Goal: Task Accomplishment & Management: Manage account settings

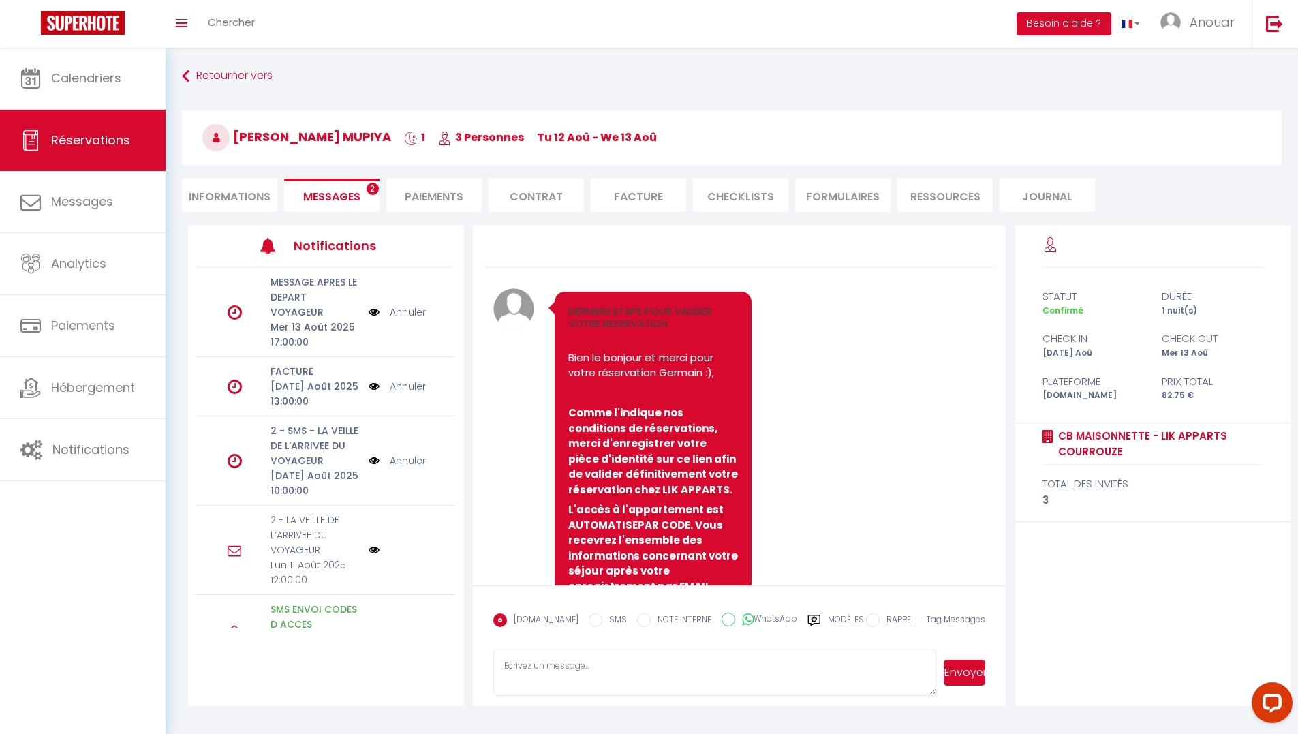
scroll to position [7576, 0]
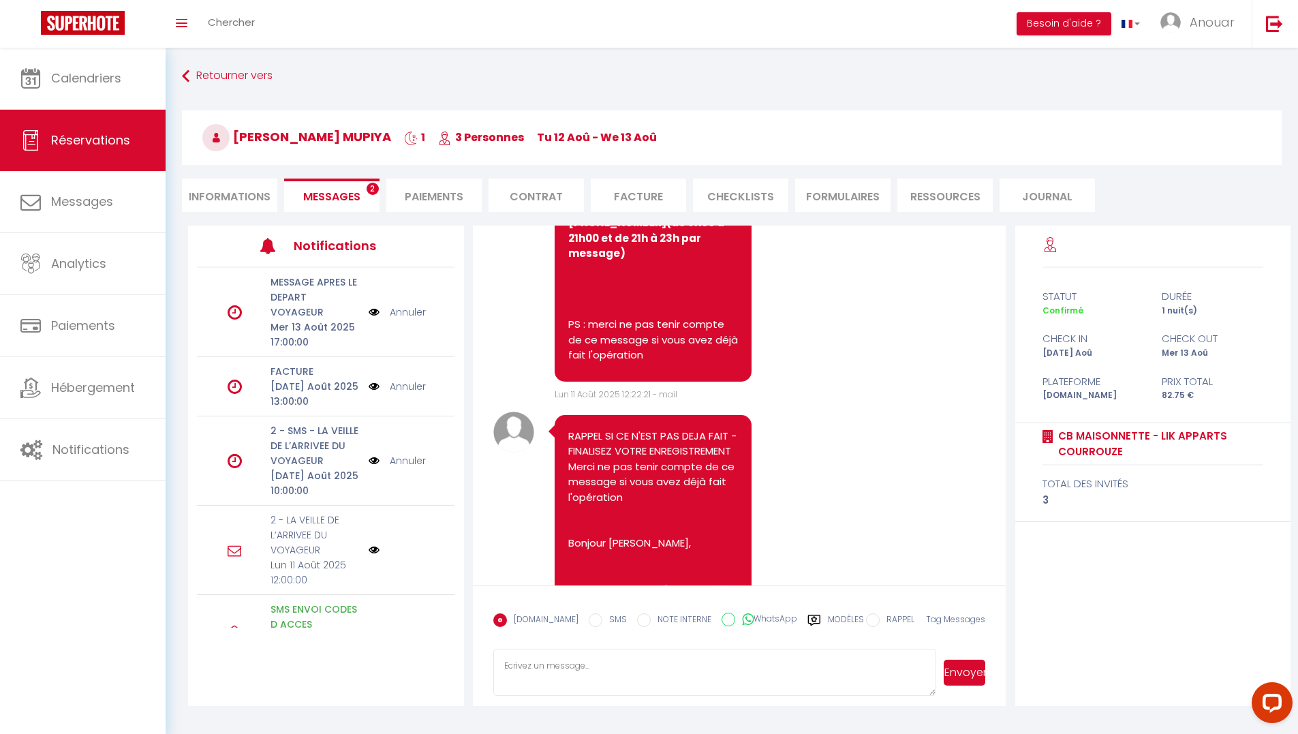
click at [870, 204] on li "FORMULAIRES" at bounding box center [842, 194] width 95 height 33
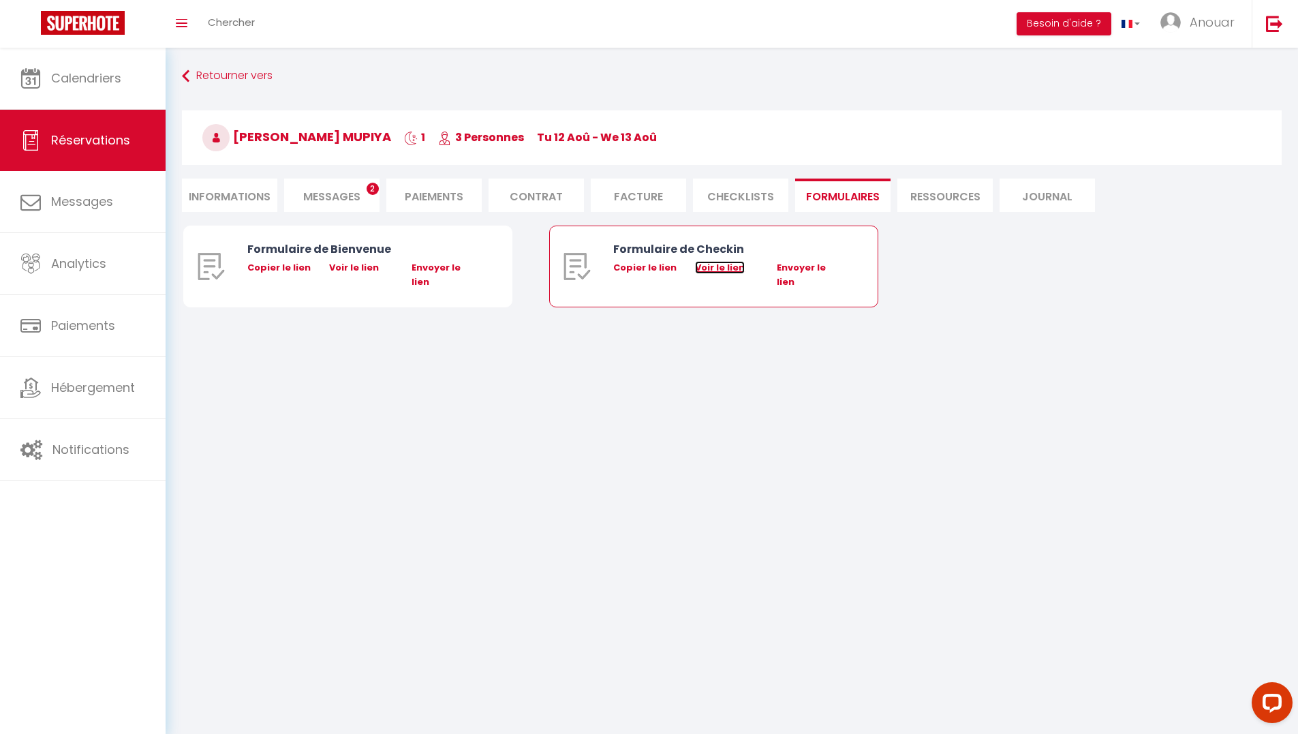
click at [729, 265] on link "Voir le lien" at bounding box center [720, 267] width 50 height 13
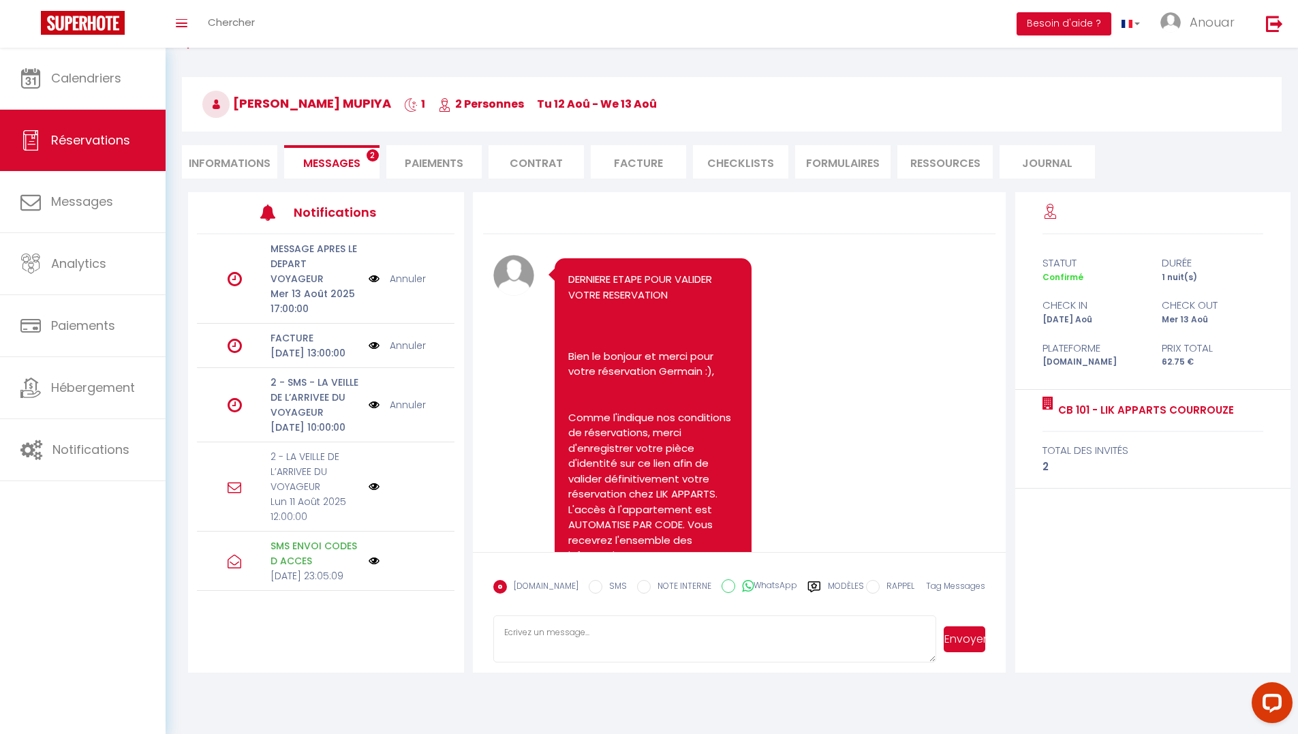
scroll to position [7632, 0]
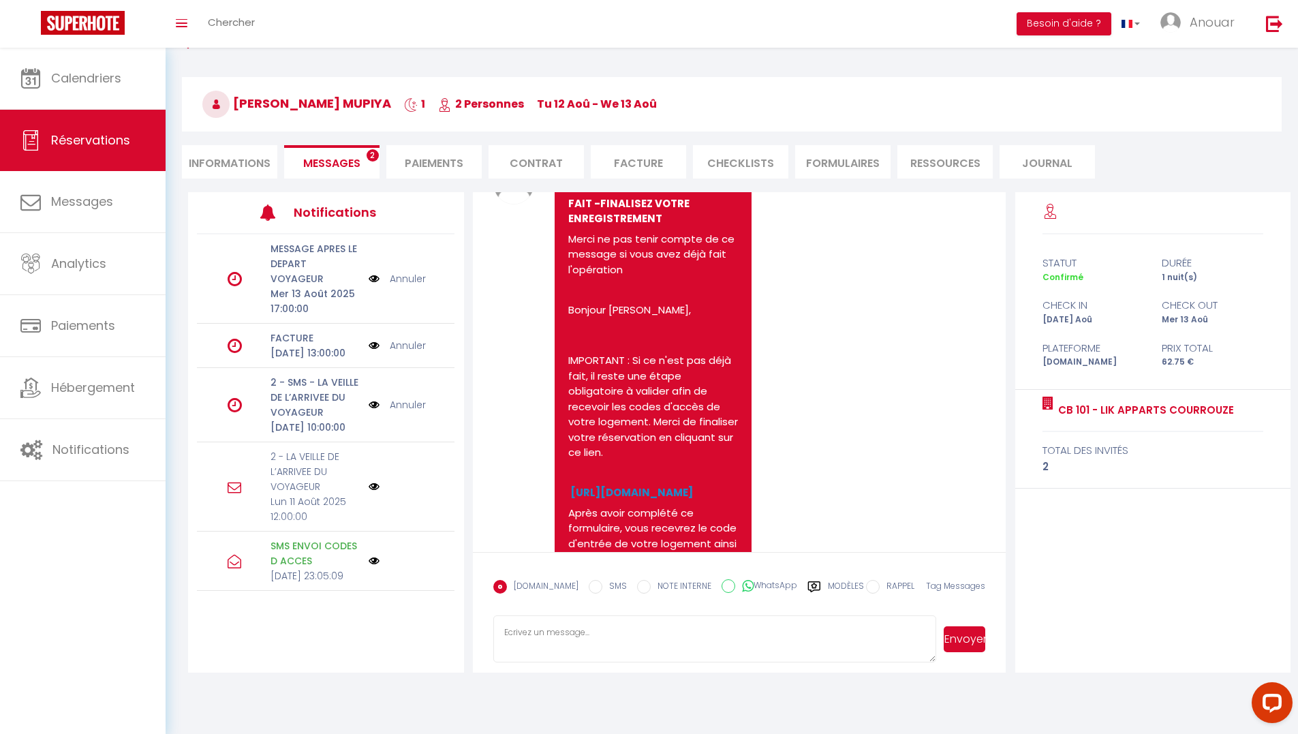
click at [266, 170] on li "Informations" at bounding box center [229, 161] width 95 height 33
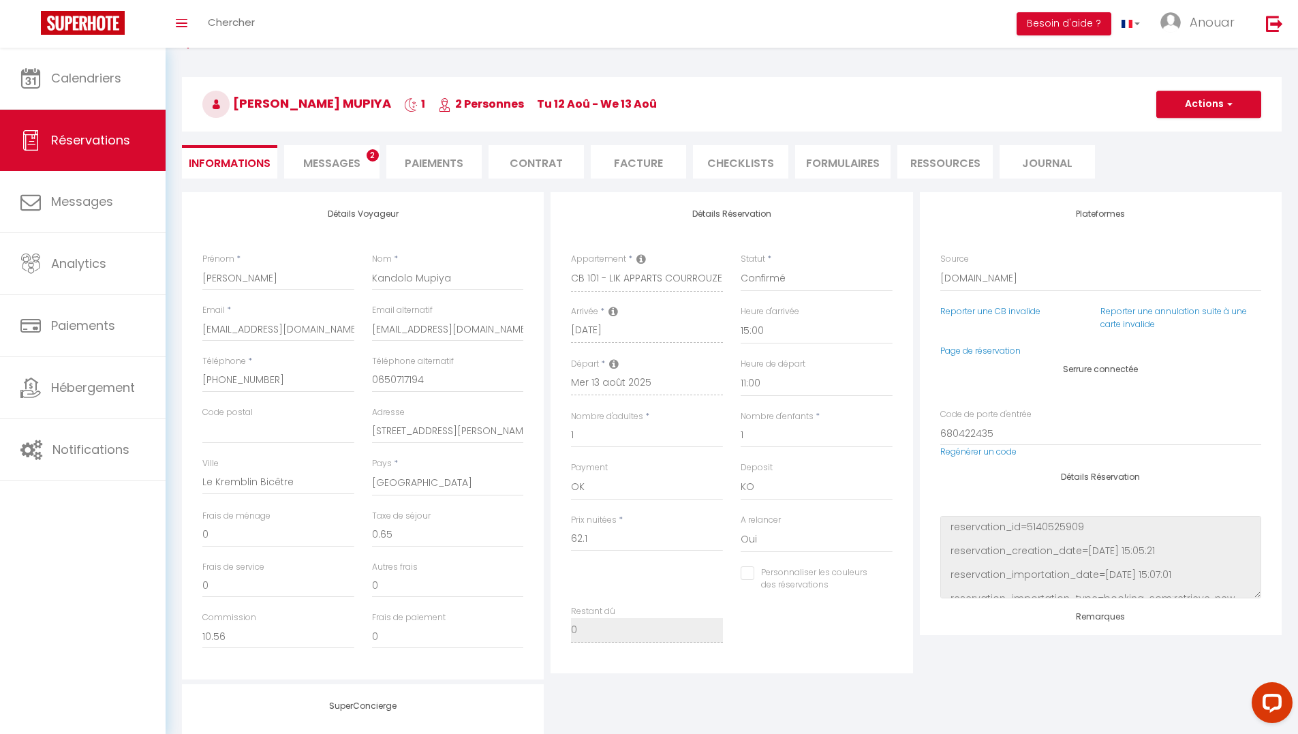
click at [871, 176] on li "FORMULAIRES" at bounding box center [842, 161] width 95 height 33
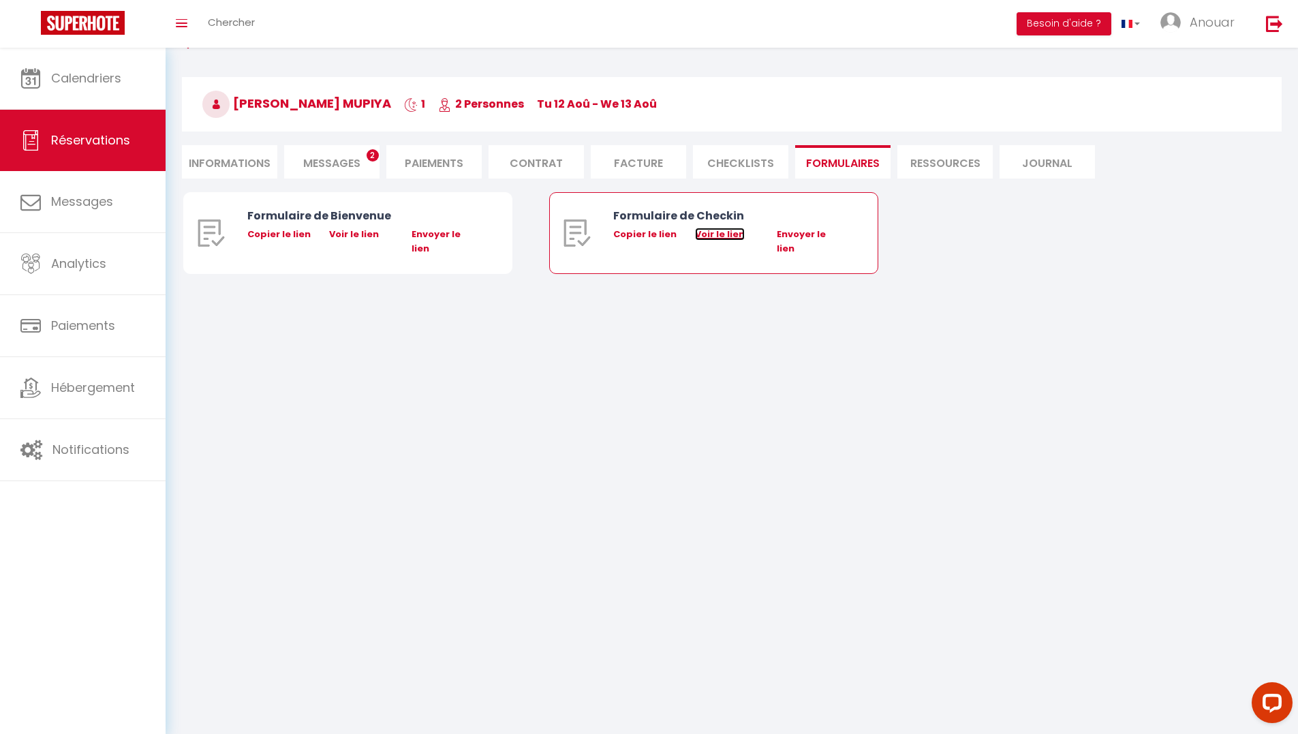
click at [713, 236] on link "Voir le lien" at bounding box center [720, 234] width 50 height 13
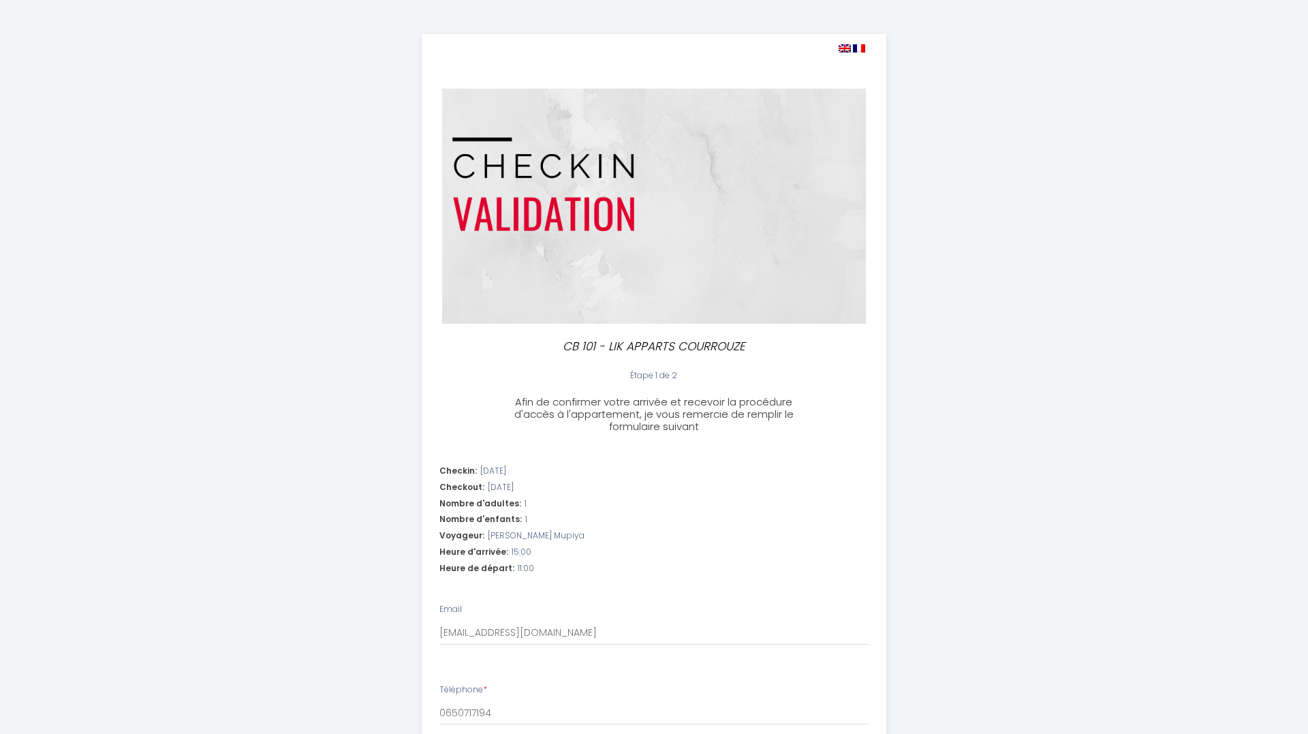
select select "11:00"
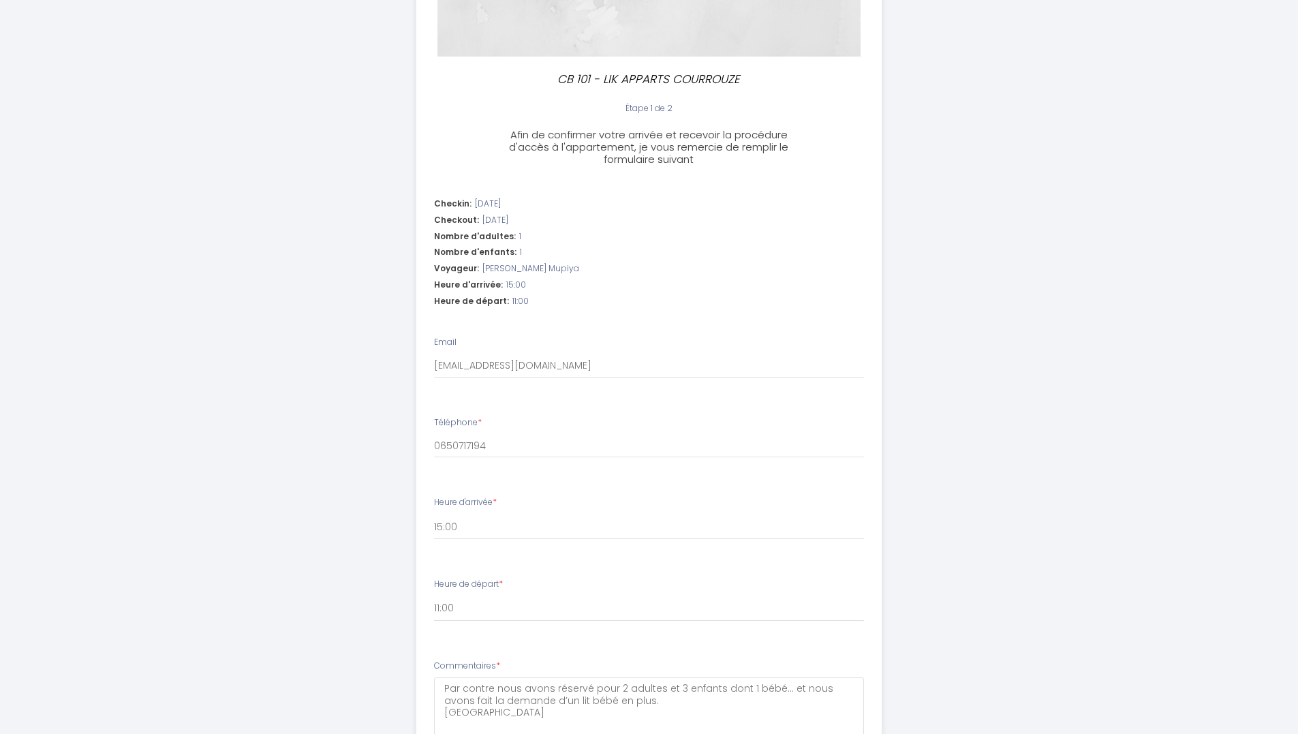
scroll to position [411, 0]
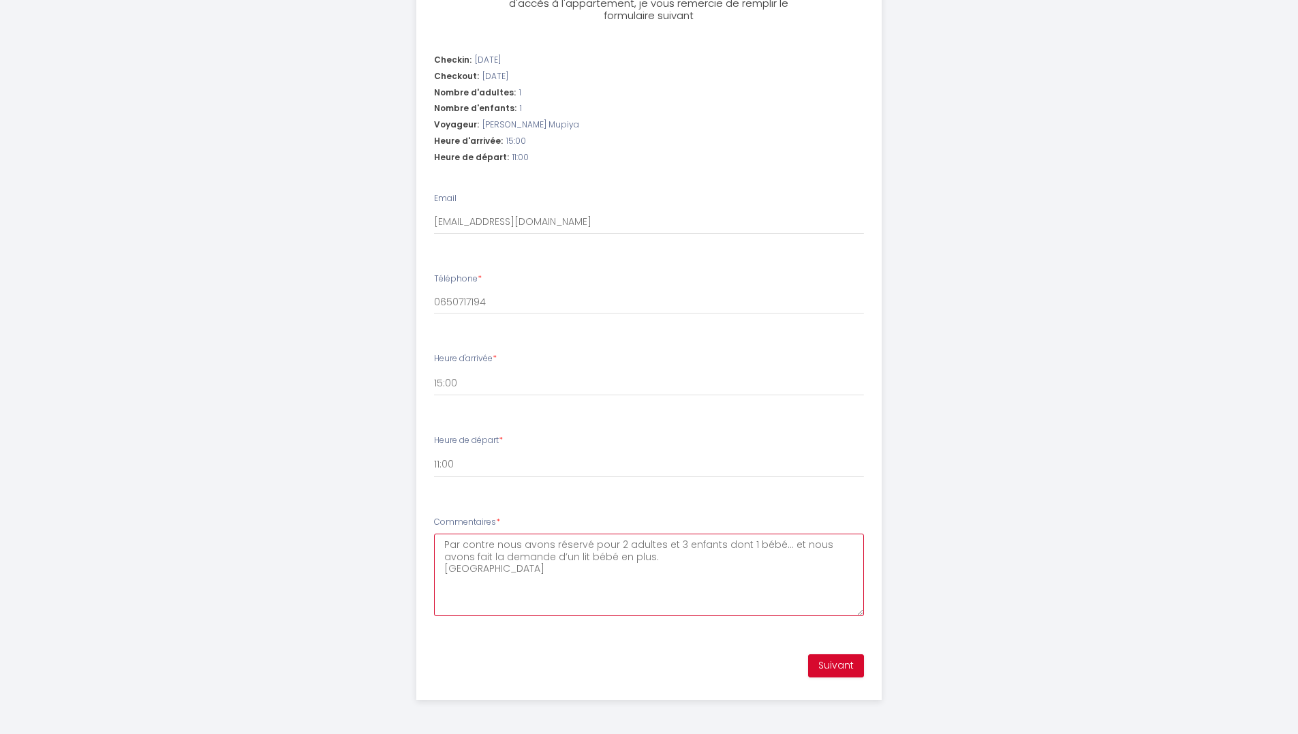
drag, startPoint x: 552, startPoint y: 566, endPoint x: 436, endPoint y: 542, distance: 118.2
click at [436, 542] on textarea "Par contre nous avons réservé pour 2 adultes et 3 enfants dont 1 bébé… et nous …" at bounding box center [649, 574] width 430 height 82
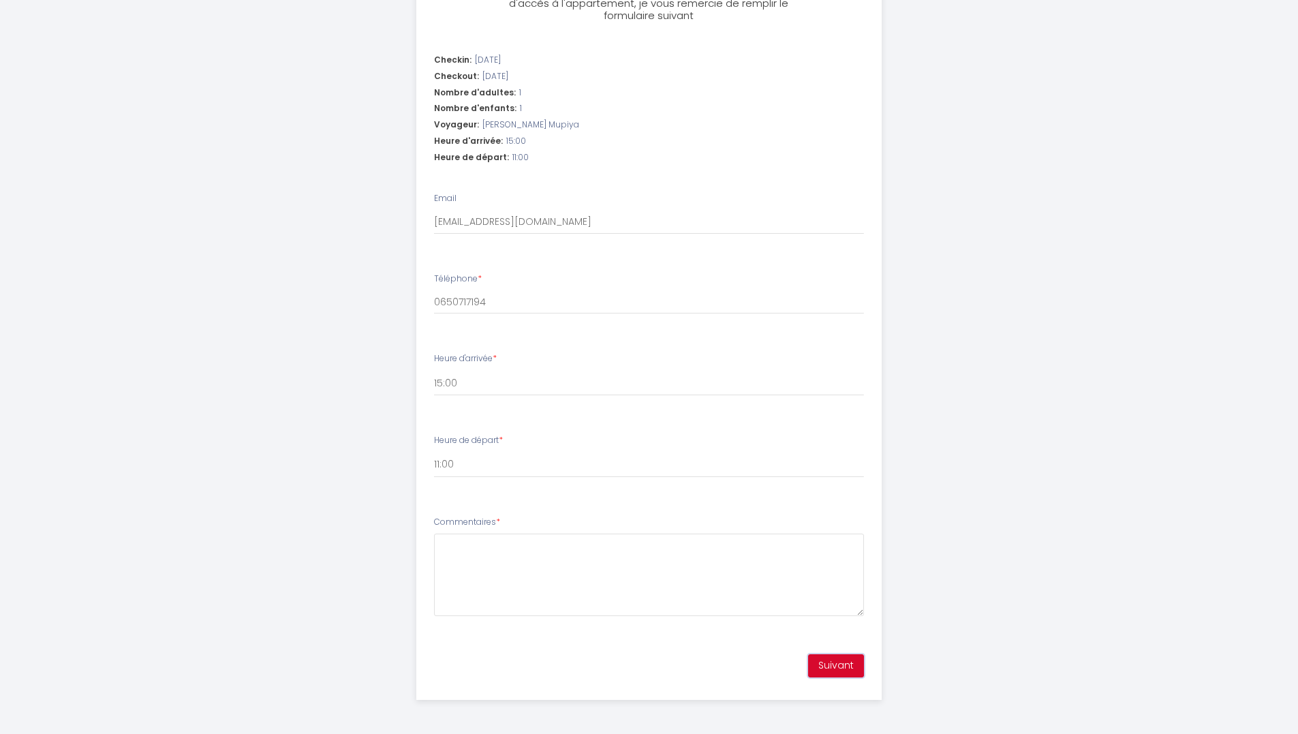
click at [830, 666] on button "Suivant" at bounding box center [836, 665] width 56 height 23
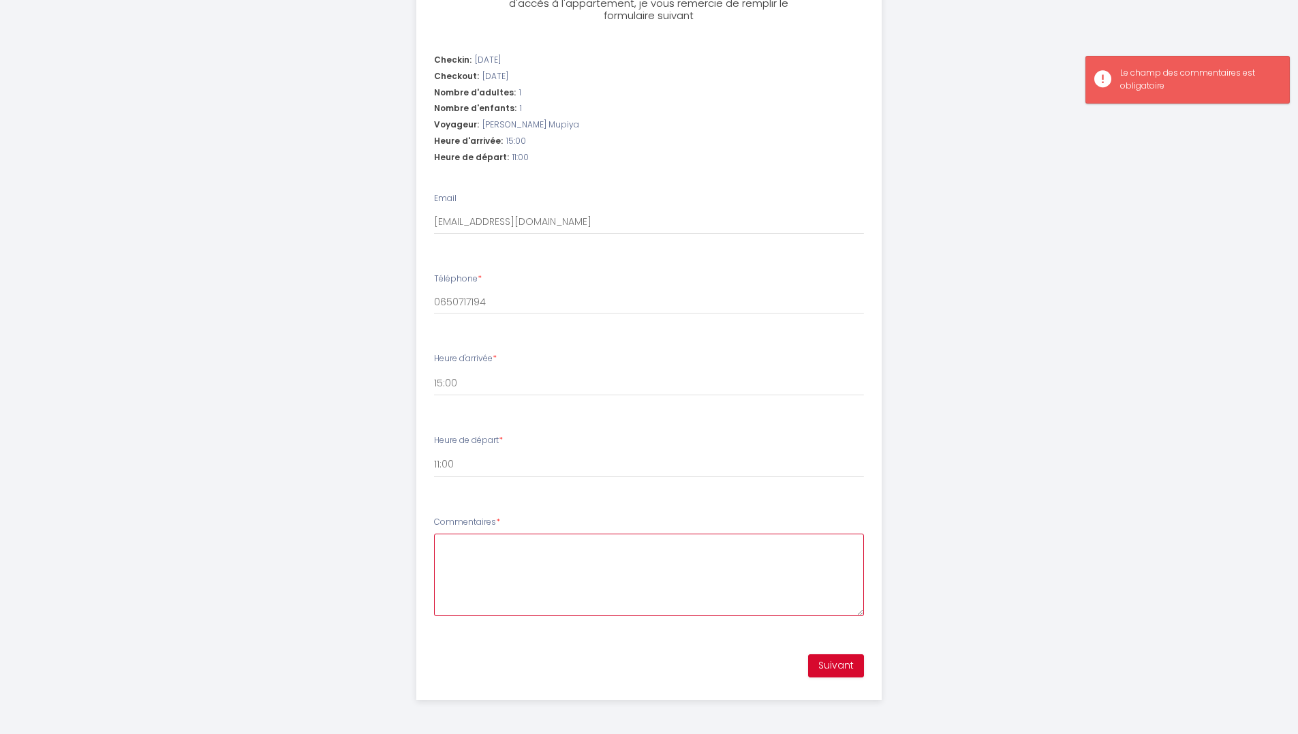
click at [752, 575] on textarea "Commentaires *" at bounding box center [649, 574] width 430 height 82
type textarea "RAS"
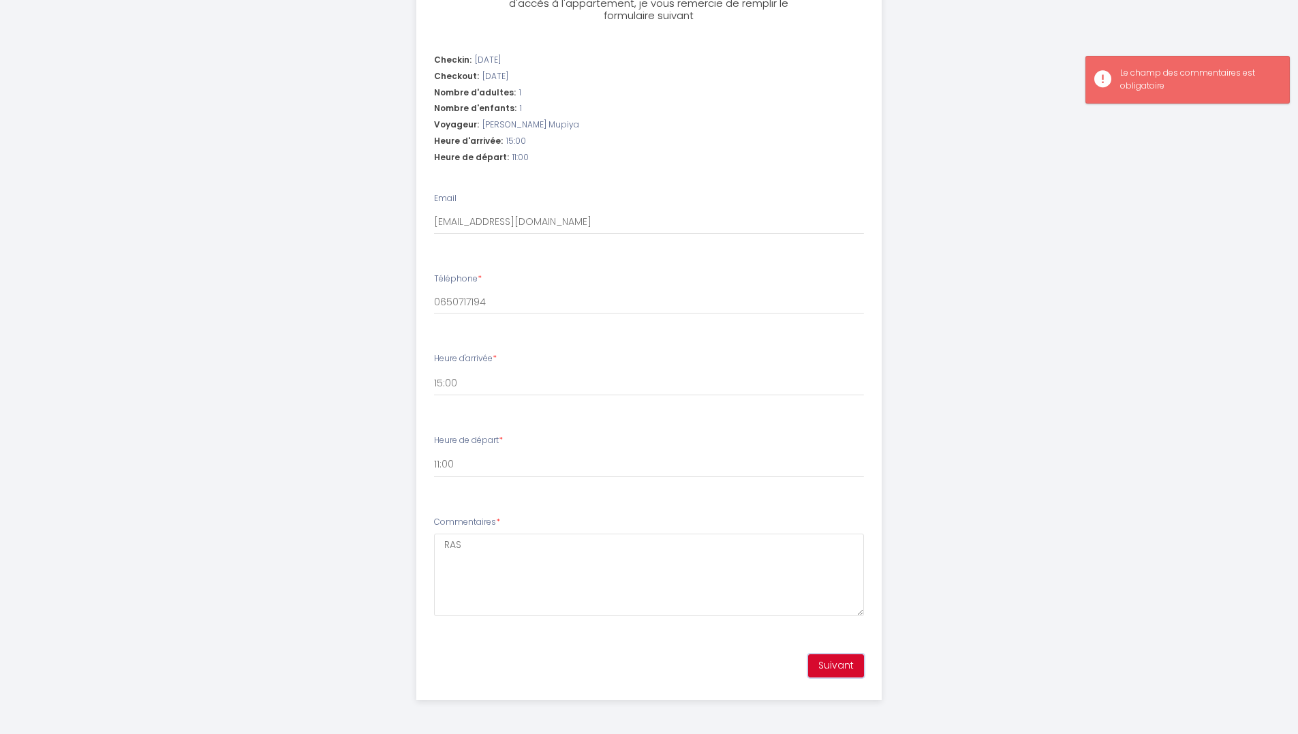
click at [832, 672] on button "Suivant" at bounding box center [836, 665] width 56 height 23
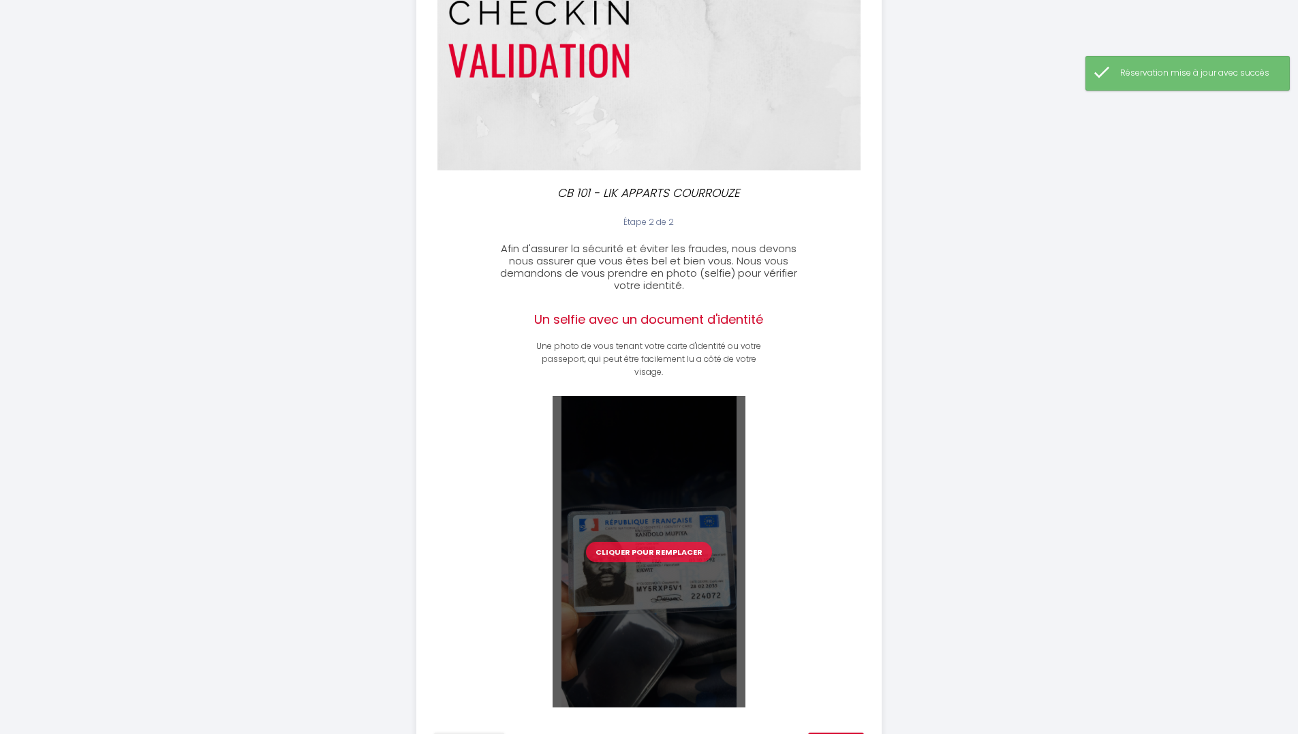
scroll to position [232, 0]
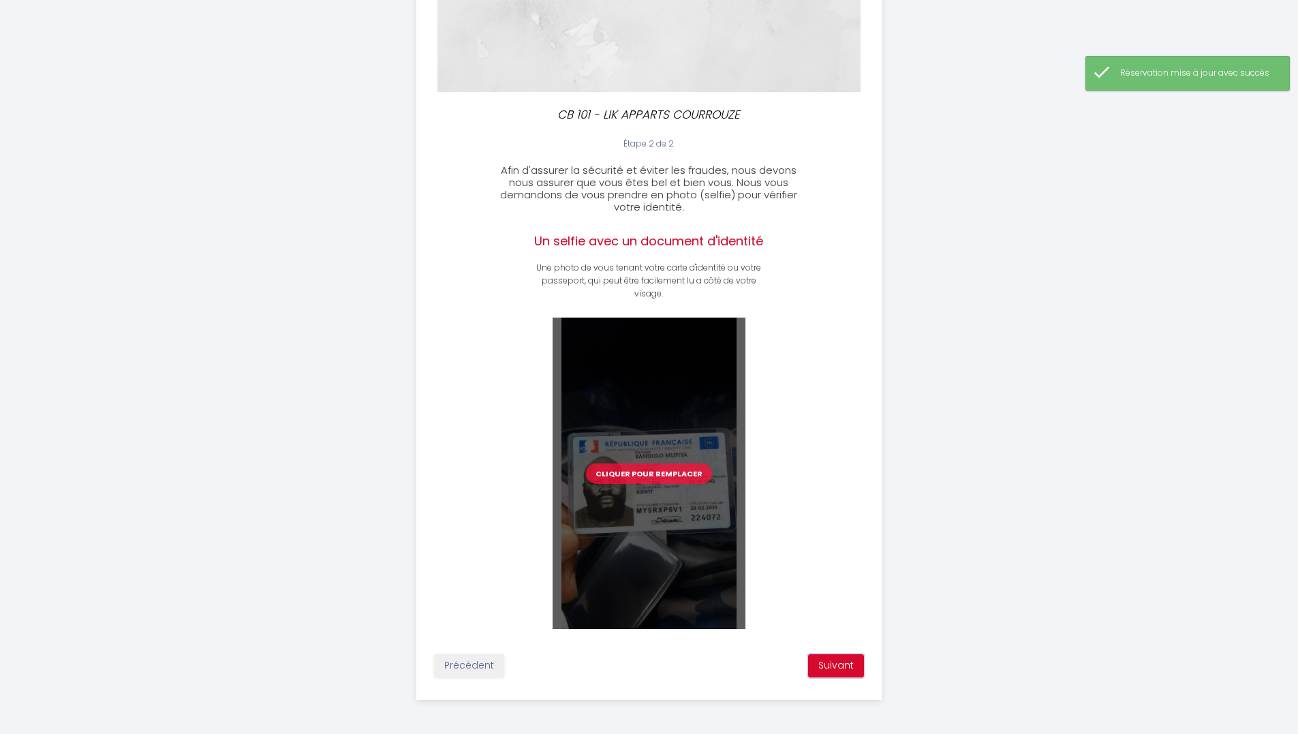
click at [855, 668] on button "Suivant" at bounding box center [836, 665] width 56 height 23
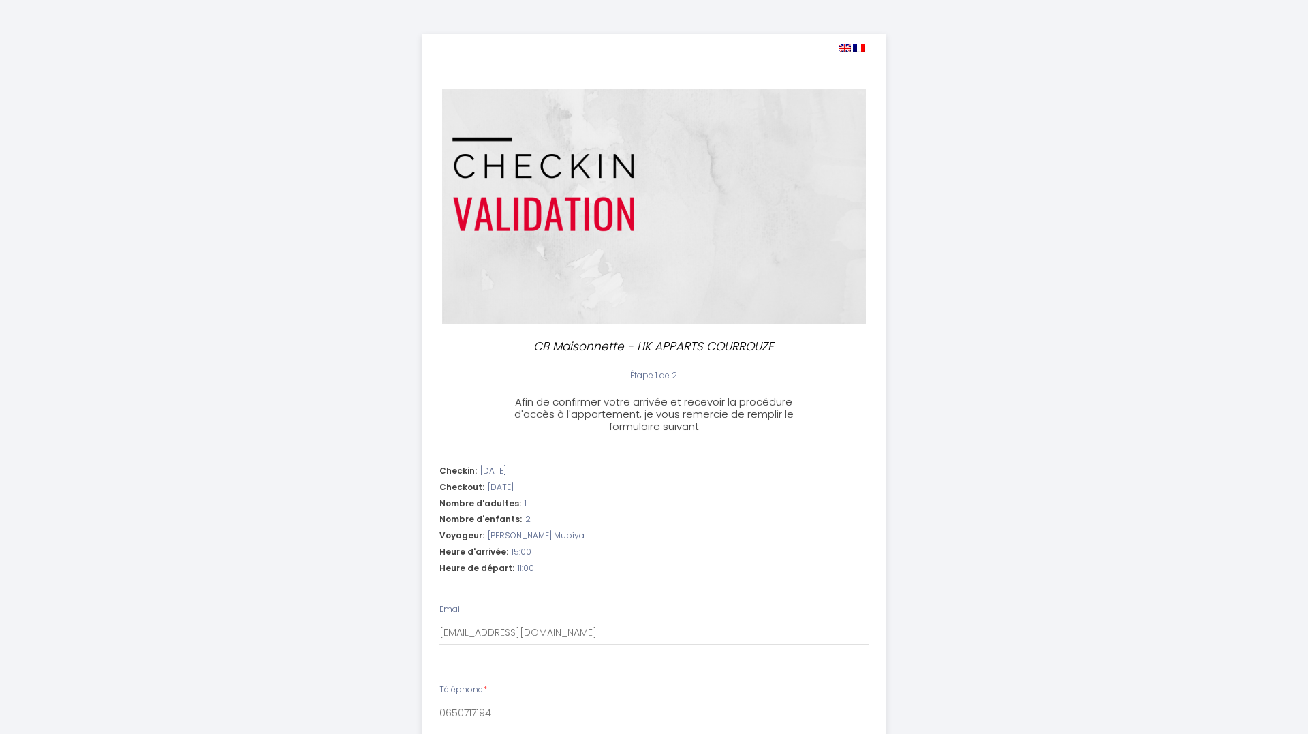
select select "11:00"
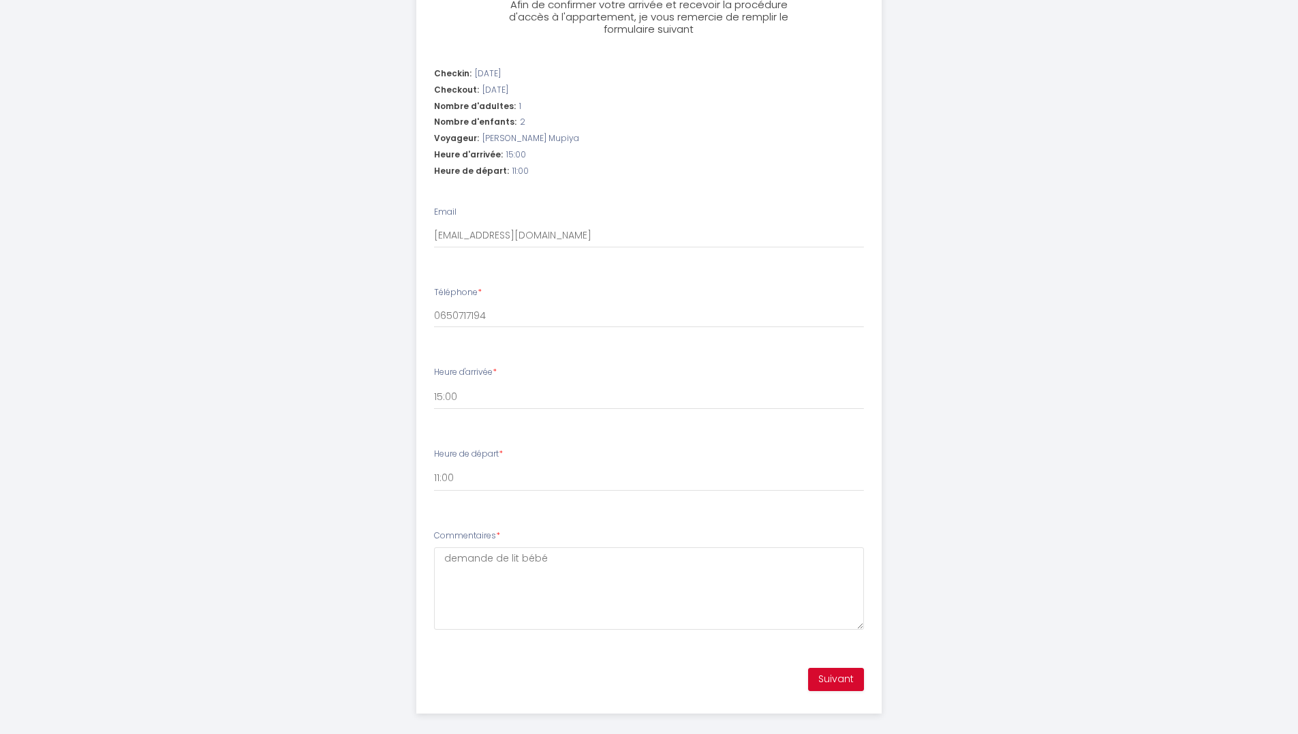
scroll to position [411, 0]
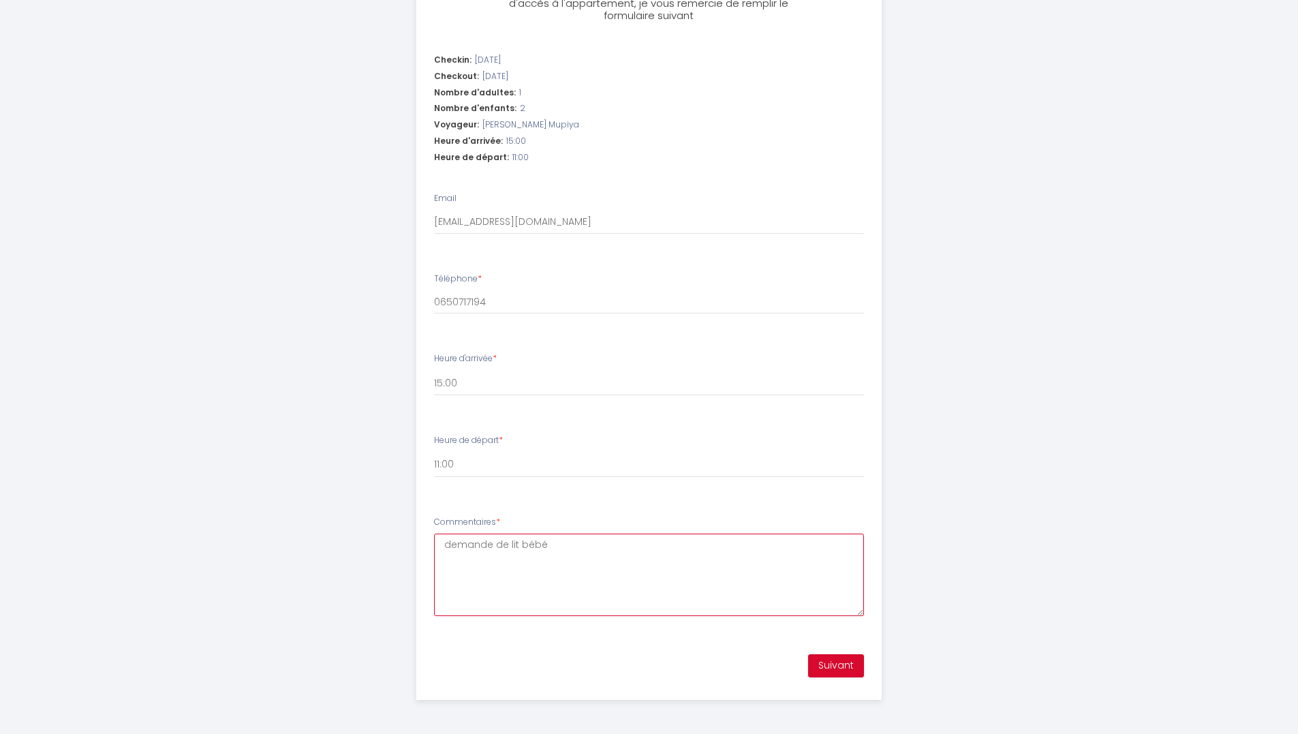
drag, startPoint x: 613, startPoint y: 553, endPoint x: 828, endPoint y: 657, distance: 238.6
click at [546, 543] on textarea "demande de lit bébé" at bounding box center [649, 574] width 430 height 82
click at [845, 668] on button "Suivant" at bounding box center [836, 665] width 56 height 23
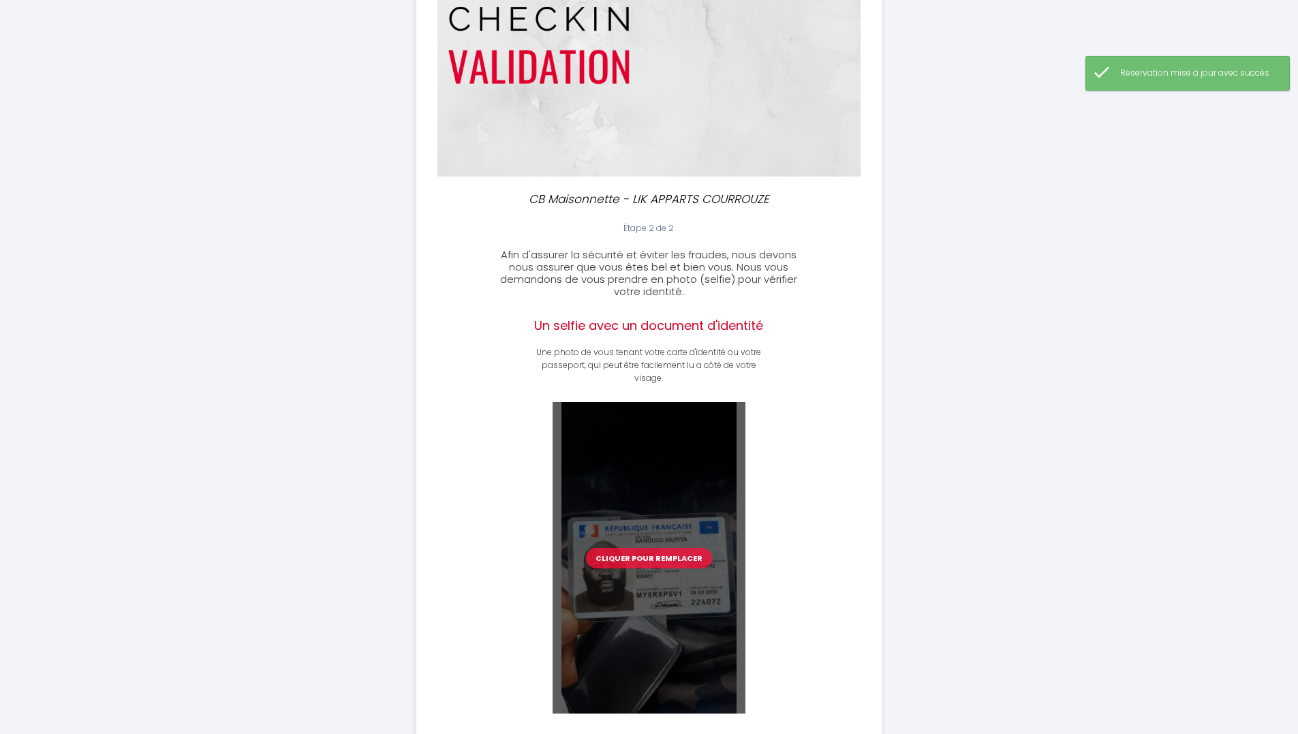
scroll to position [232, 0]
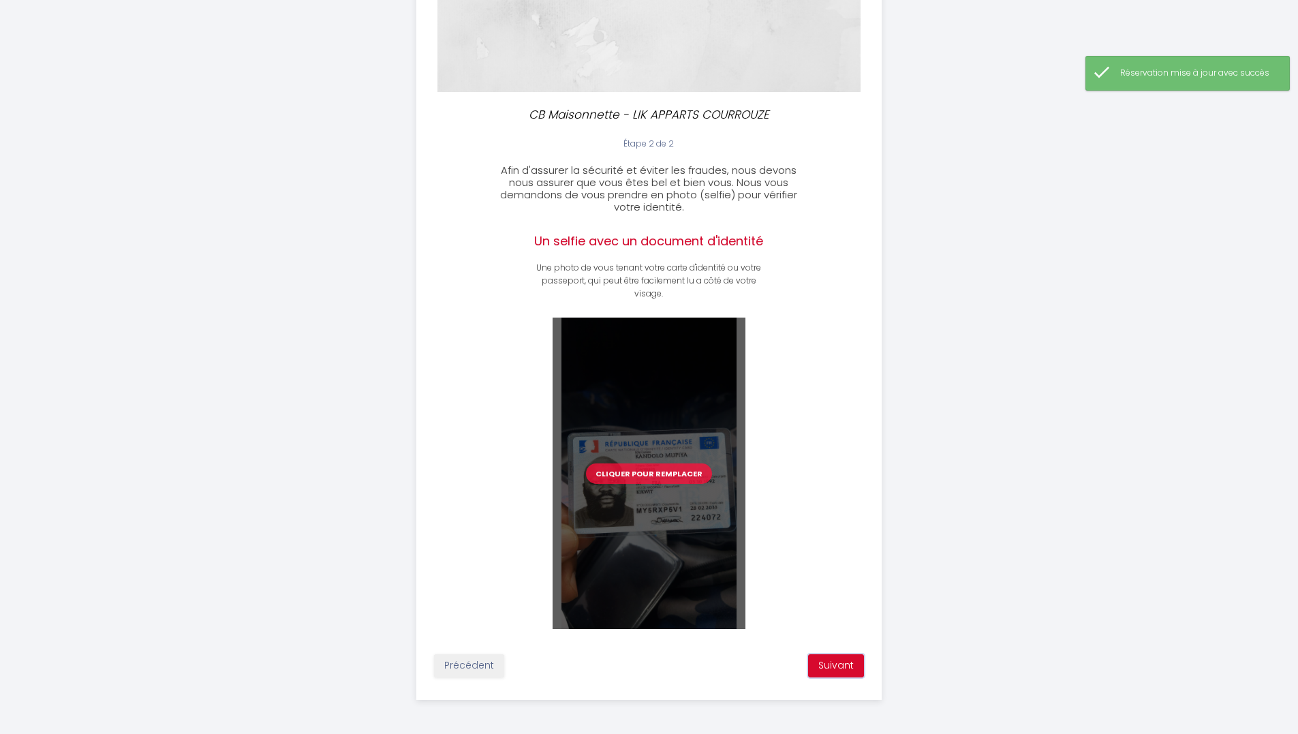
click at [837, 664] on button "Suivant" at bounding box center [836, 665] width 56 height 23
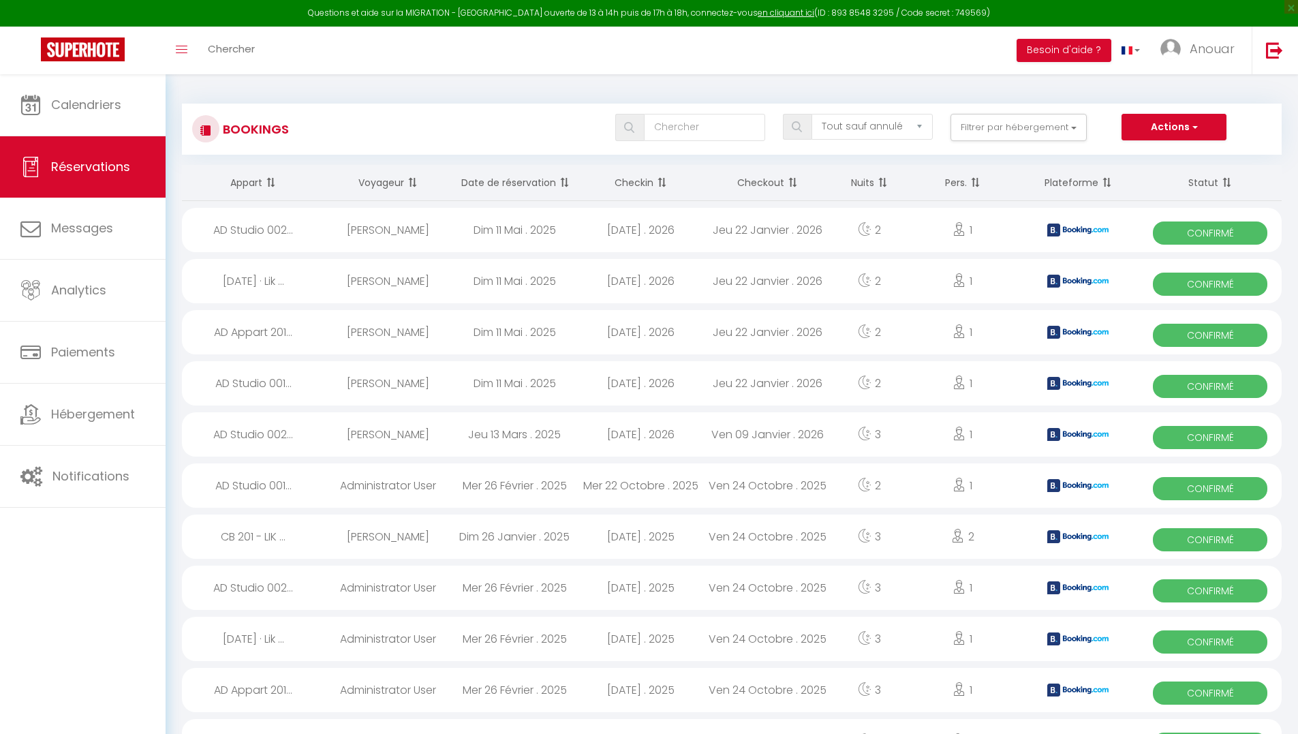
select select "not_cancelled"
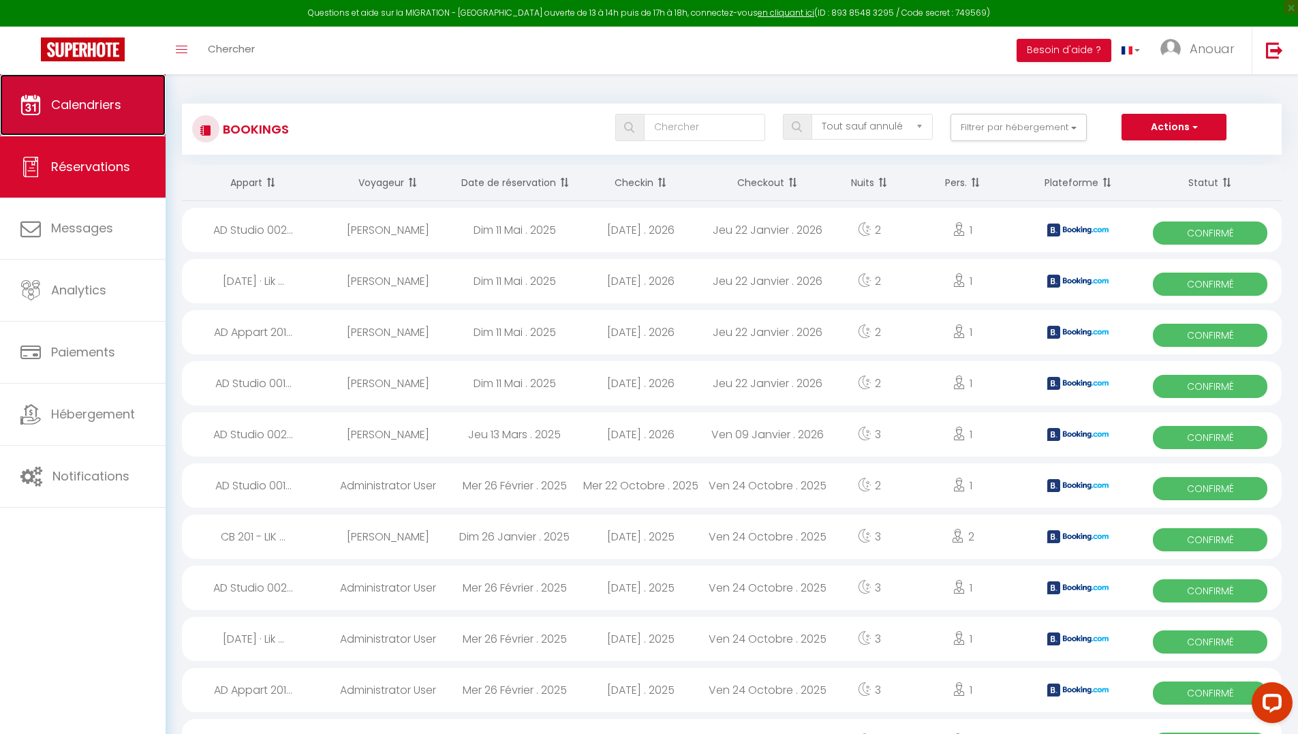
click at [99, 108] on span "Calendriers" at bounding box center [86, 104] width 70 height 17
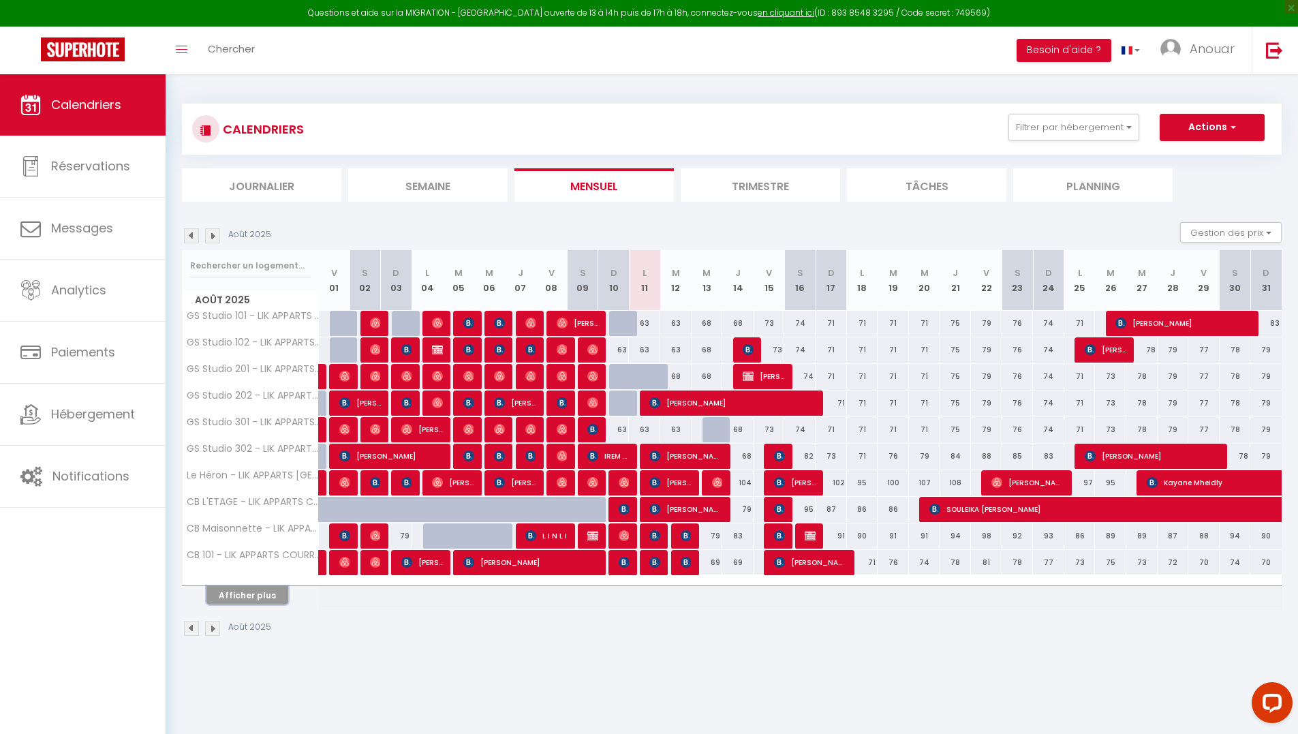
click at [248, 599] on button "Afficher plus" at bounding box center [247, 595] width 82 height 18
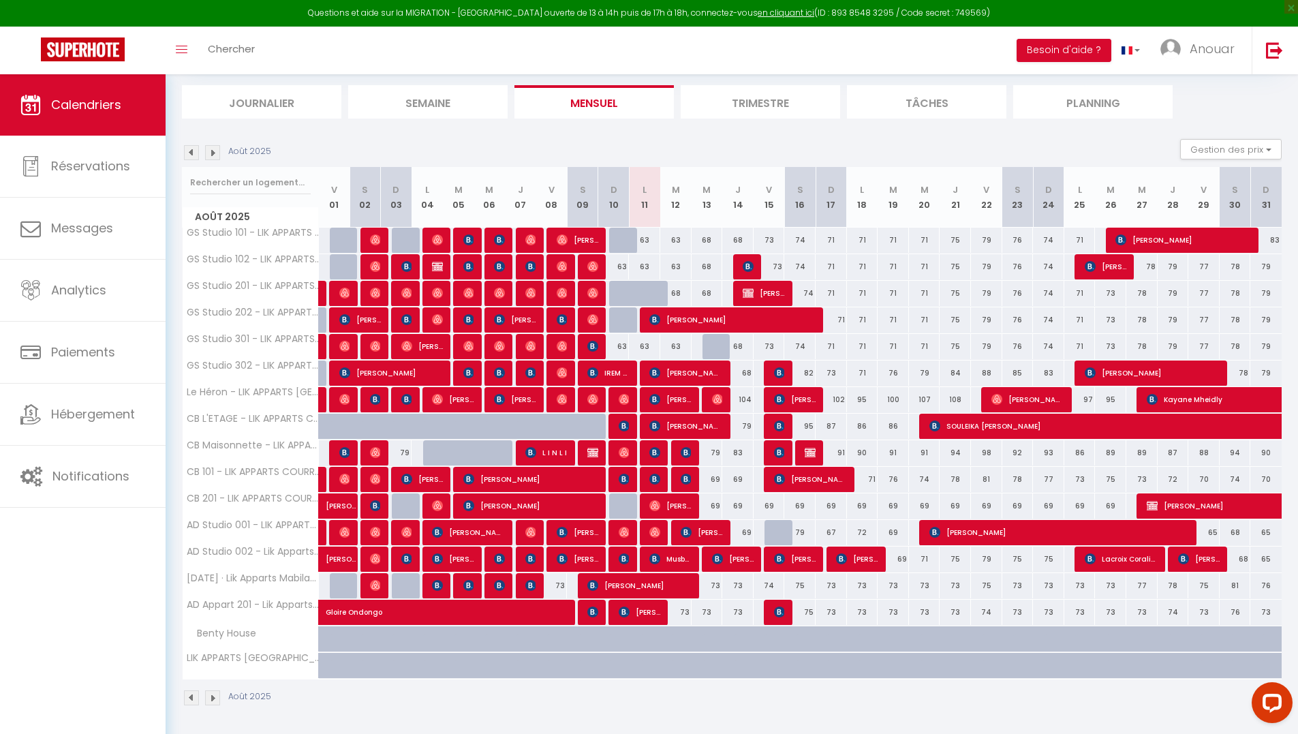
scroll to position [85, 0]
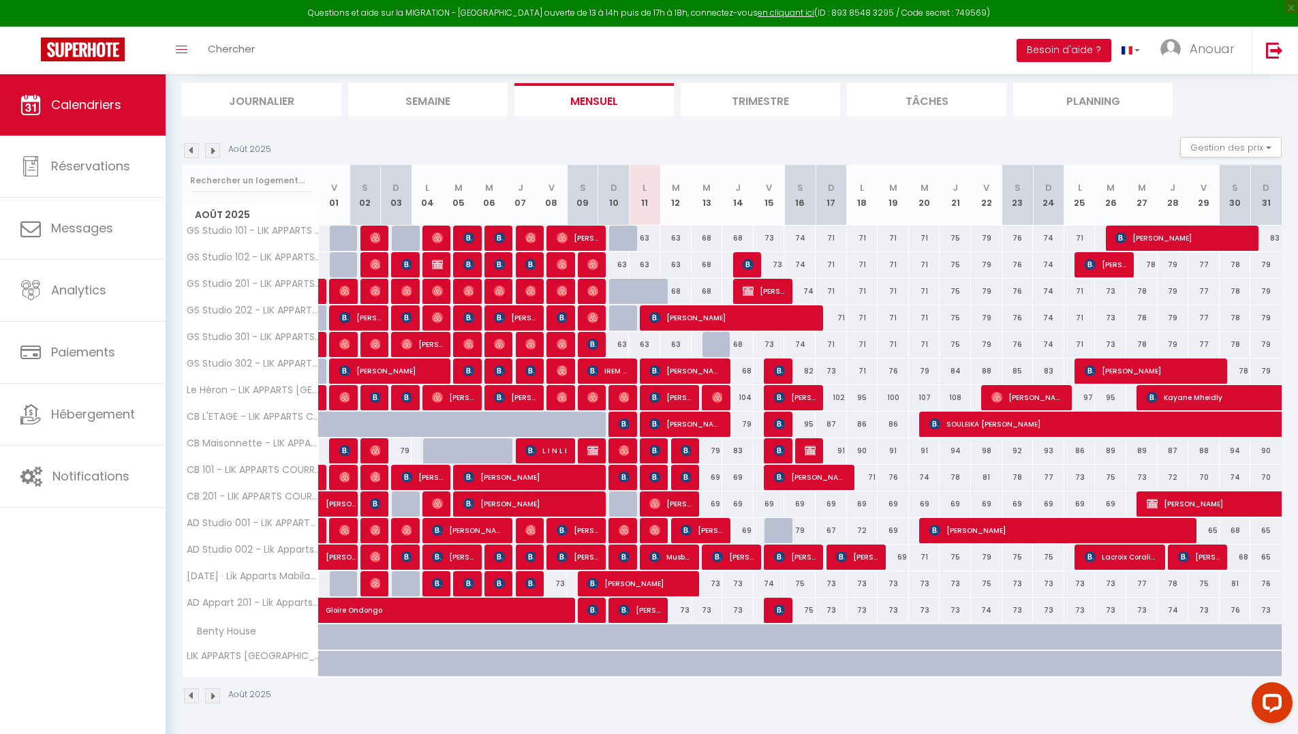
click at [678, 480] on div at bounding box center [686, 478] width 31 height 26
click at [685, 478] on img at bounding box center [686, 476] width 11 height 11
select select "OK"
select select "KO"
select select "0"
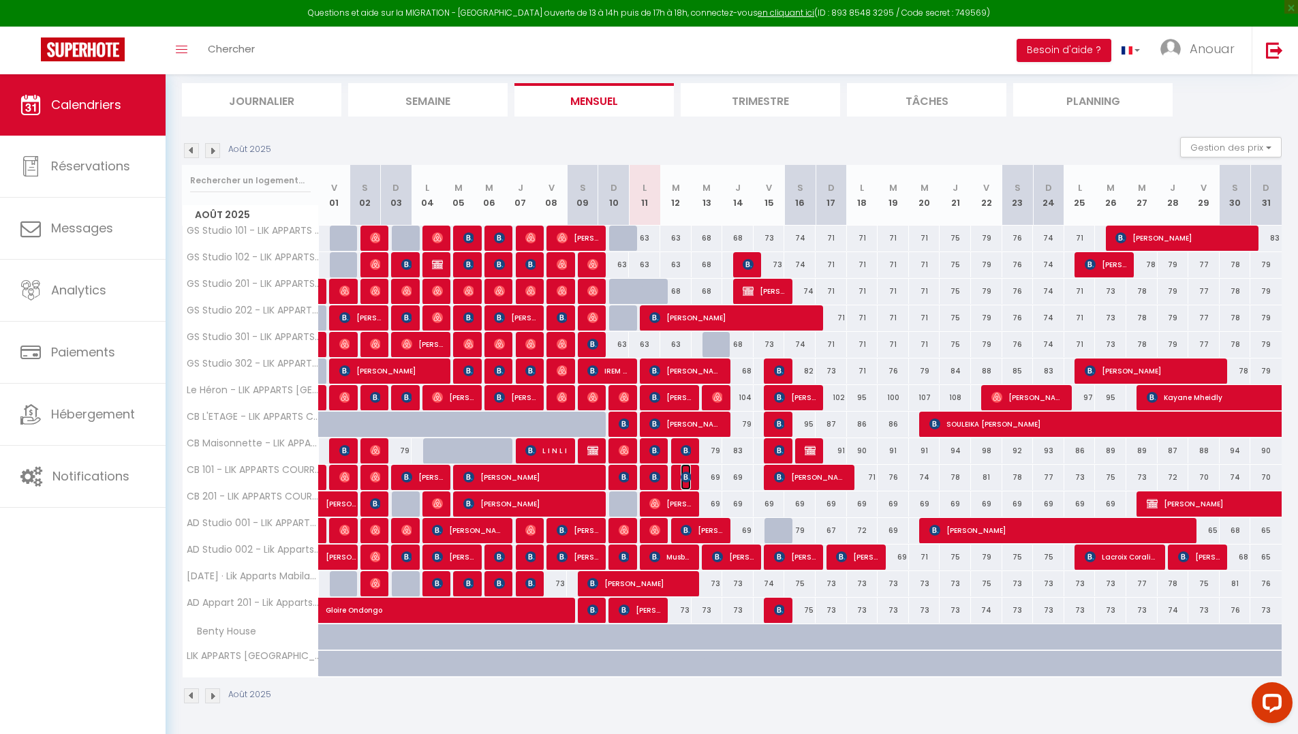
select select "1"
select select
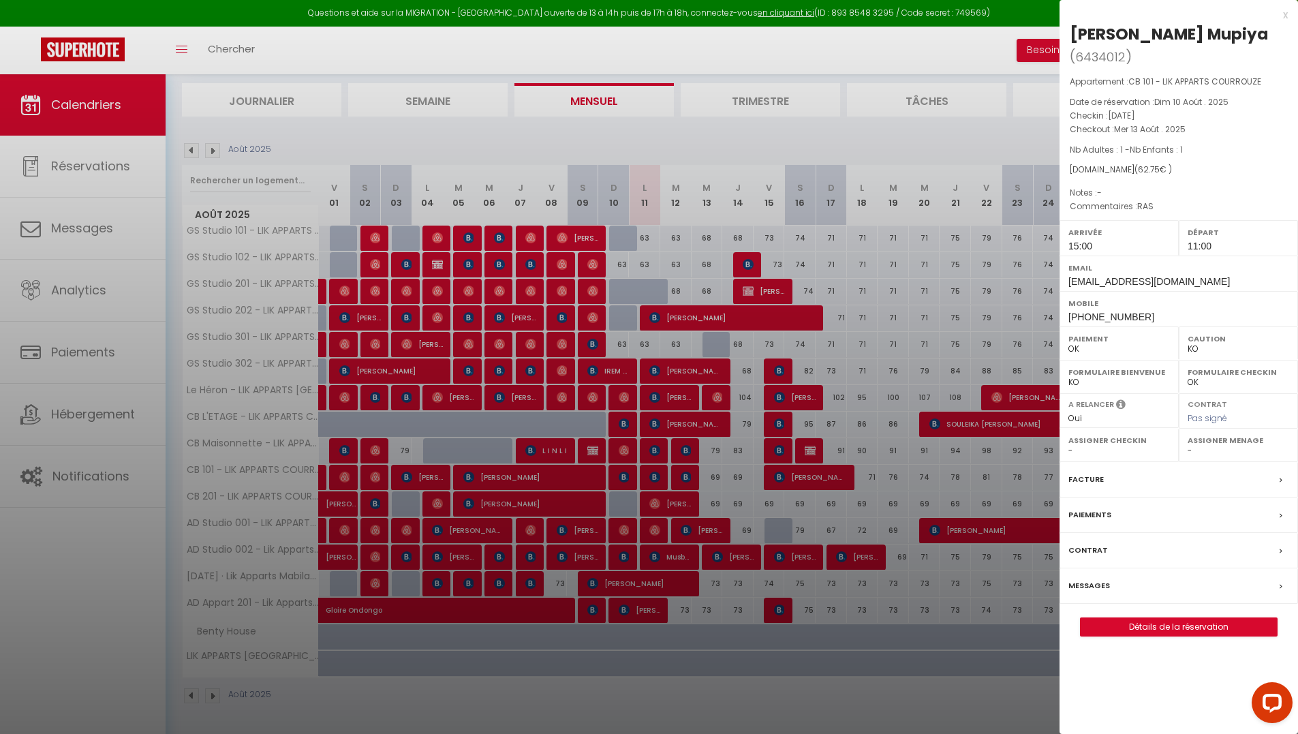
click at [706, 164] on div at bounding box center [649, 367] width 1298 height 734
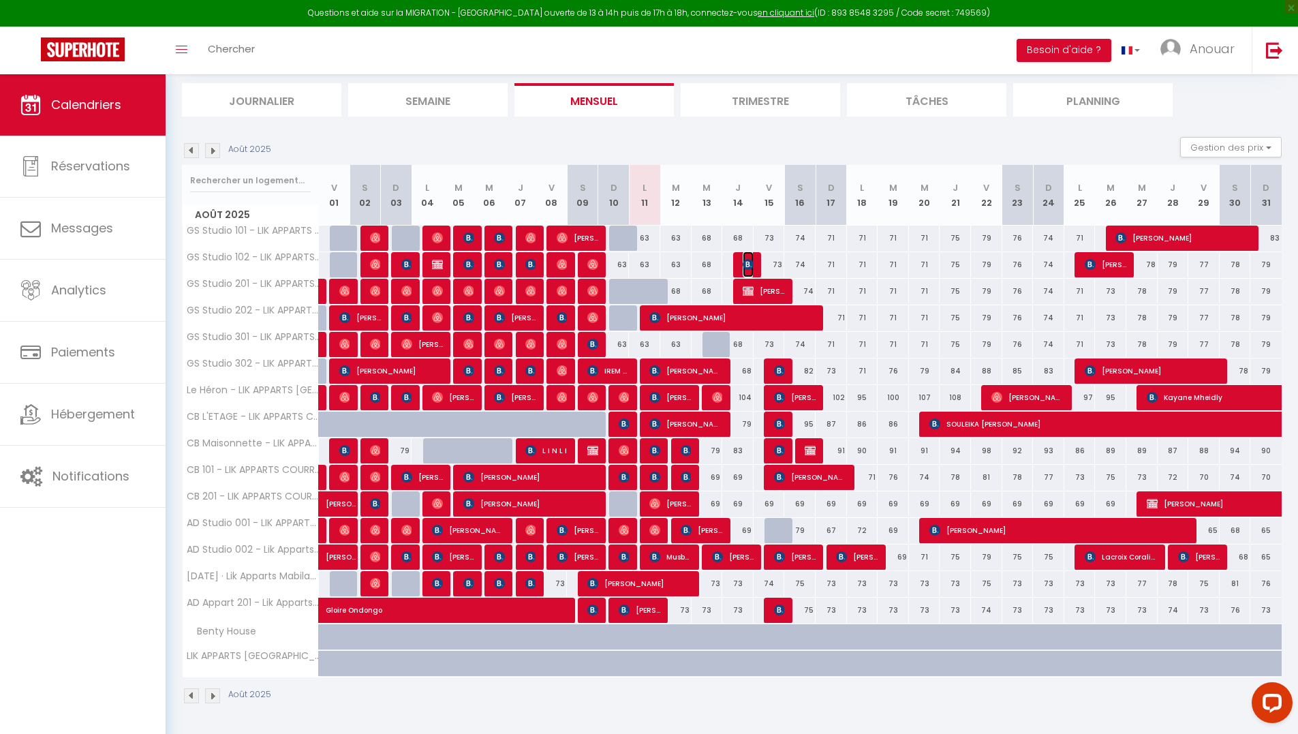
click at [744, 266] on img at bounding box center [748, 264] width 11 height 11
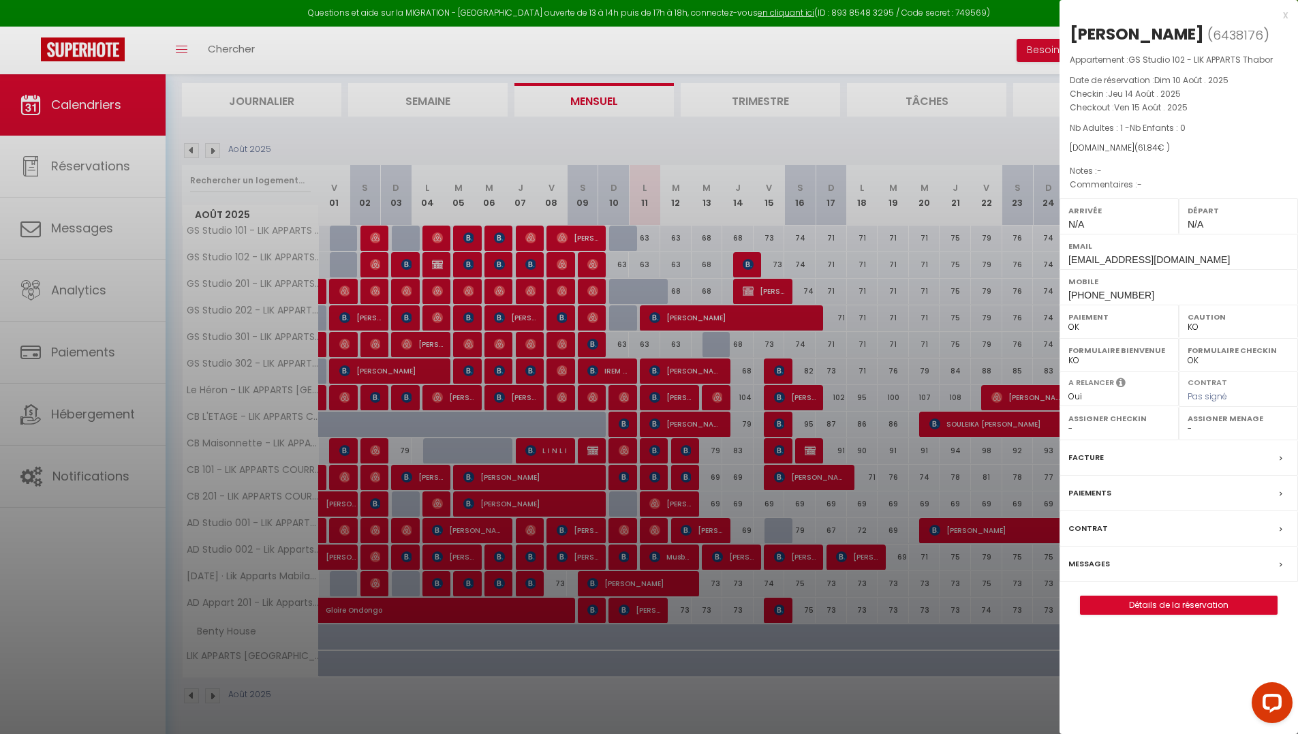
click at [751, 403] on div at bounding box center [649, 367] width 1298 height 734
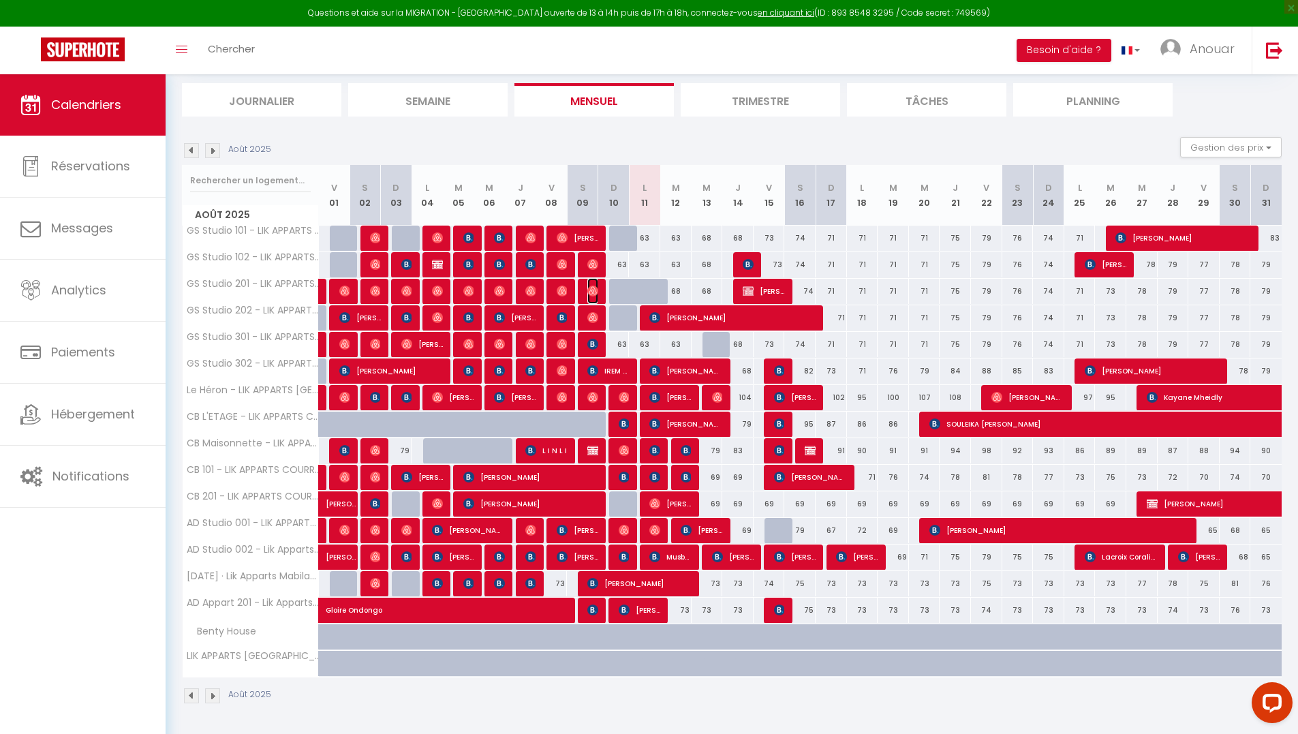
click at [590, 290] on img at bounding box center [592, 290] width 11 height 11
select select "OK"
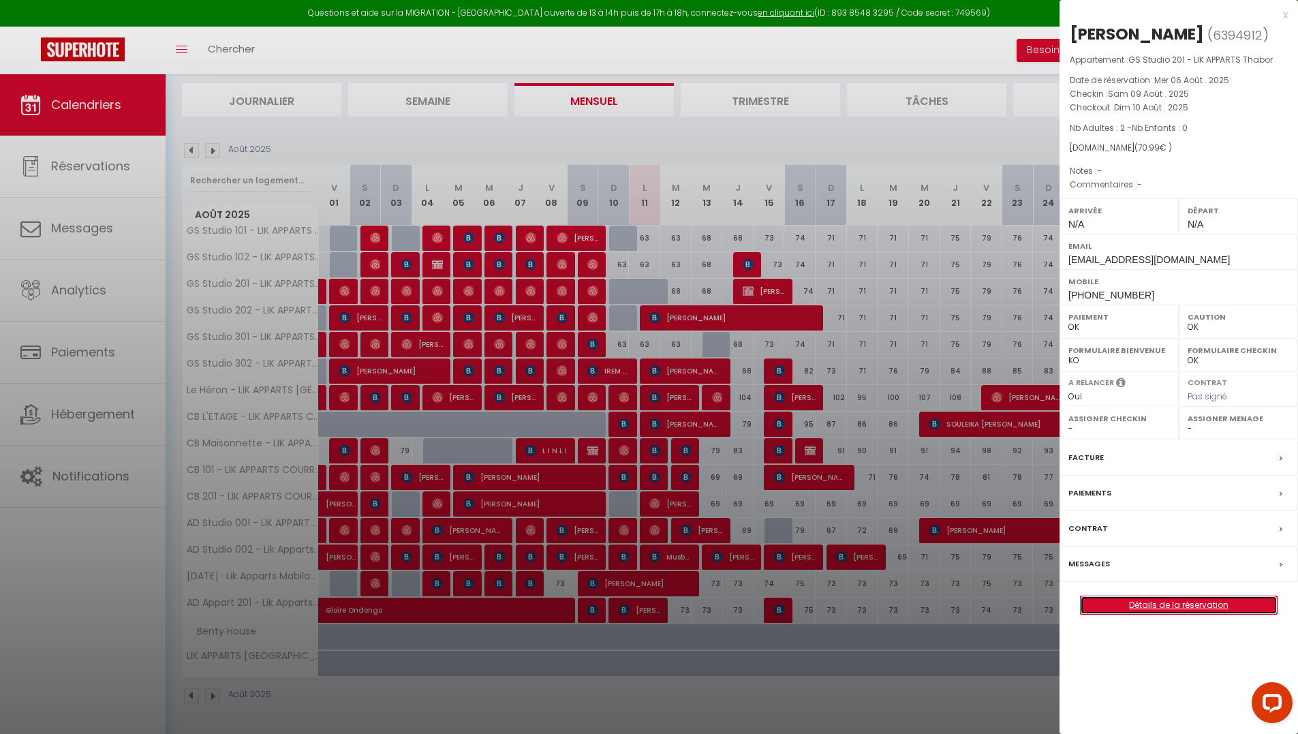
drag, startPoint x: 1160, startPoint y: 606, endPoint x: 747, endPoint y: 405, distance: 458.9
click at [1160, 606] on link "Détails de la réservation" at bounding box center [1179, 605] width 196 height 18
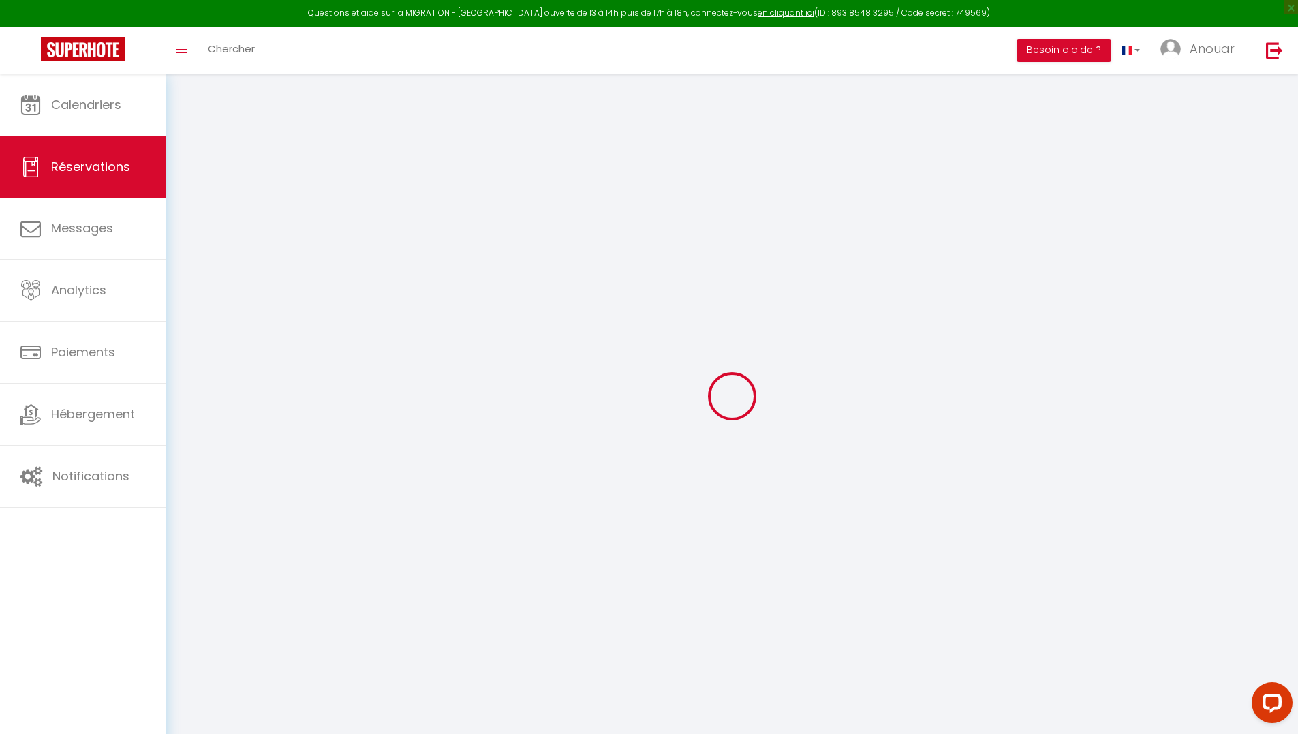
select select
checkbox input "false"
select select
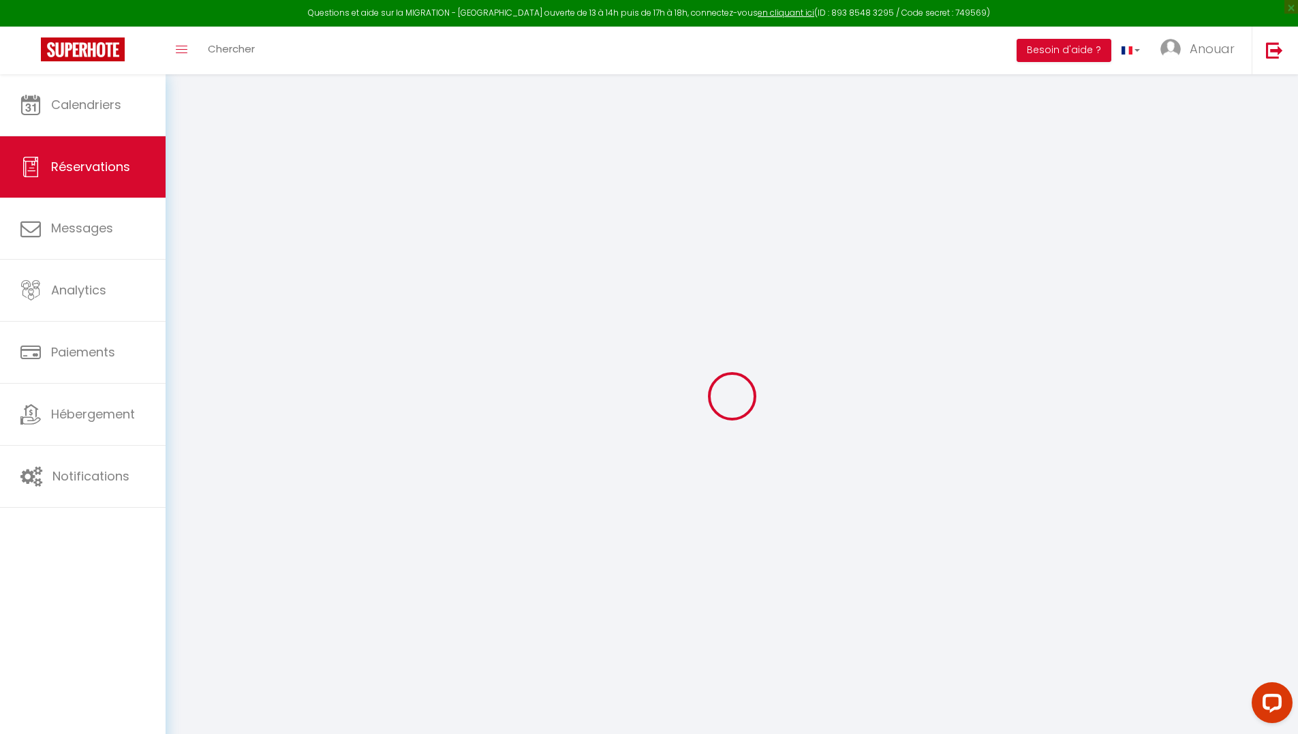
select select
checkbox input "false"
select select
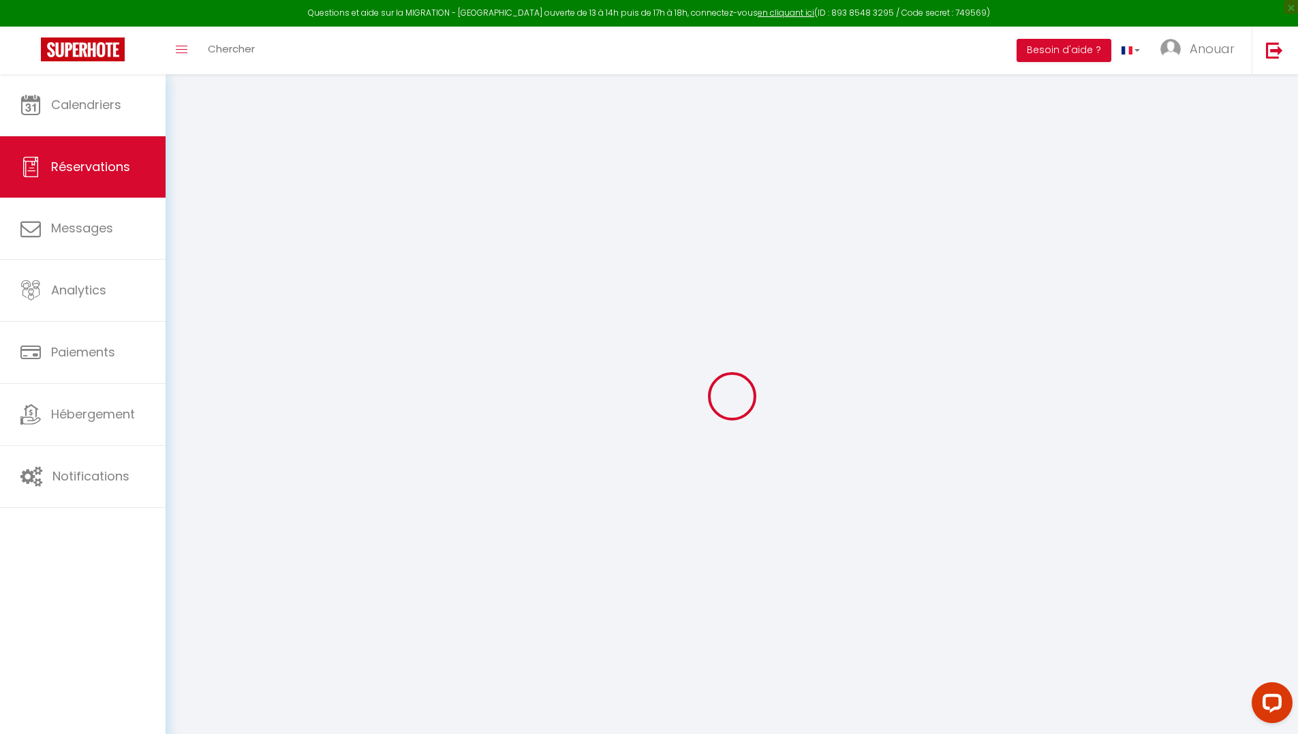
select select
checkbox input "false"
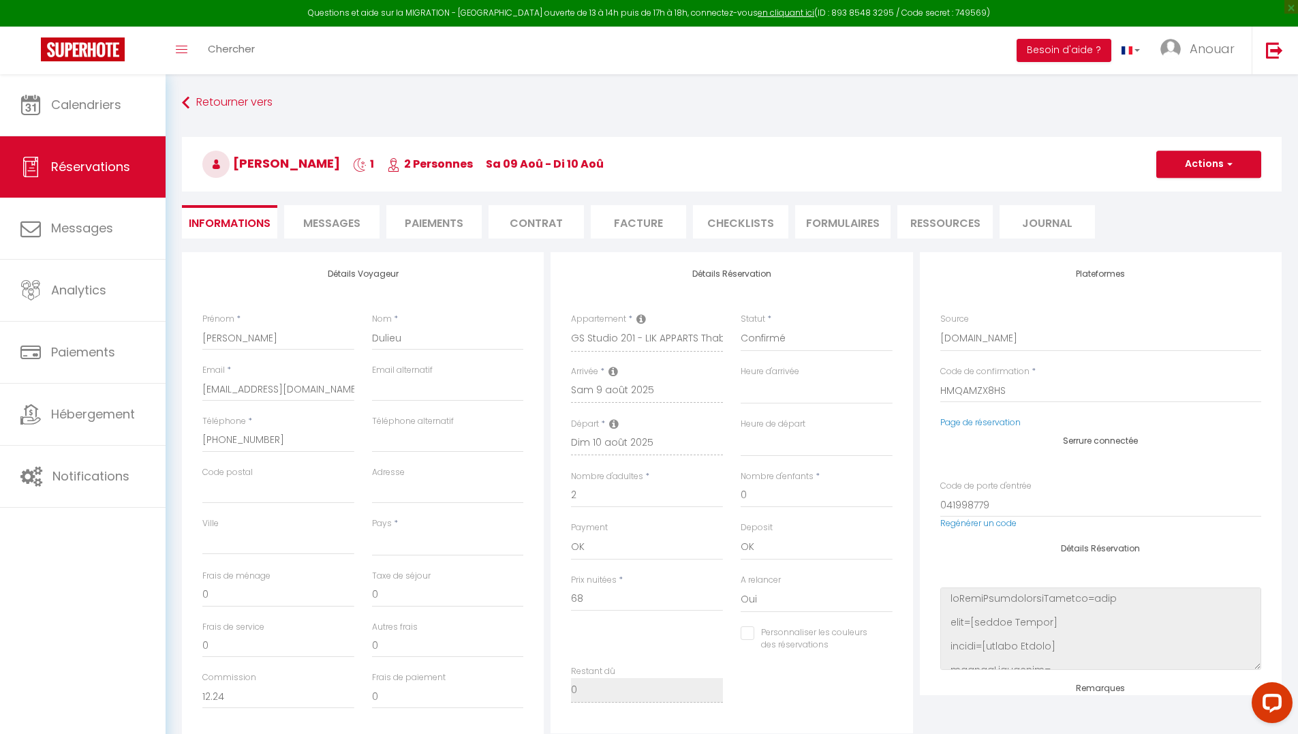
select select
type input "2.99"
select select
checkbox input "false"
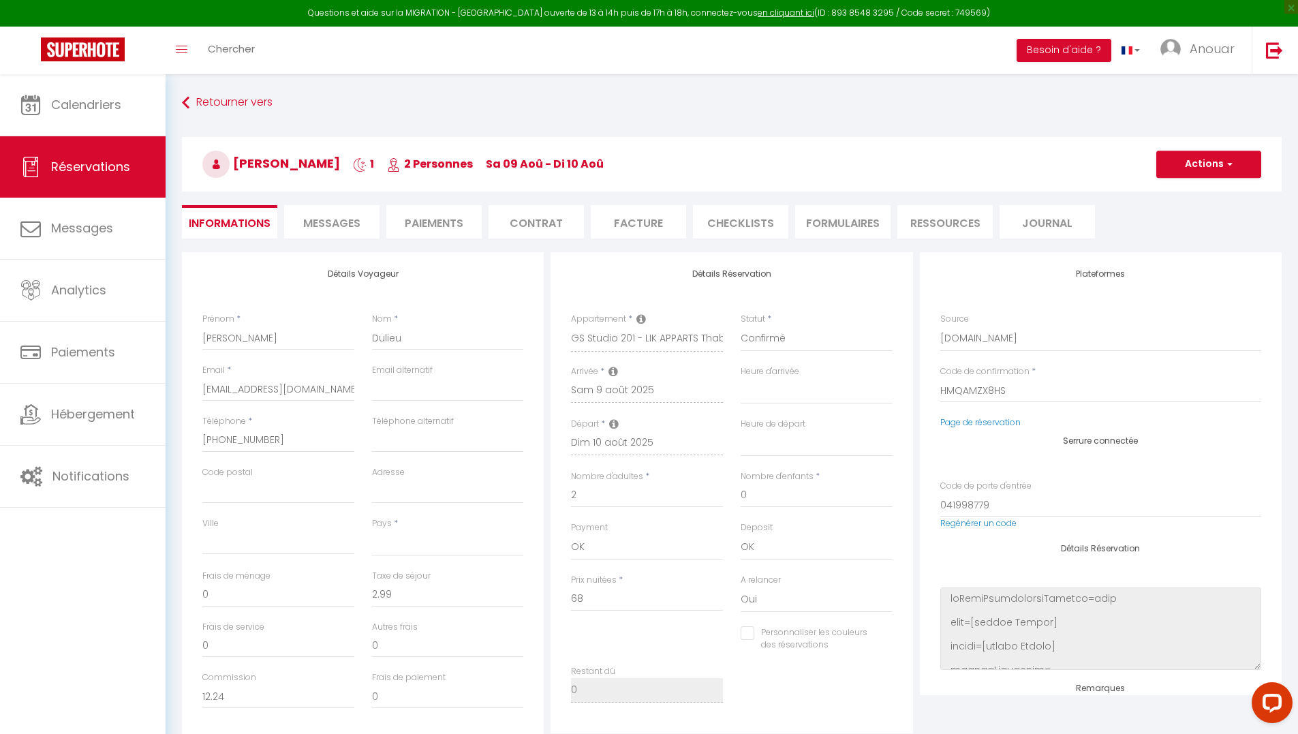
select select
checkbox input "false"
select select
drag, startPoint x: 339, startPoint y: 216, endPoint x: 380, endPoint y: 253, distance: 55.5
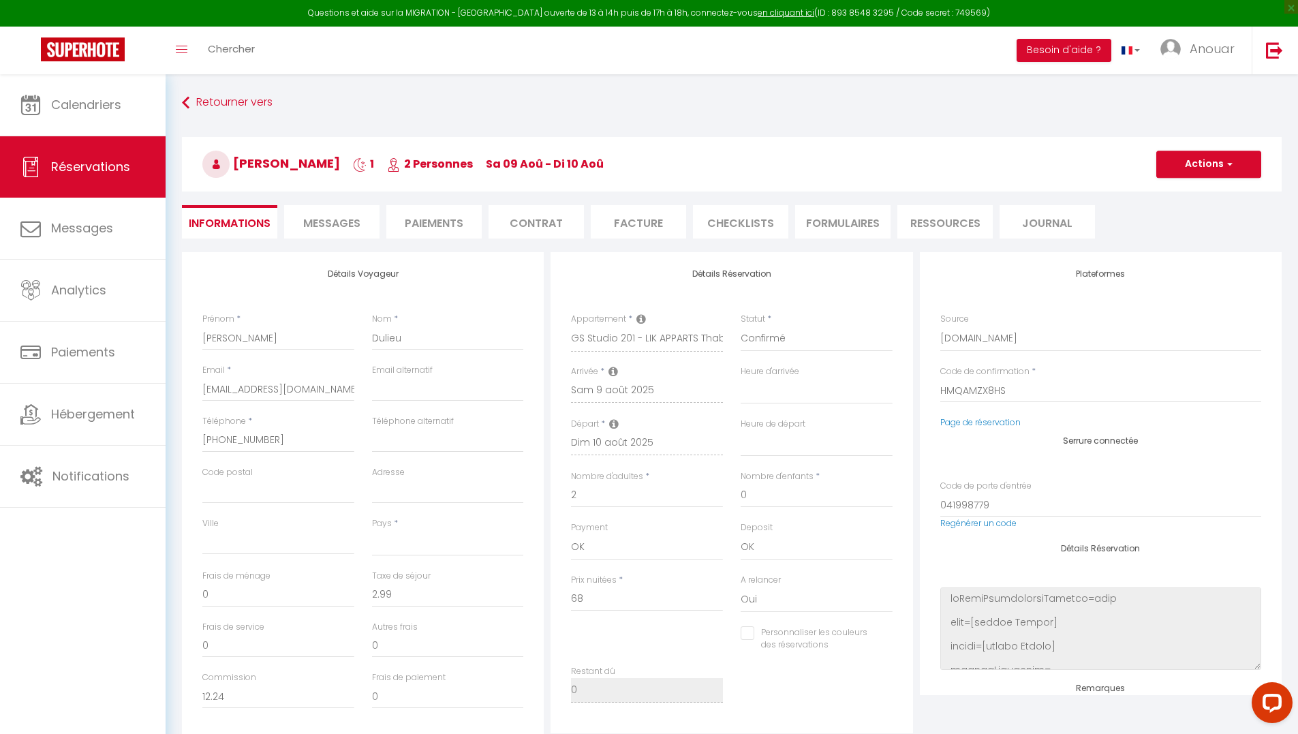
click at [339, 215] on span "Messages" at bounding box center [331, 223] width 57 height 16
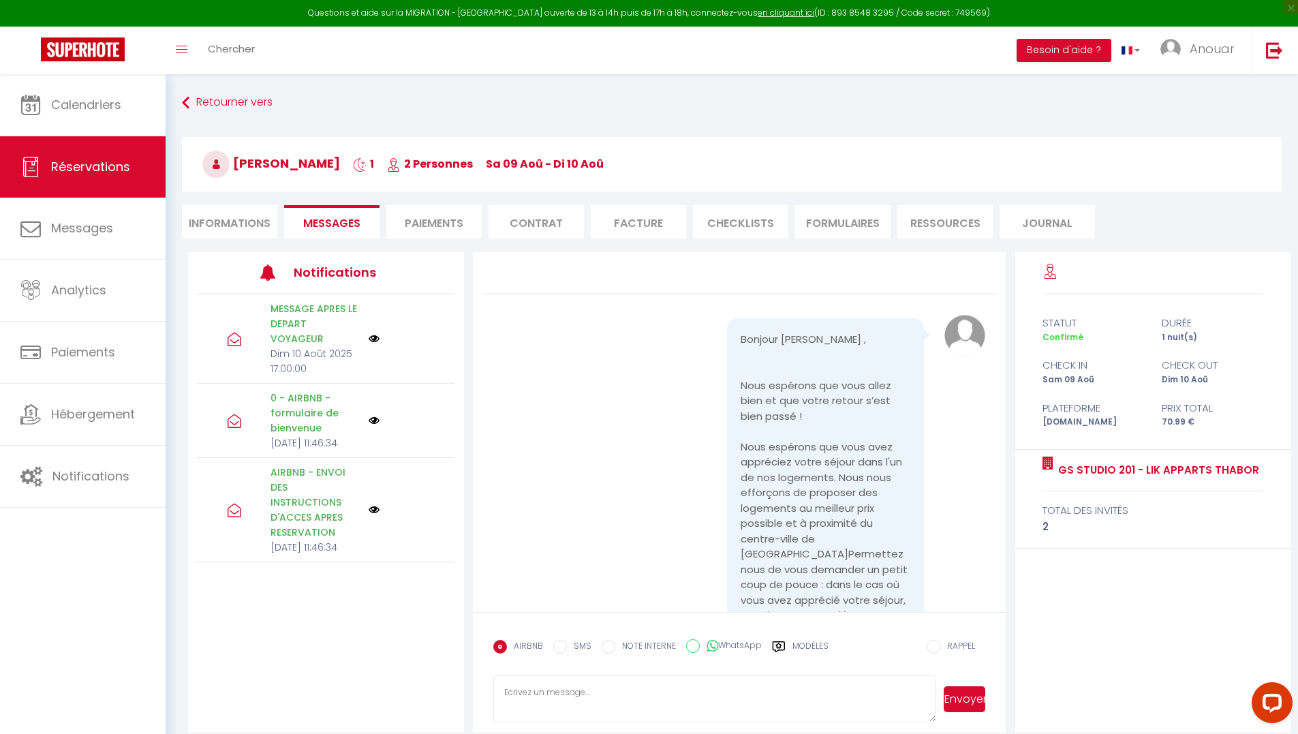
click at [798, 649] on label "Modèles" at bounding box center [810, 652] width 36 height 24
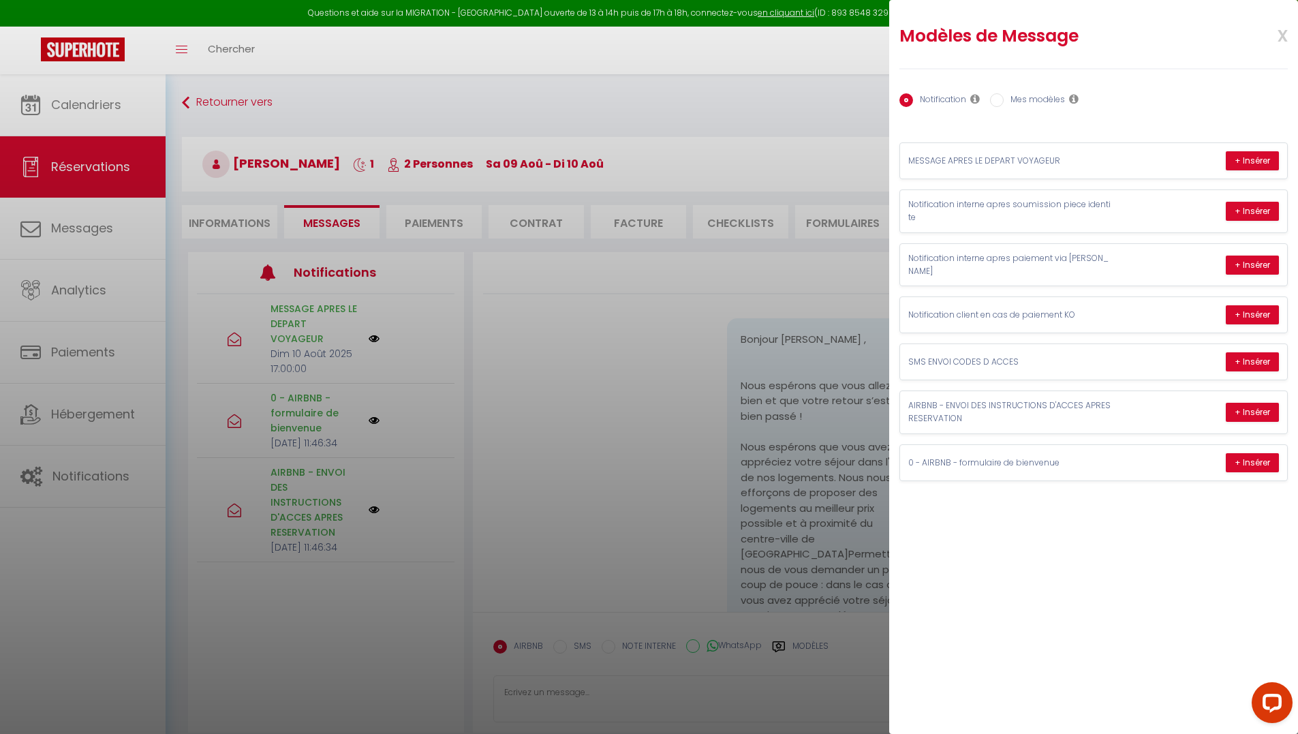
click at [1036, 98] on label "Mes modèles" at bounding box center [1034, 100] width 61 height 15
click at [1004, 98] on input "Mes modèles" at bounding box center [997, 100] width 14 height 14
radio input "true"
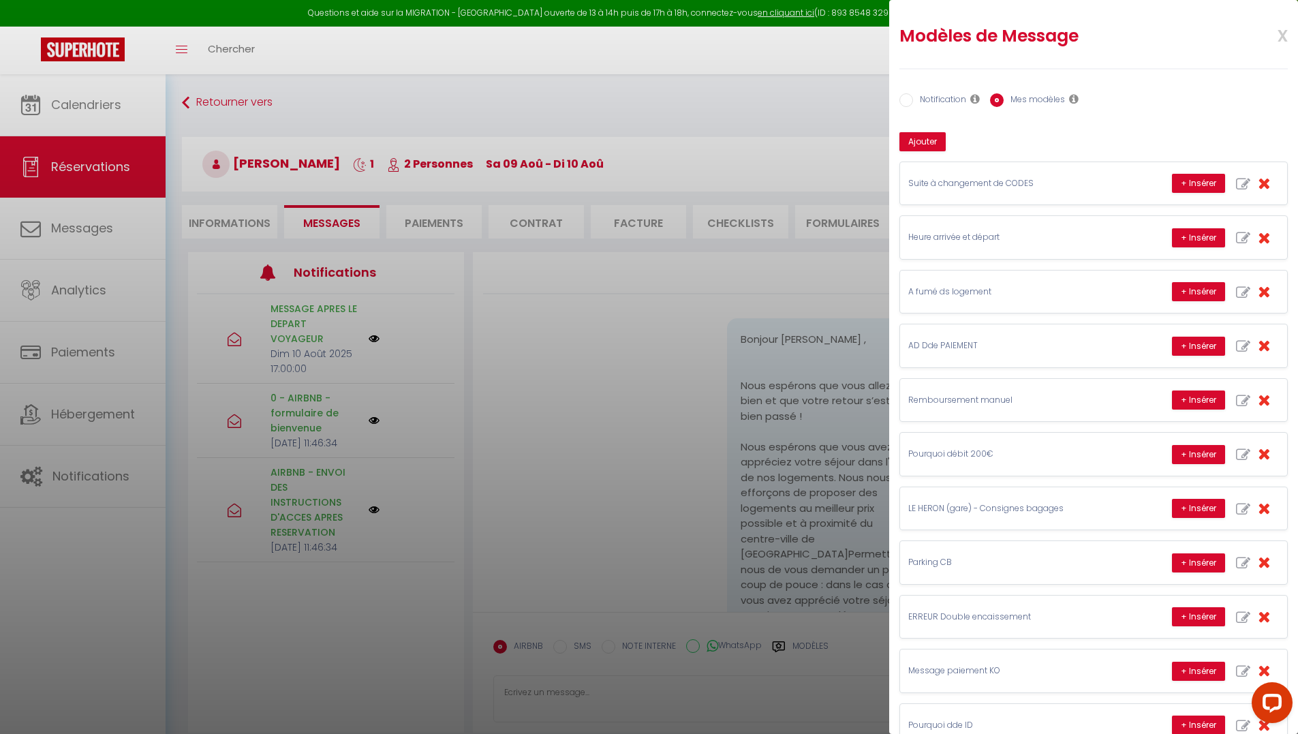
click at [942, 103] on label "Notification" at bounding box center [939, 100] width 53 height 15
click at [913, 103] on input "Notification" at bounding box center [906, 100] width 14 height 14
radio input "true"
radio input "false"
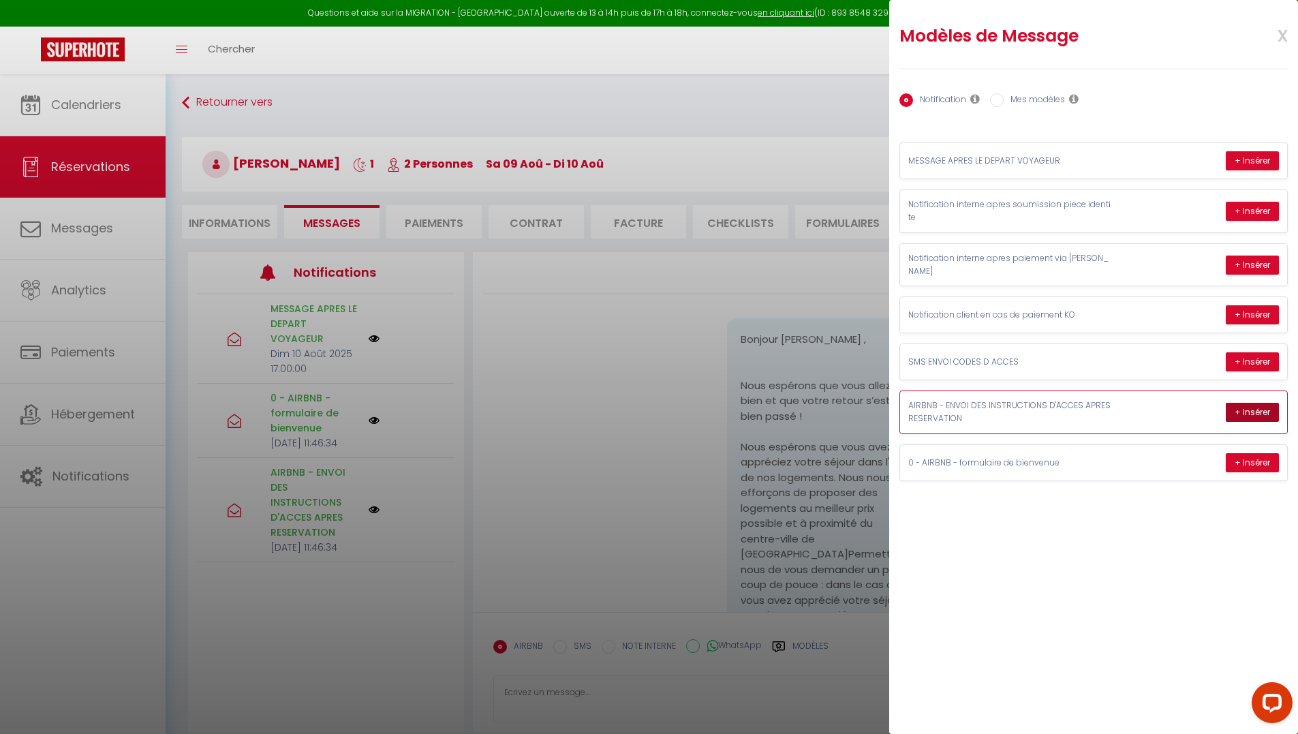
click at [1241, 407] on button "+ Insérer" at bounding box center [1252, 412] width 53 height 19
type textarea "Bonjour Juliette, J'espère que vous allez bien, nous sommes ravi que de vous re…"
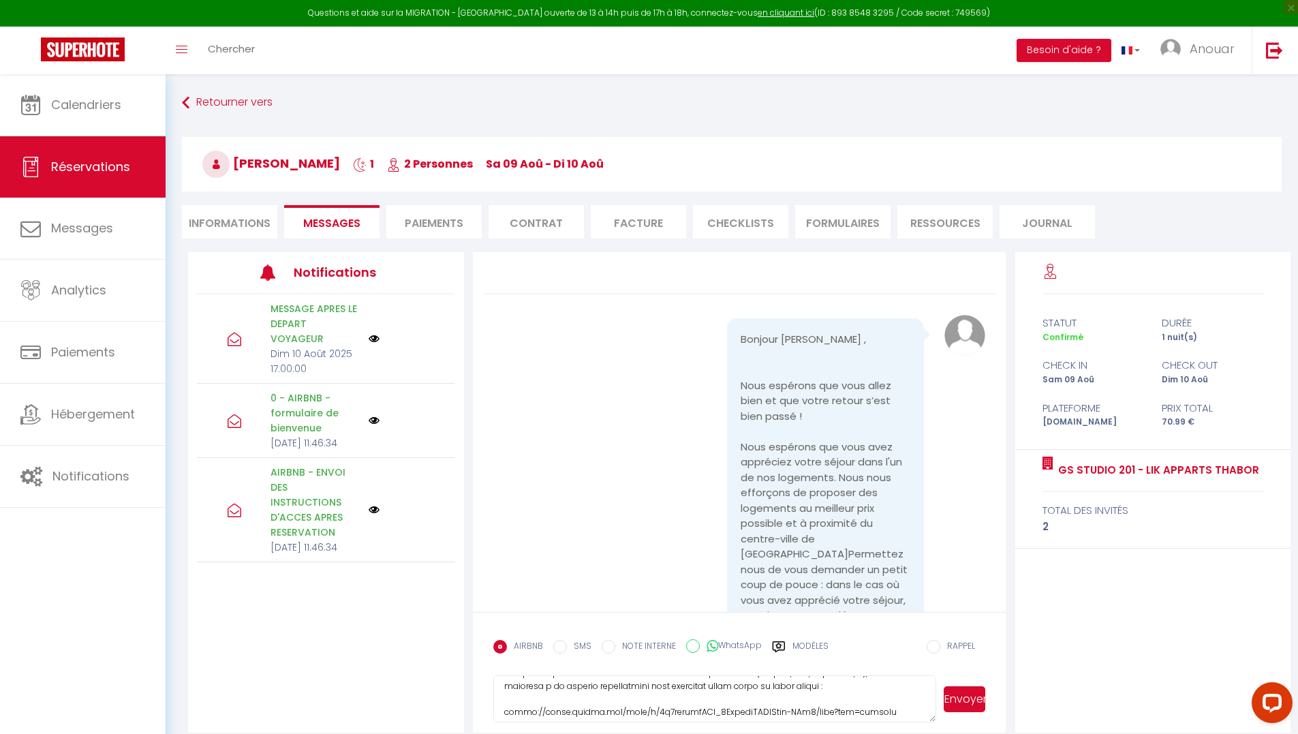
scroll to position [226, 0]
click at [835, 698] on textarea at bounding box center [715, 699] width 444 height 48
drag, startPoint x: 243, startPoint y: 214, endPoint x: 142, endPoint y: 142, distance: 124.0
click at [241, 210] on li "Informations" at bounding box center [229, 221] width 95 height 33
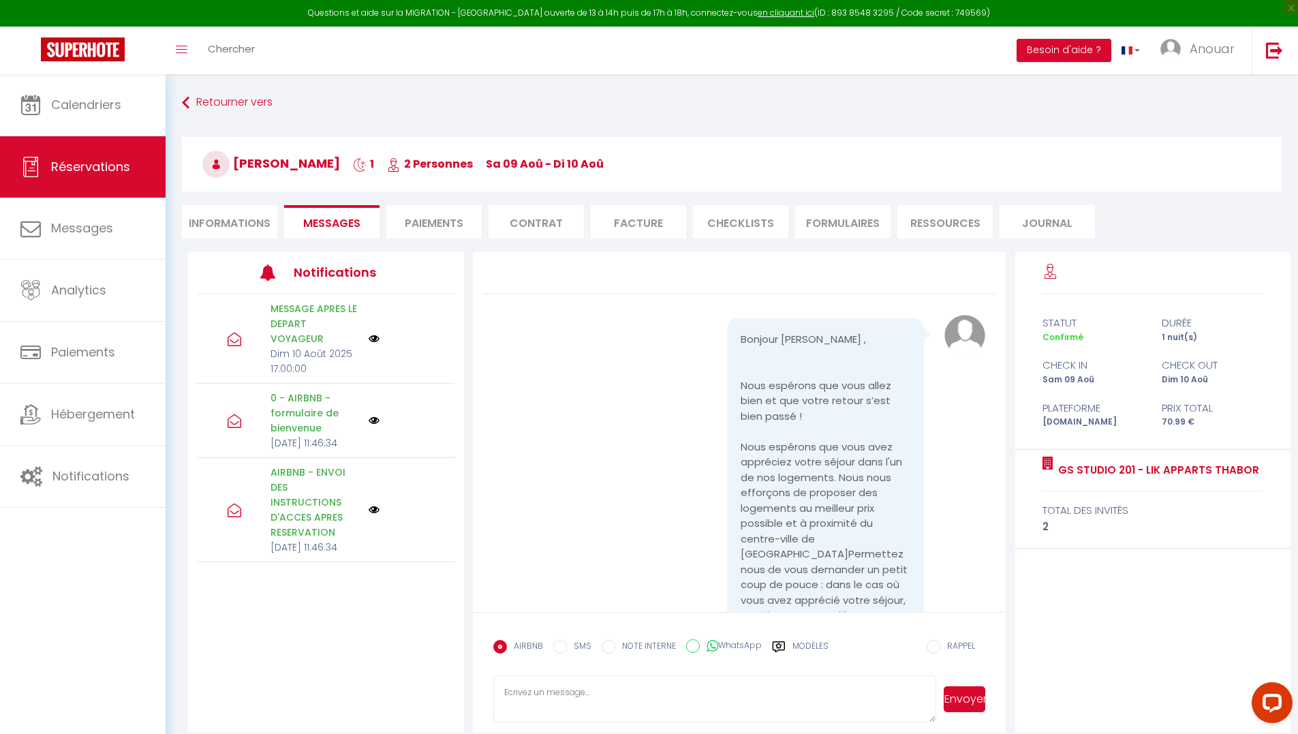
select select
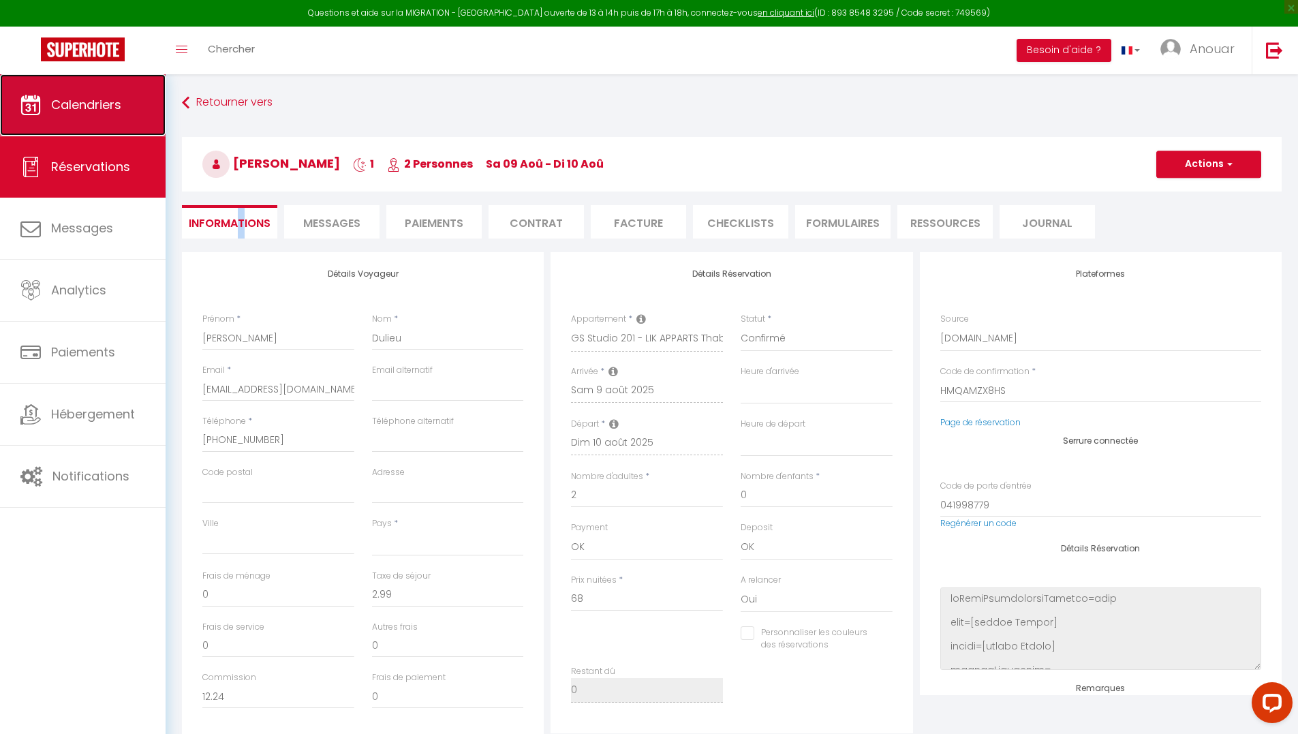
click at [132, 133] on link "Calendriers" at bounding box center [83, 104] width 166 height 61
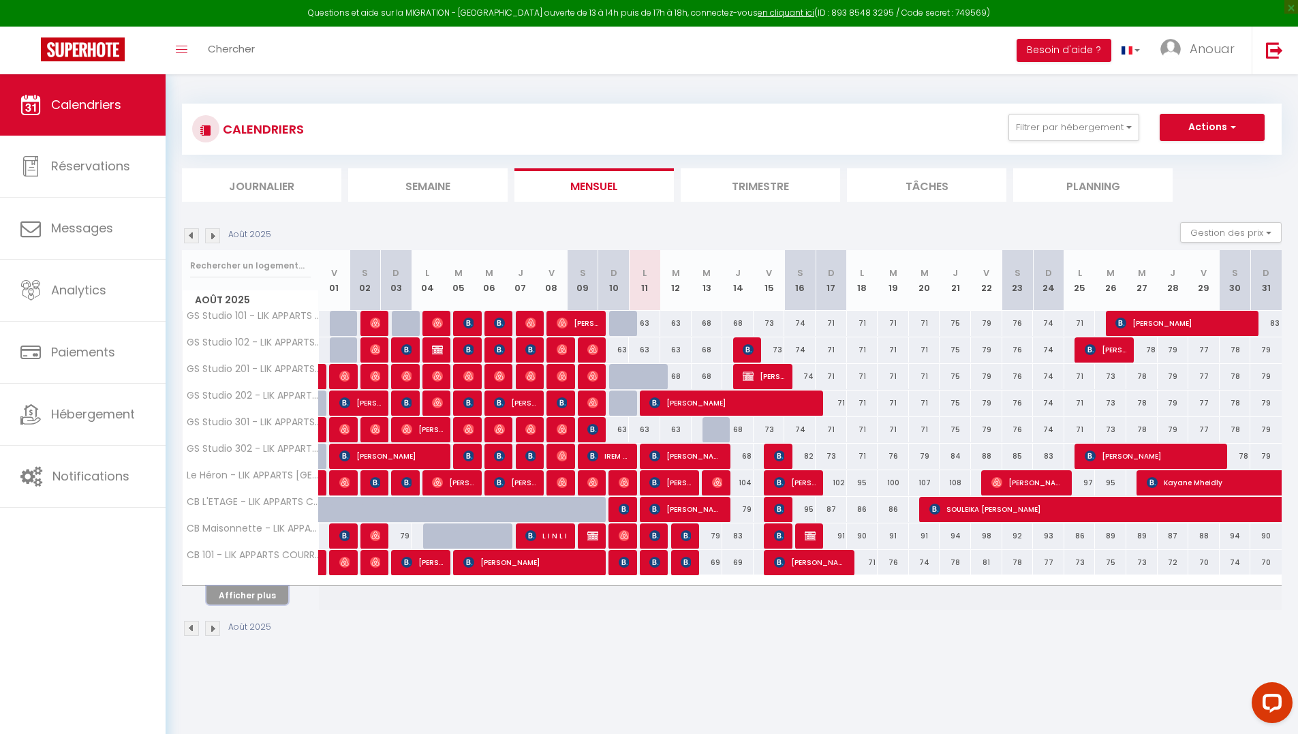
click at [274, 593] on button "Afficher plus" at bounding box center [247, 595] width 82 height 18
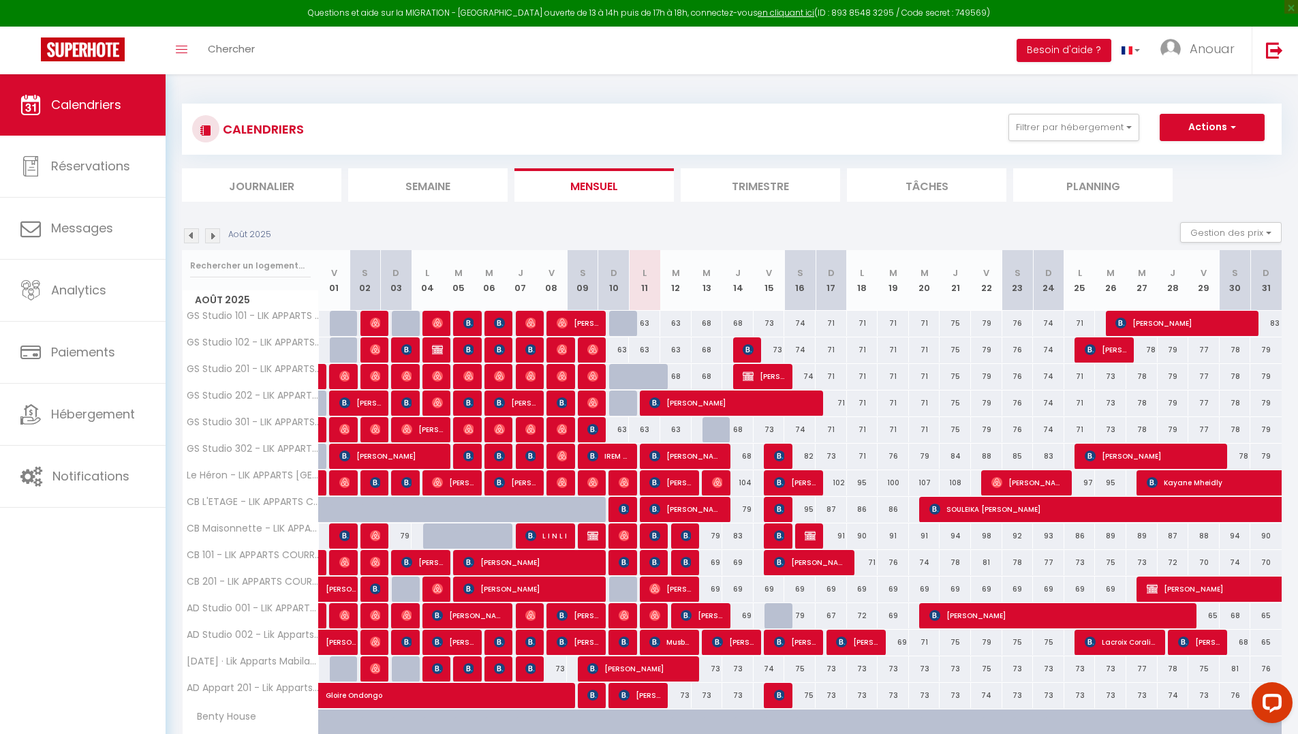
click at [617, 377] on div at bounding box center [624, 377] width 31 height 26
type input "68"
type input "Dim 10 Août 2025"
type input "Lun 11 Août 2025"
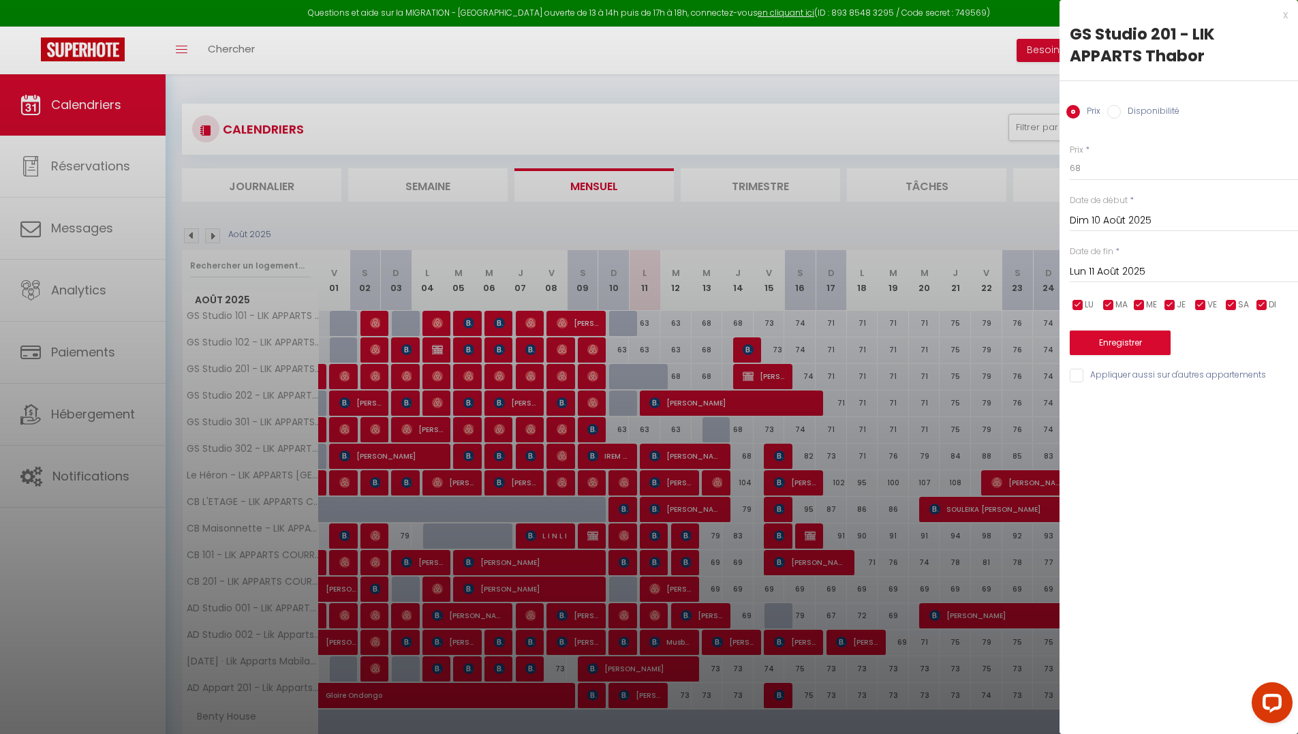
click at [692, 375] on div at bounding box center [649, 367] width 1298 height 734
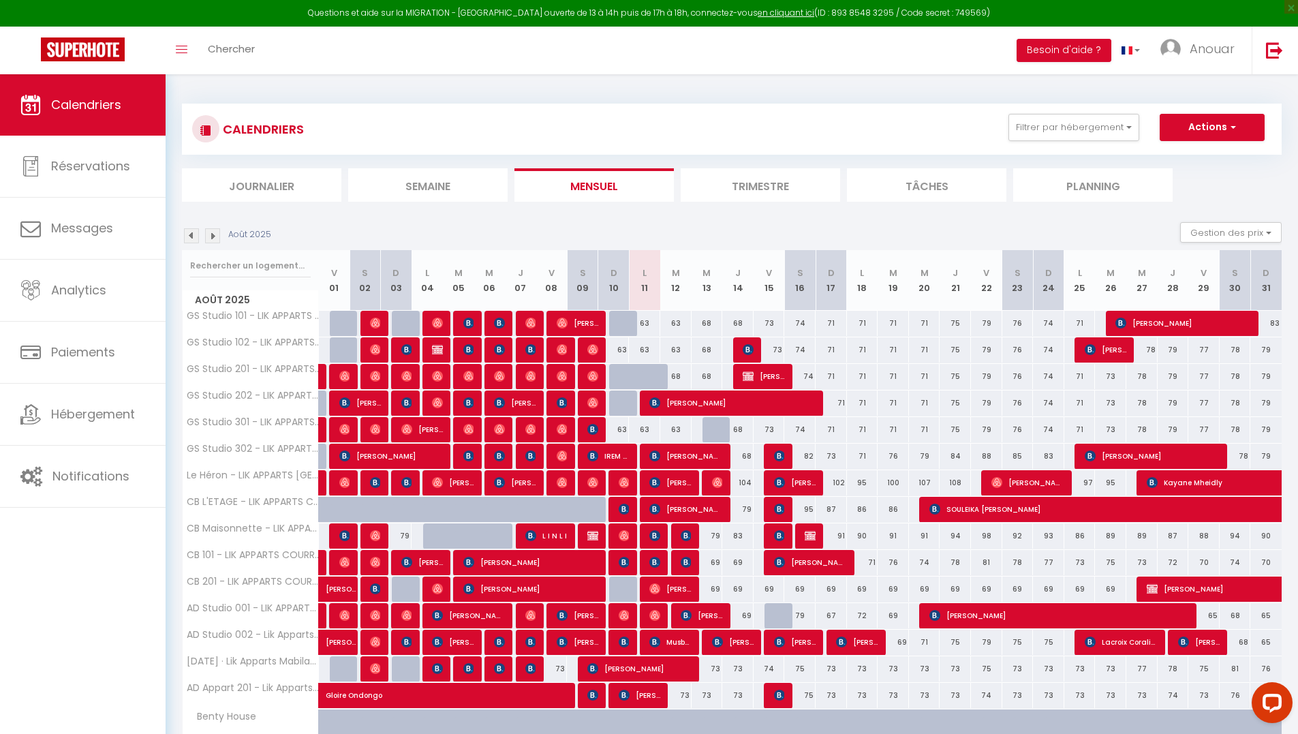
click at [674, 376] on div "68" at bounding box center [675, 376] width 31 height 25
type input "68"
type input "[DATE] Août 2025"
type input "Mer 13 Août 2025"
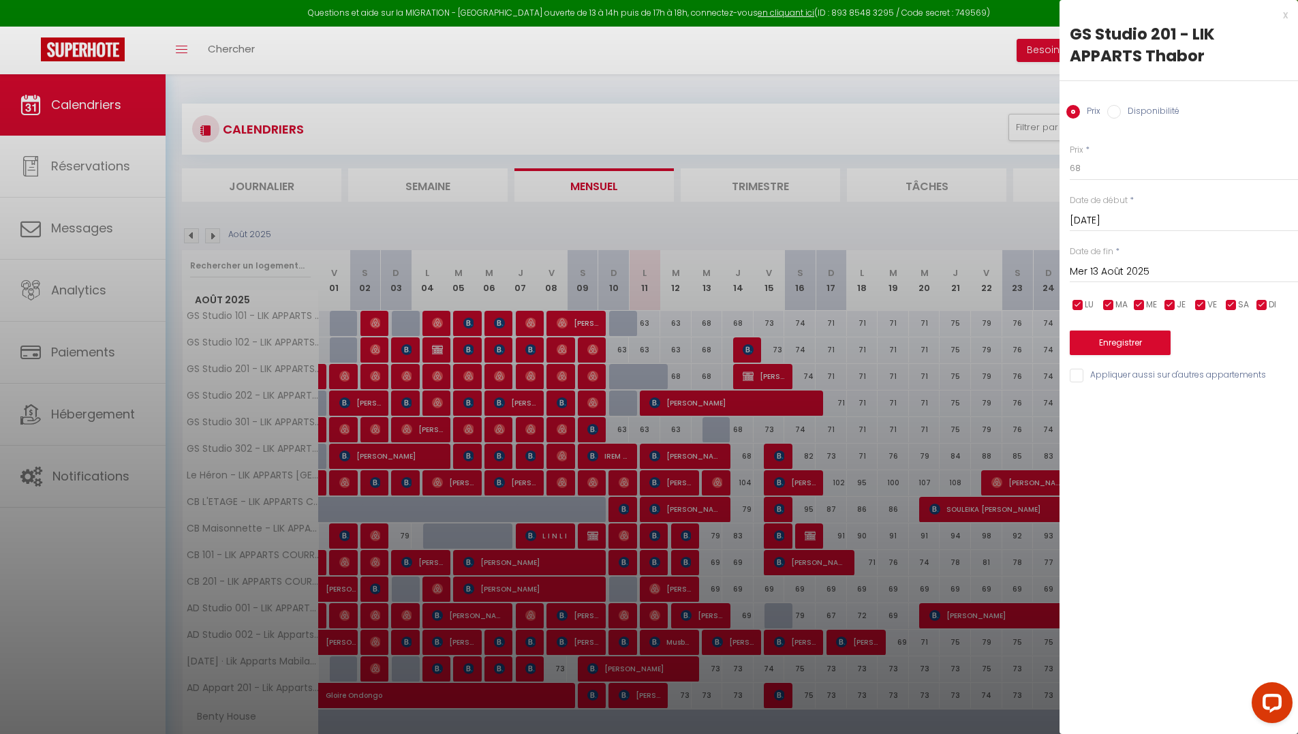
drag, startPoint x: 718, startPoint y: 429, endPoint x: 656, endPoint y: 378, distance: 79.9
click at [717, 429] on div at bounding box center [649, 367] width 1298 height 734
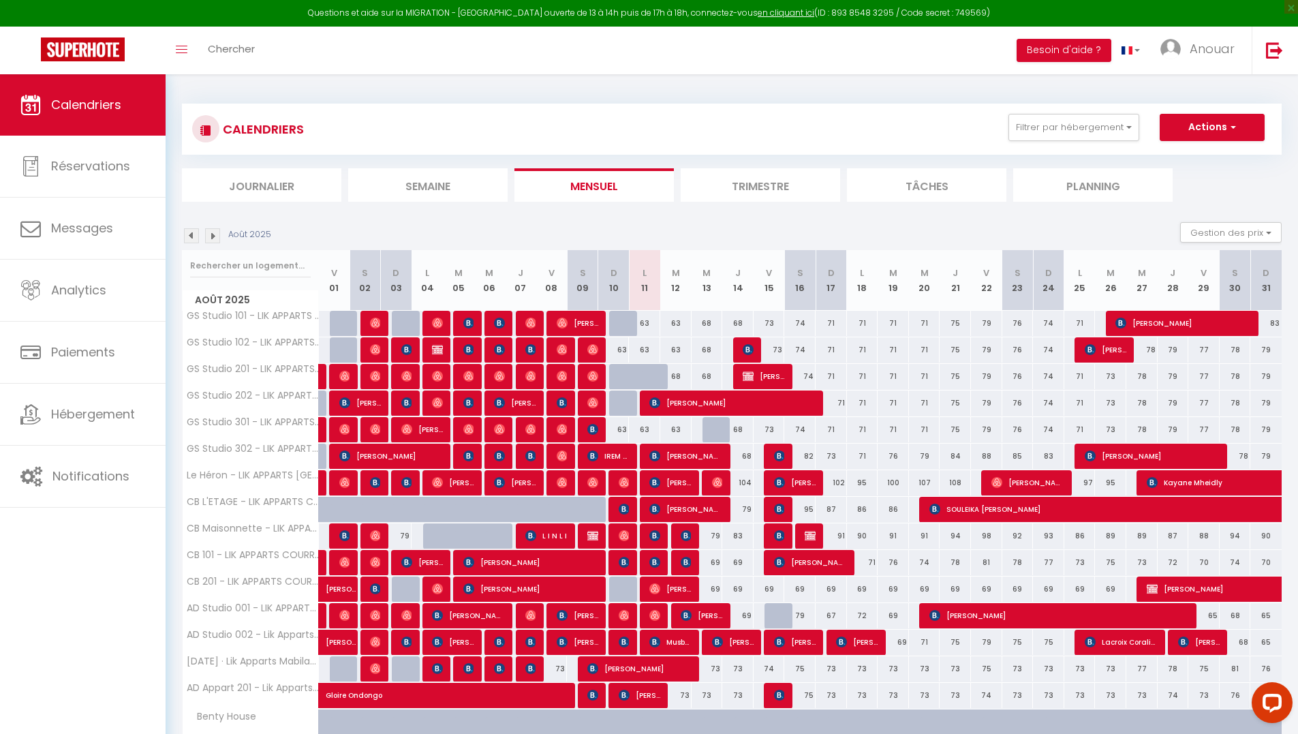
click at [657, 377] on div at bounding box center [655, 384] width 31 height 26
type input "68"
type input "Lun 11 Août 2025"
type input "[DATE] Août 2025"
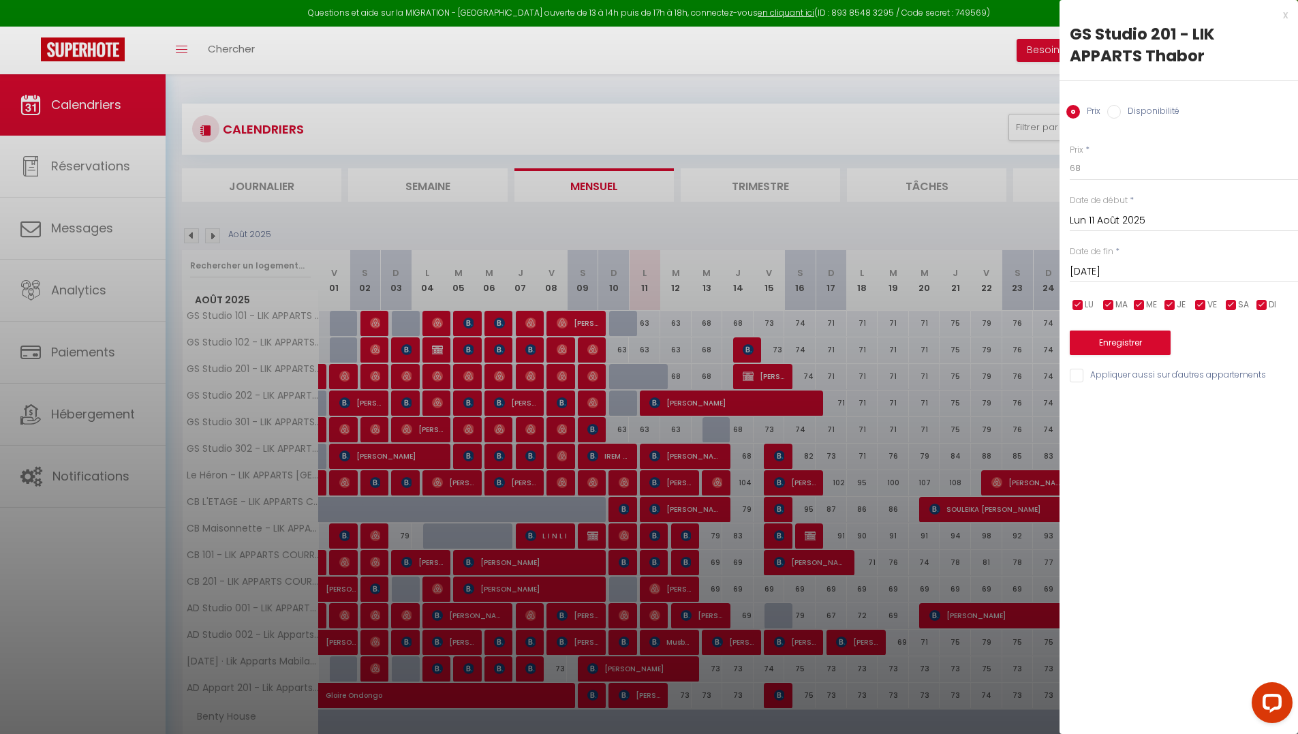
click at [1112, 113] on input "Disponibilité" at bounding box center [1114, 112] width 14 height 14
radio input "true"
click at [1072, 109] on input "Prix" at bounding box center [1073, 112] width 14 height 14
radio input "true"
click at [1110, 106] on input "Disponibilité" at bounding box center [1114, 112] width 14 height 14
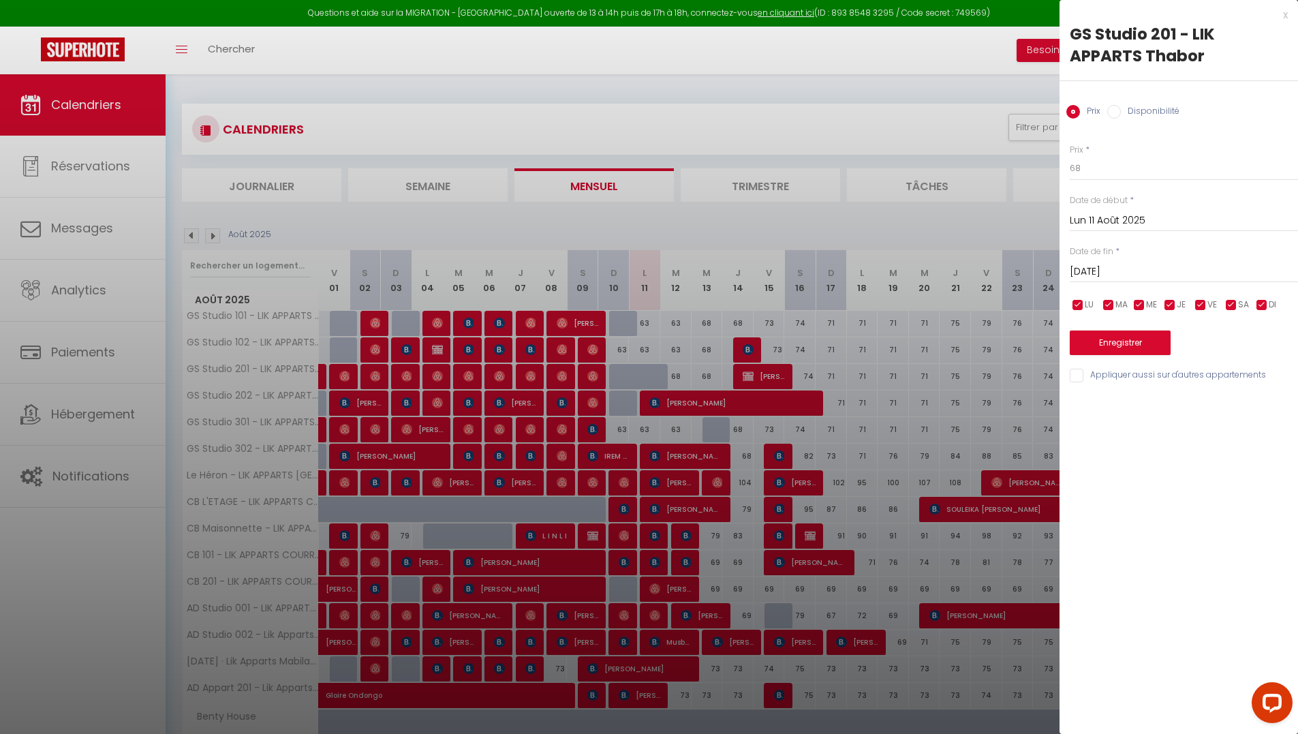
radio input "true"
radio input "false"
click at [1116, 166] on select "Disponible Indisponible" at bounding box center [1184, 169] width 228 height 26
select select "0"
click at [1070, 156] on select "Disponible Indisponible" at bounding box center [1184, 169] width 228 height 26
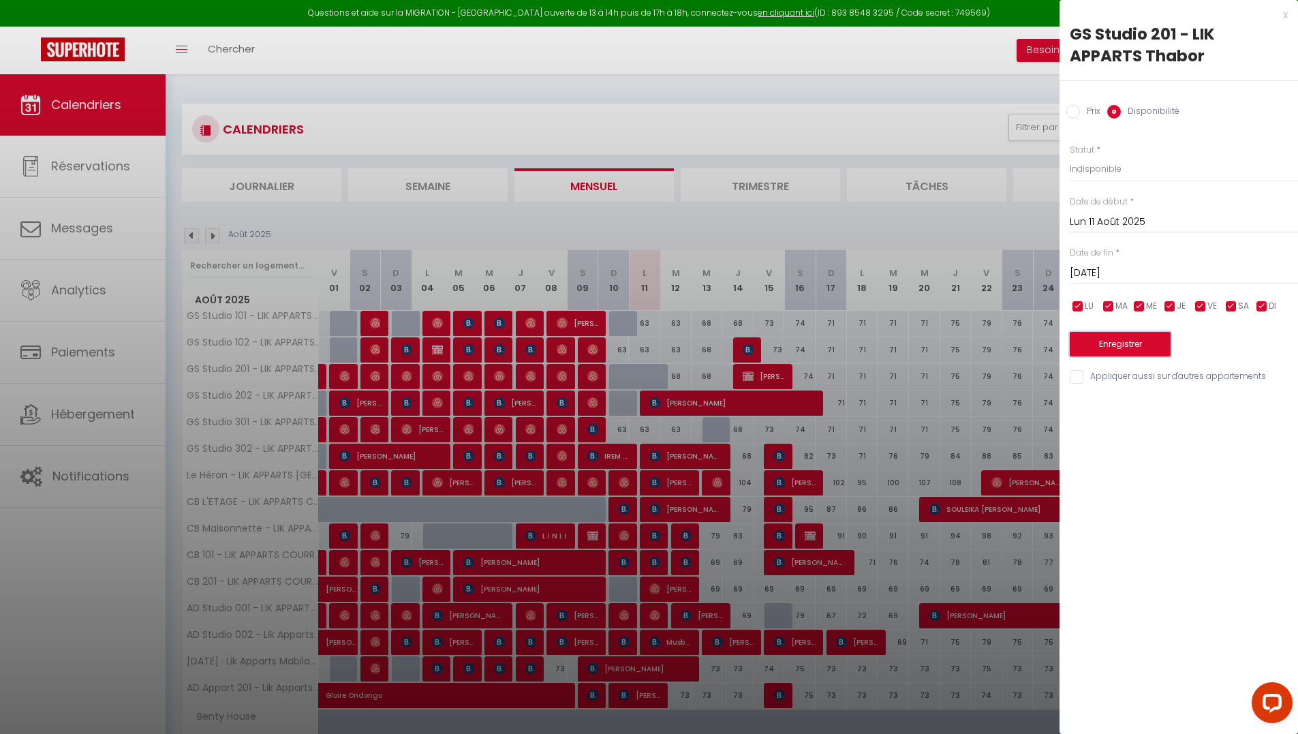
click at [1132, 350] on button "Enregistrer" at bounding box center [1120, 344] width 101 height 25
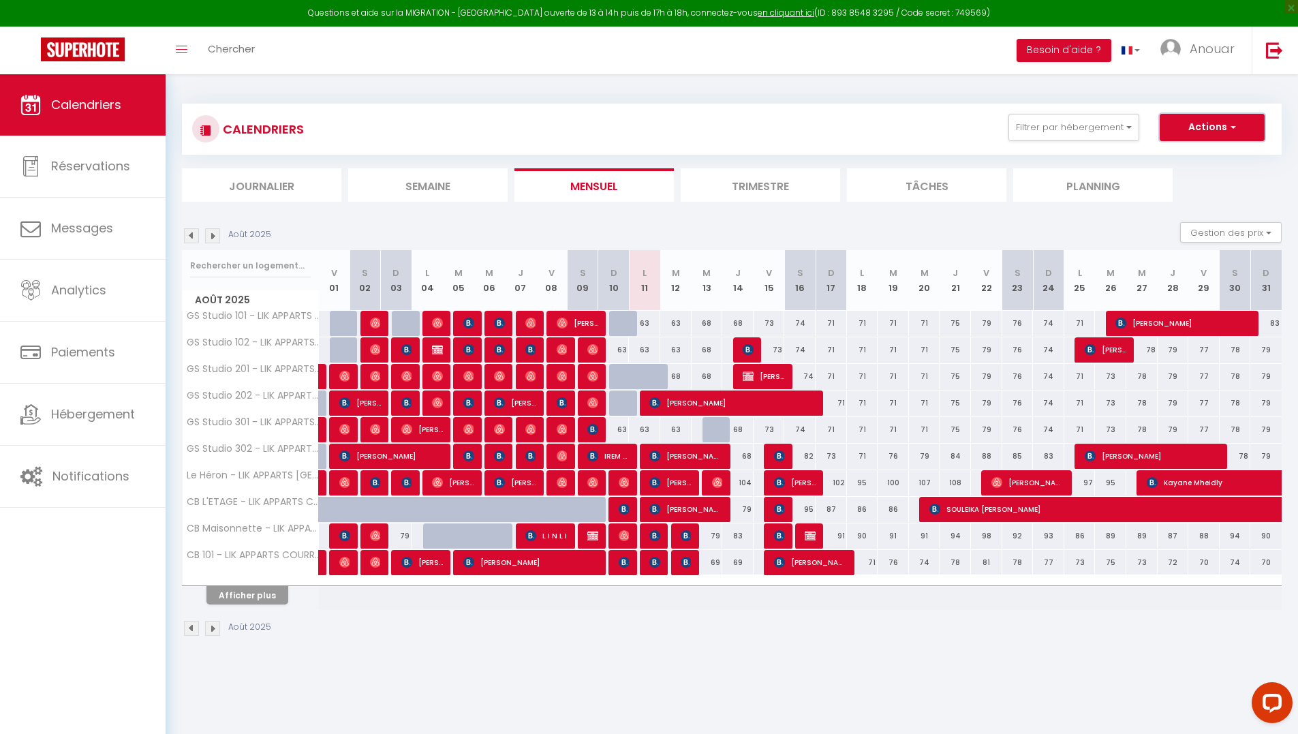
click at [1213, 134] on button "Actions" at bounding box center [1212, 127] width 105 height 27
click at [1206, 202] on link "Importer les réservations" at bounding box center [1197, 199] width 119 height 20
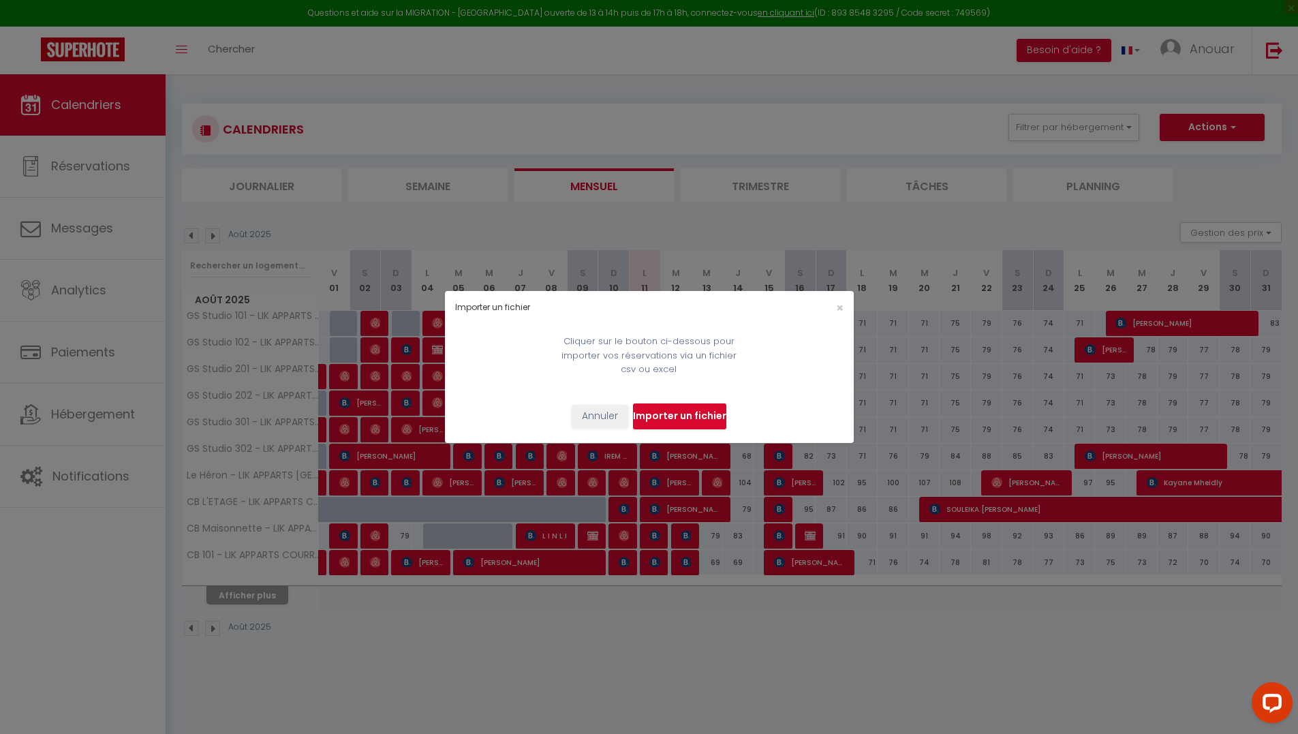
click at [845, 309] on div "×" at bounding box center [785, 307] width 136 height 13
click at [840, 308] on span "×" at bounding box center [839, 307] width 7 height 17
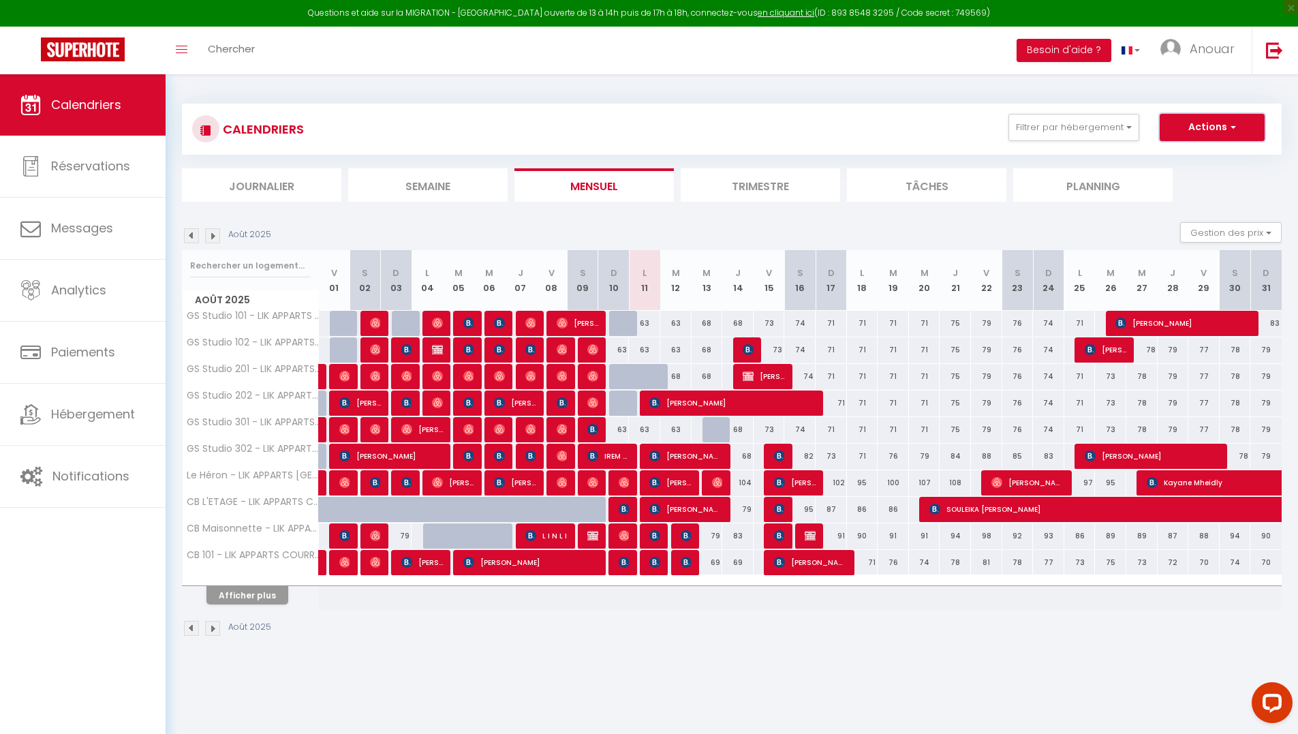
click at [1225, 114] on ul "Filtrer par hébergement SULTANE Le Héron - LIK APPARTS RENNES GARE CENTRE CB L'…" at bounding box center [1129, 127] width 272 height 27
click at [1221, 123] on button "Actions" at bounding box center [1212, 127] width 105 height 27
click at [1213, 197] on link "Importer les réservations" at bounding box center [1197, 199] width 119 height 20
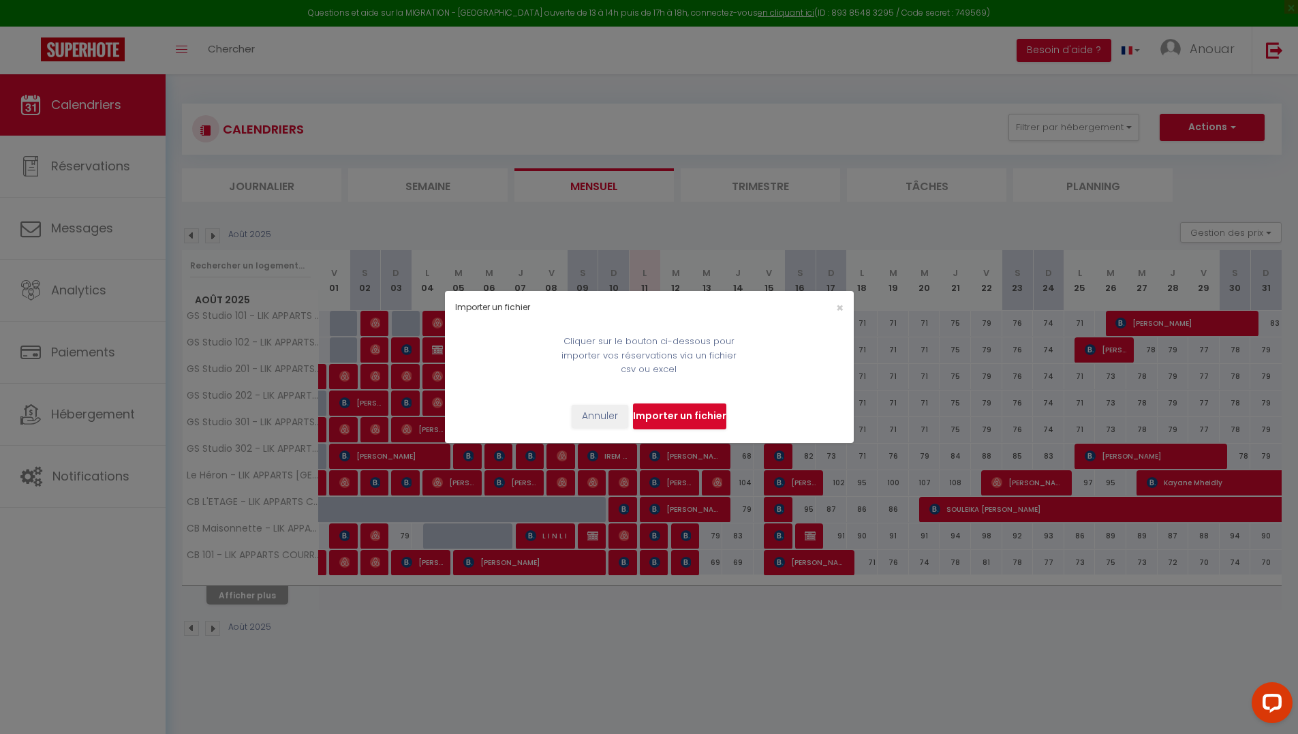
click at [708, 422] on input "file" at bounding box center [679, 416] width 93 height 26
click at [274, 116] on div "Importer un fichier × Cliquer sur le bouton ci-dessous pour importer vos réserv…" at bounding box center [649, 367] width 1298 height 734
click at [240, 42] on div "Importer un fichier × Cliquer sur le bouton ci-dessous pour importer vos réserv…" at bounding box center [649, 367] width 1298 height 734
click at [831, 306] on div "×" at bounding box center [785, 307] width 136 height 13
click at [834, 306] on div "×" at bounding box center [785, 307] width 136 height 13
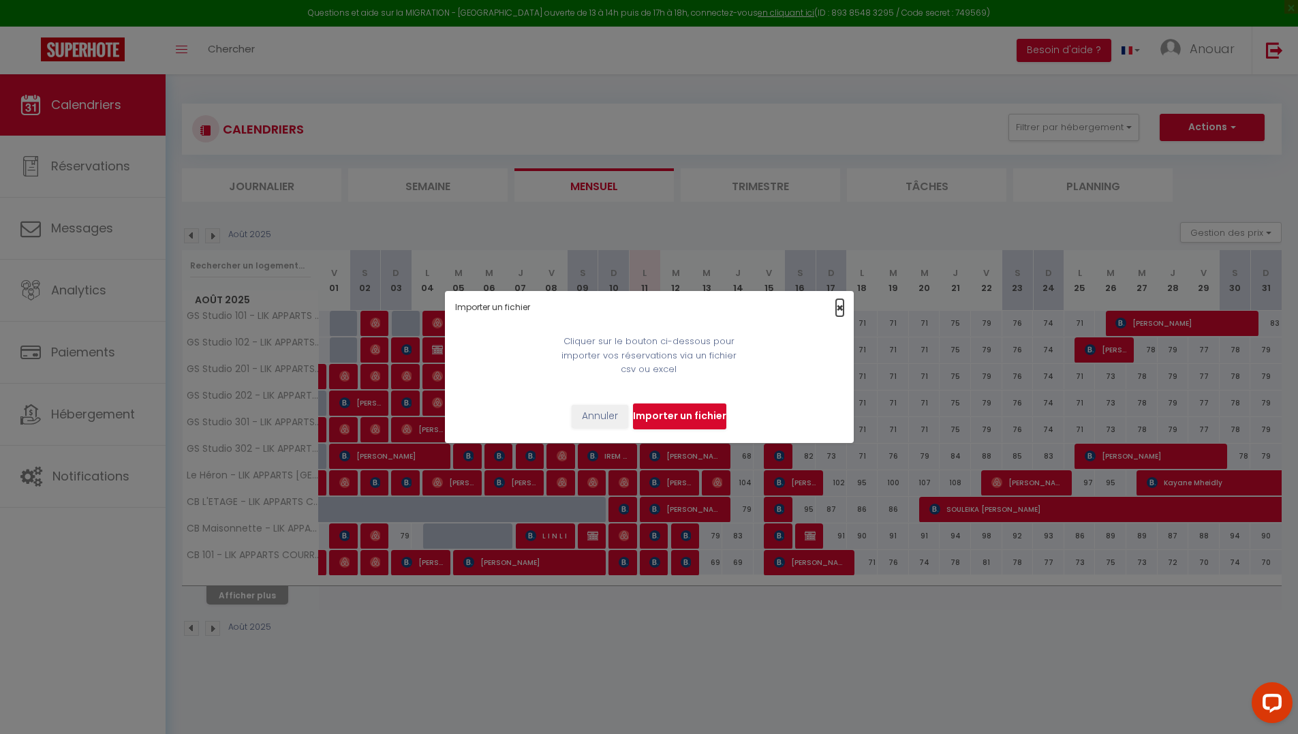
click at [838, 311] on span "×" at bounding box center [839, 307] width 7 height 17
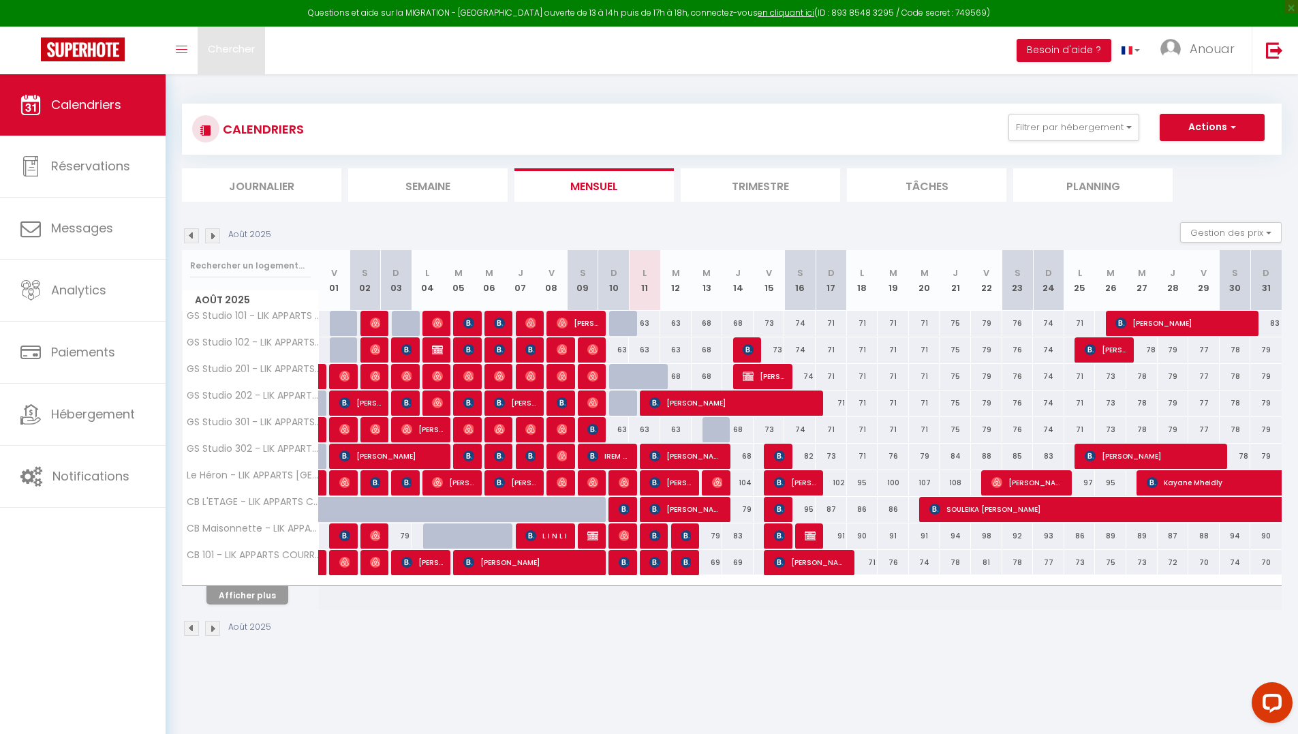
click at [233, 47] on span "Chercher" at bounding box center [231, 49] width 47 height 14
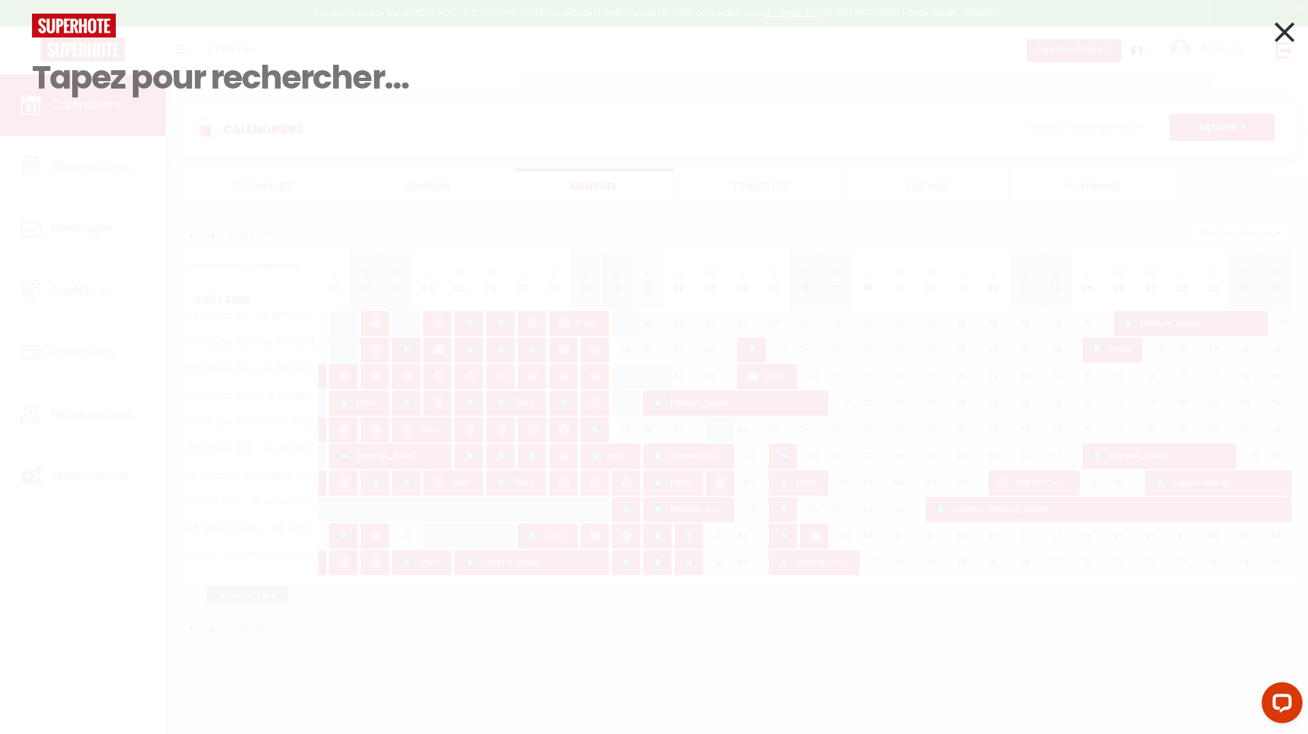
paste input "HME5HC49QM"
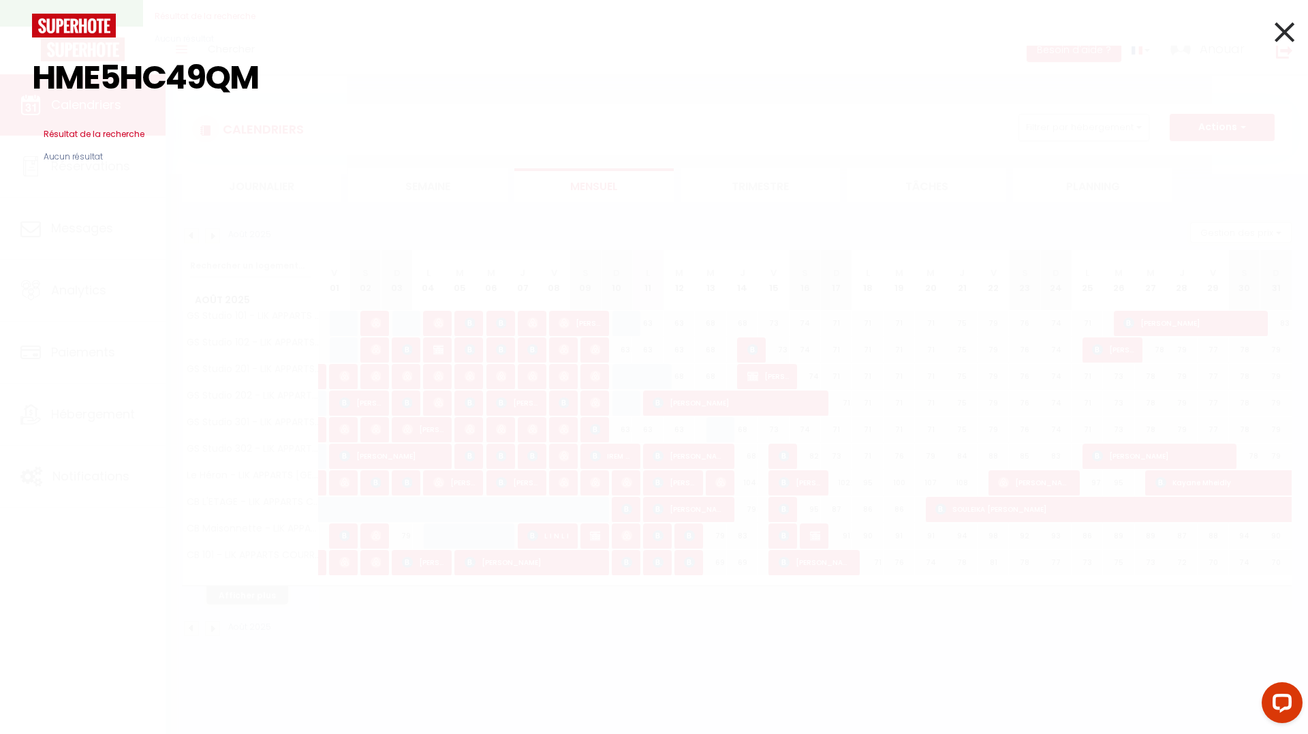
type input "HME5HC49QM"
click at [1284, 42] on icon at bounding box center [1285, 32] width 20 height 34
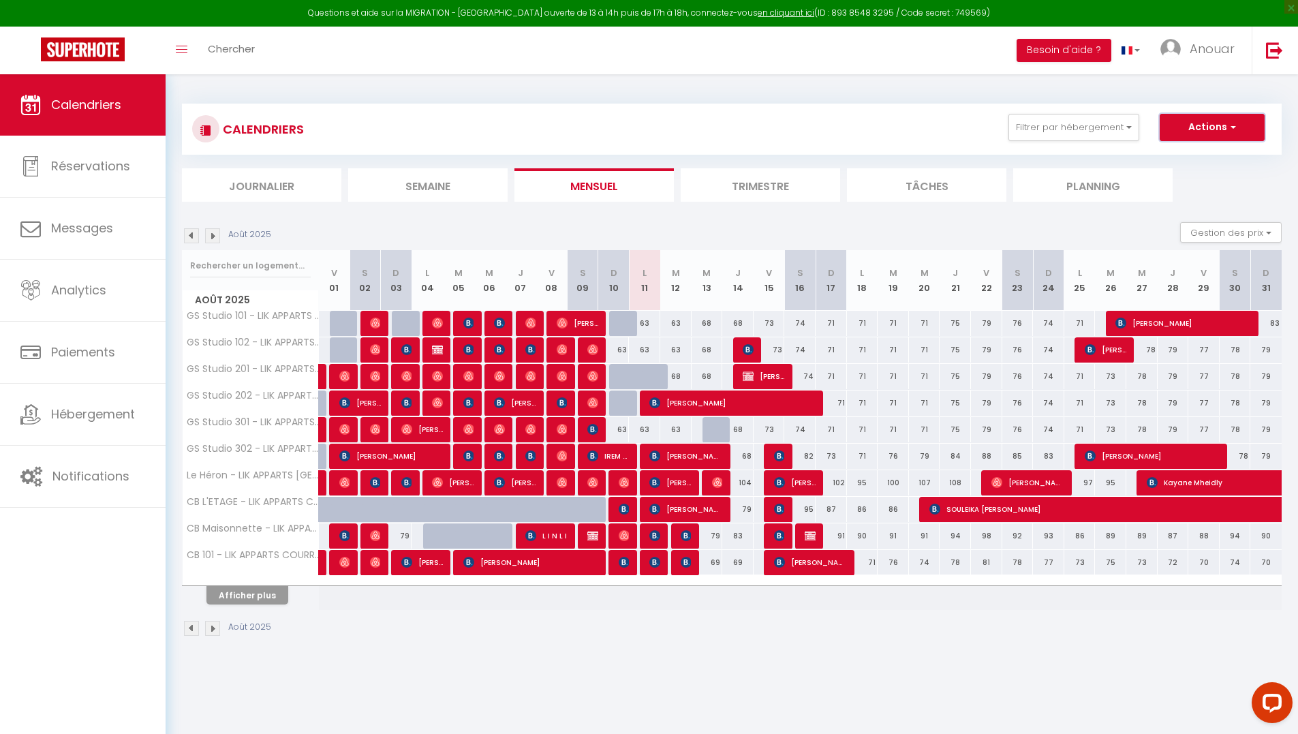
click at [1201, 129] on button "Actions" at bounding box center [1212, 127] width 105 height 27
click at [1209, 159] on link "Nouvelle réservation" at bounding box center [1197, 159] width 119 height 20
select select
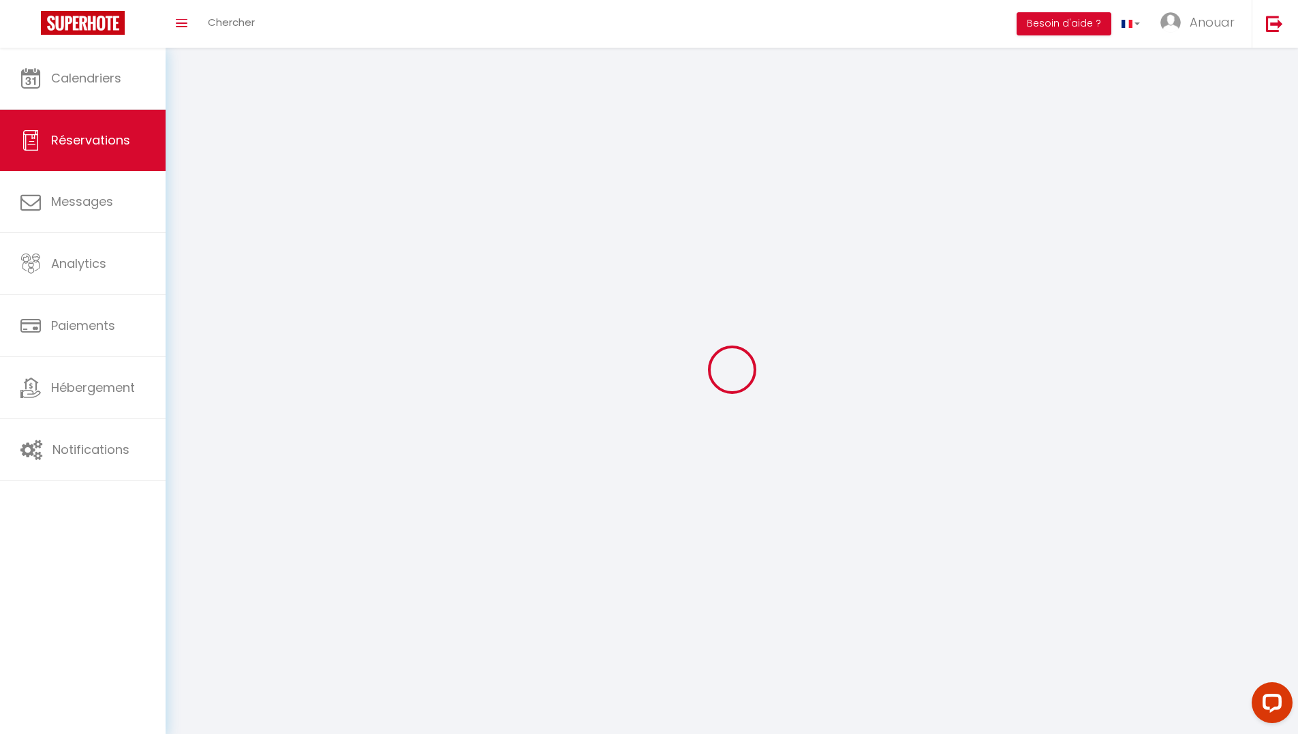
select select
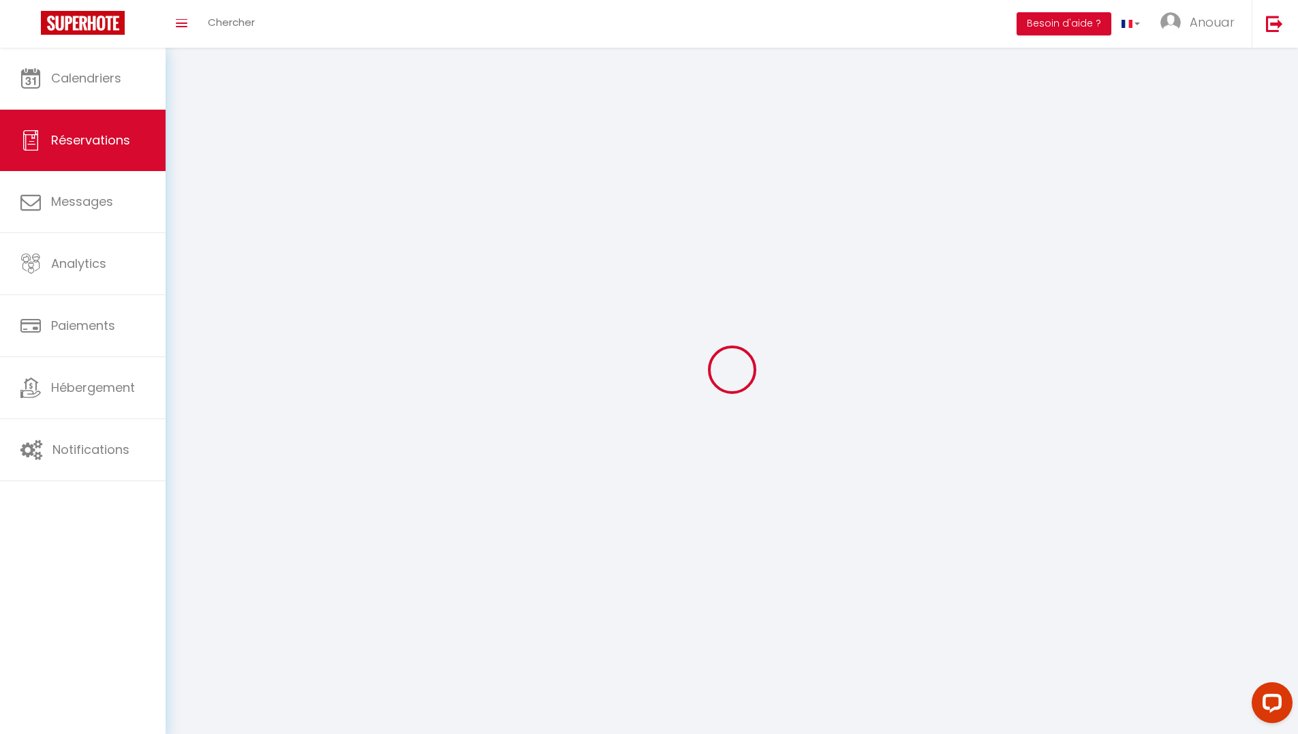
select select
checkbox input "false"
select select
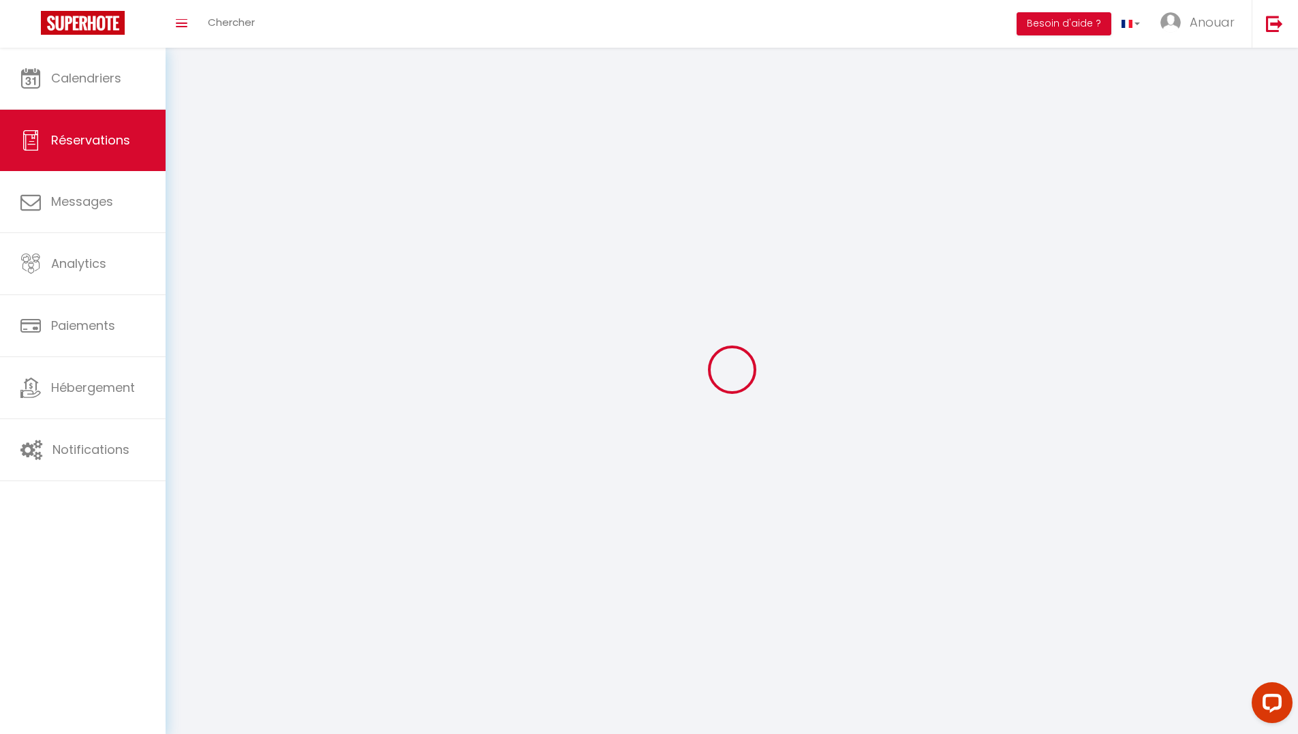
select select
checkbox input "false"
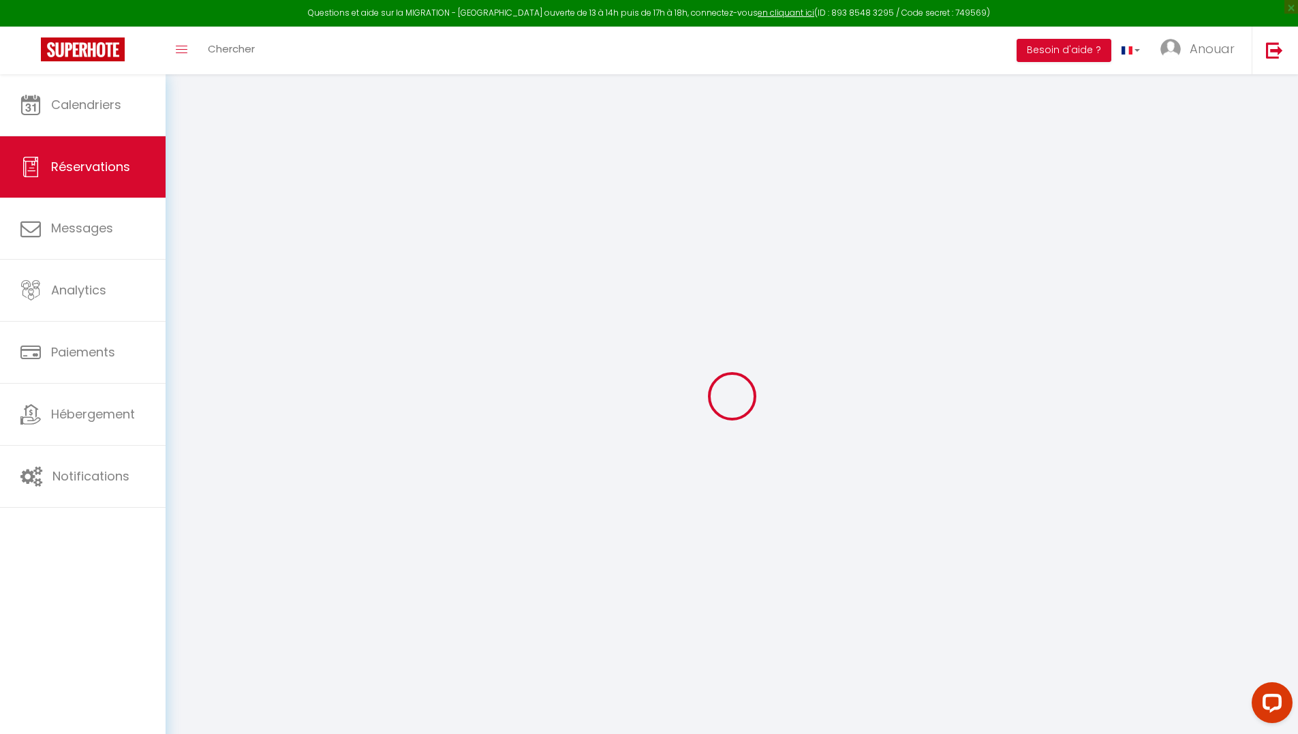
select select
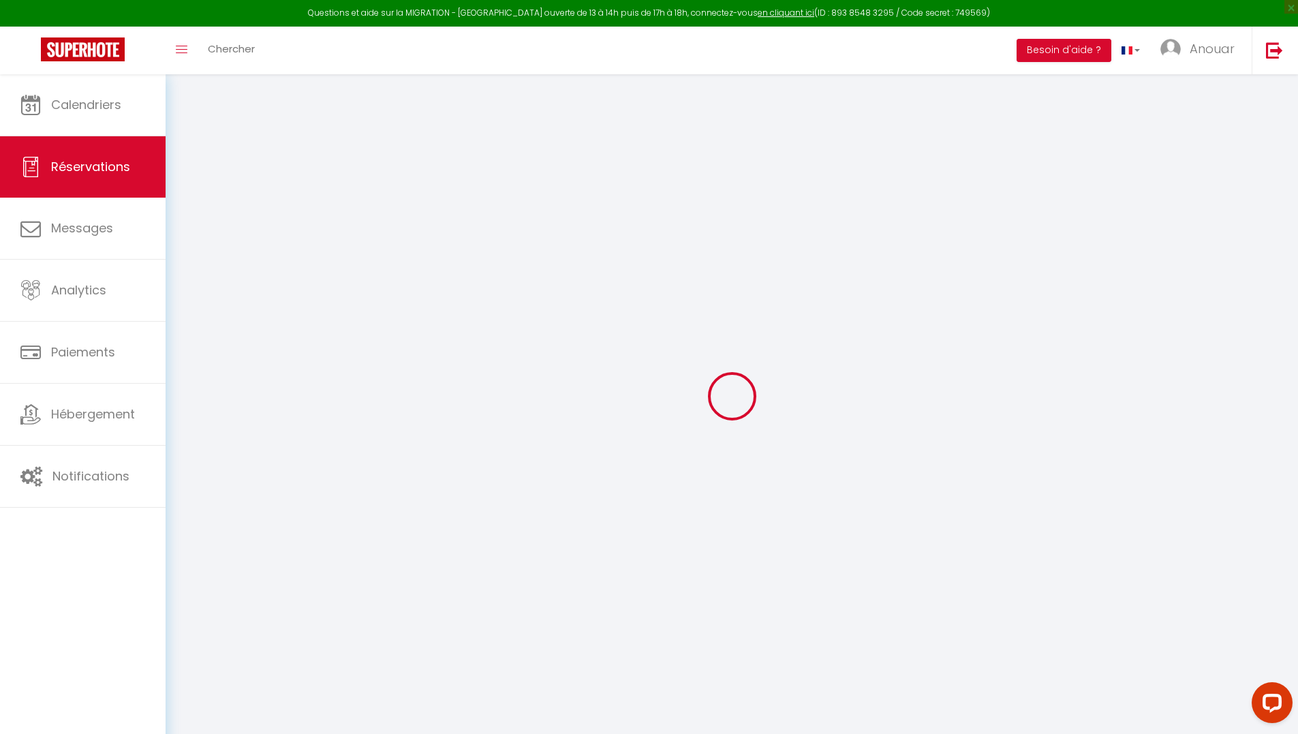
select select
checkbox input "false"
select select
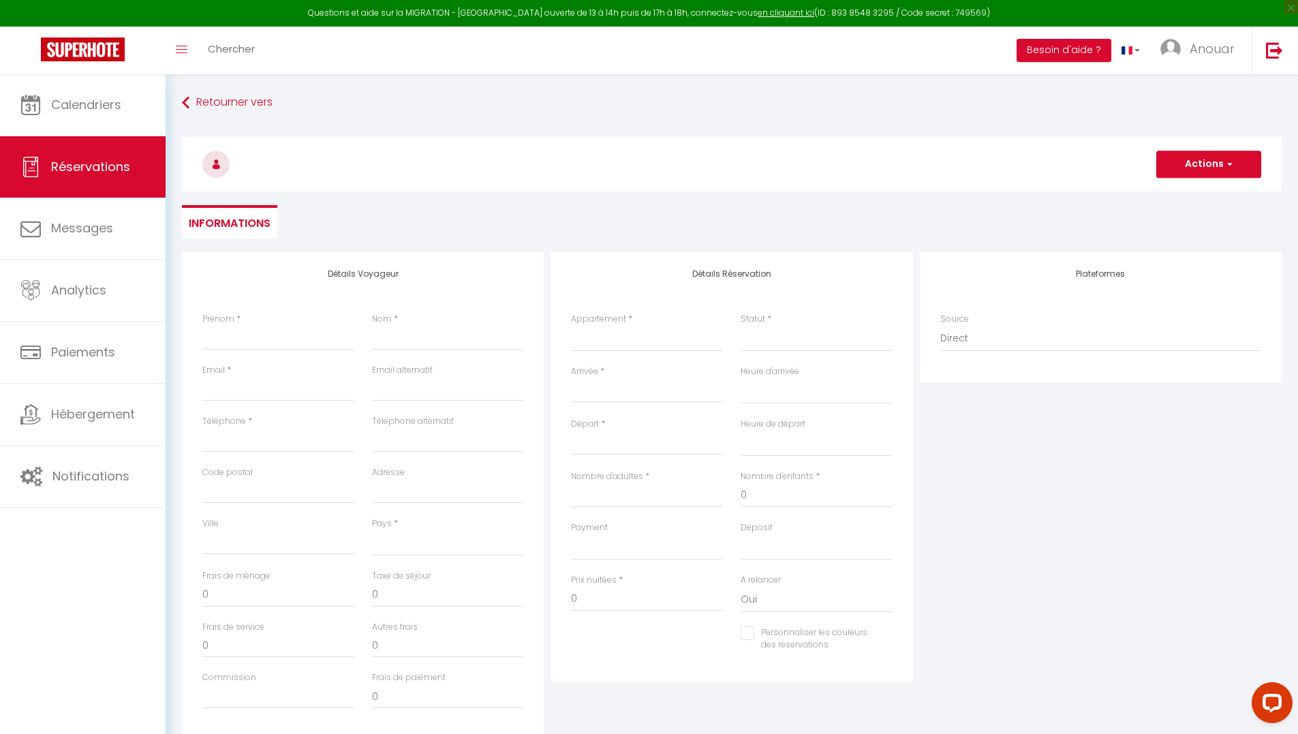
select select
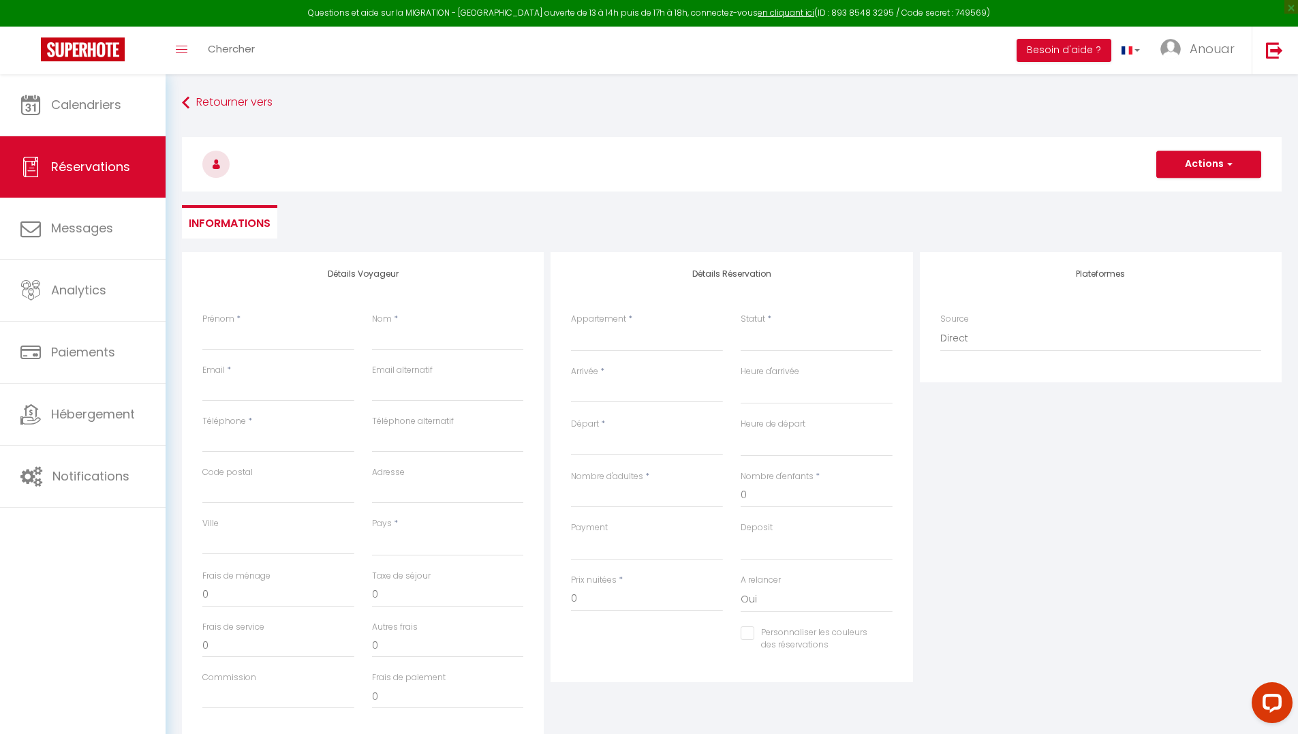
select select
checkbox input "false"
select select
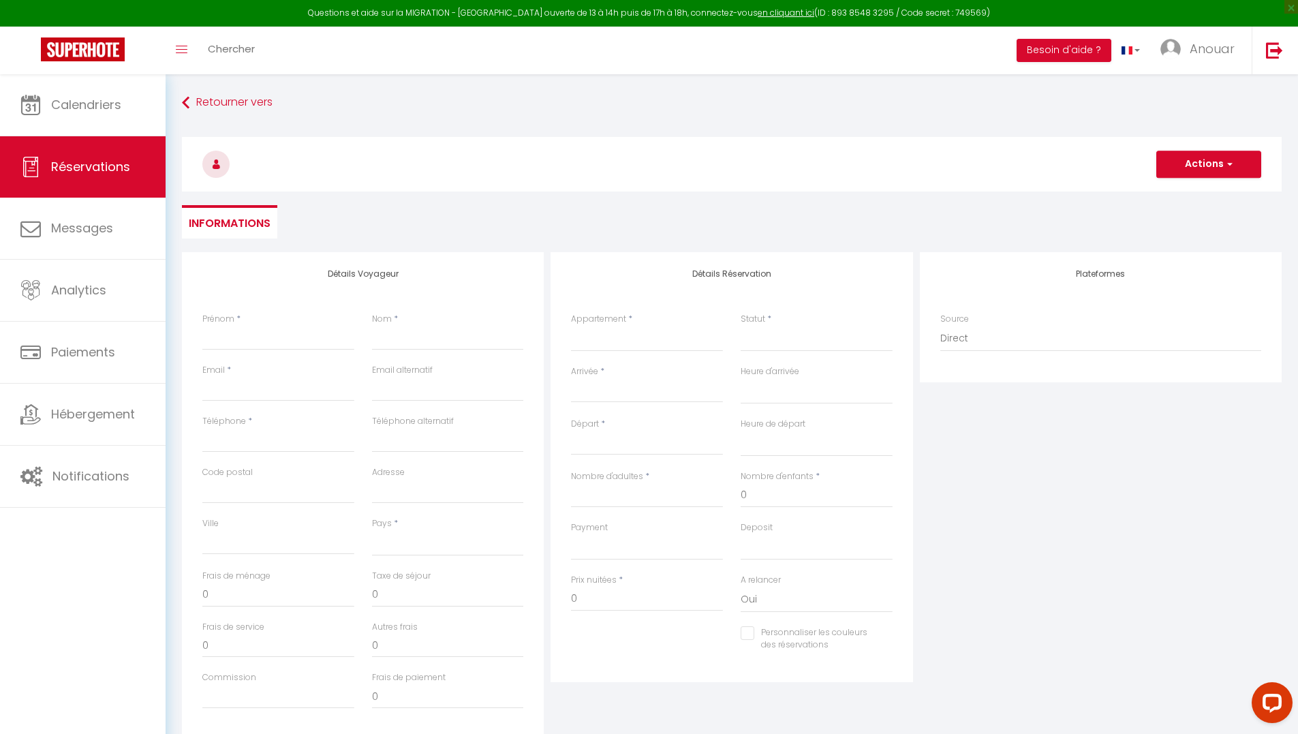
select select
checkbox input "false"
select select
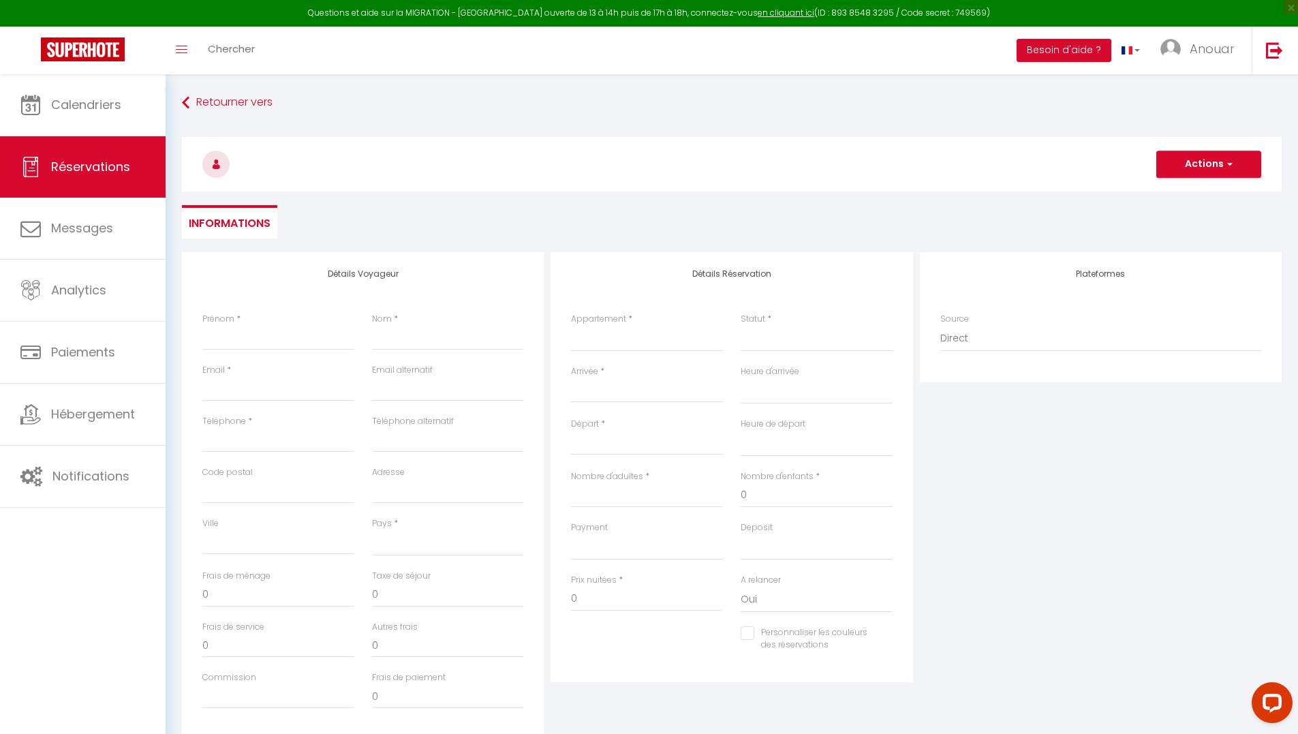
select select
click at [256, 336] on input "Prénom" at bounding box center [278, 338] width 152 height 25
paste input "HME5HC49QM"
type input "HME5HC49QM"
select select
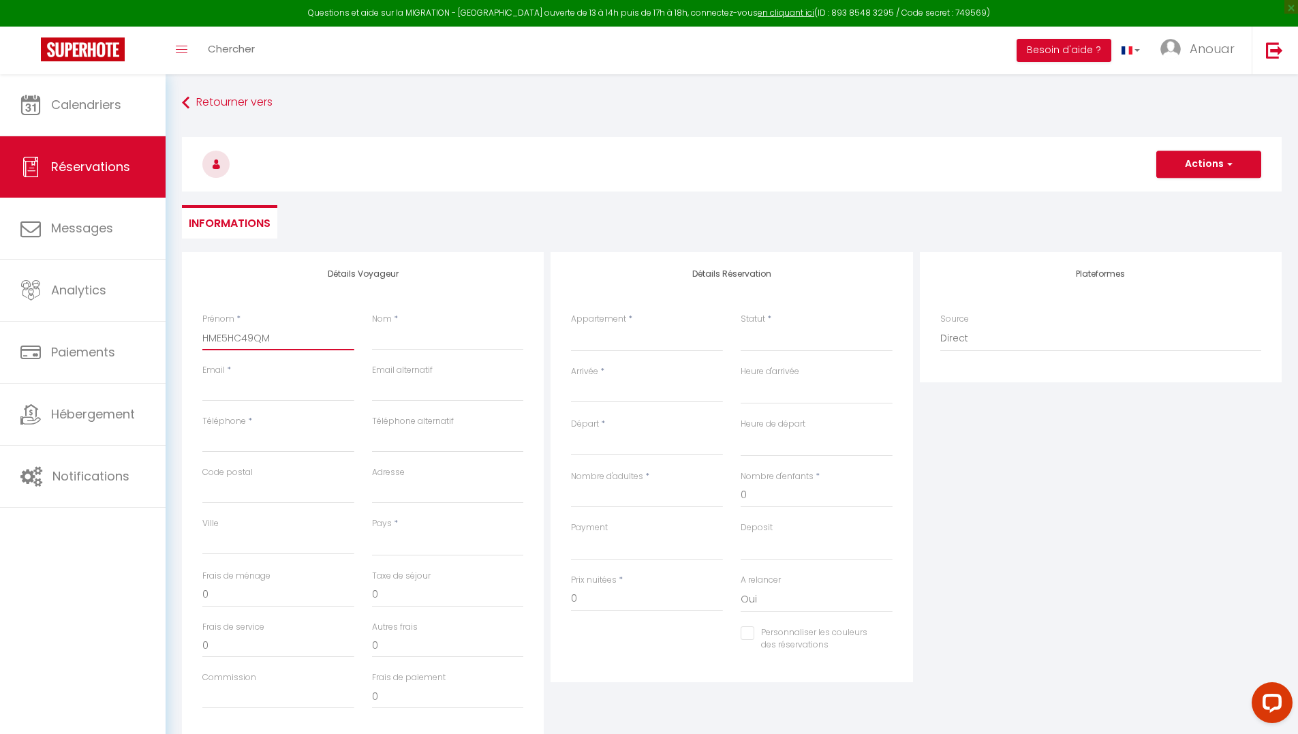
select select
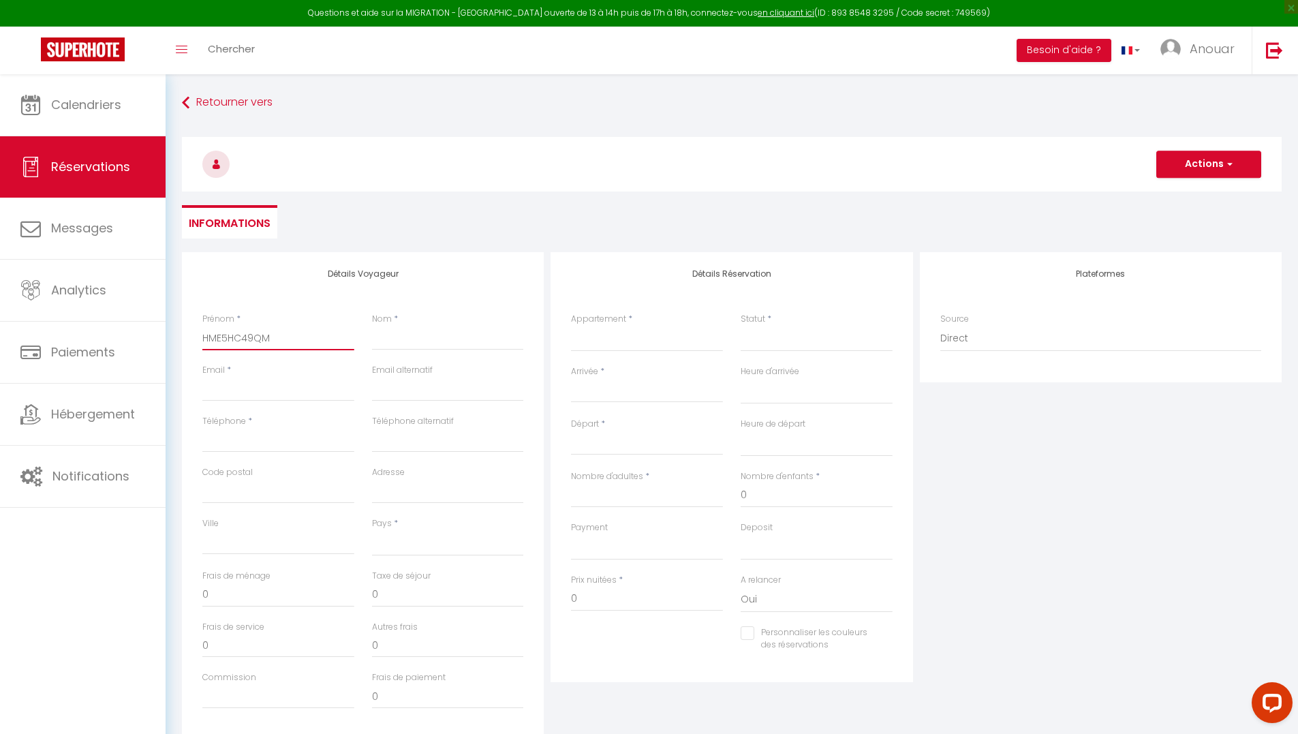
select select
checkbox input "false"
drag, startPoint x: 281, startPoint y: 341, endPoint x: 187, endPoint y: 338, distance: 94.1
click at [187, 338] on div "Détails Voyageur Prénom * HME5HC49QM Nom * Email * Email alternatif Téléphone *…" at bounding box center [363, 495] width 362 height 487
select select
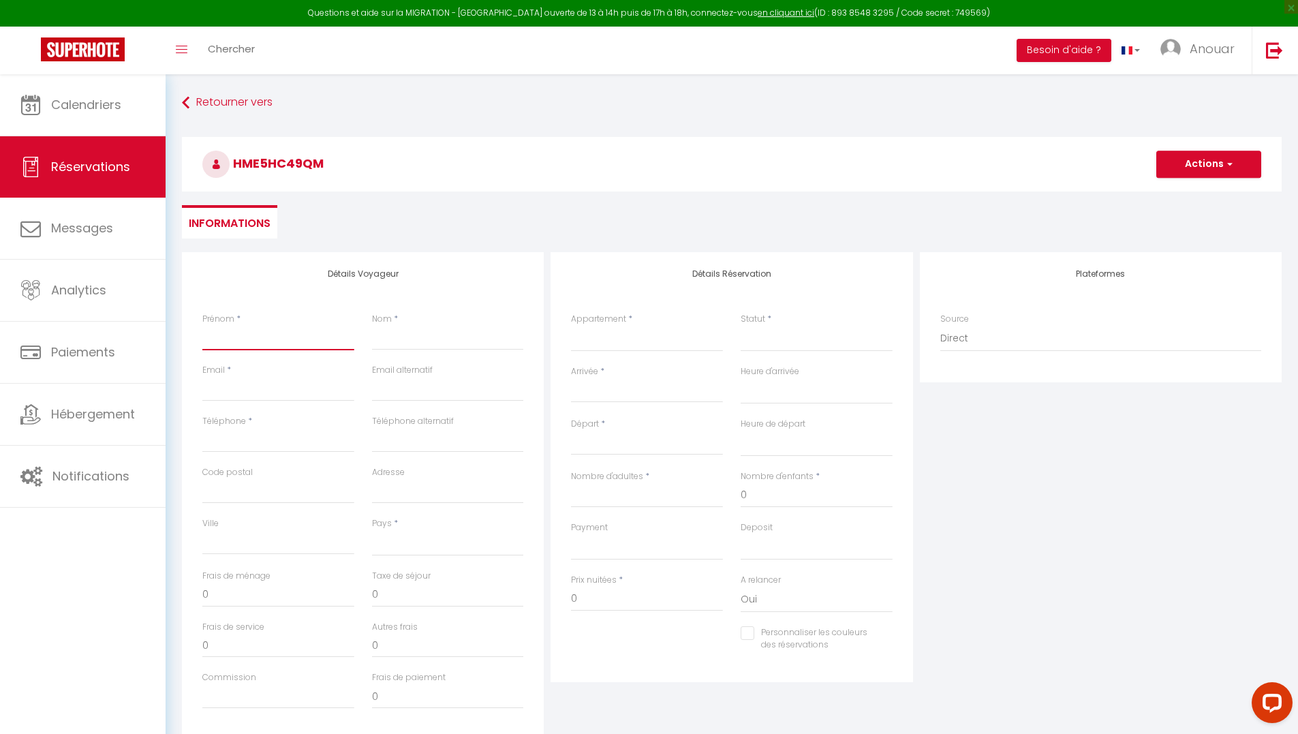
select select
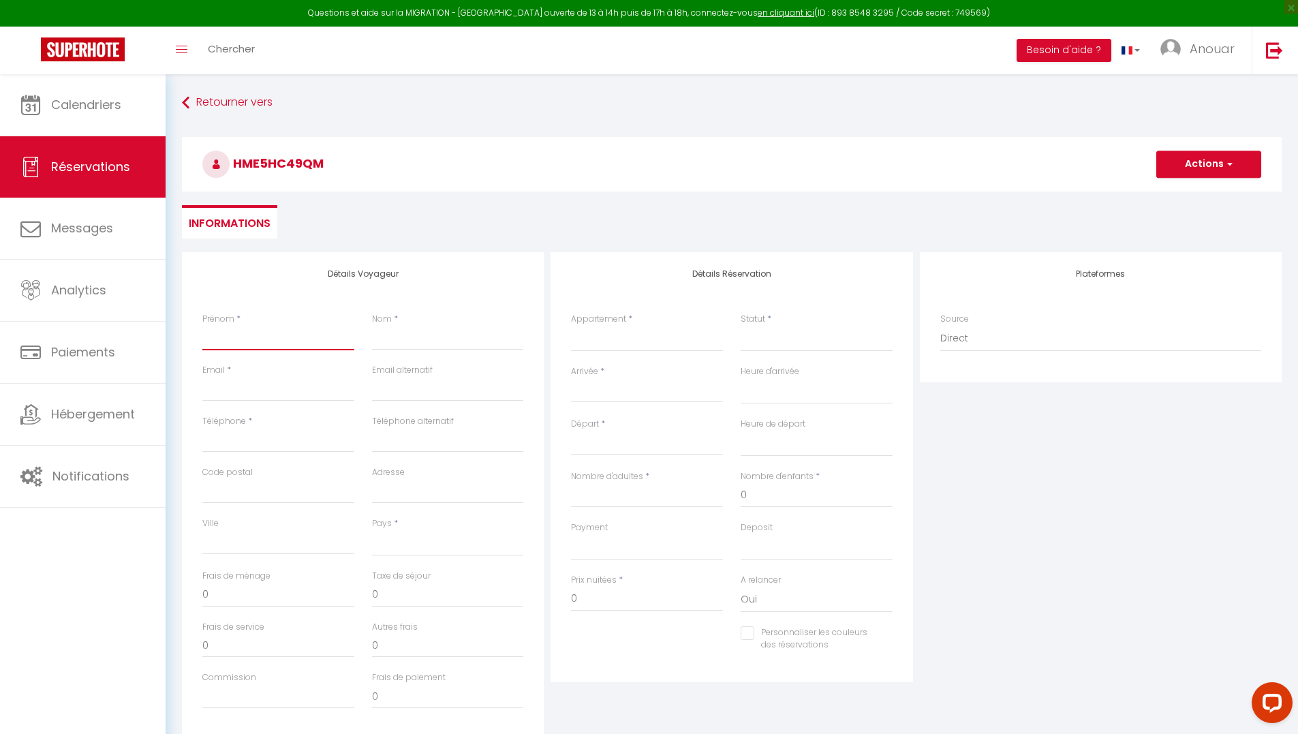
select select
checkbox input "false"
click at [1207, 157] on button "Actions" at bounding box center [1208, 164] width 105 height 27
click at [1063, 202] on div "Retourner vers Actions Enregistrer Actions Enregistrer Aperçu et éditer Envoyer…" at bounding box center [731, 171] width 1117 height 161
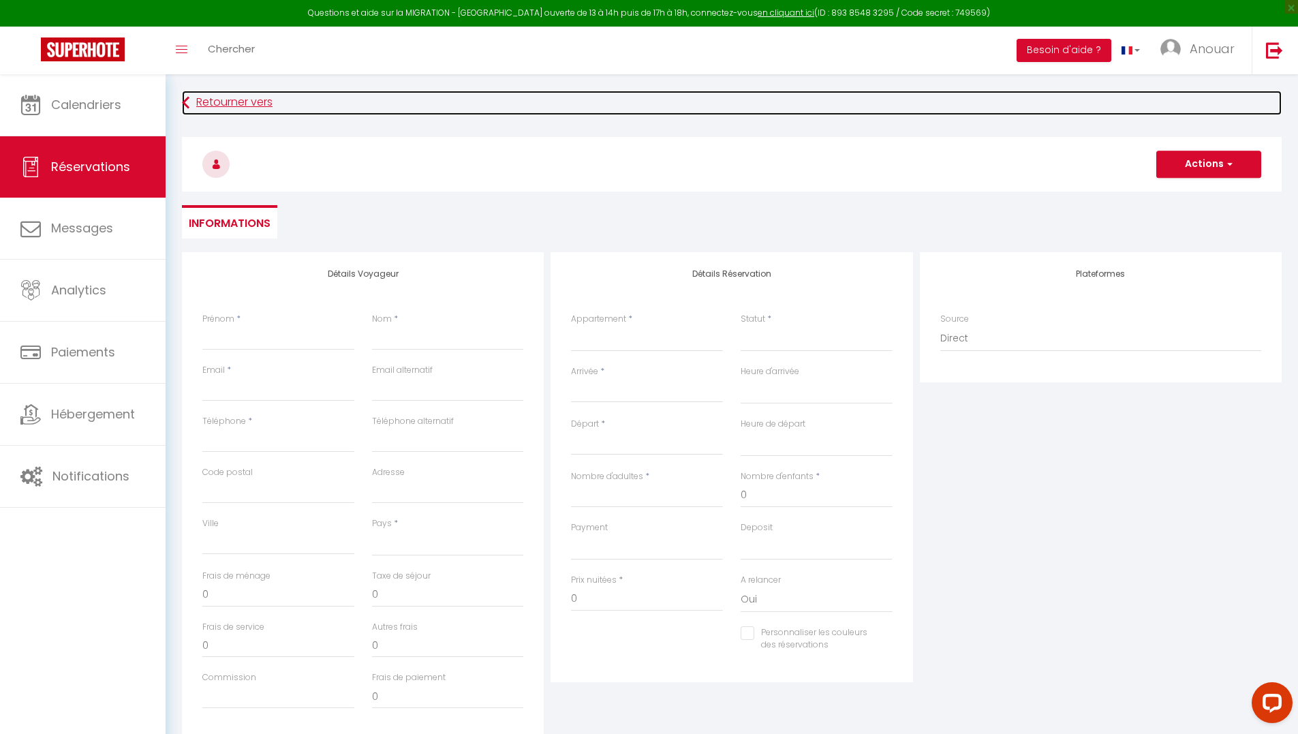
click at [189, 103] on icon at bounding box center [185, 103] width 7 height 25
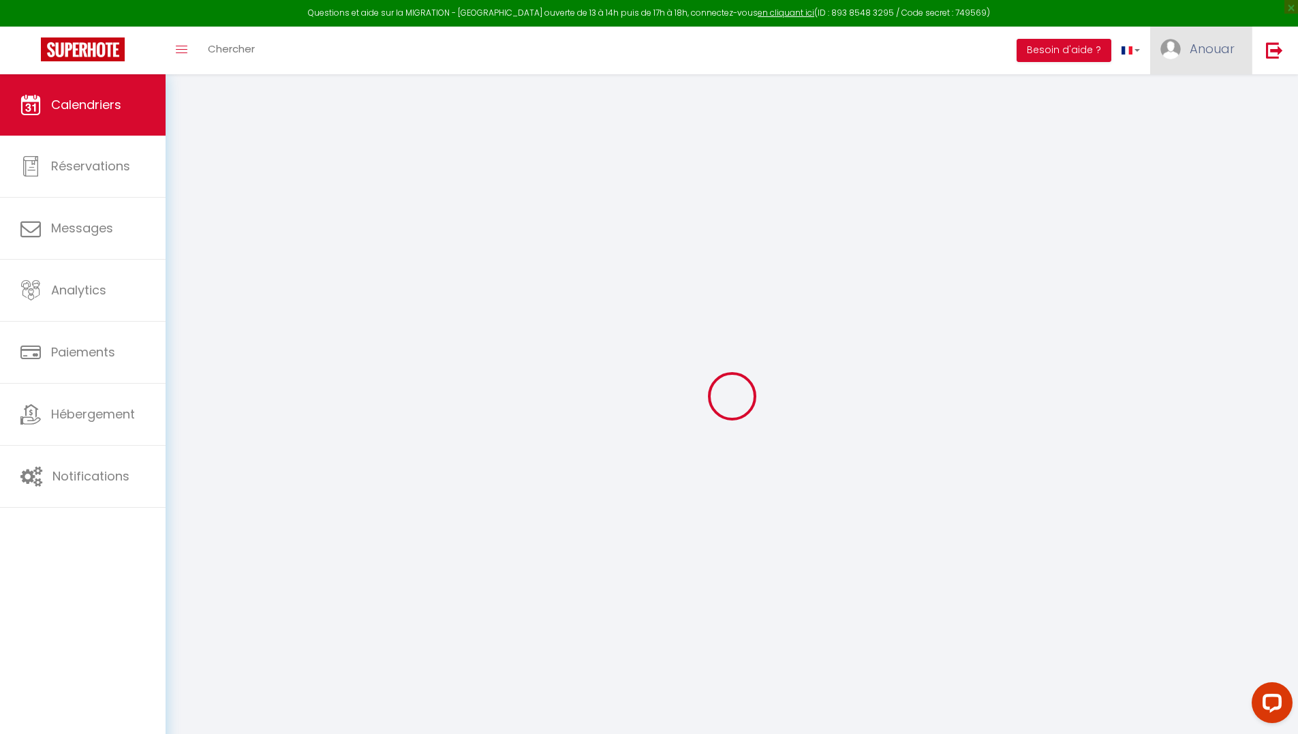
click at [1222, 52] on span "Anouar" at bounding box center [1212, 48] width 45 height 17
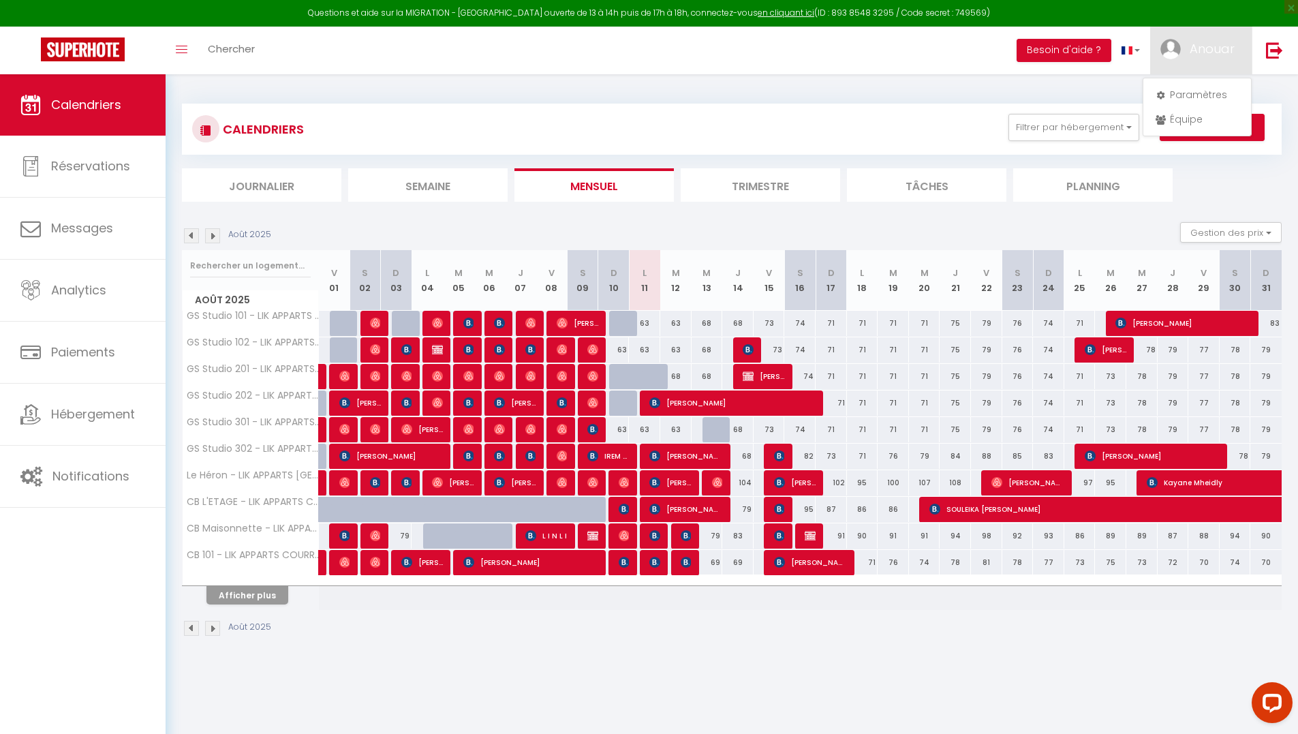
drag, startPoint x: 1220, startPoint y: 173, endPoint x: 1221, endPoint y: 166, distance: 6.8
click at [1222, 171] on ul "Journalier Semaine Mensuel Trimestre Tâches Planning" at bounding box center [732, 184] width 1100 height 33
click at [1208, 120] on button "Actions" at bounding box center [1212, 127] width 105 height 27
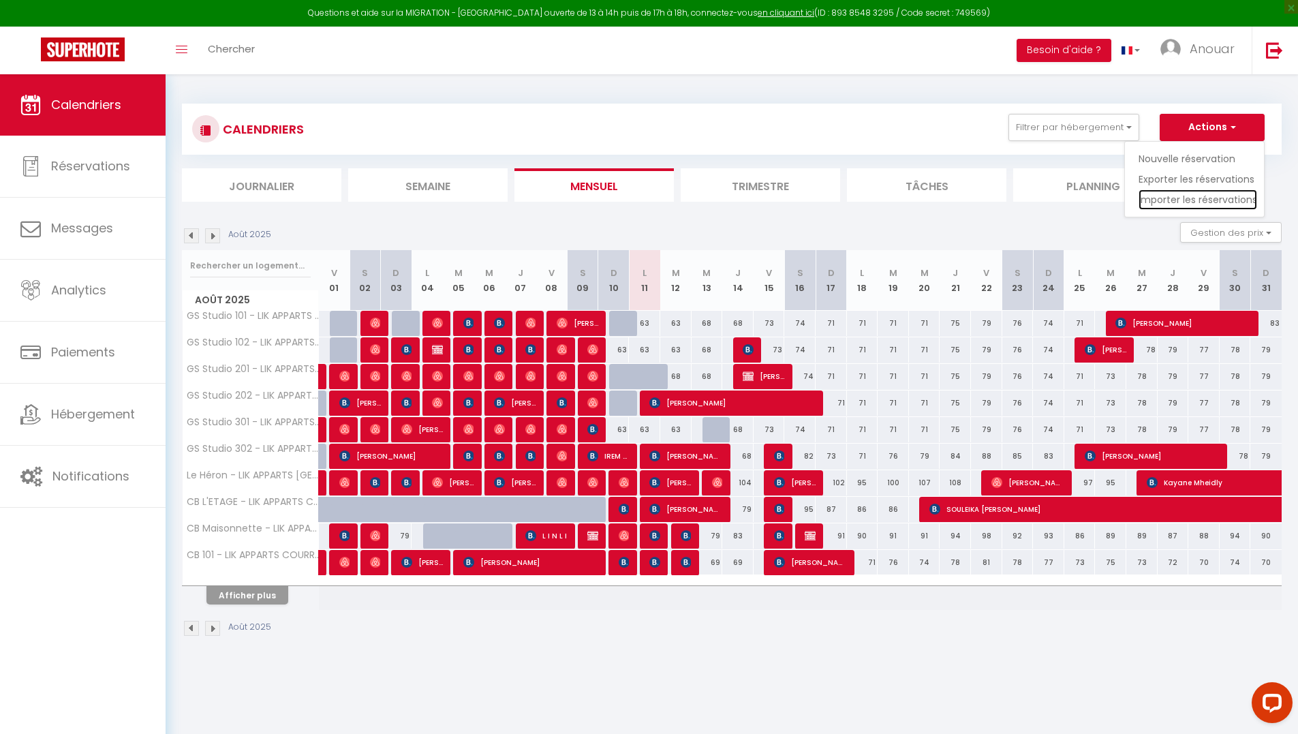
click at [1203, 198] on link "Importer les réservations" at bounding box center [1197, 199] width 119 height 20
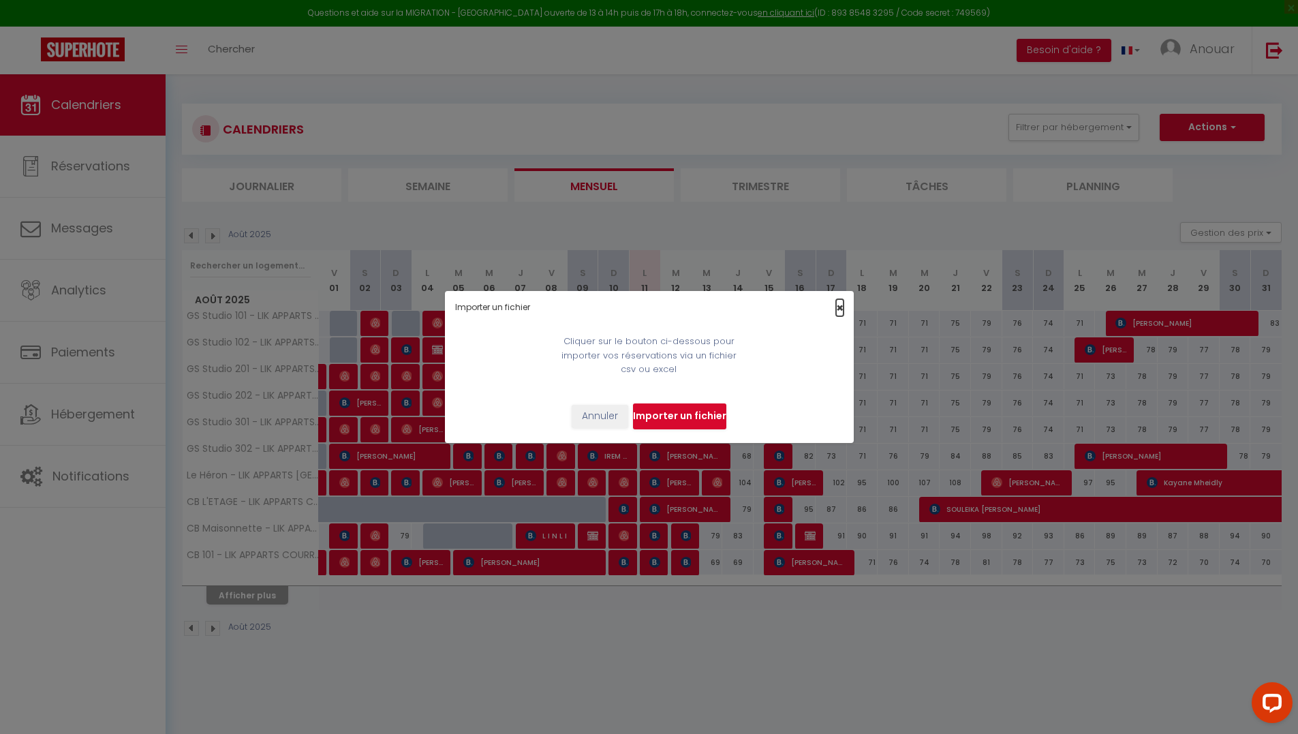
click at [841, 307] on span "×" at bounding box center [839, 307] width 7 height 17
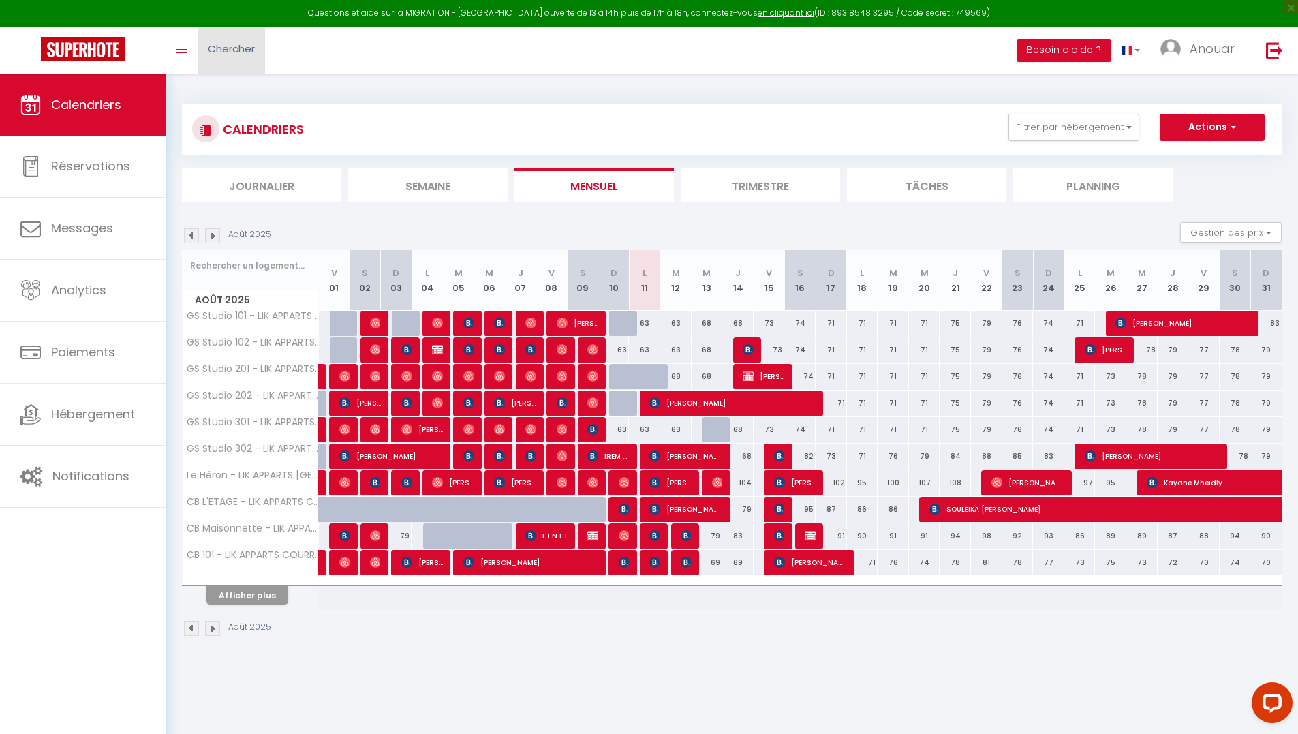
click at [232, 50] on span "Chercher" at bounding box center [231, 49] width 47 height 14
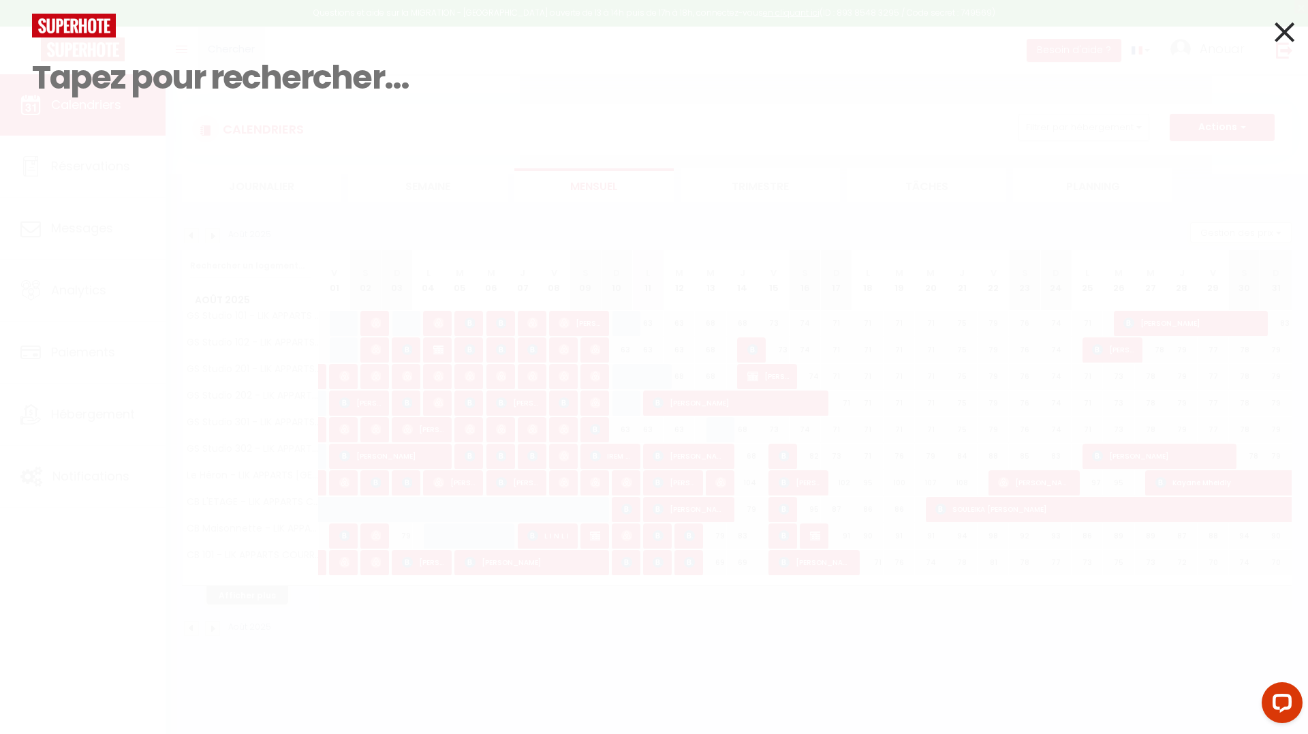
paste input "HME5HC49QM"
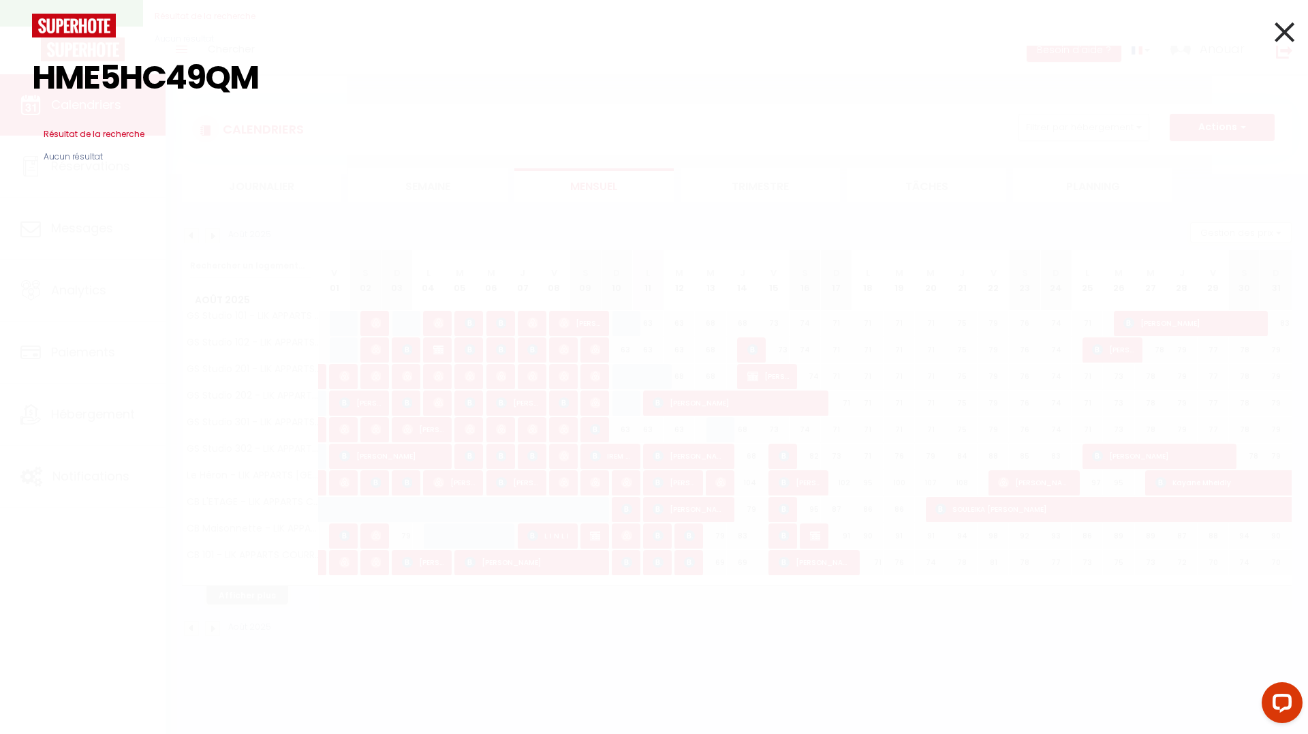
click at [289, 81] on input "HME5HC49QM" at bounding box center [654, 77] width 1244 height 80
paste input "Geneviève Xolin"
type input "Geneviève Xolin"
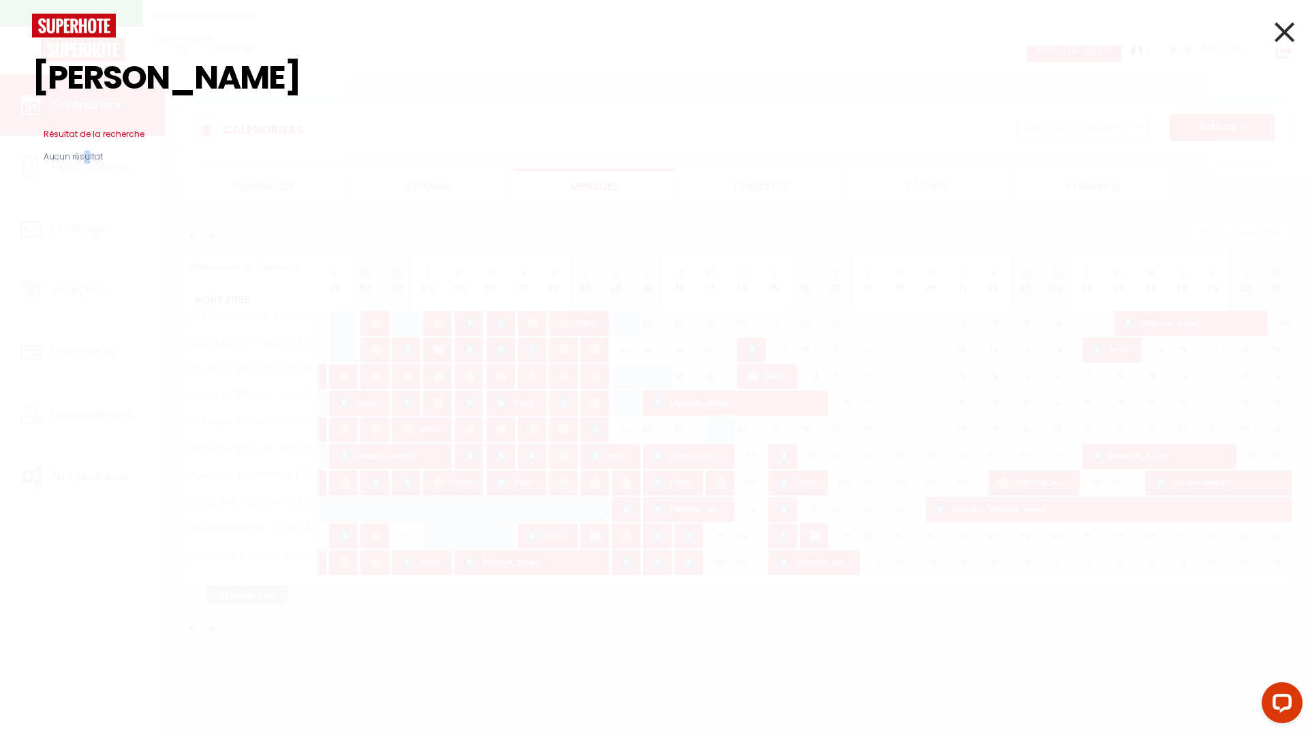
click at [87, 156] on span "Aucun résultat" at bounding box center [73, 156] width 82 height 35
click at [97, 136] on h3 "Résultat de la recherche" at bounding box center [654, 134] width 1244 height 33
click at [98, 135] on h3 "Résultat de la recherche" at bounding box center [654, 134] width 1244 height 33
drag, startPoint x: 99, startPoint y: 134, endPoint x: 448, endPoint y: 143, distance: 349.6
click at [103, 134] on h3 "Résultat de la recherche" at bounding box center [654, 134] width 1244 height 33
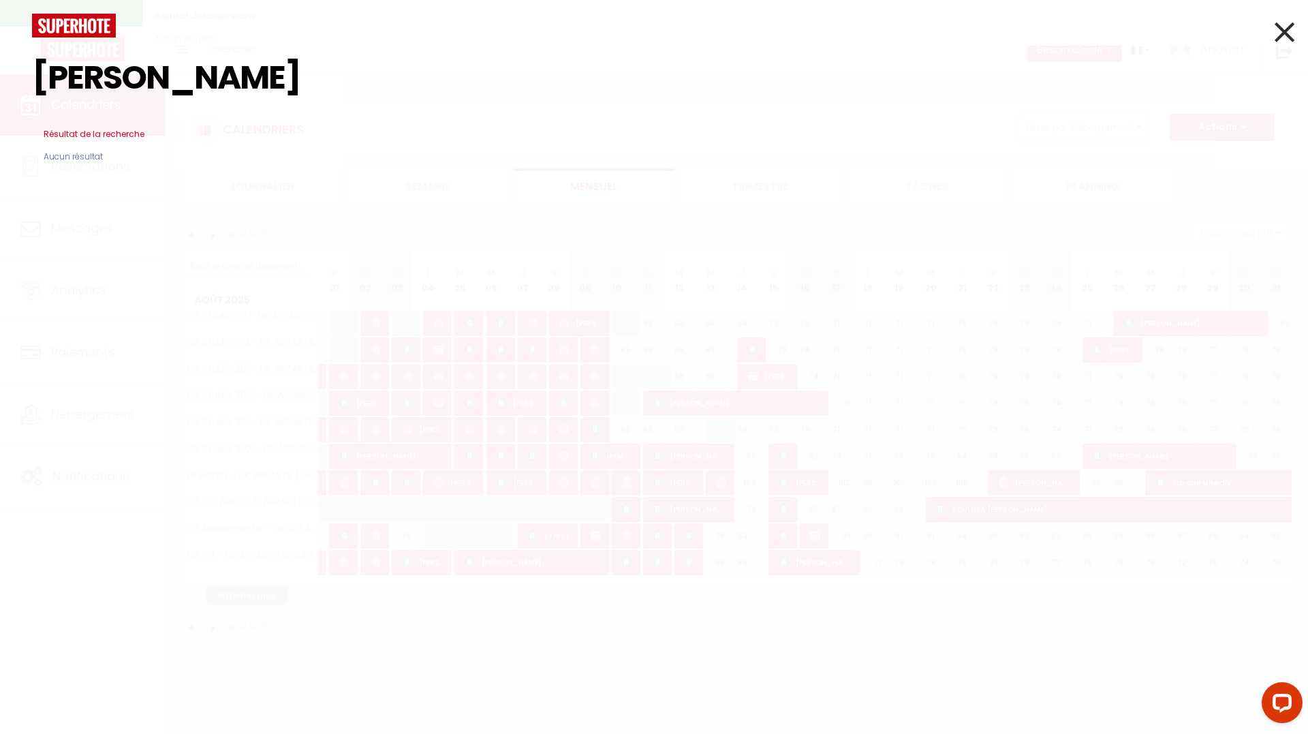
click at [1284, 32] on icon at bounding box center [1285, 32] width 20 height 34
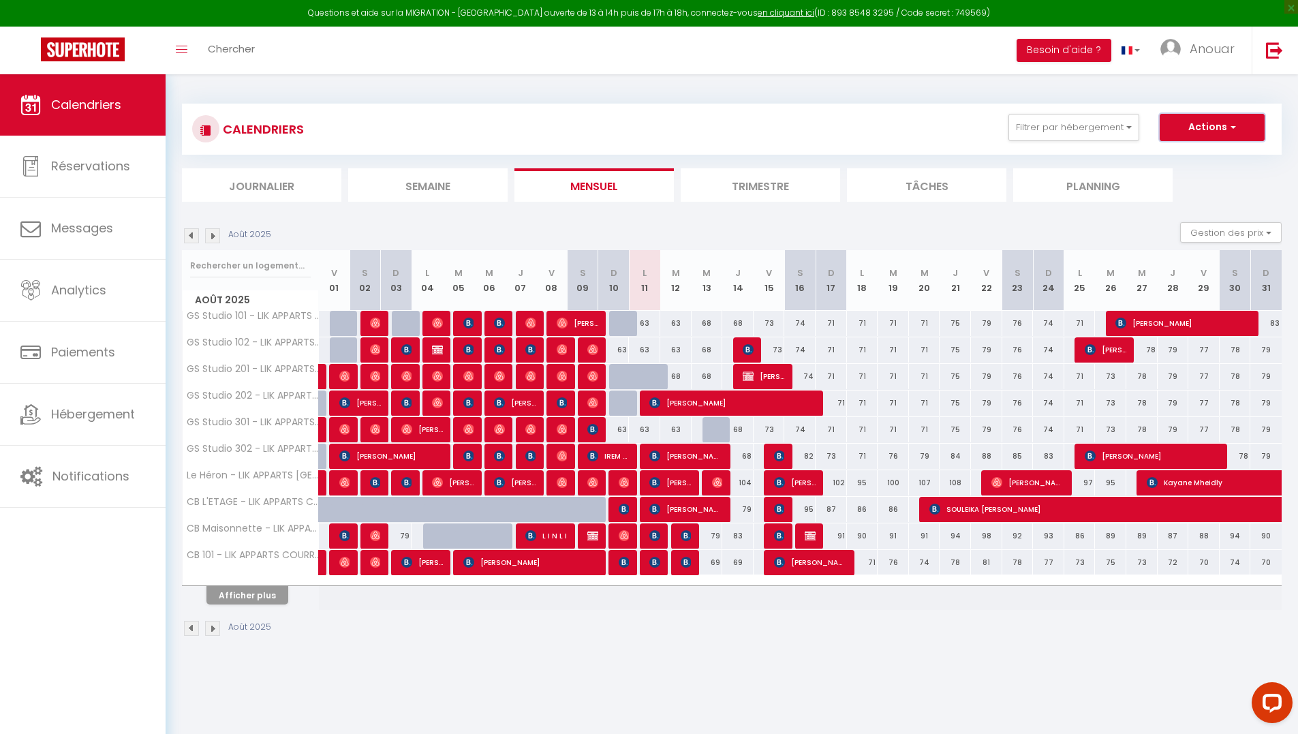
click at [1185, 129] on button "Actions" at bounding box center [1212, 127] width 105 height 27
click at [1196, 161] on link "Nouvelle réservation" at bounding box center [1197, 159] width 119 height 20
select select
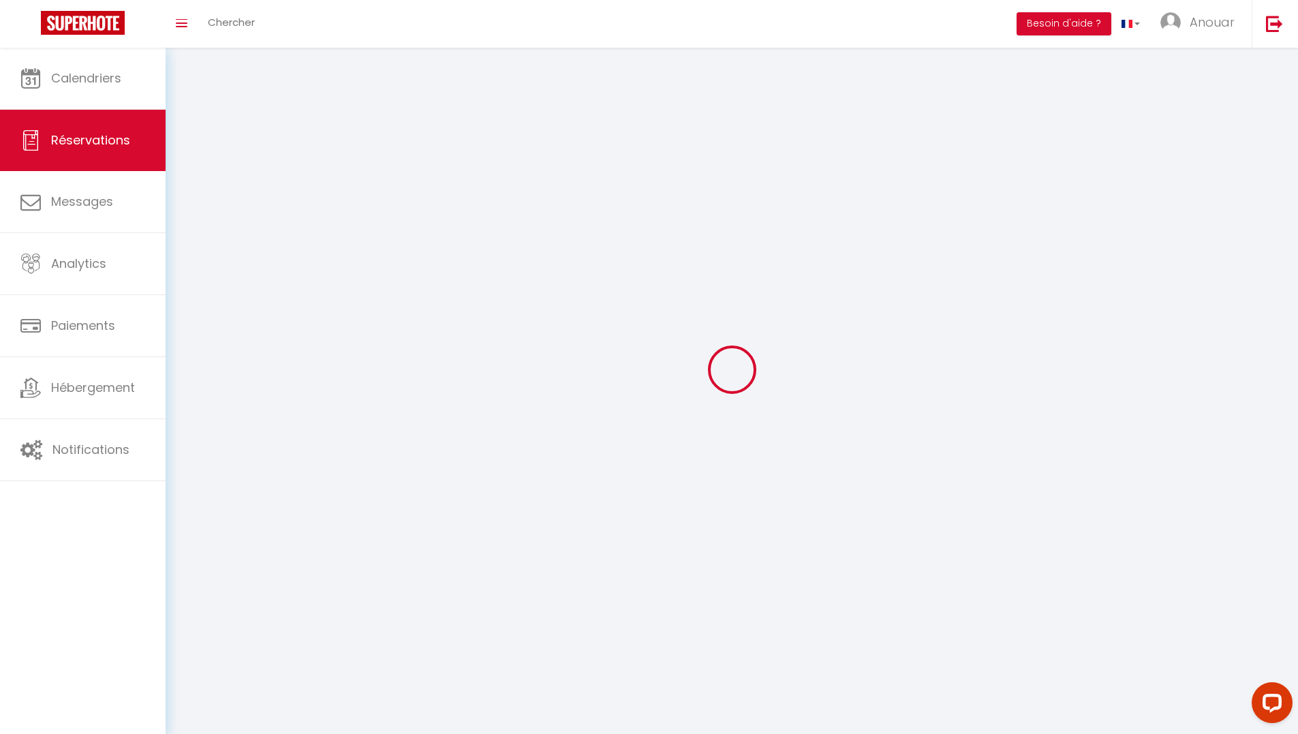
select select
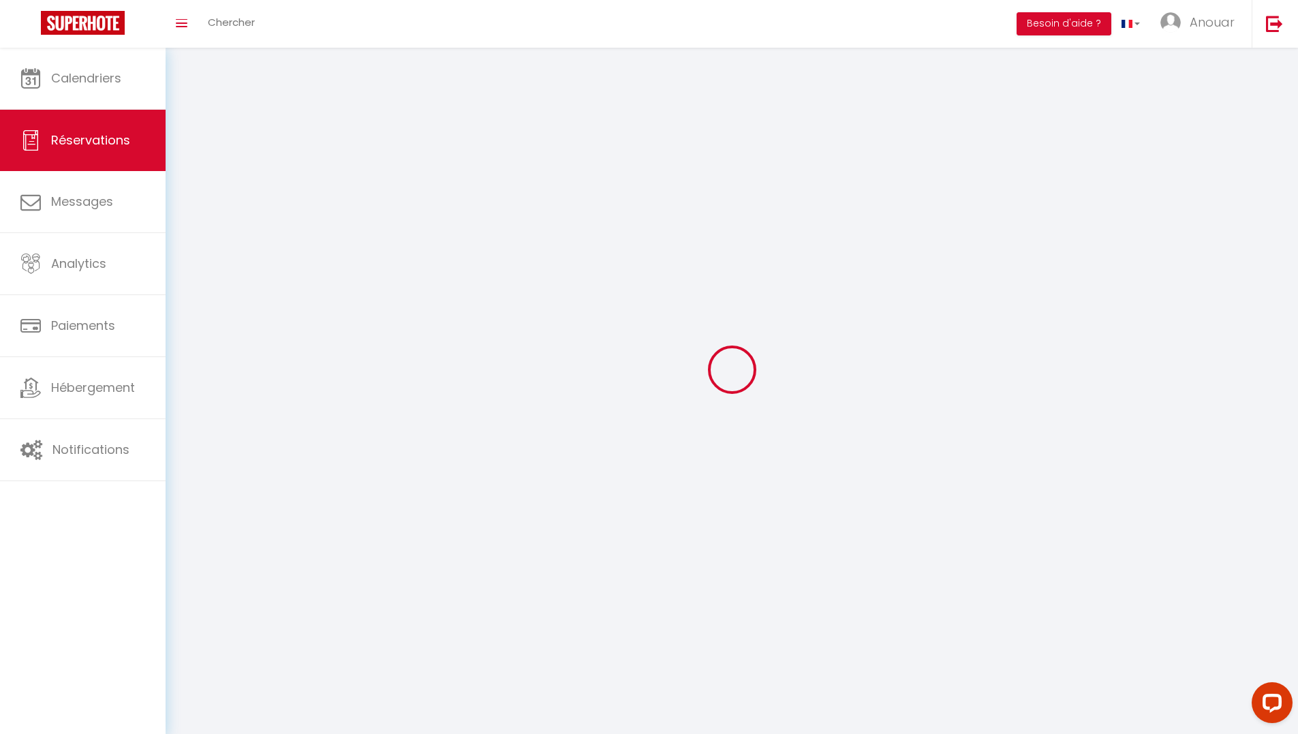
select select
checkbox input "false"
select select
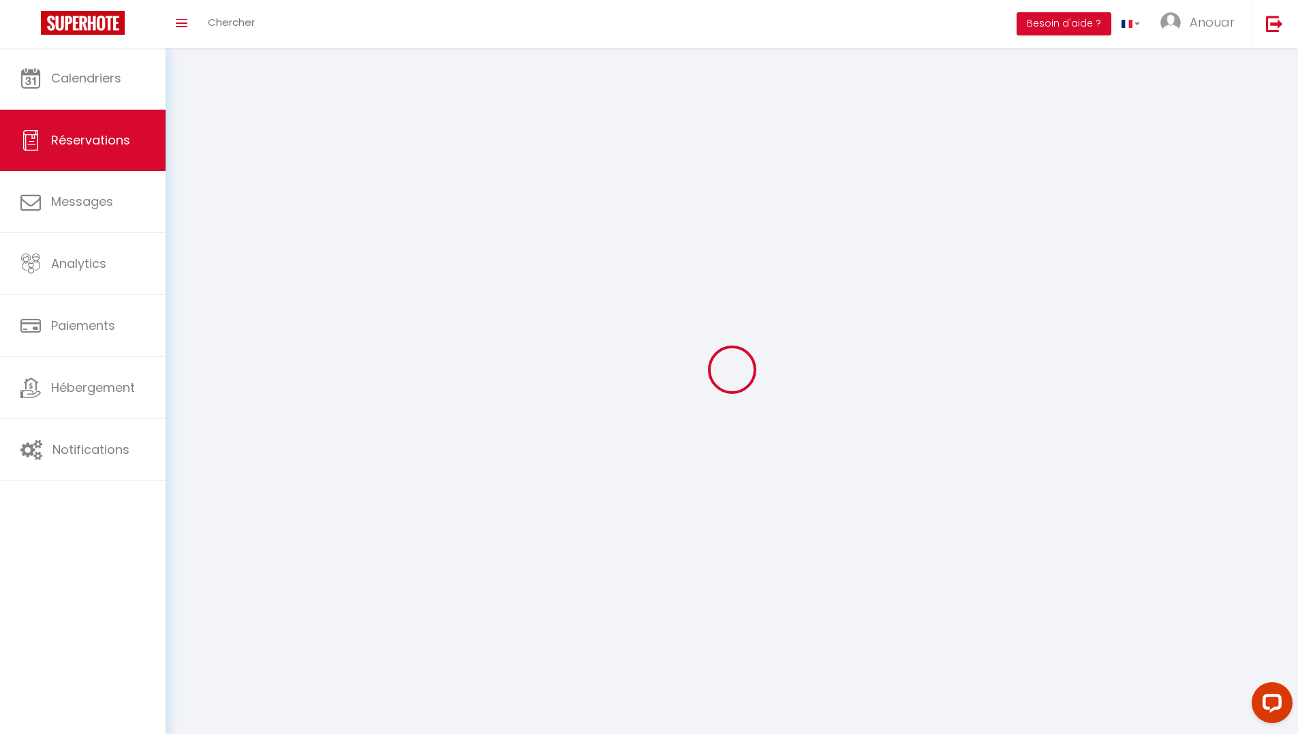
select select
checkbox input "false"
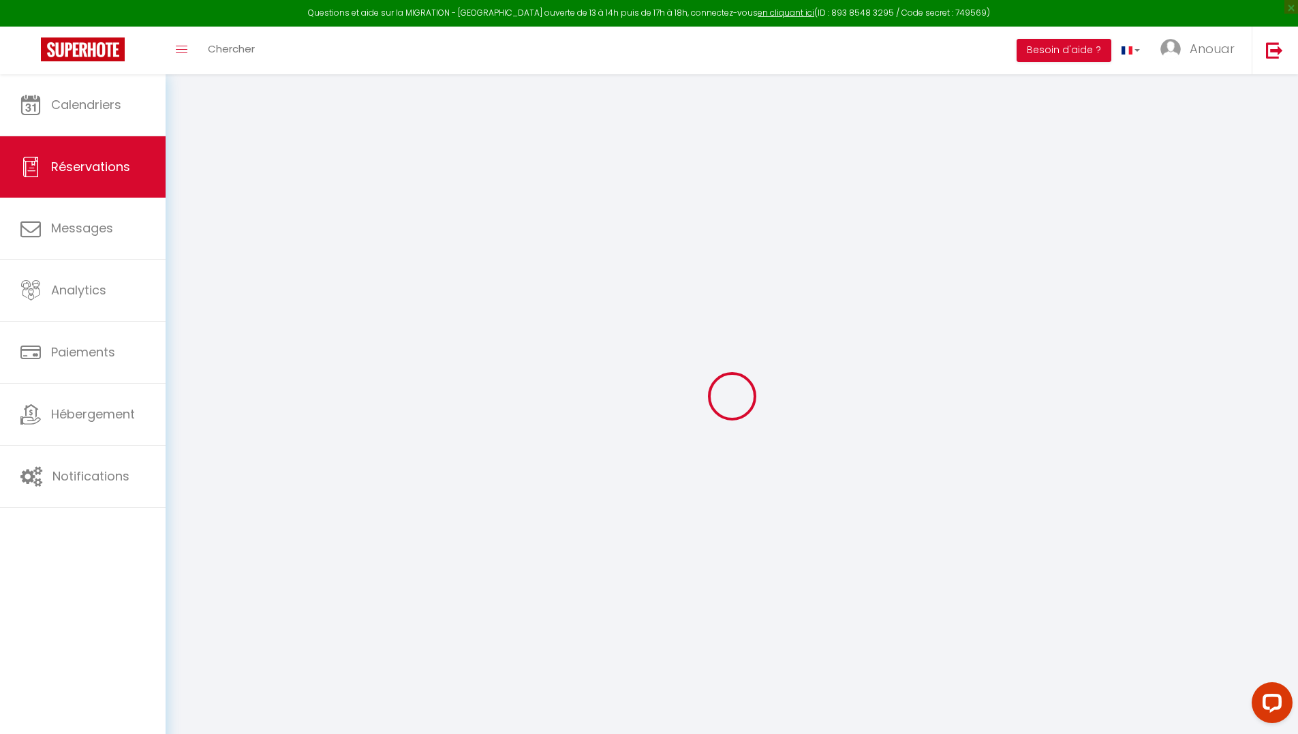
select select
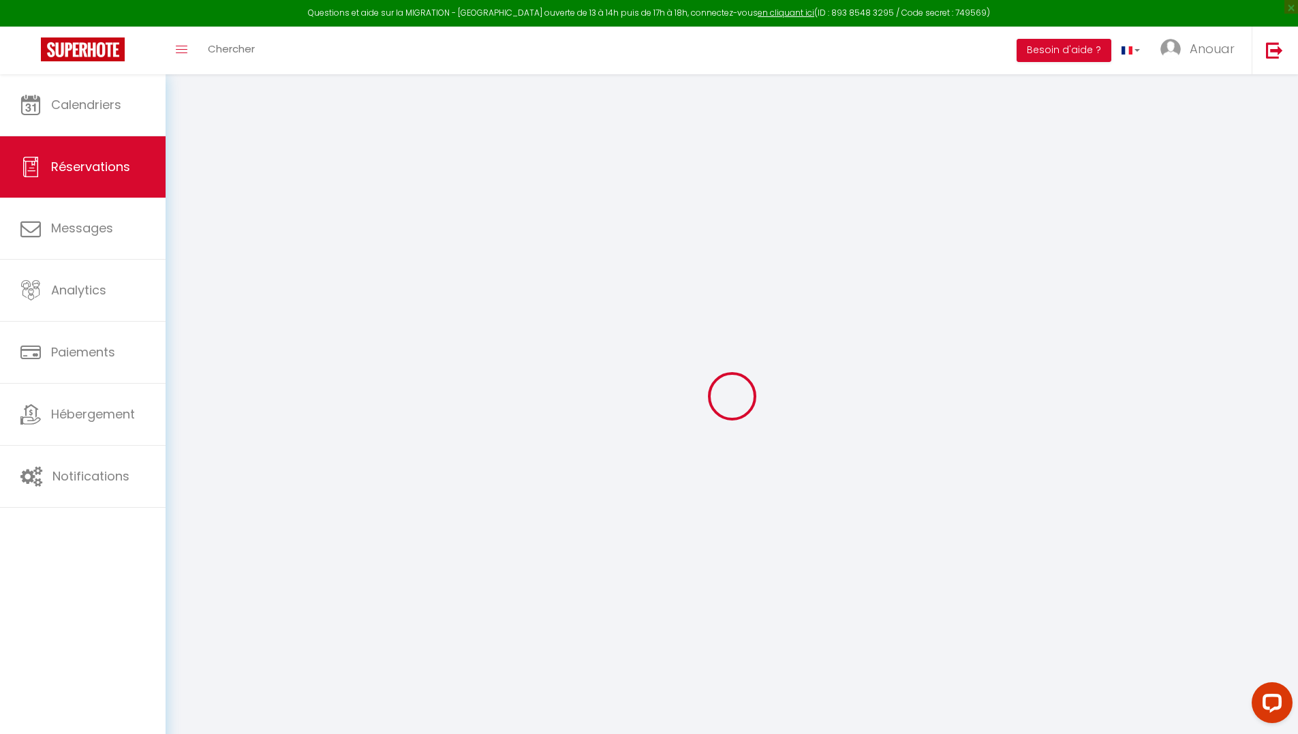
select select
checkbox input "false"
select select
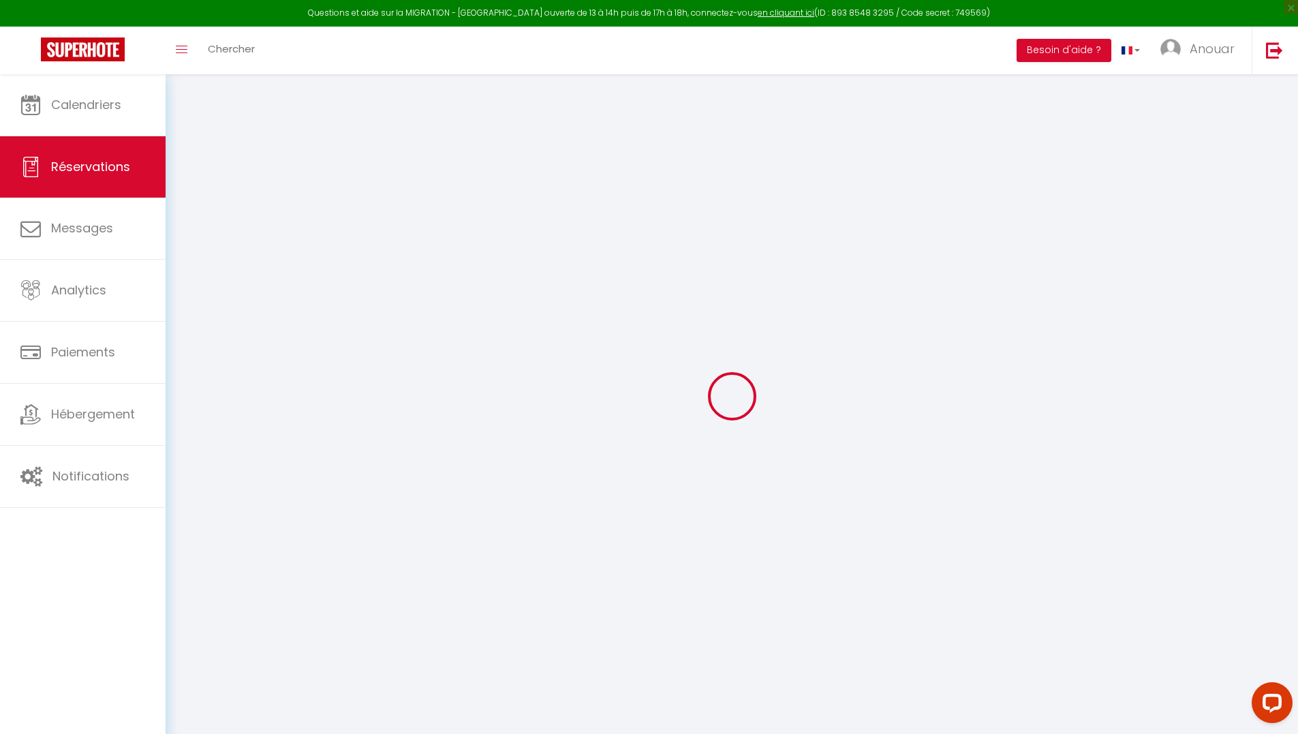
select select
checkbox input "false"
select select
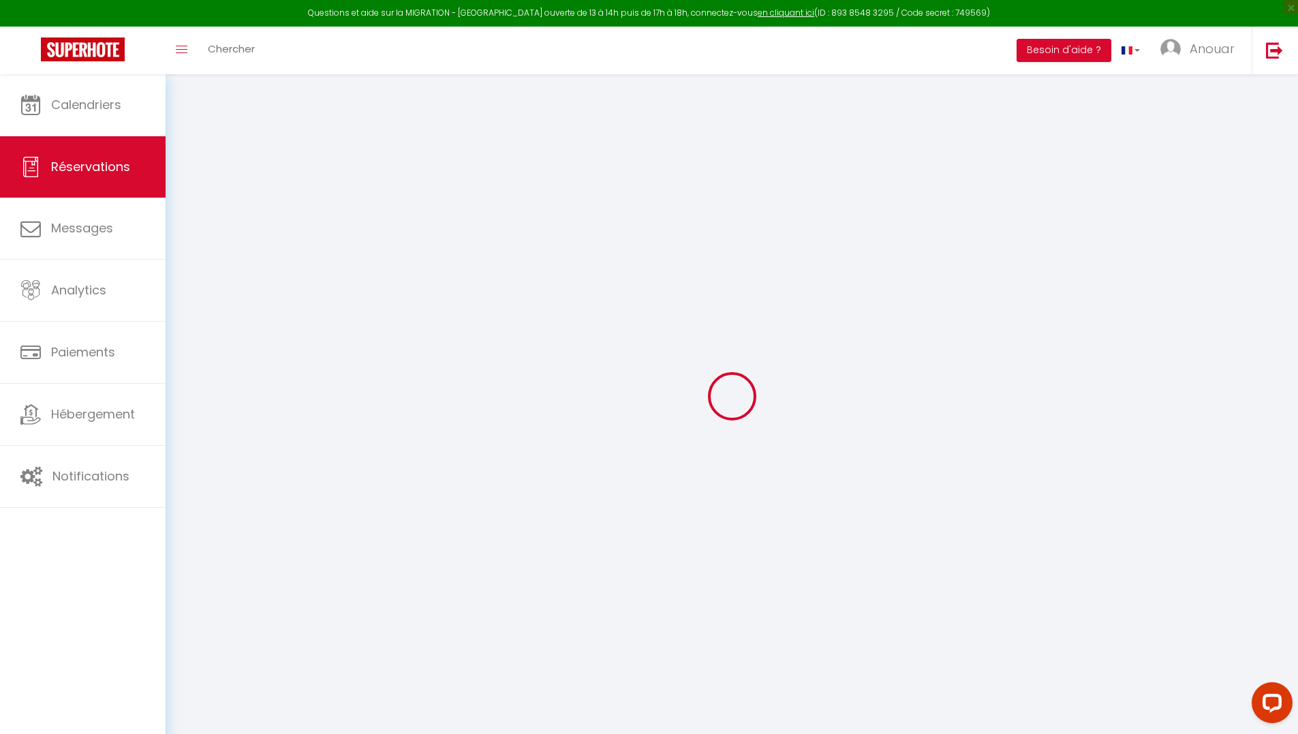
select select
checkbox input "false"
select select
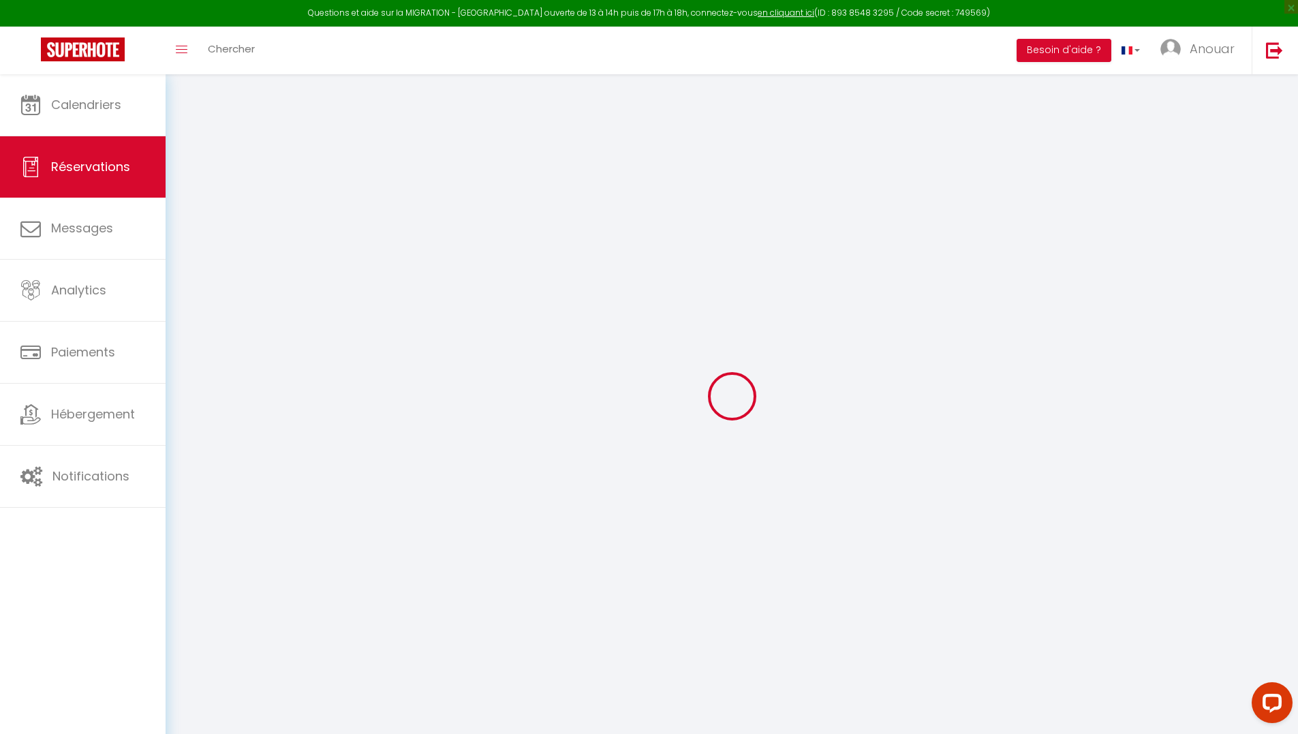
select select
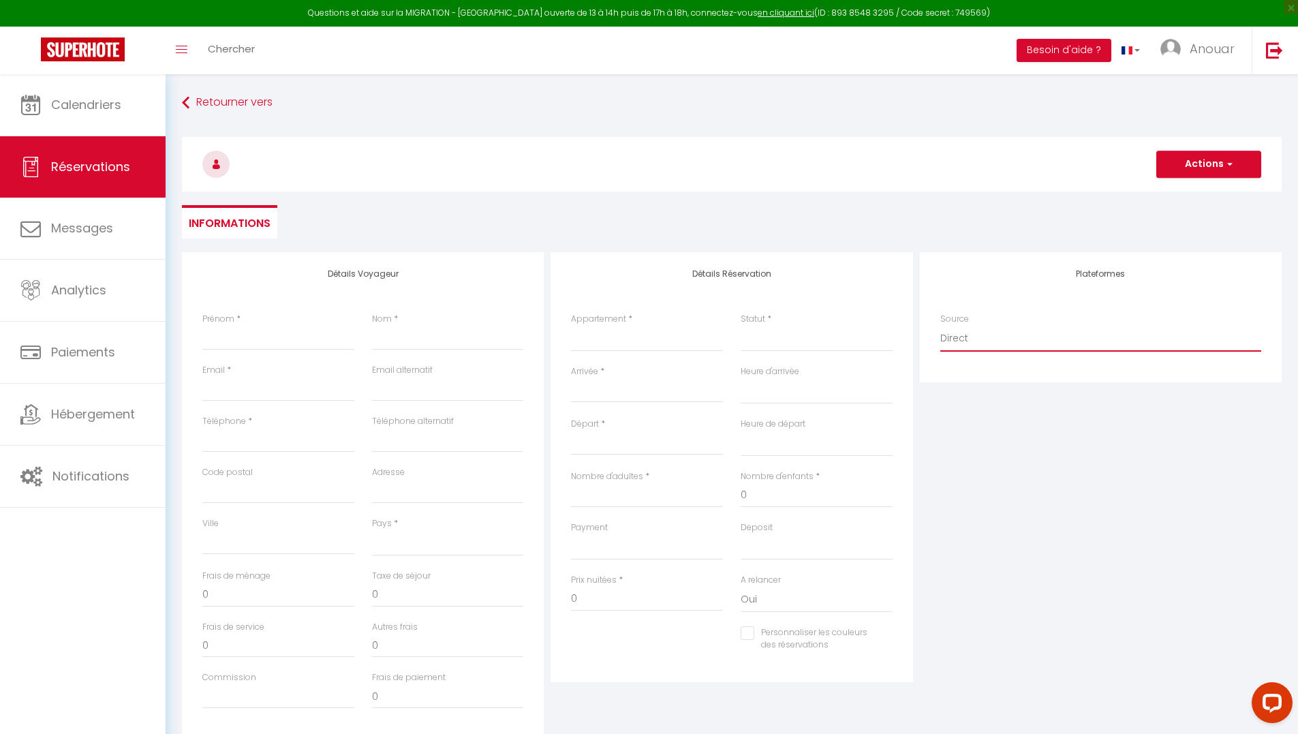
click at [976, 341] on select "Direct Airbnb.com Booking.com Chalet montagne Expedia Gite de France Homeaway H…" at bounding box center [1100, 339] width 321 height 26
select select "1"
click at [940, 326] on select "Direct Airbnb.com Booking.com Chalet montagne Expedia Gite de France Homeaway H…" at bounding box center [1100, 339] width 321 height 26
select select
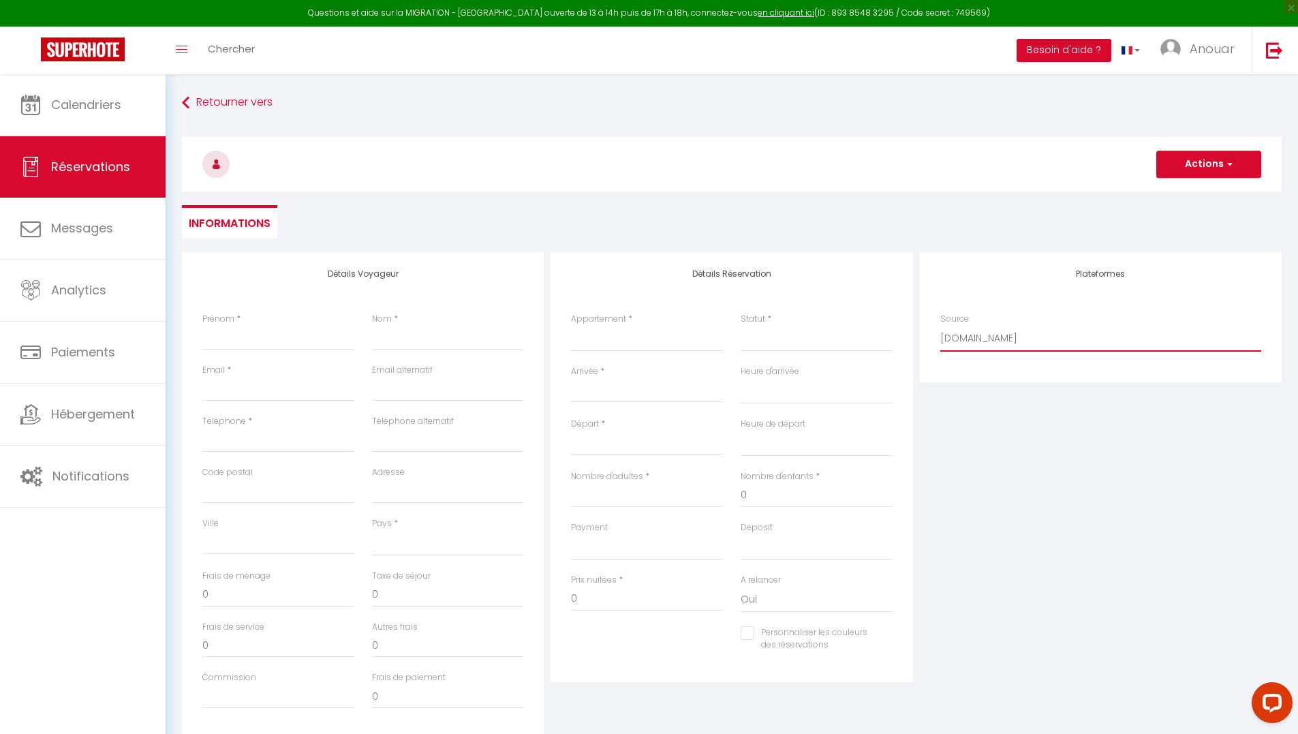
select select
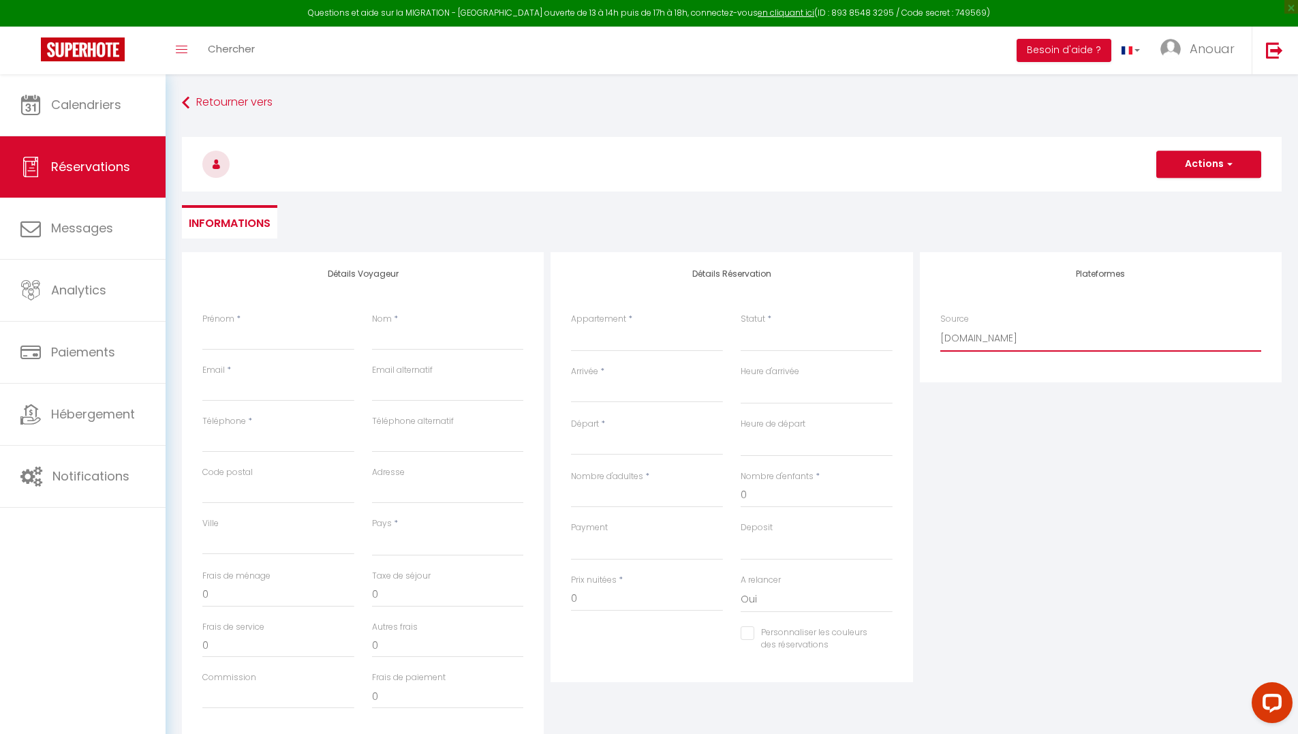
checkbox input "false"
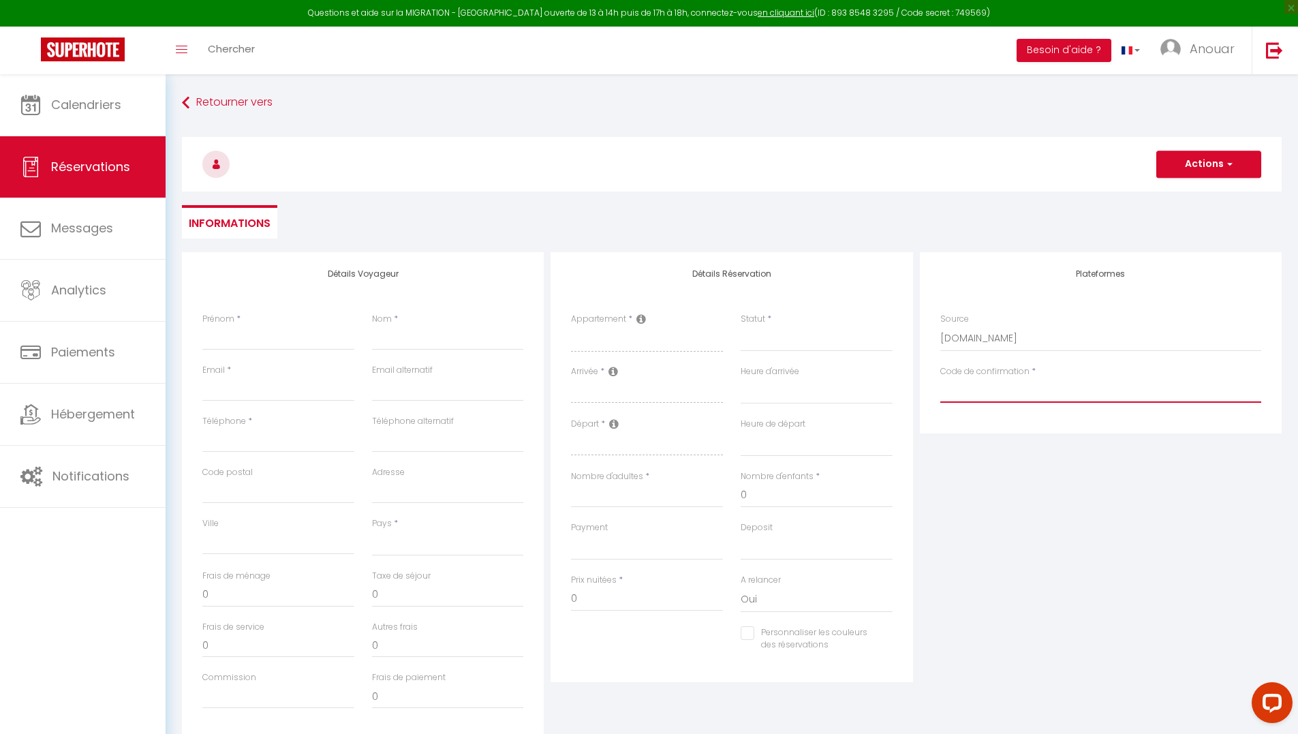
click at [991, 387] on input "Code de confirmation" at bounding box center [1100, 390] width 321 height 25
paste input "HME5HC49QM"
type input "HME5HC49QM"
select select
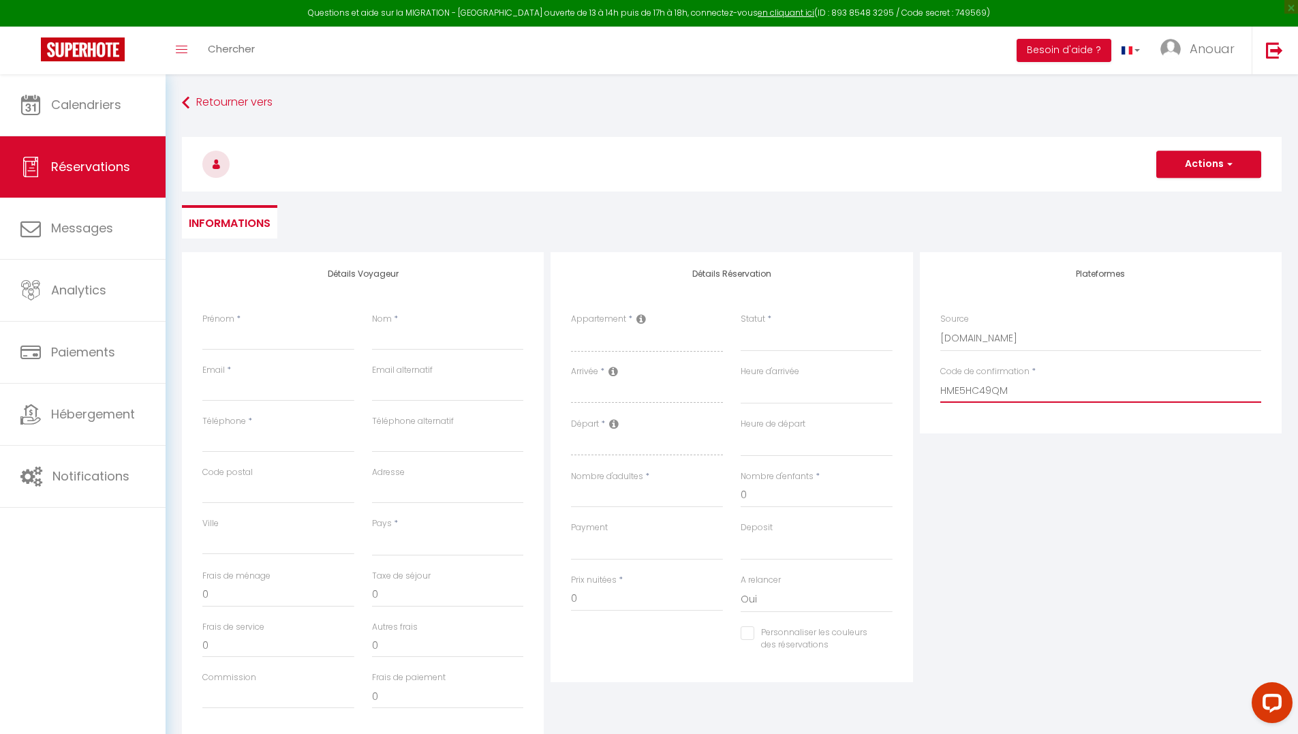
select select
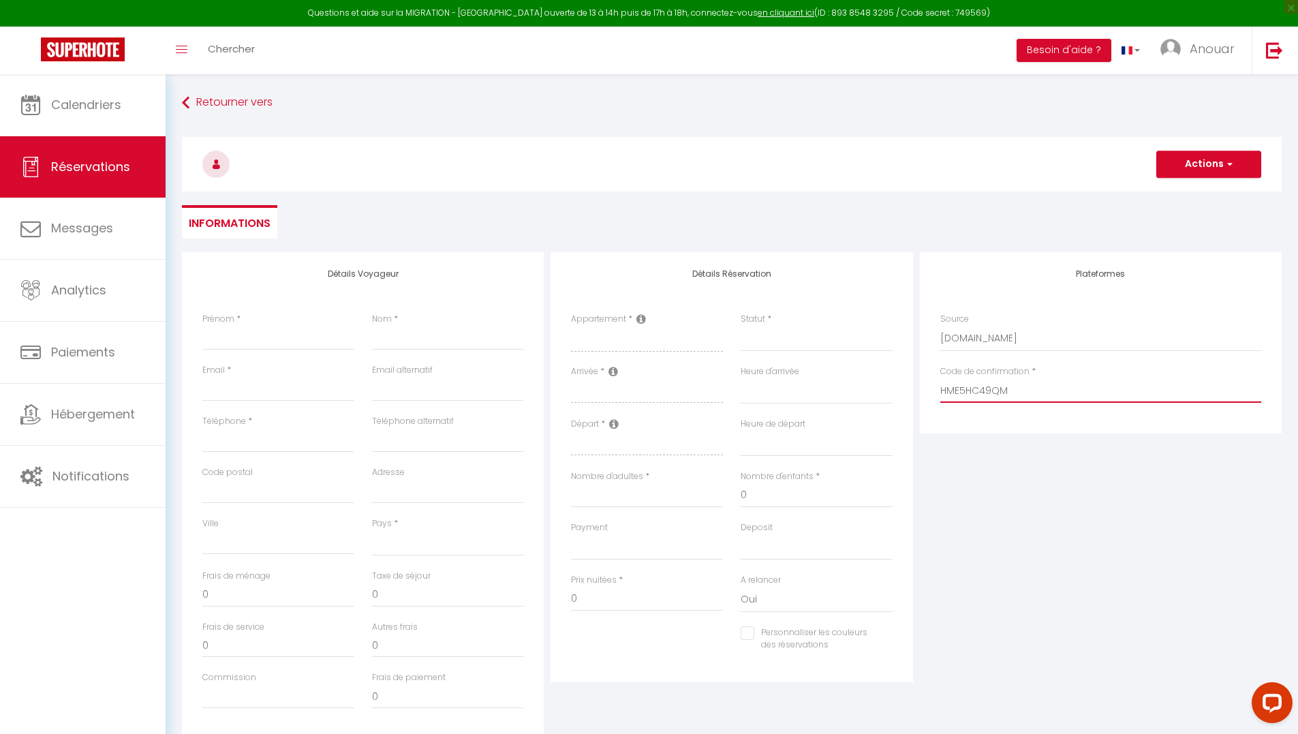
checkbox input "false"
type input "HME5HC49QM"
click at [1184, 176] on button "Actions" at bounding box center [1208, 164] width 105 height 27
click at [1185, 196] on link "Enregistrer" at bounding box center [1195, 194] width 108 height 18
select select
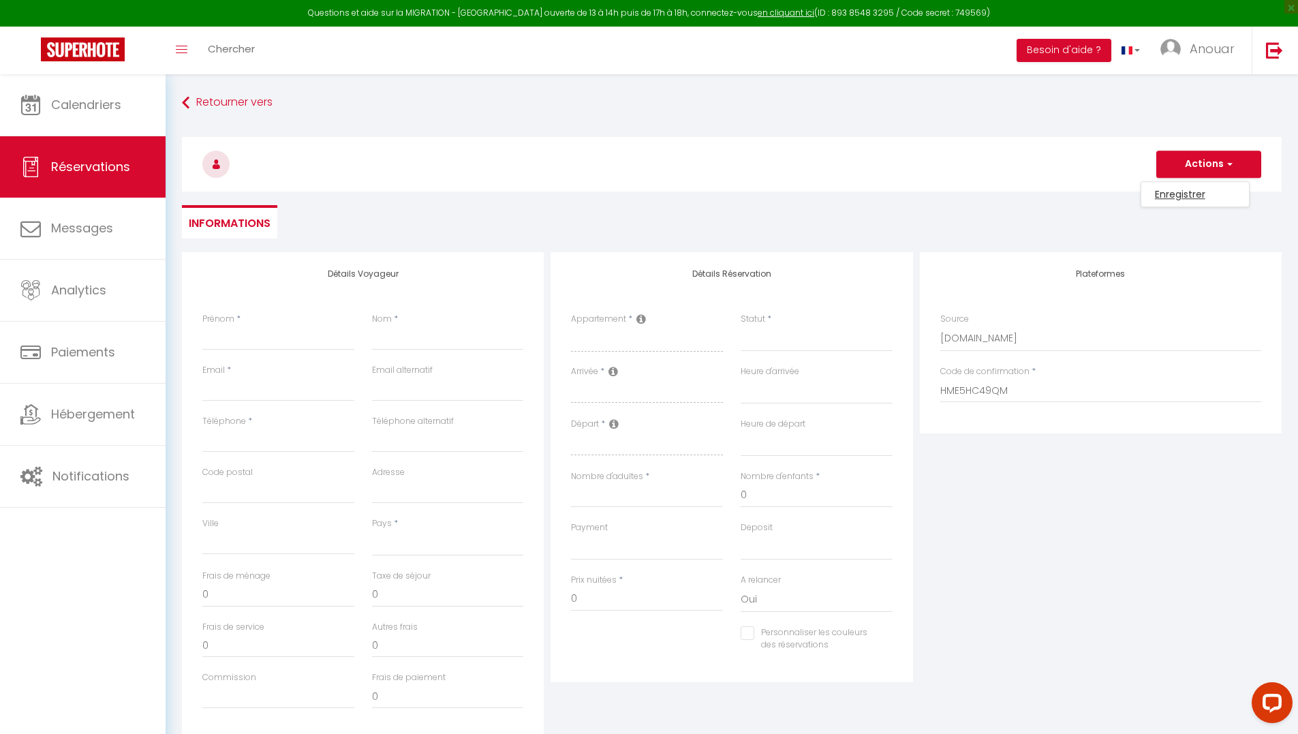
select select
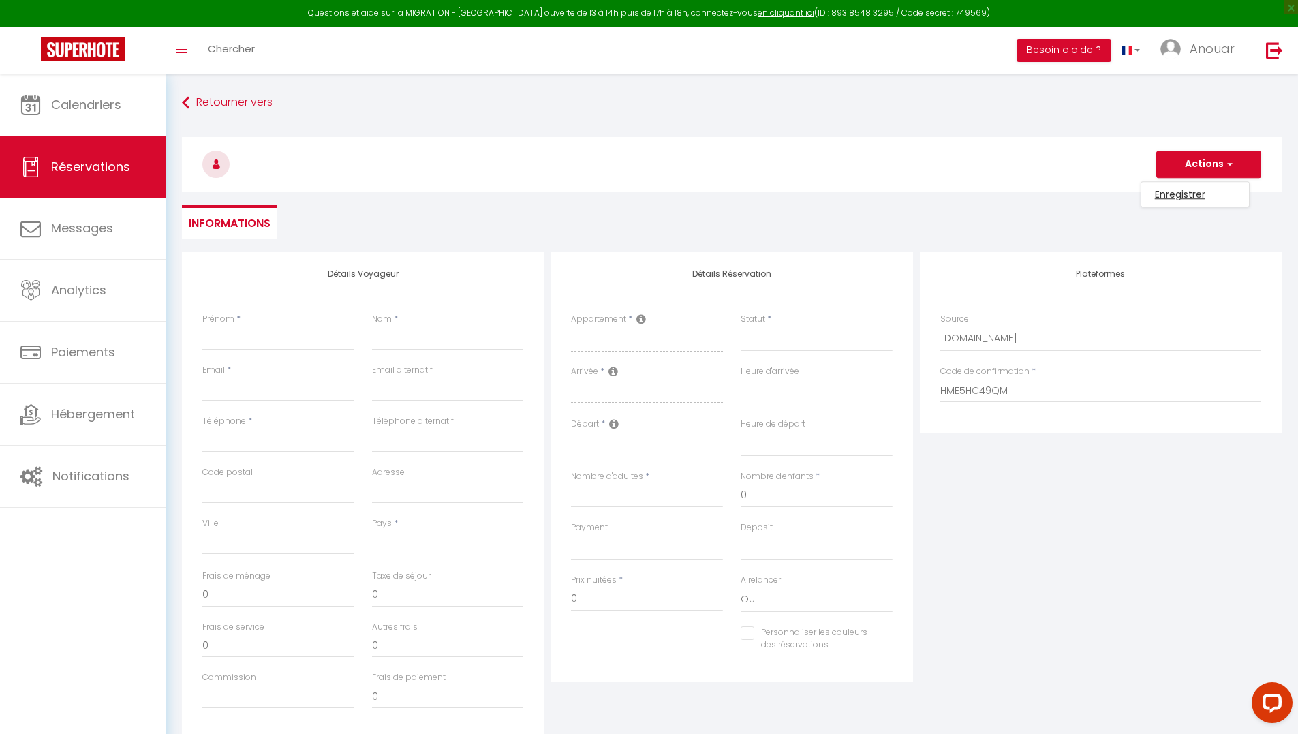
select select
checkbox input "false"
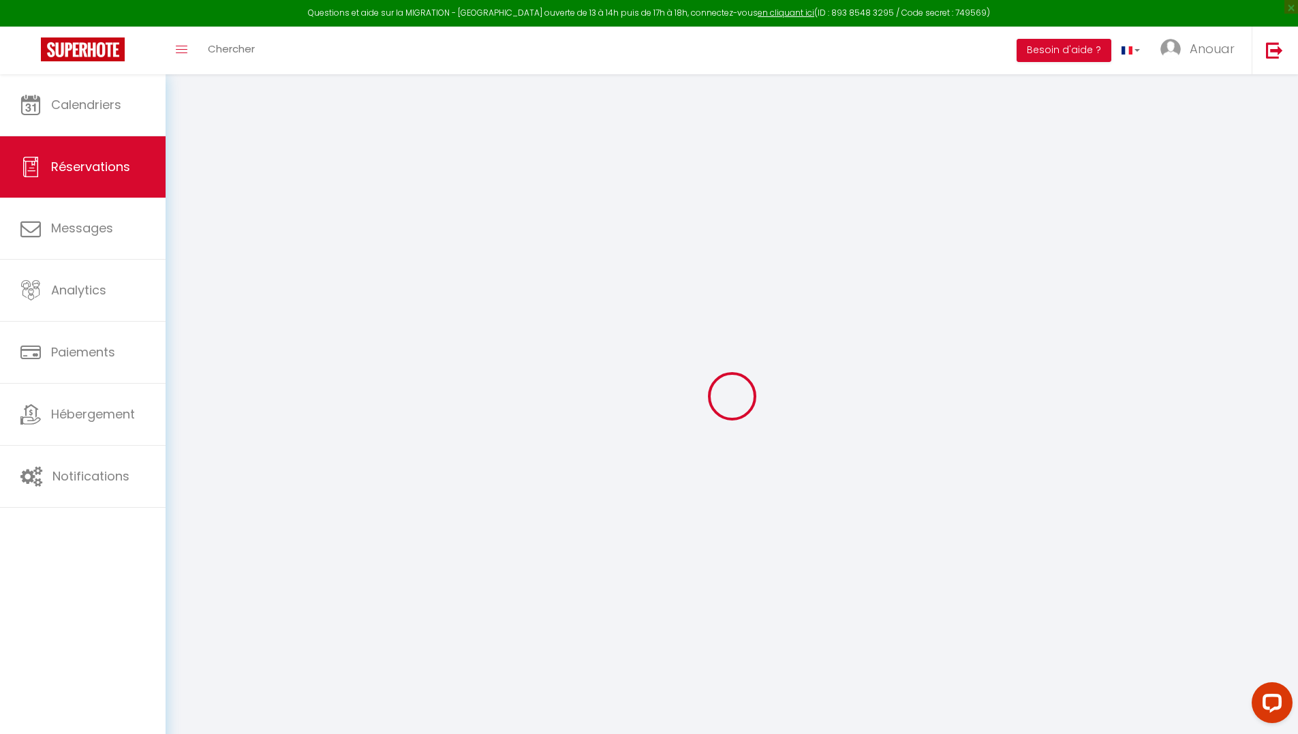
select select
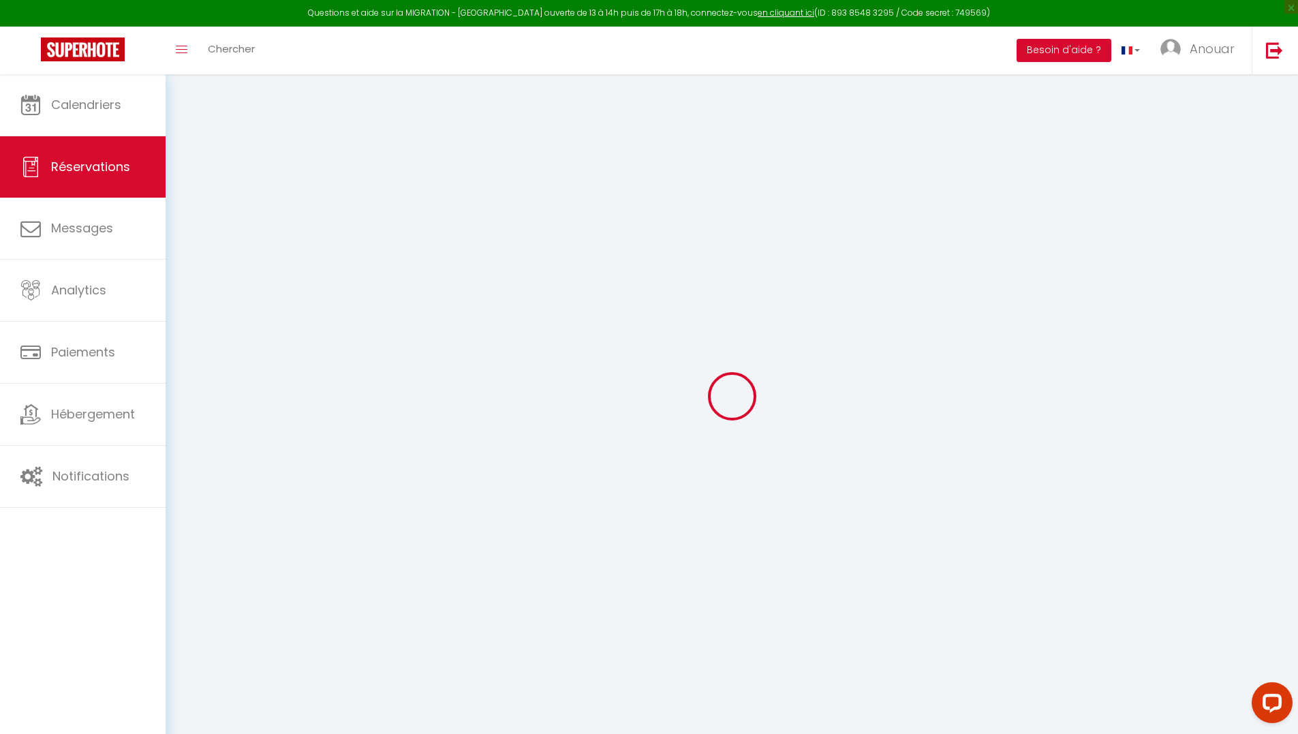
select select
checkbox input "false"
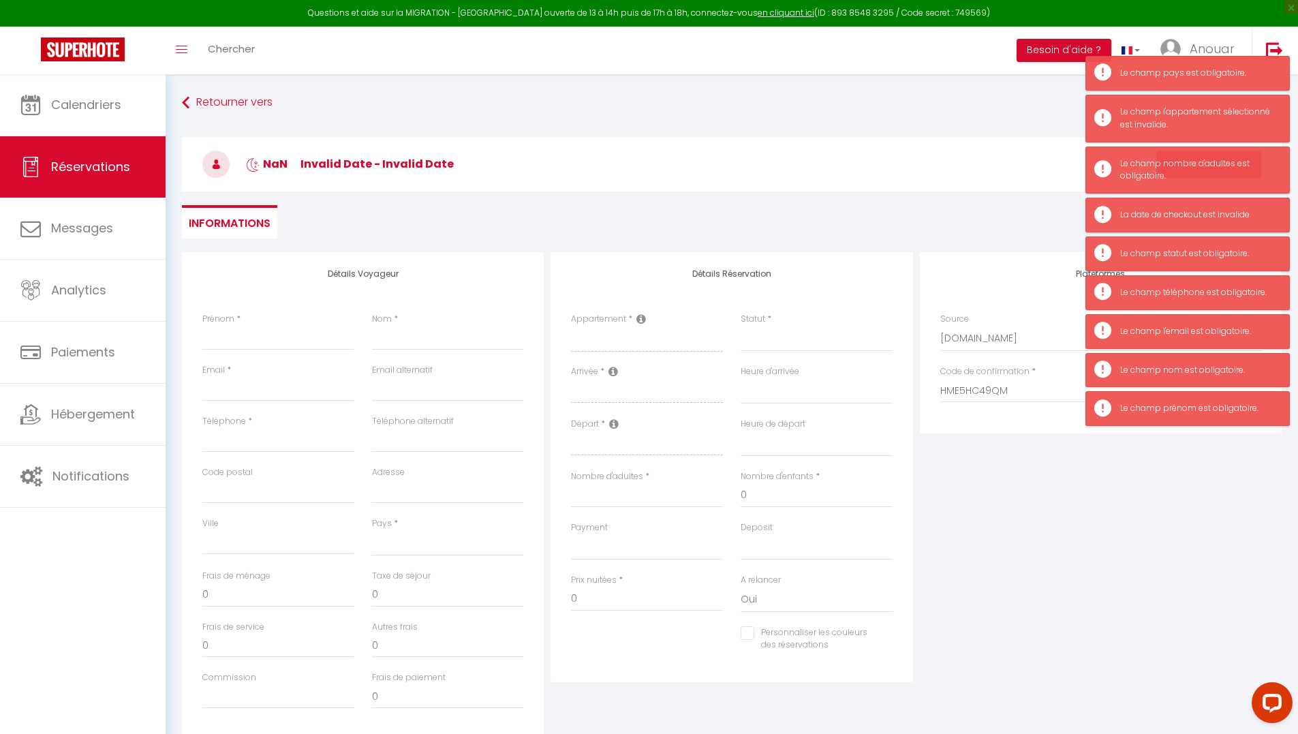
click at [980, 243] on div "Retourner vers NaN Invalid date - Invalid date Actions Enregistrer Actions Enre…" at bounding box center [731, 171] width 1117 height 161
click at [948, 232] on ul "Informations" at bounding box center [732, 221] width 1100 height 33
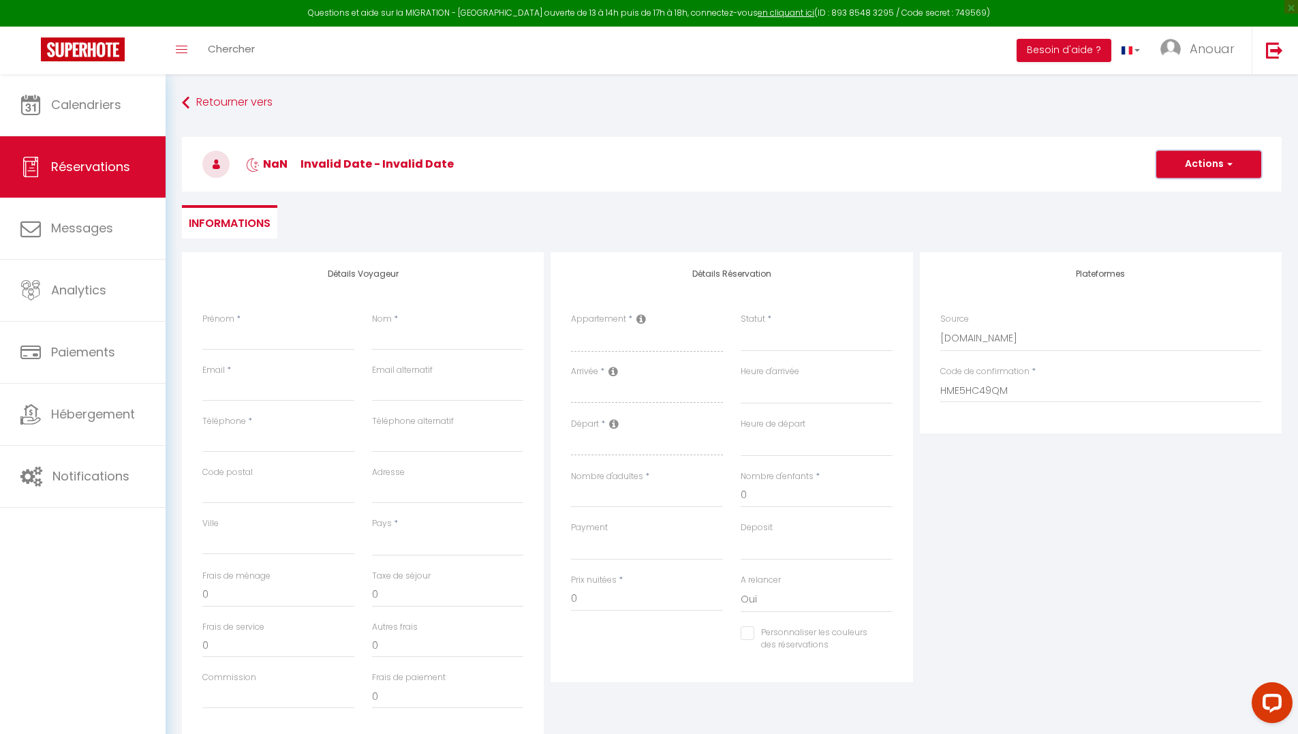
click at [1173, 164] on button "Actions" at bounding box center [1208, 164] width 105 height 27
click at [1057, 191] on div "NaN Invalid date - Invalid date Actions Enregistrer Actions Enregistrer Aperçu …" at bounding box center [731, 161] width 1117 height 73
click at [1194, 170] on button "Actions" at bounding box center [1208, 164] width 105 height 27
click at [1193, 192] on link "Enregistrer" at bounding box center [1195, 194] width 108 height 18
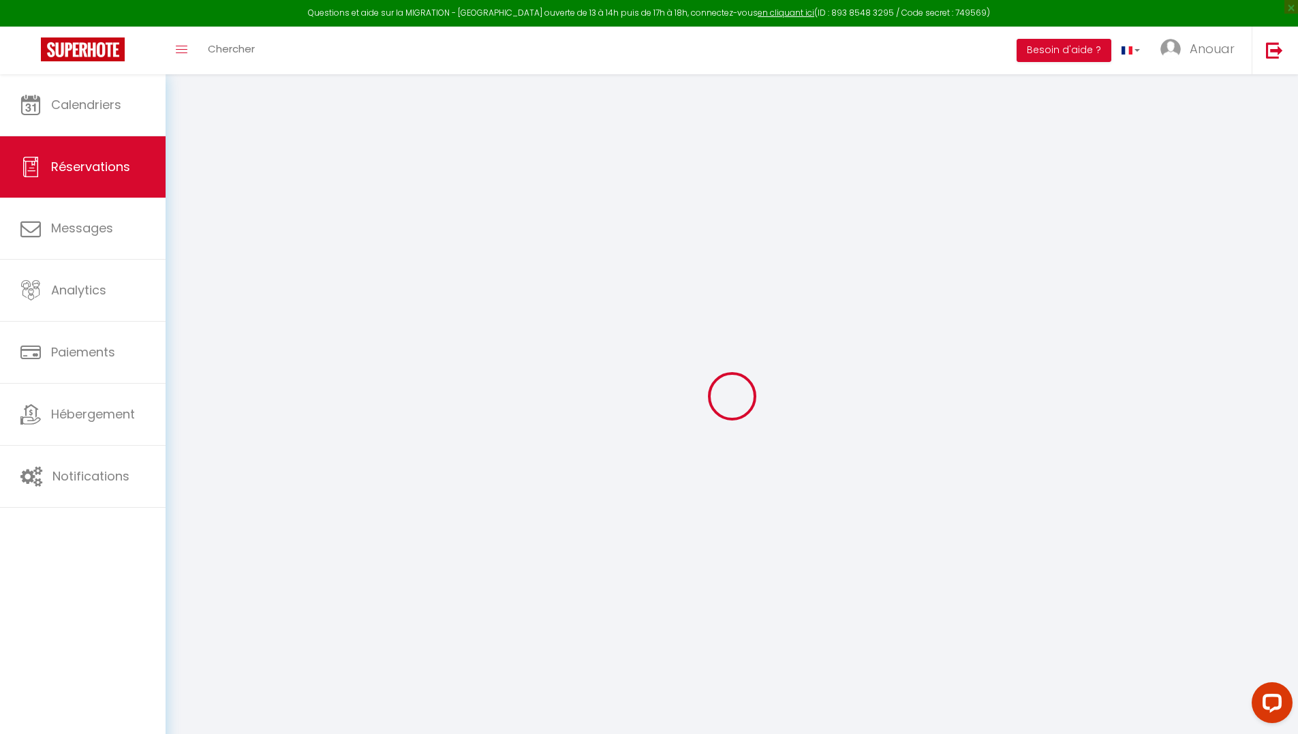
select select
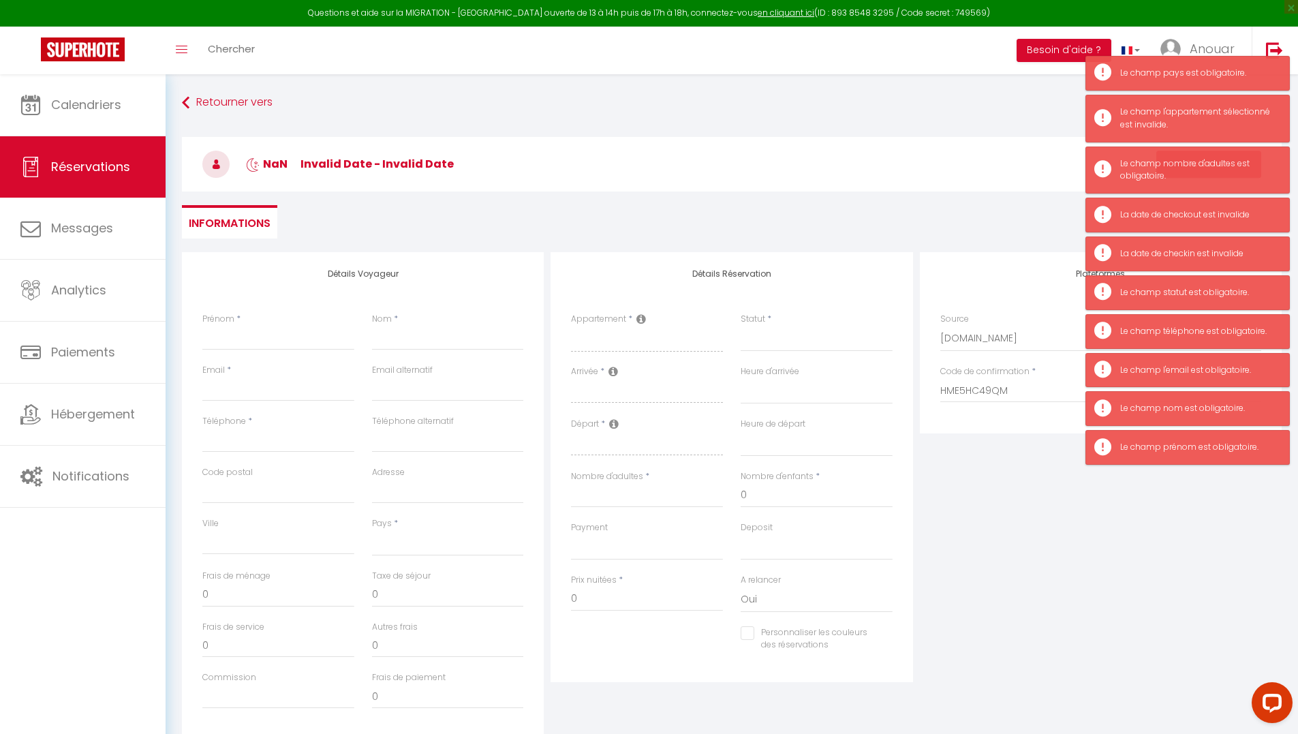
click at [969, 221] on ul "Informations" at bounding box center [732, 221] width 1100 height 33
click at [1006, 140] on h3 "NaN Invalid date - Invalid date" at bounding box center [732, 164] width 1100 height 55
drag, startPoint x: 1006, startPoint y: 140, endPoint x: 994, endPoint y: 137, distance: 11.9
click at [1005, 139] on h3 "NaN Invalid date - Invalid date" at bounding box center [732, 164] width 1100 height 55
click at [62, 157] on link "Réservations" at bounding box center [83, 166] width 166 height 61
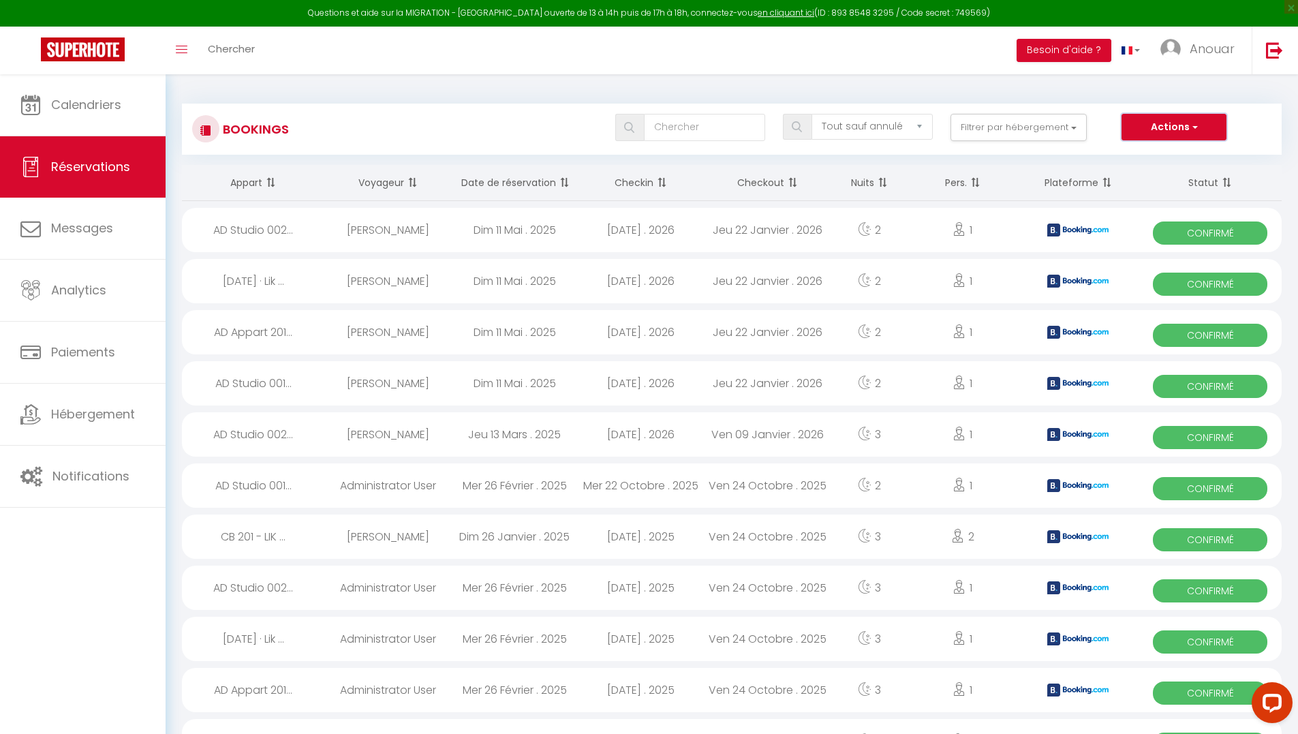
click at [1209, 131] on button "Actions" at bounding box center [1173, 127] width 105 height 27
click at [1169, 157] on link "Nouvelle Réservation" at bounding box center [1153, 157] width 146 height 18
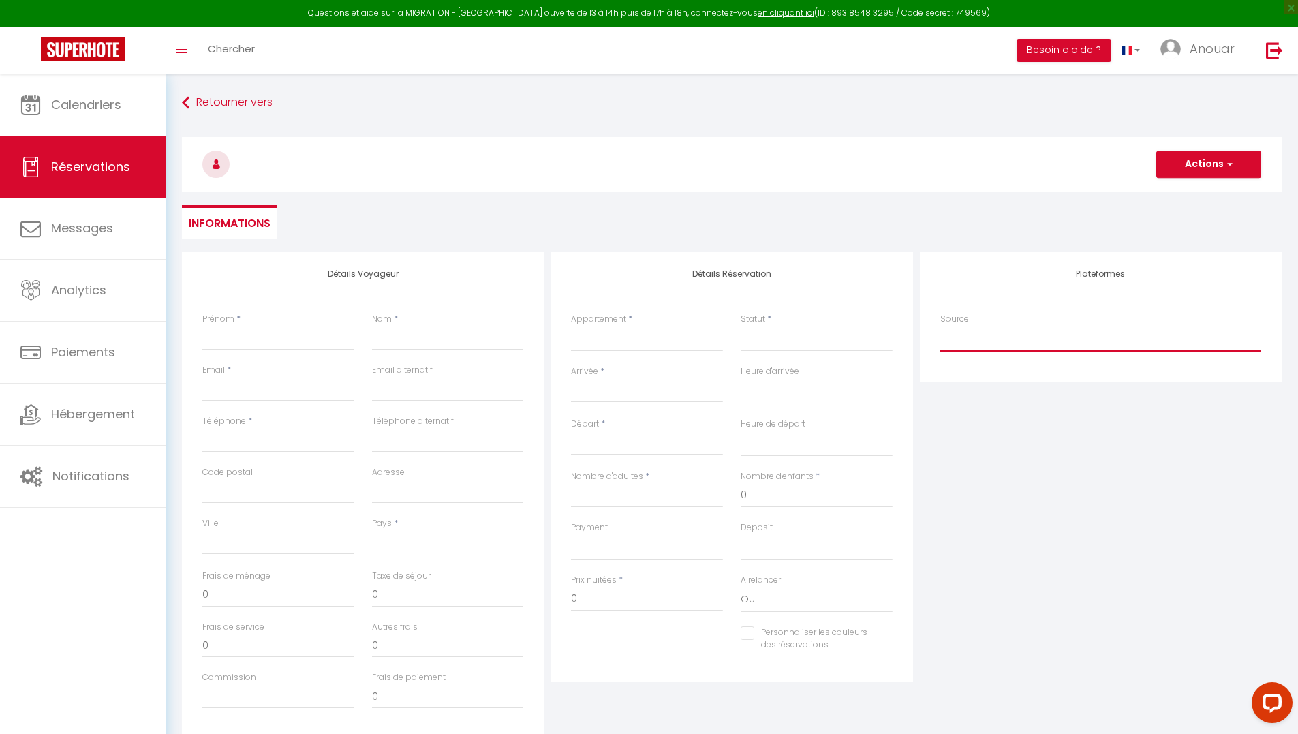
click at [976, 337] on select "Direct Airbnb.com Booking.com Chalet montagne Expedia Gite de France Homeaway H…" at bounding box center [1100, 339] width 321 height 26
click at [940, 326] on select "Direct Airbnb.com Booking.com Chalet montagne Expedia Gite de France Homeaway H…" at bounding box center [1100, 339] width 321 height 26
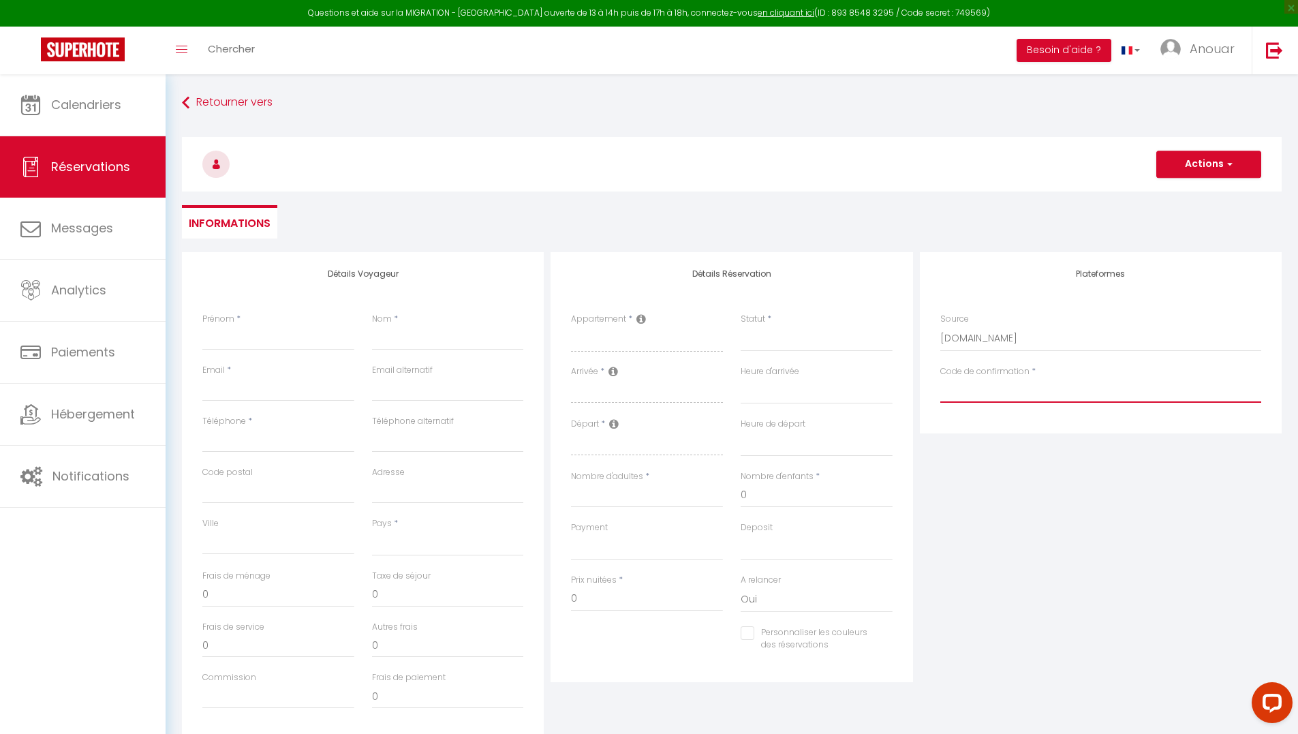
click at [981, 386] on input "Code de confirmation" at bounding box center [1100, 390] width 321 height 25
click at [987, 389] on input "Code de confirmation" at bounding box center [1100, 390] width 321 height 25
paste input "HME5HC49QM"
click at [305, 341] on input "Prénom" at bounding box center [278, 338] width 152 height 25
paste input "Geneviève Xolin"
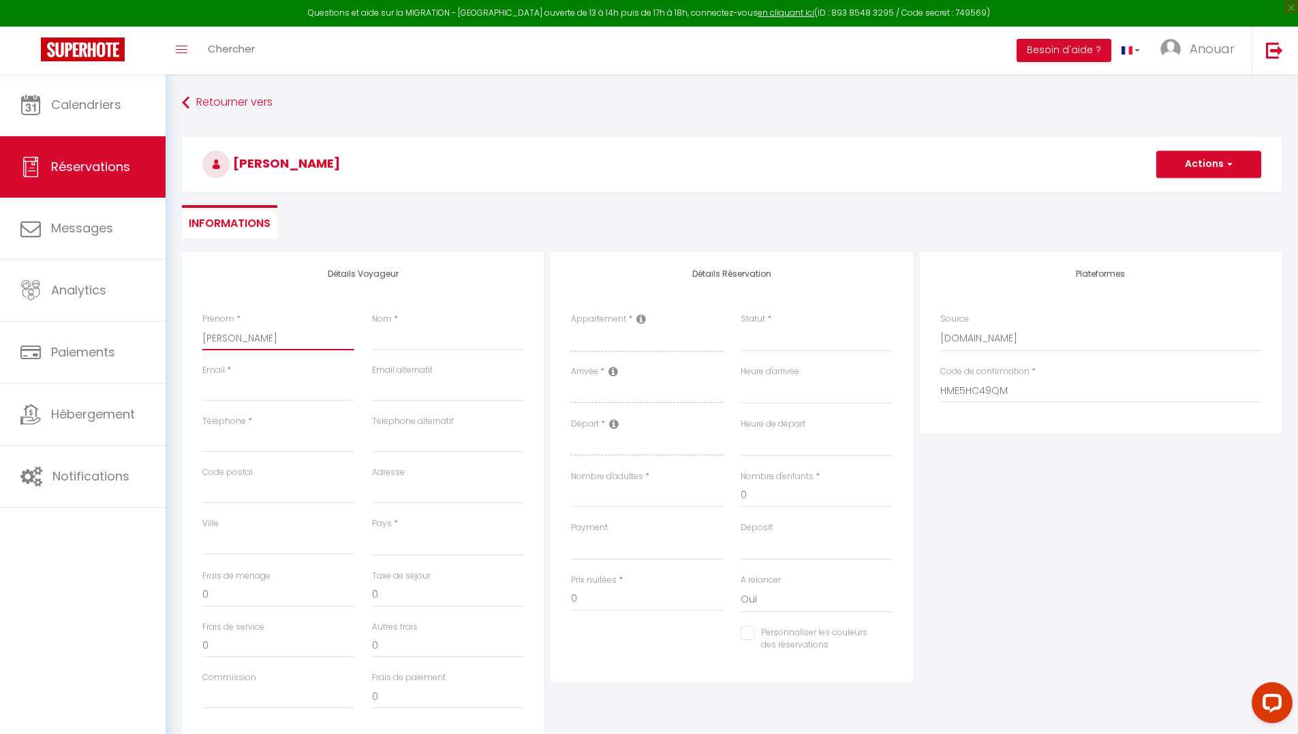
drag, startPoint x: 281, startPoint y: 339, endPoint x: 255, endPoint y: 347, distance: 27.0
click at [255, 347] on input "Geneviève Xolin" at bounding box center [278, 338] width 152 height 25
click at [433, 349] on input "Nom" at bounding box center [448, 338] width 152 height 25
paste input "Xolin"
click at [281, 392] on input "Email client" at bounding box center [278, 389] width 152 height 25
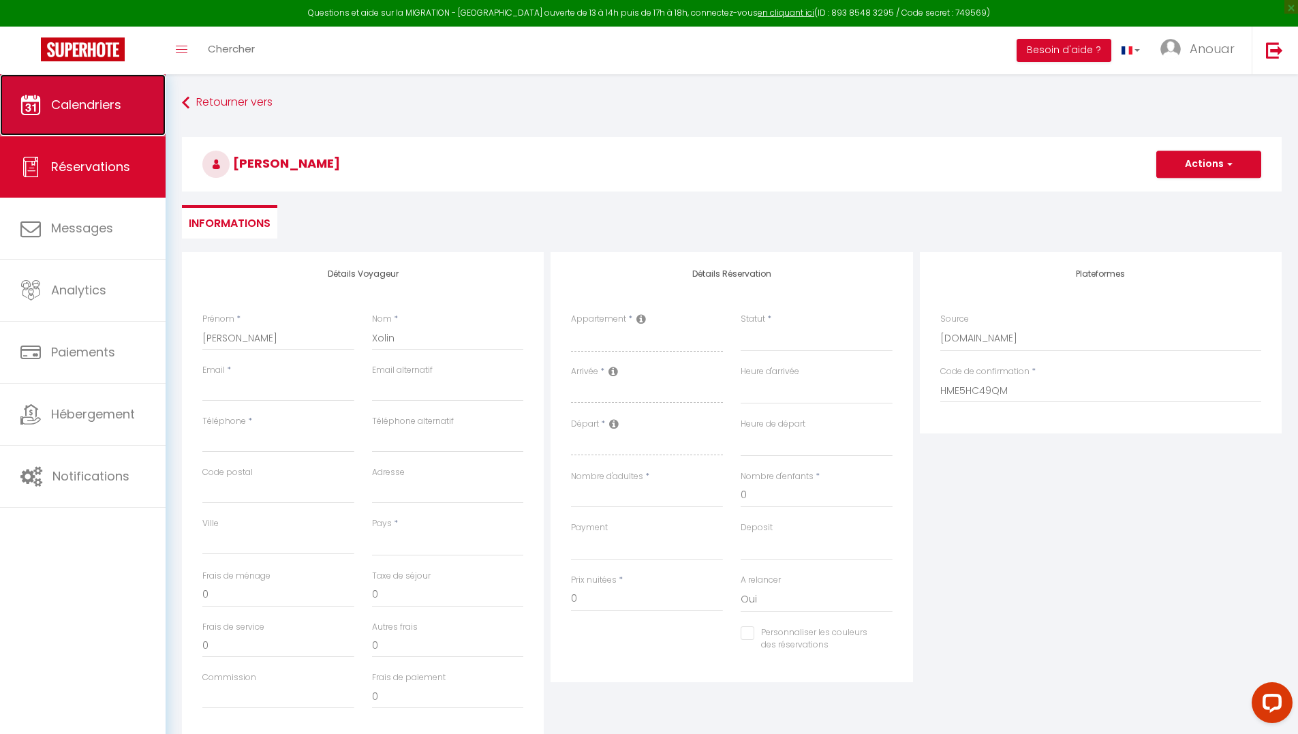
click at [77, 121] on link "Calendriers" at bounding box center [83, 104] width 166 height 61
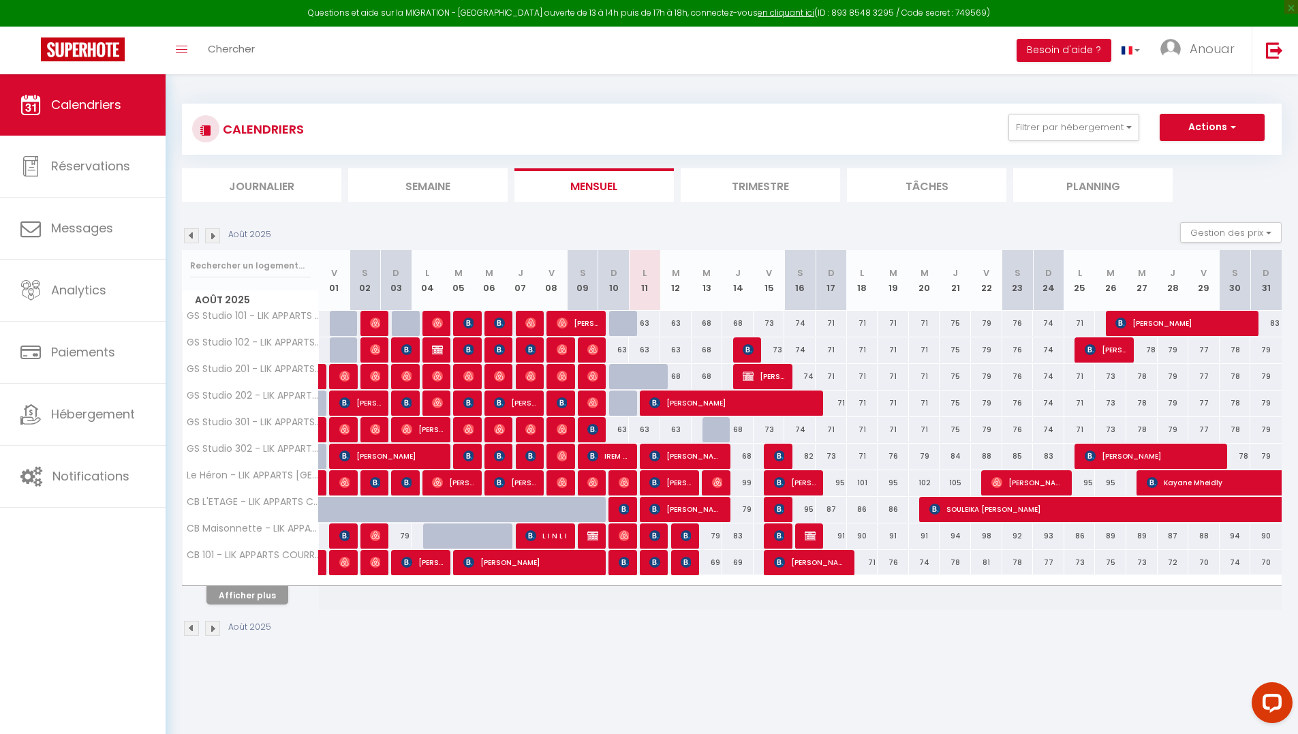
click at [721, 433] on div "68" at bounding box center [737, 429] width 32 height 25
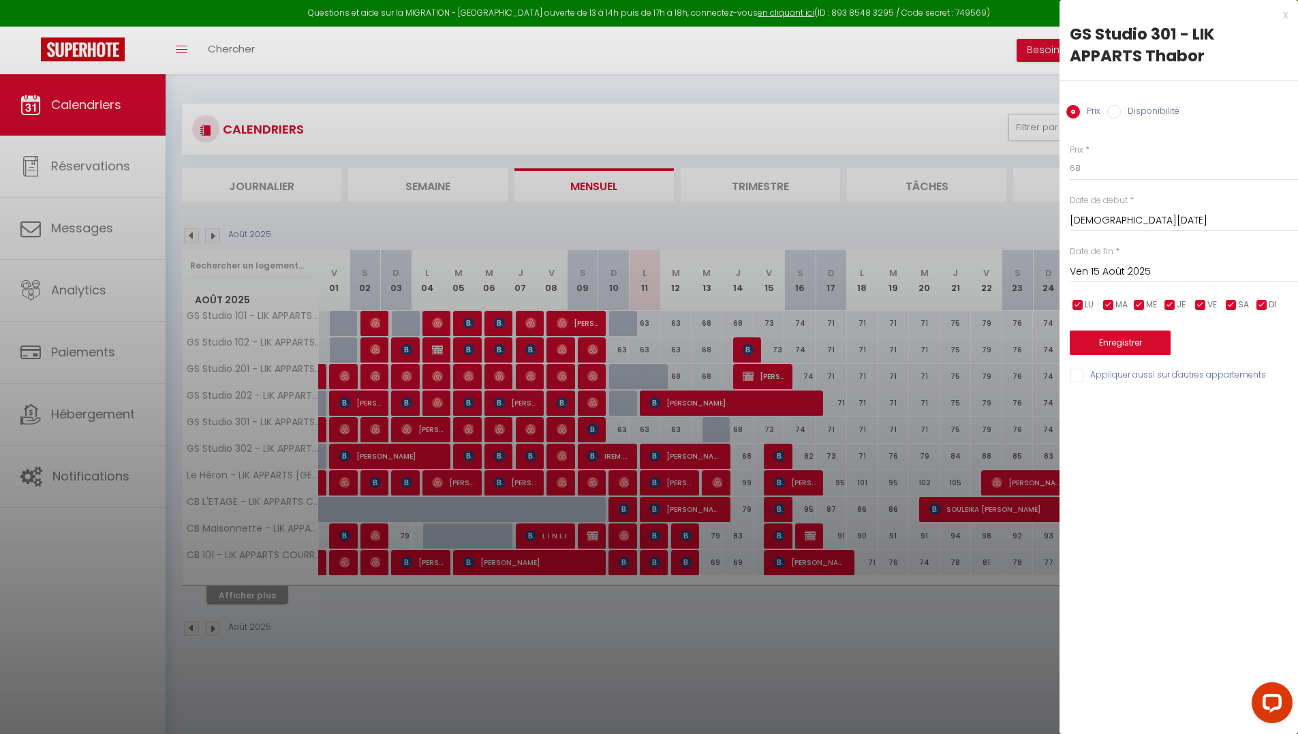
click at [672, 516] on div at bounding box center [649, 367] width 1298 height 734
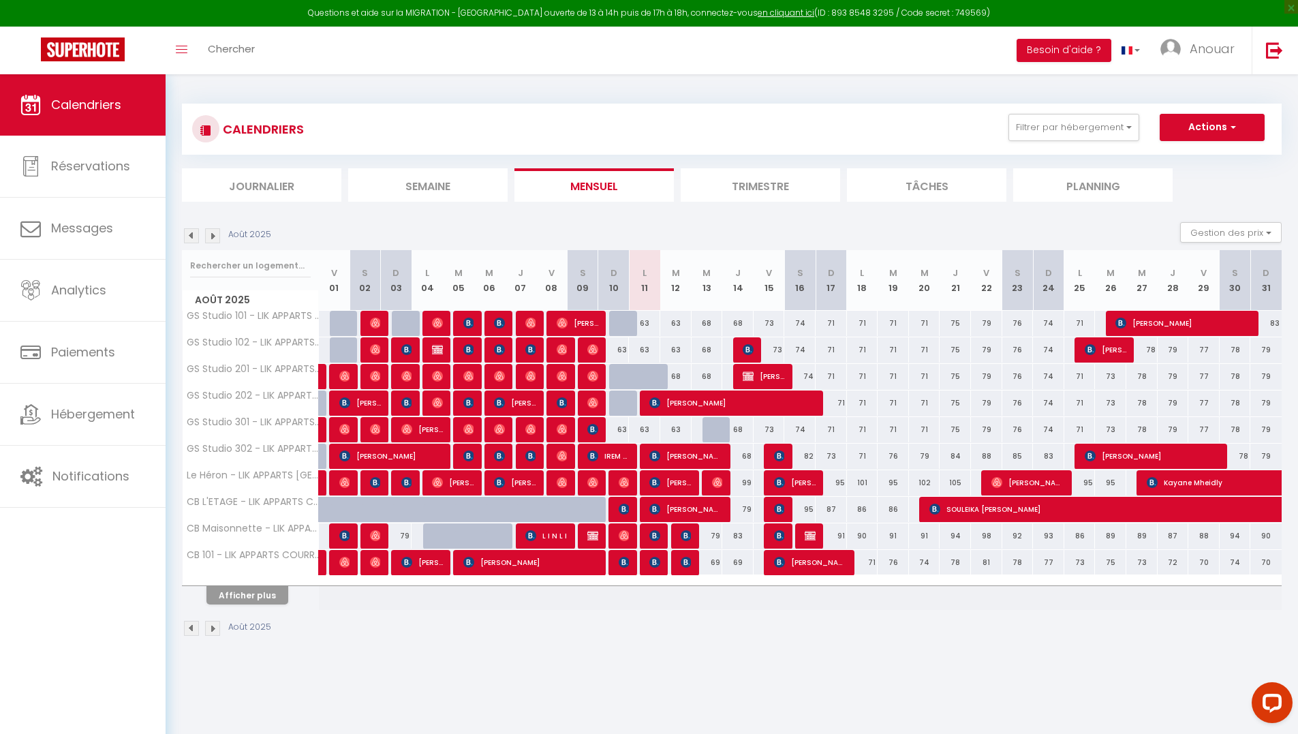
click at [568, 431] on div at bounding box center [559, 430] width 31 height 26
click at [561, 429] on img at bounding box center [562, 429] width 11 height 11
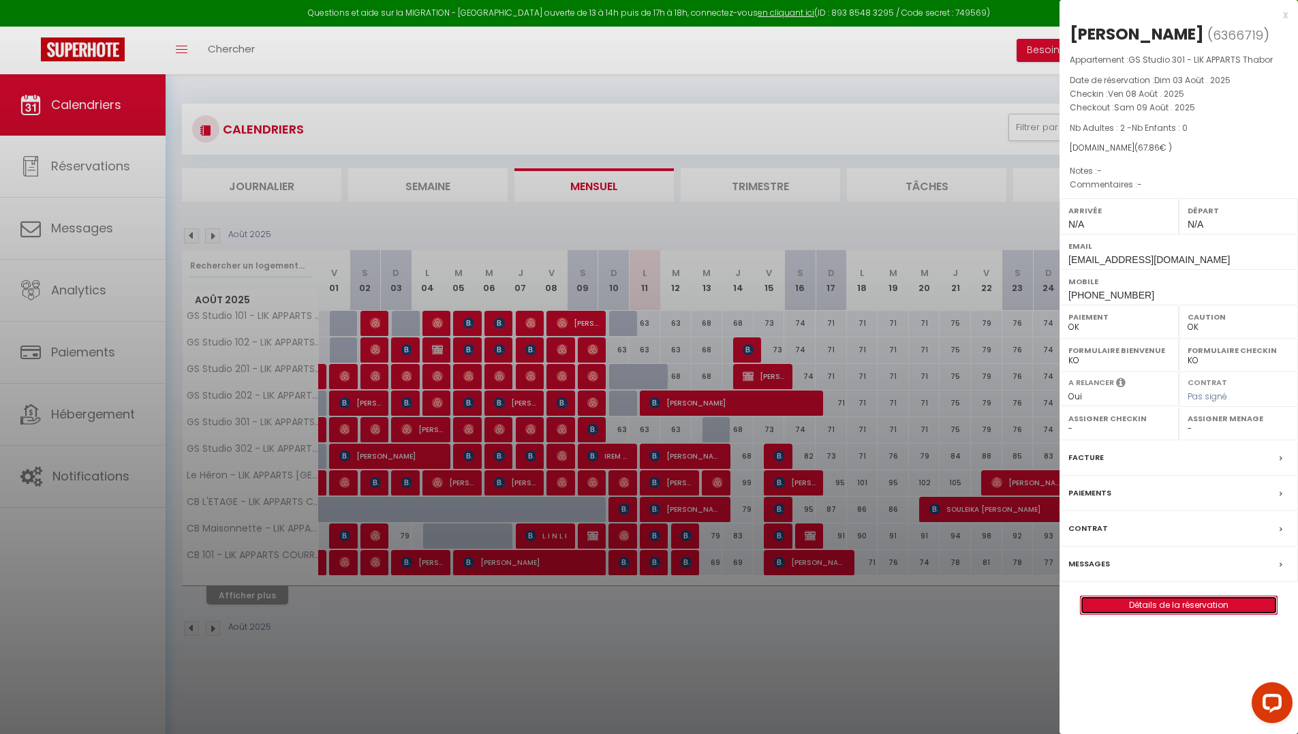
click at [1165, 604] on link "Détails de la réservation" at bounding box center [1179, 605] width 196 height 18
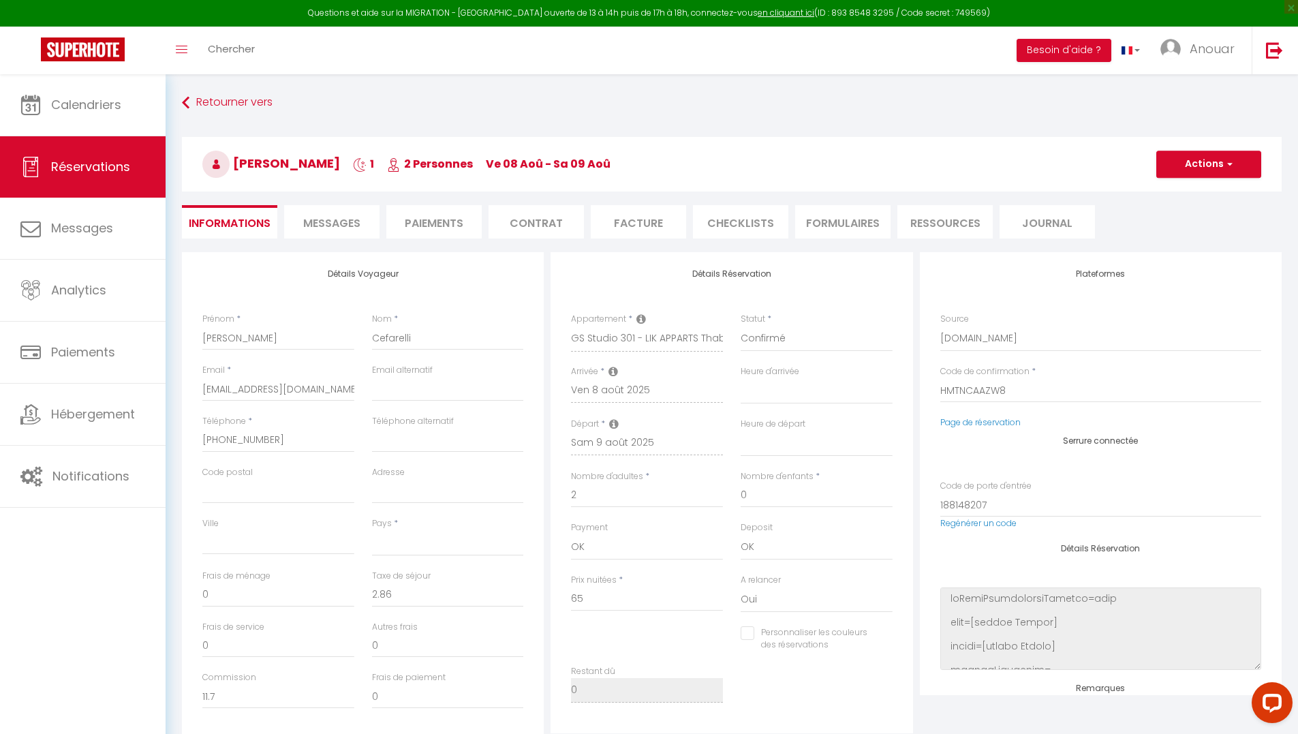
click at [356, 223] on span "Messages" at bounding box center [331, 223] width 57 height 16
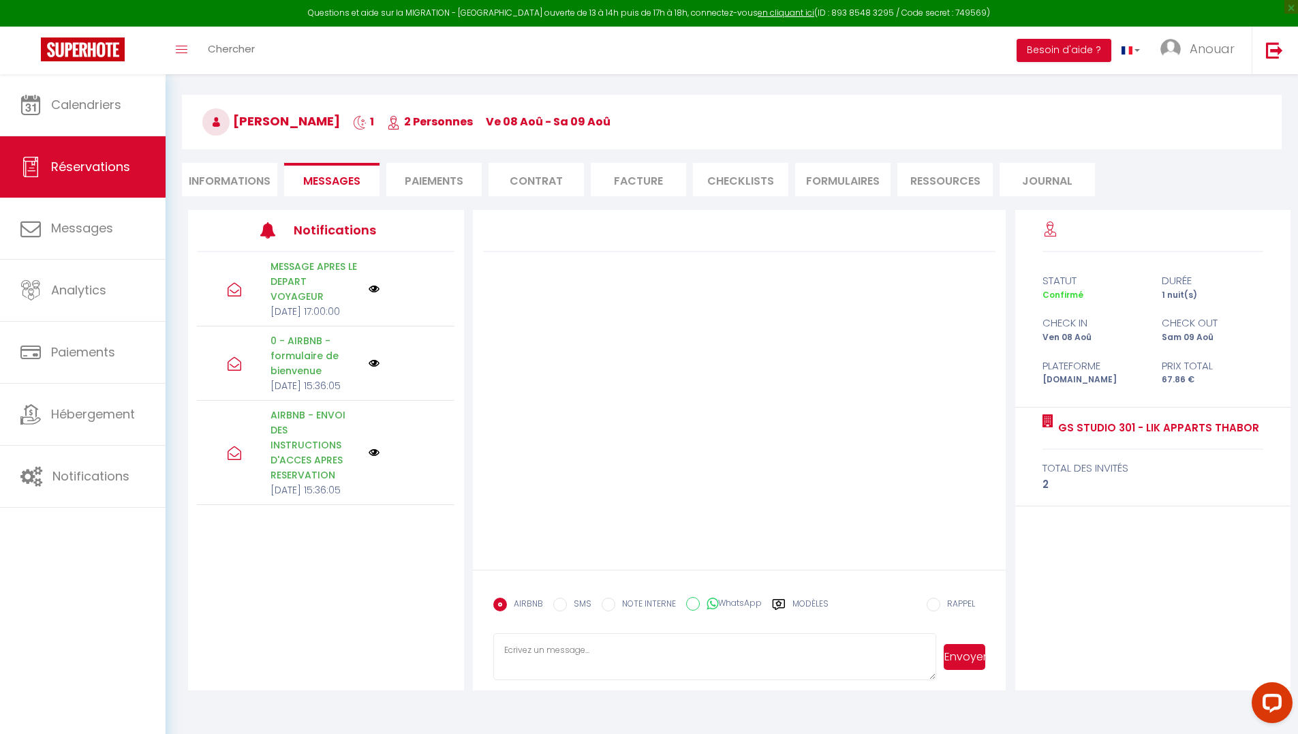
scroll to position [74, 0]
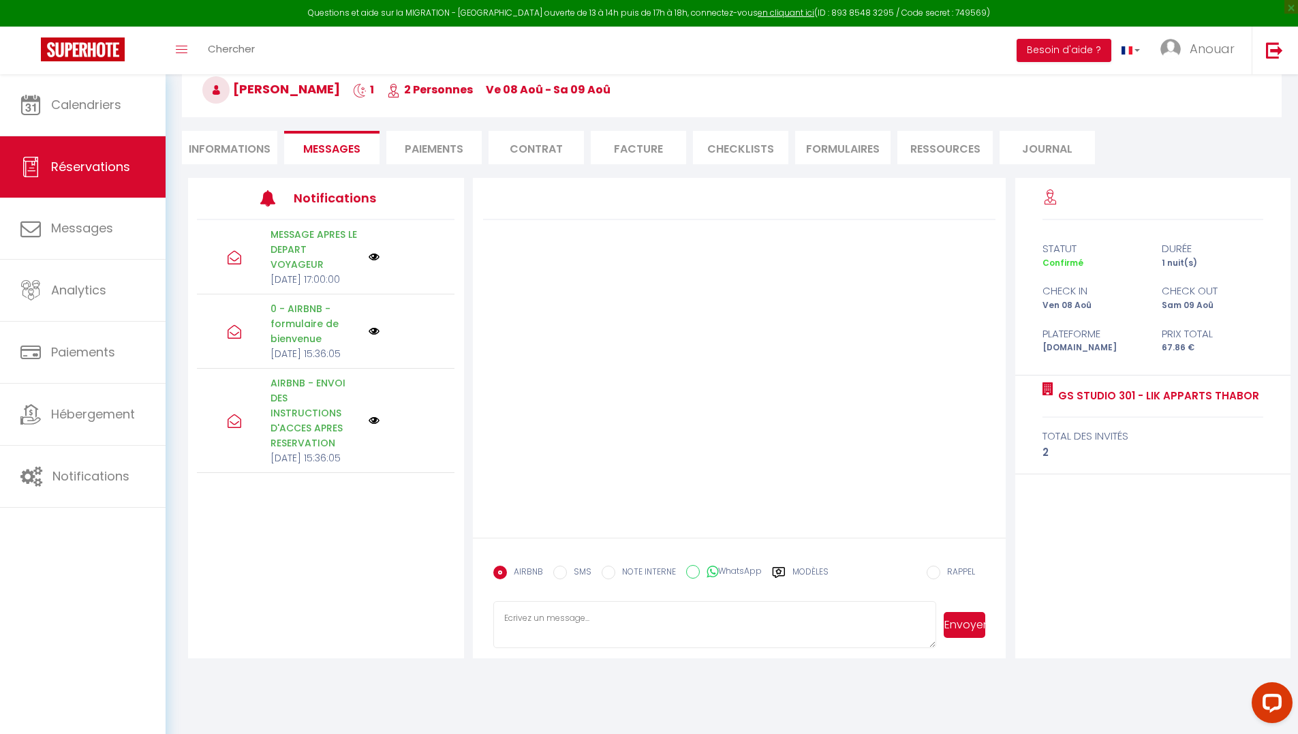
click at [789, 572] on div "Modèles" at bounding box center [800, 579] width 57 height 29
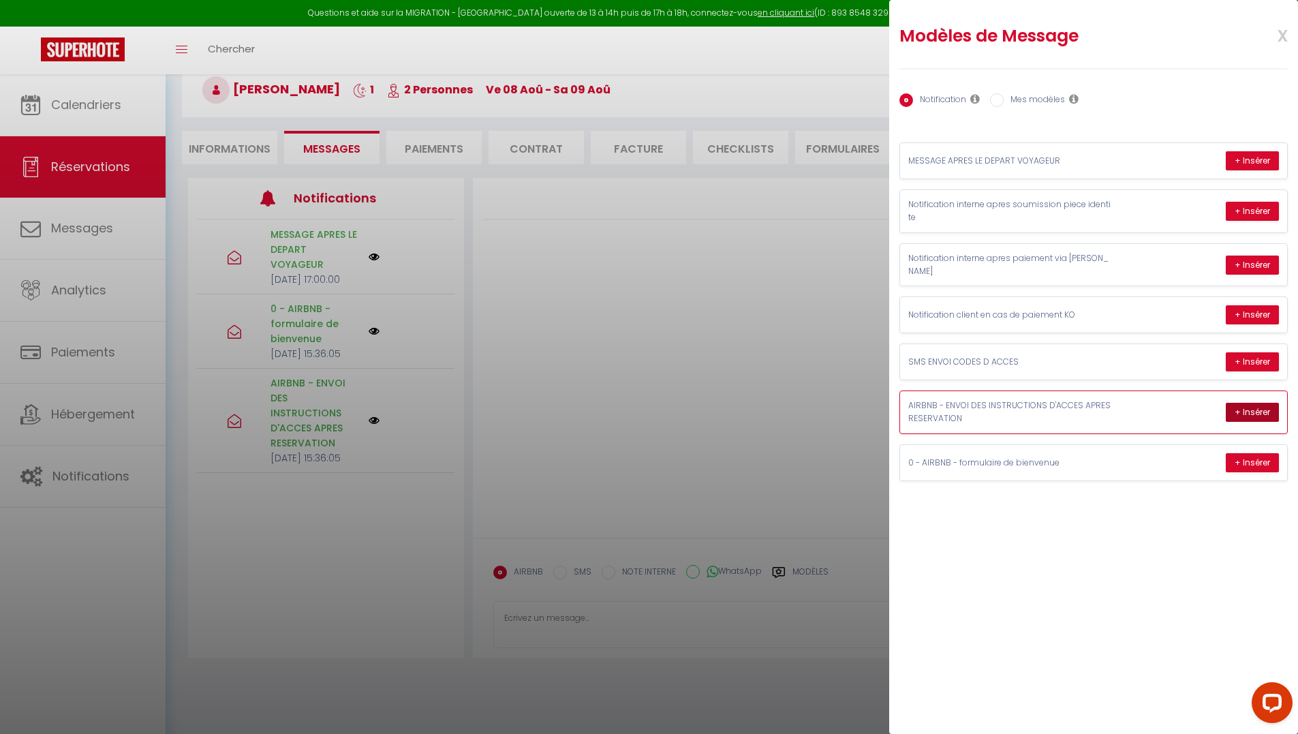
drag, startPoint x: 1245, startPoint y: 404, endPoint x: 1185, endPoint y: 441, distance: 70.9
click at [1245, 403] on button "+ Insérer" at bounding box center [1252, 412] width 53 height 19
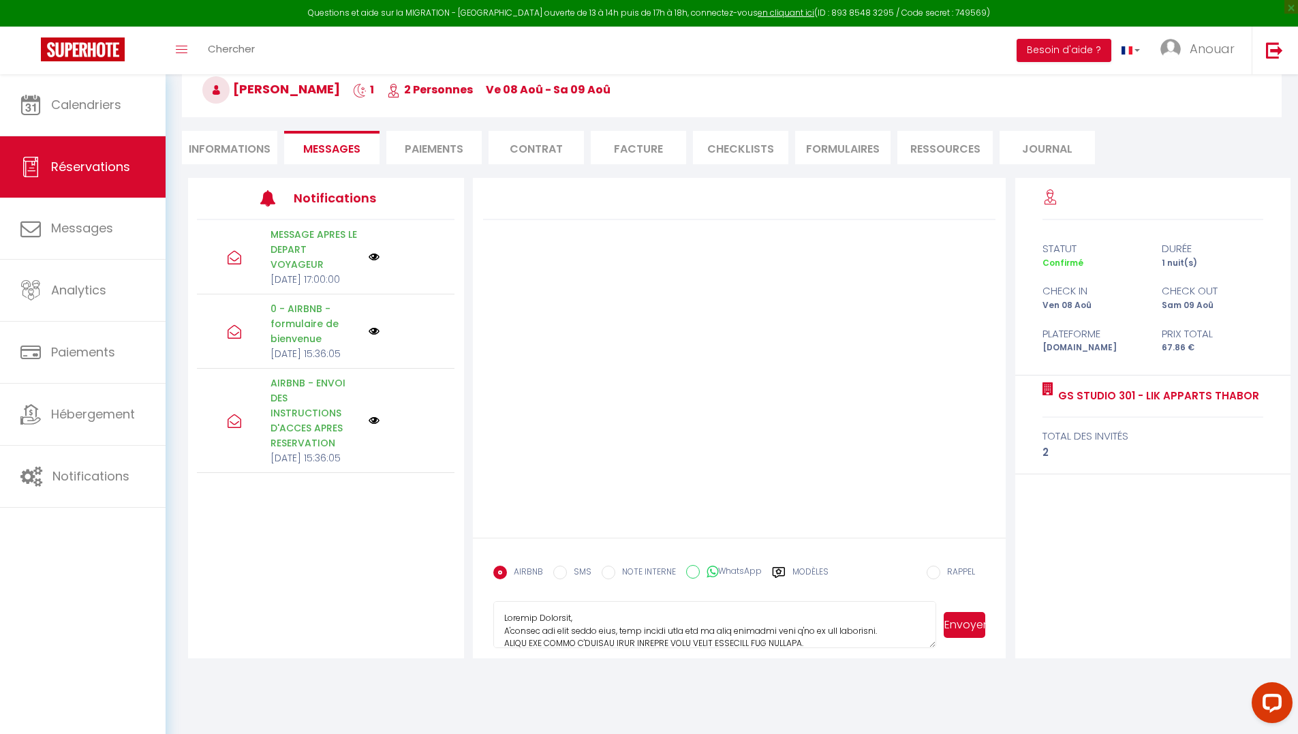
click at [874, 617] on textarea at bounding box center [715, 625] width 444 height 48
click at [243, 149] on li "Informations" at bounding box center [229, 147] width 95 height 33
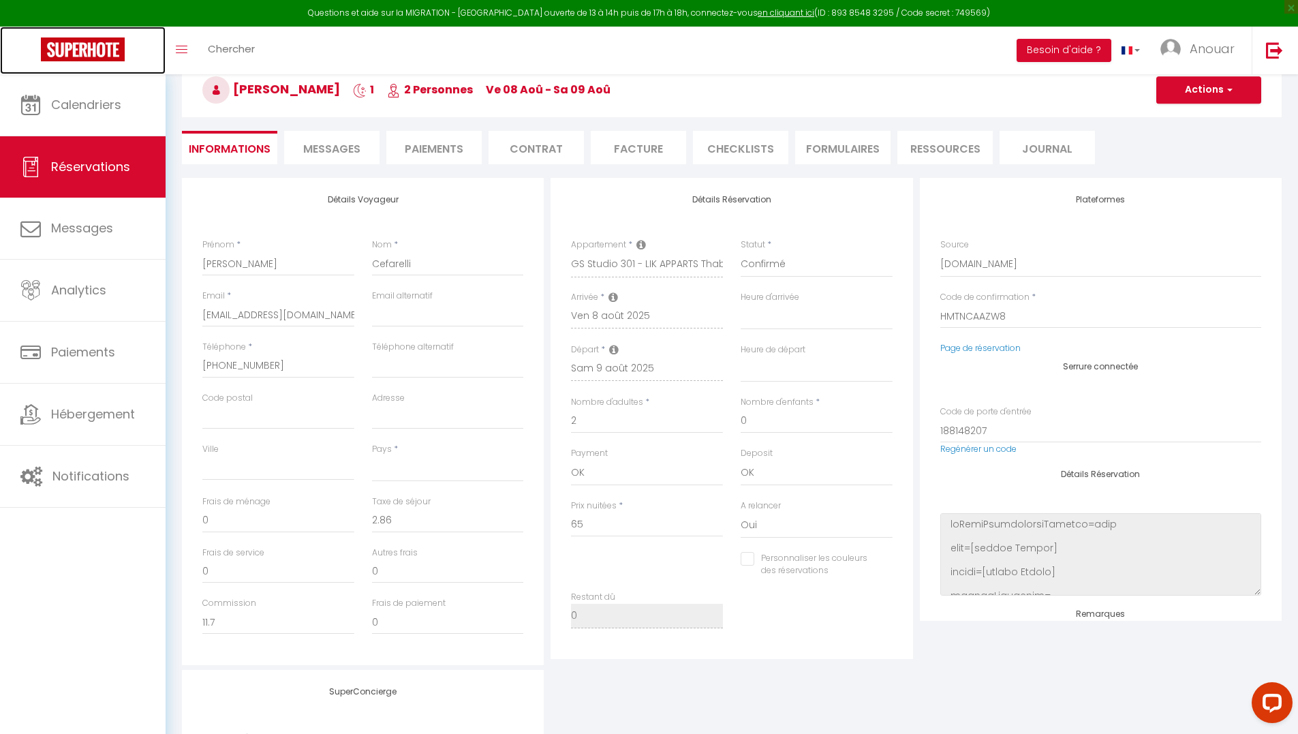
click at [65, 46] on img at bounding box center [83, 49] width 84 height 24
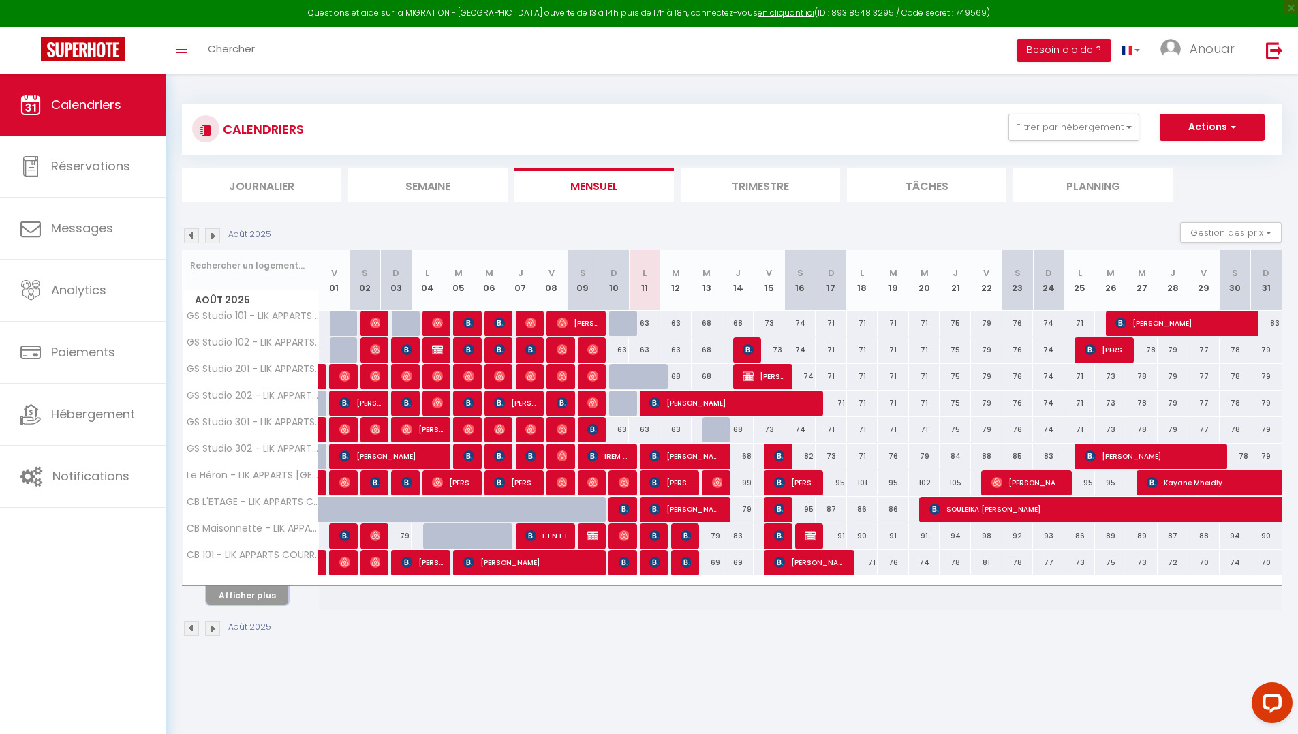
click at [268, 589] on button "Afficher plus" at bounding box center [247, 595] width 82 height 18
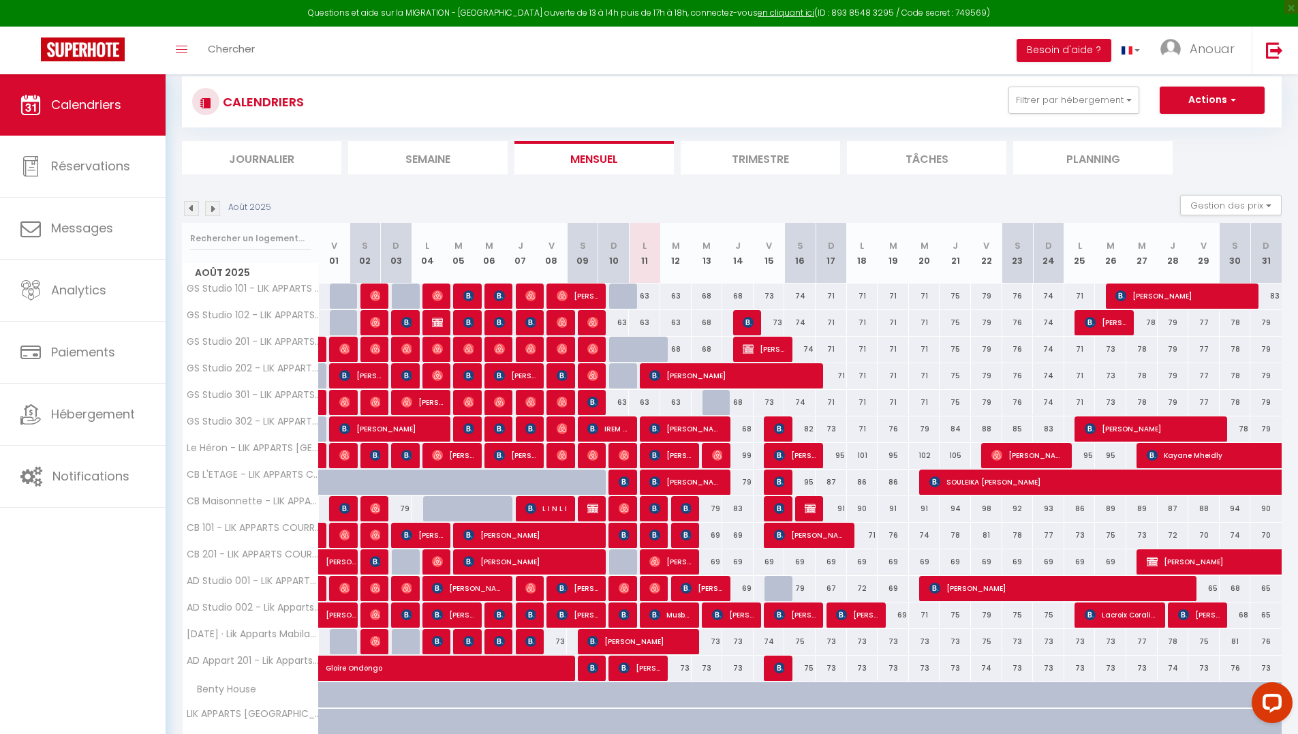
scroll to position [85, 0]
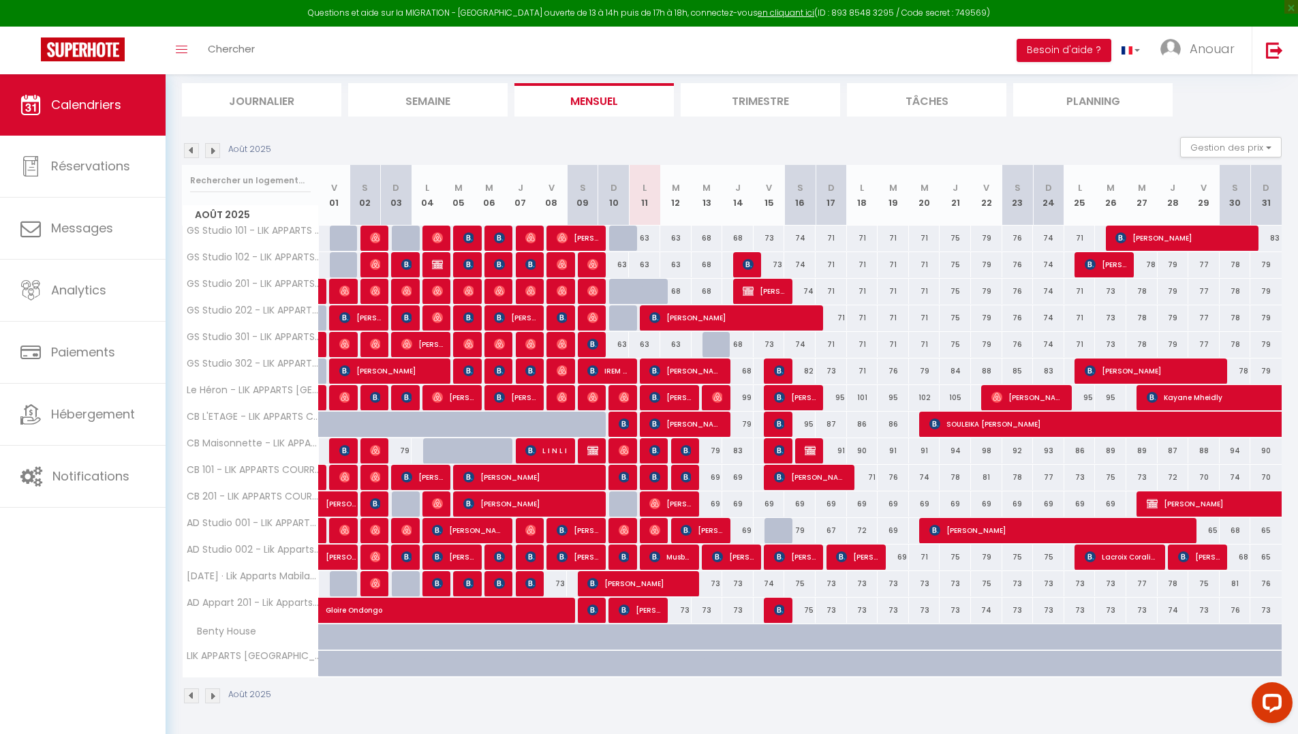
click at [775, 508] on div "69" at bounding box center [768, 503] width 31 height 25
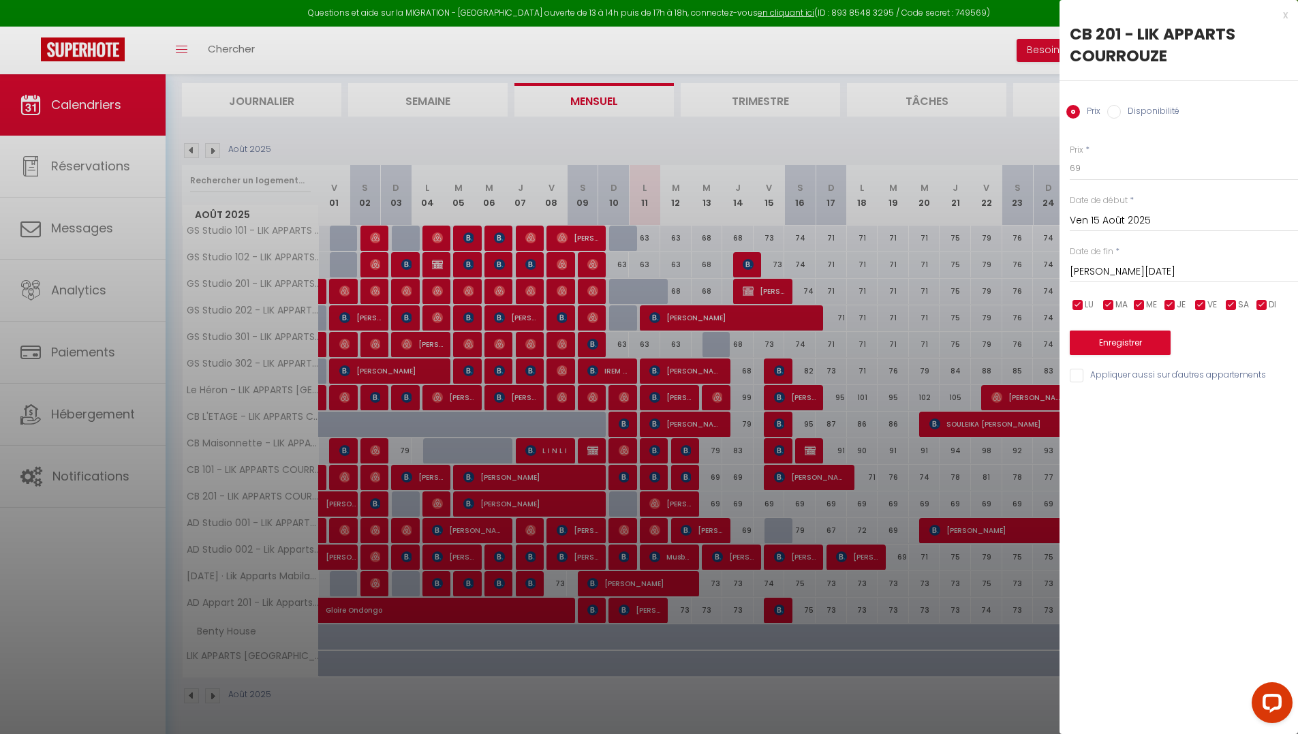
click at [810, 516] on div at bounding box center [649, 367] width 1298 height 734
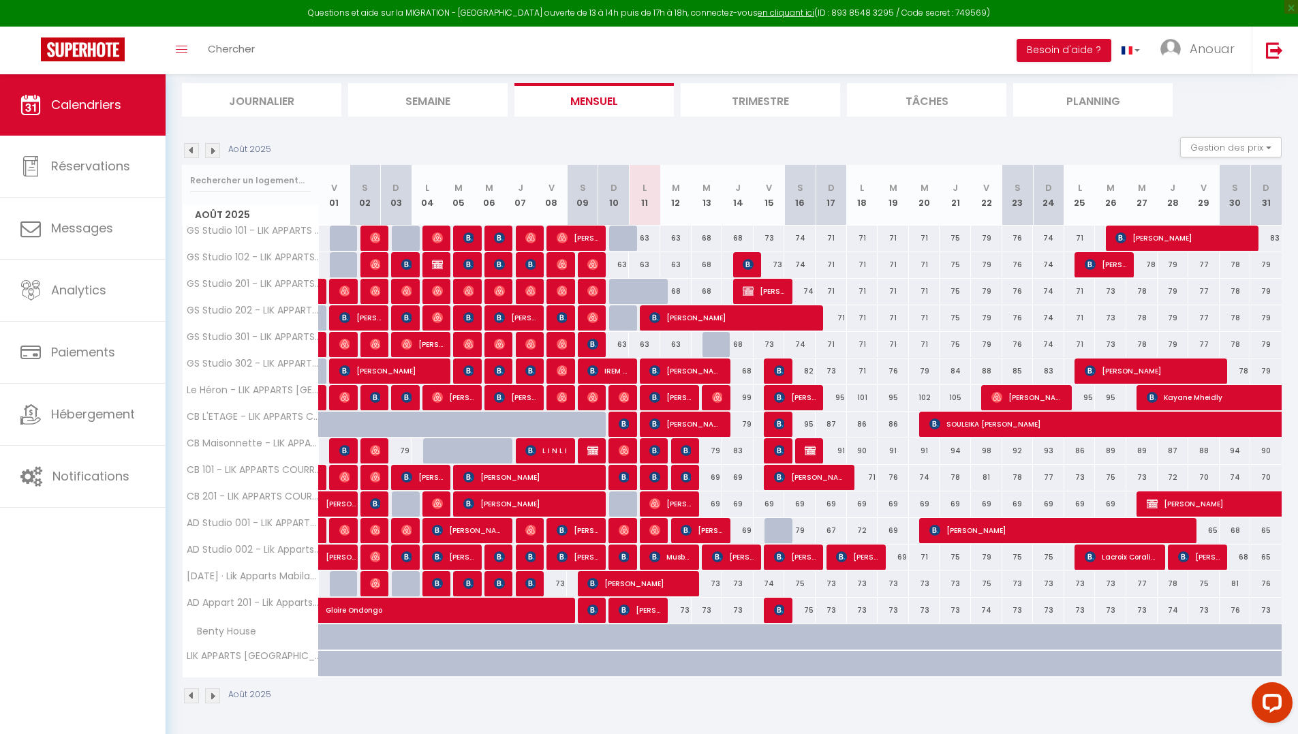
click at [776, 531] on div at bounding box center [779, 531] width 31 height 26
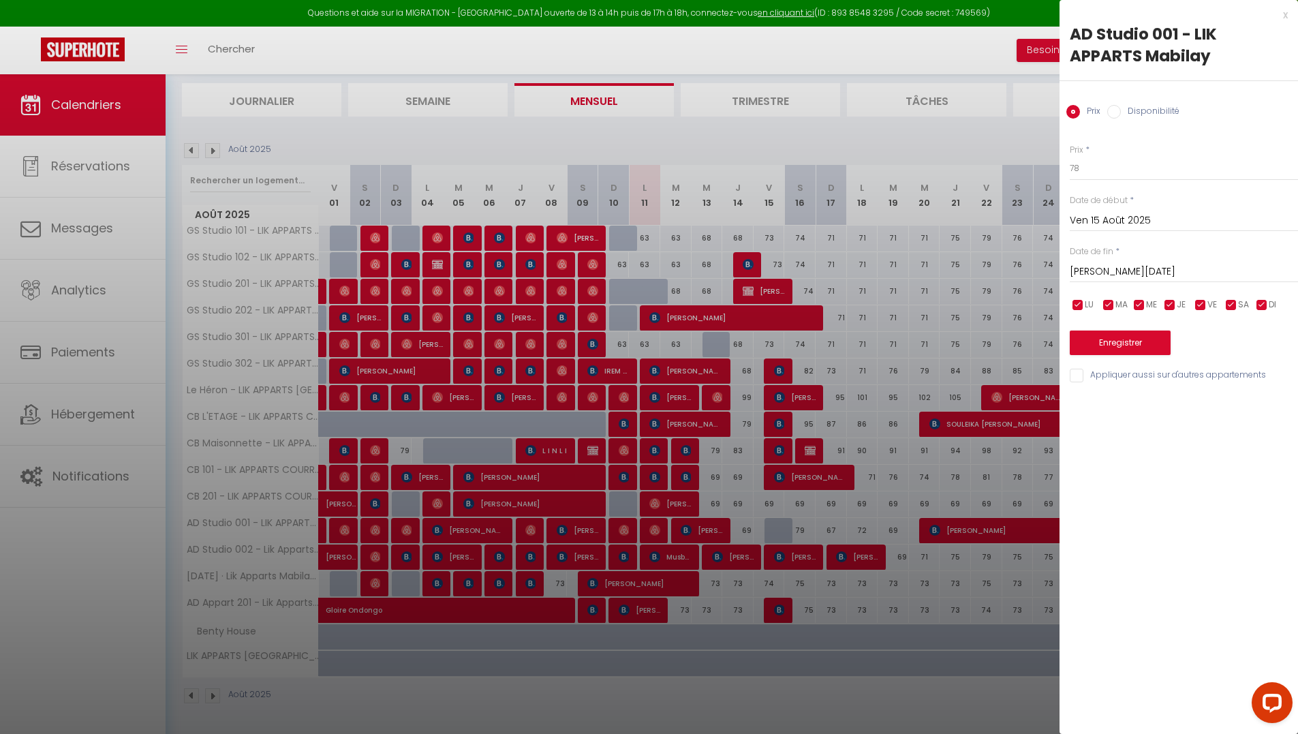
click at [848, 525] on div at bounding box center [649, 367] width 1298 height 734
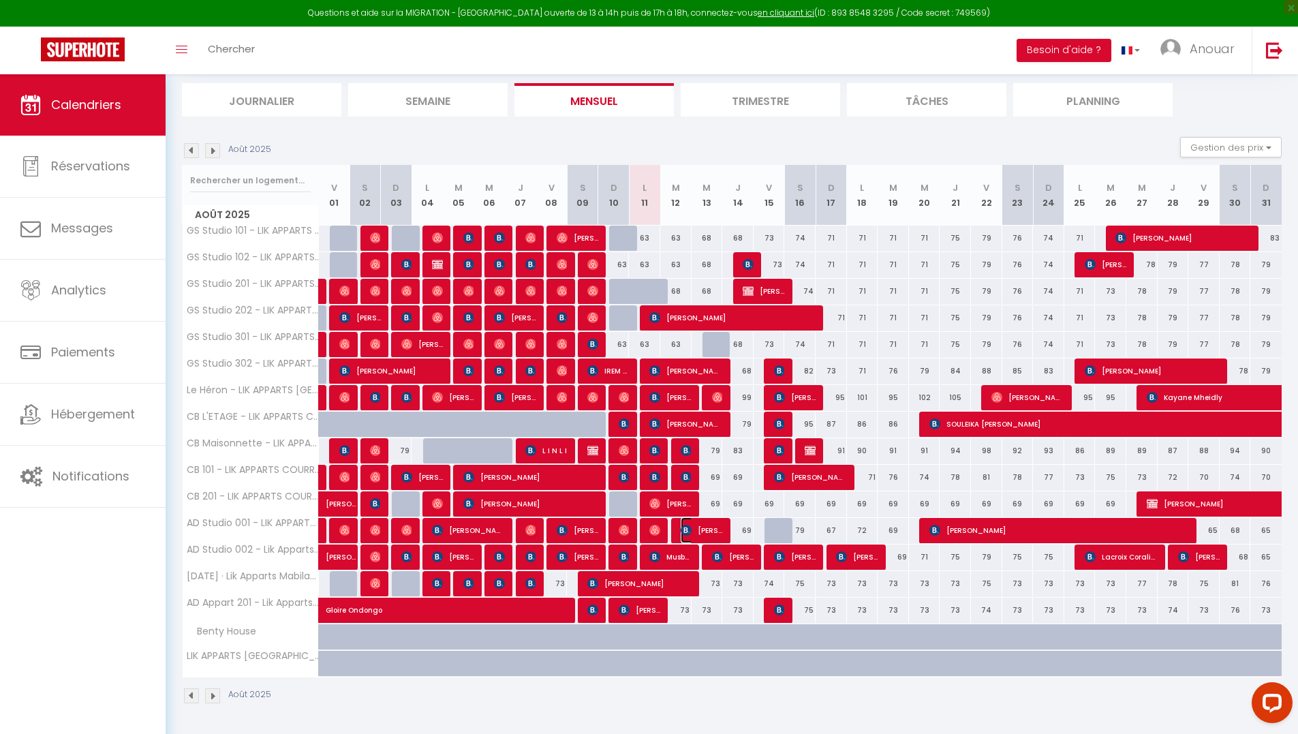
click at [695, 533] on span "OLIVIER MORINEAU" at bounding box center [702, 530] width 42 height 26
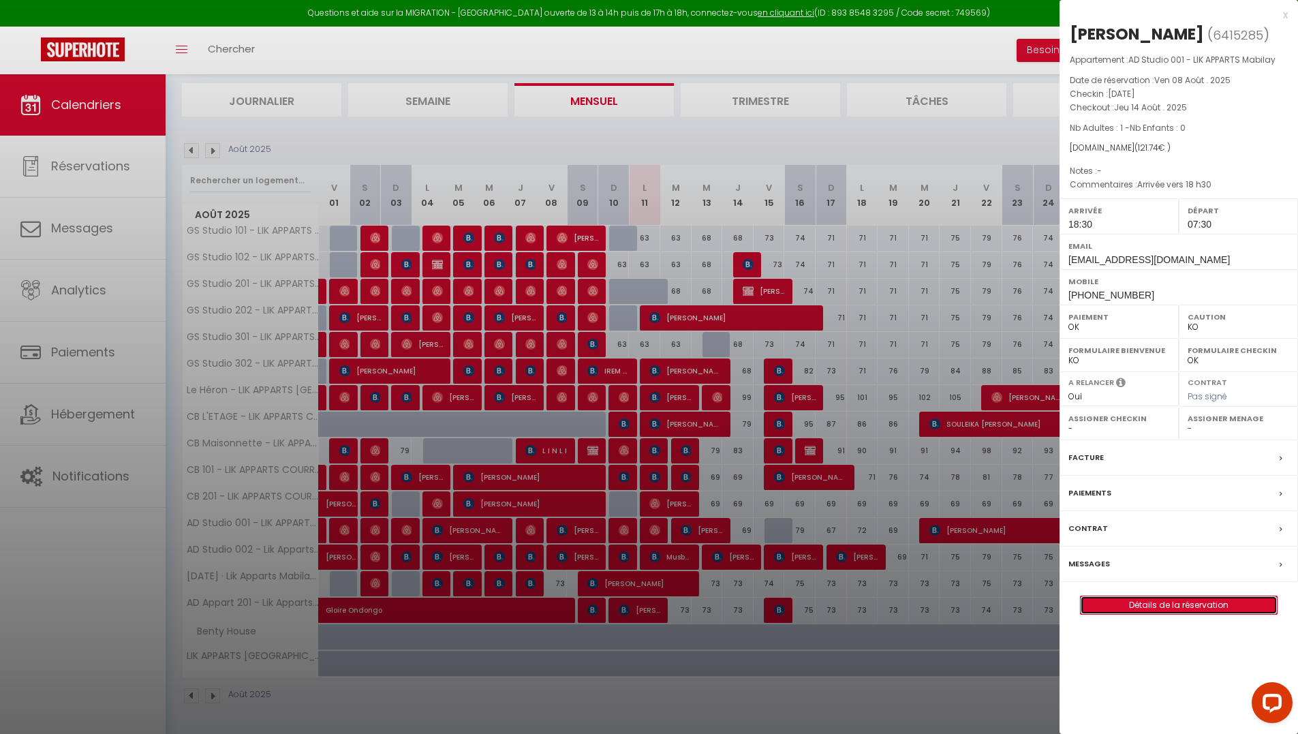
click at [1144, 606] on link "Détails de la réservation" at bounding box center [1179, 605] width 196 height 18
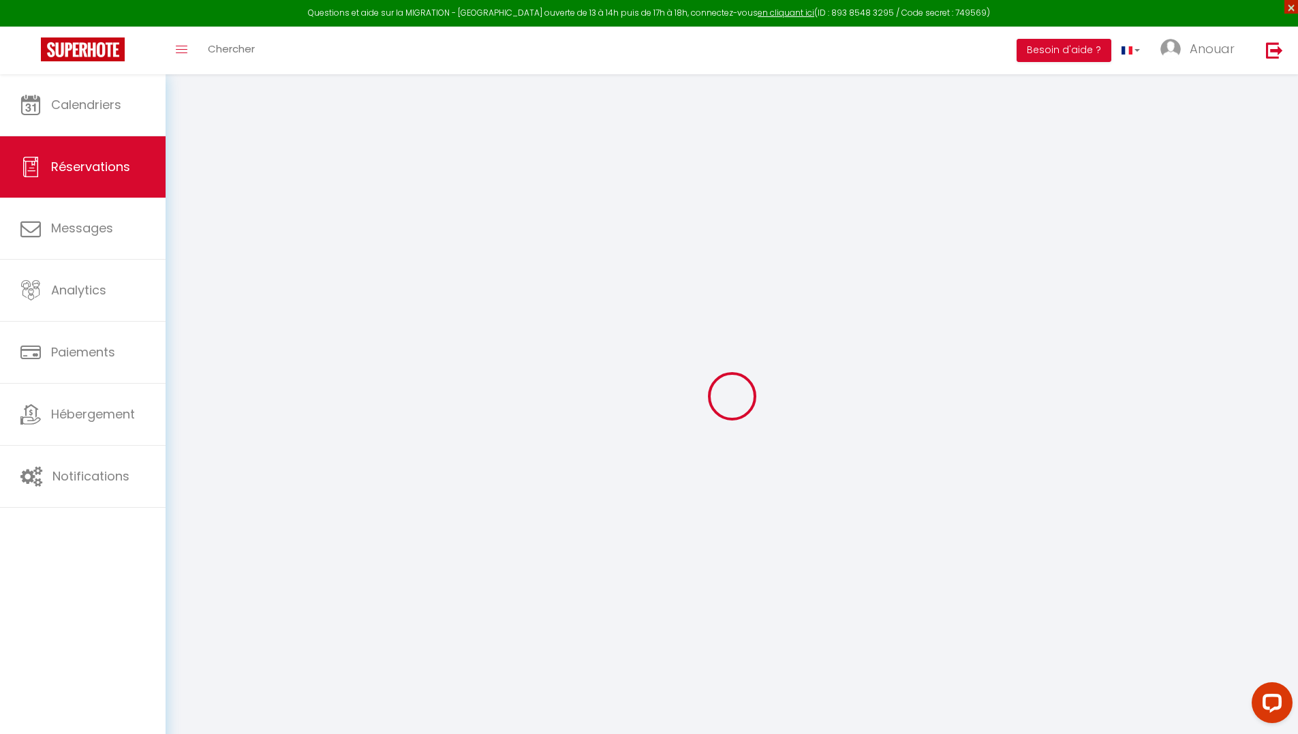
click at [1292, 13] on span "×" at bounding box center [1291, 7] width 14 height 14
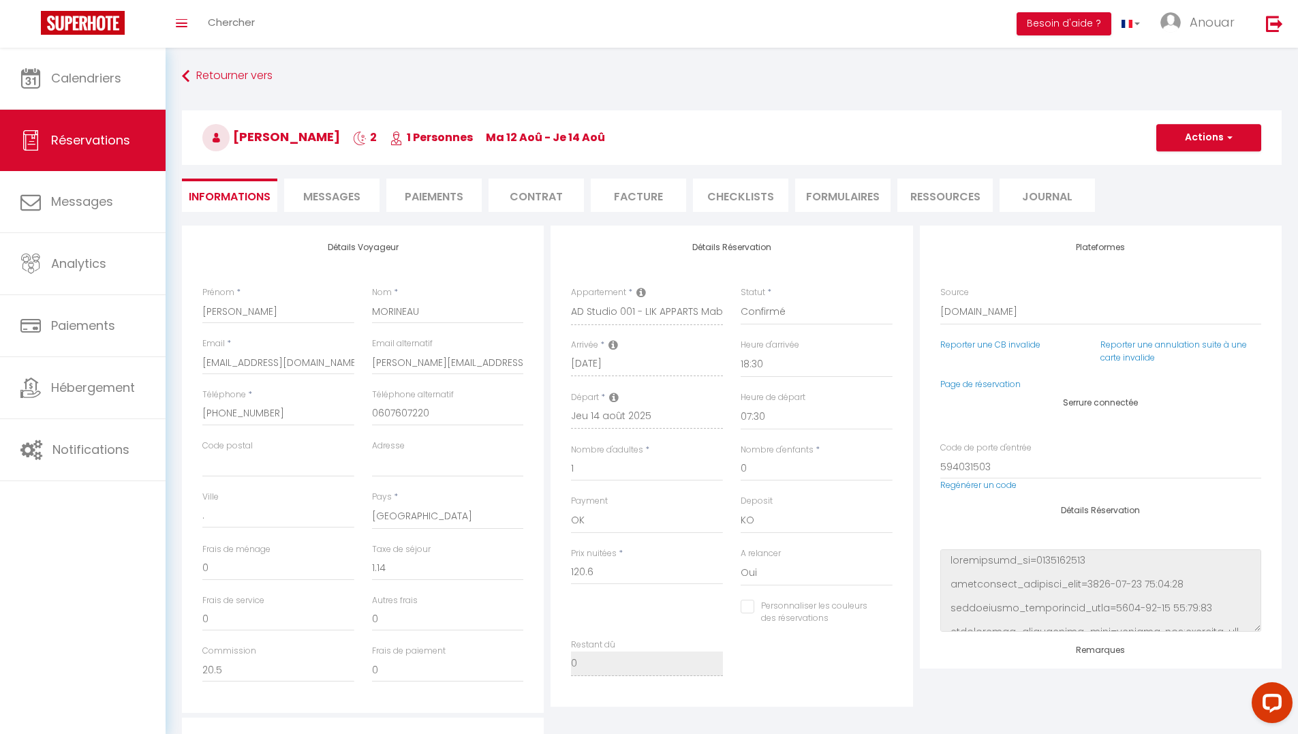
click at [328, 197] on span "Messages" at bounding box center [331, 197] width 57 height 16
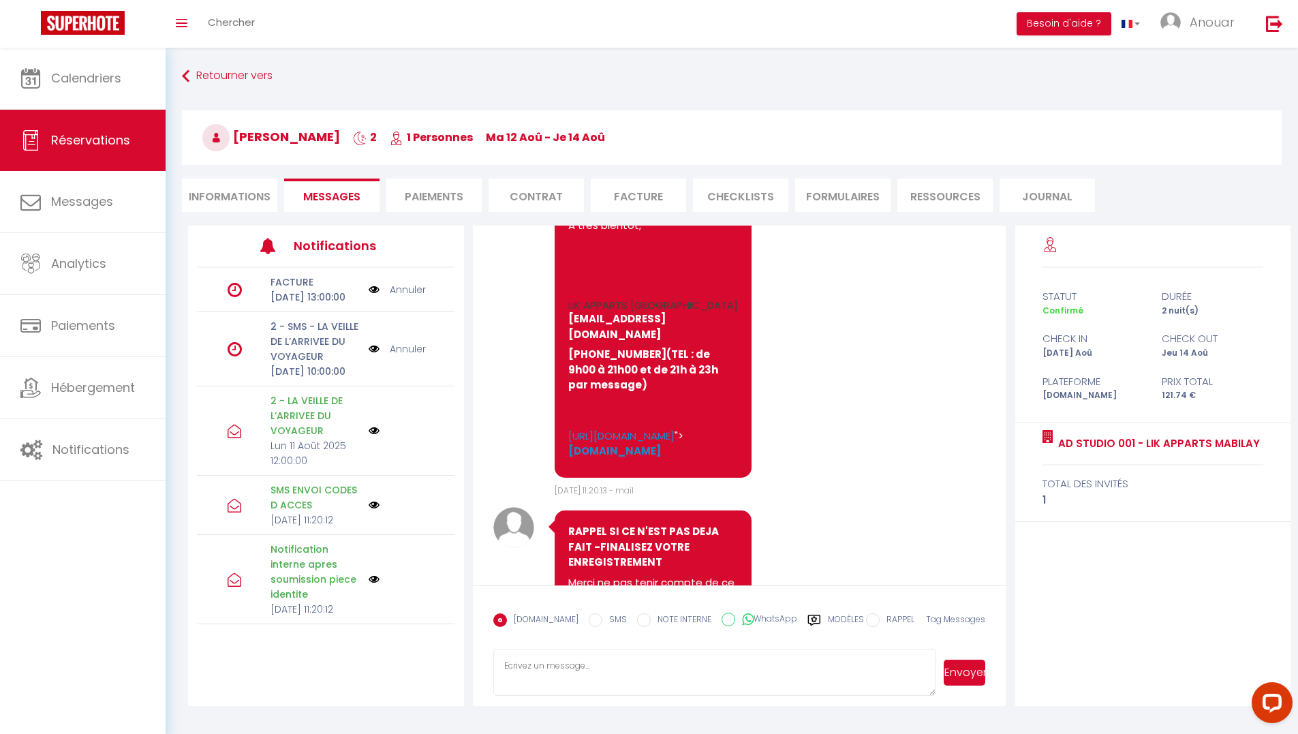
scroll to position [2842, 0]
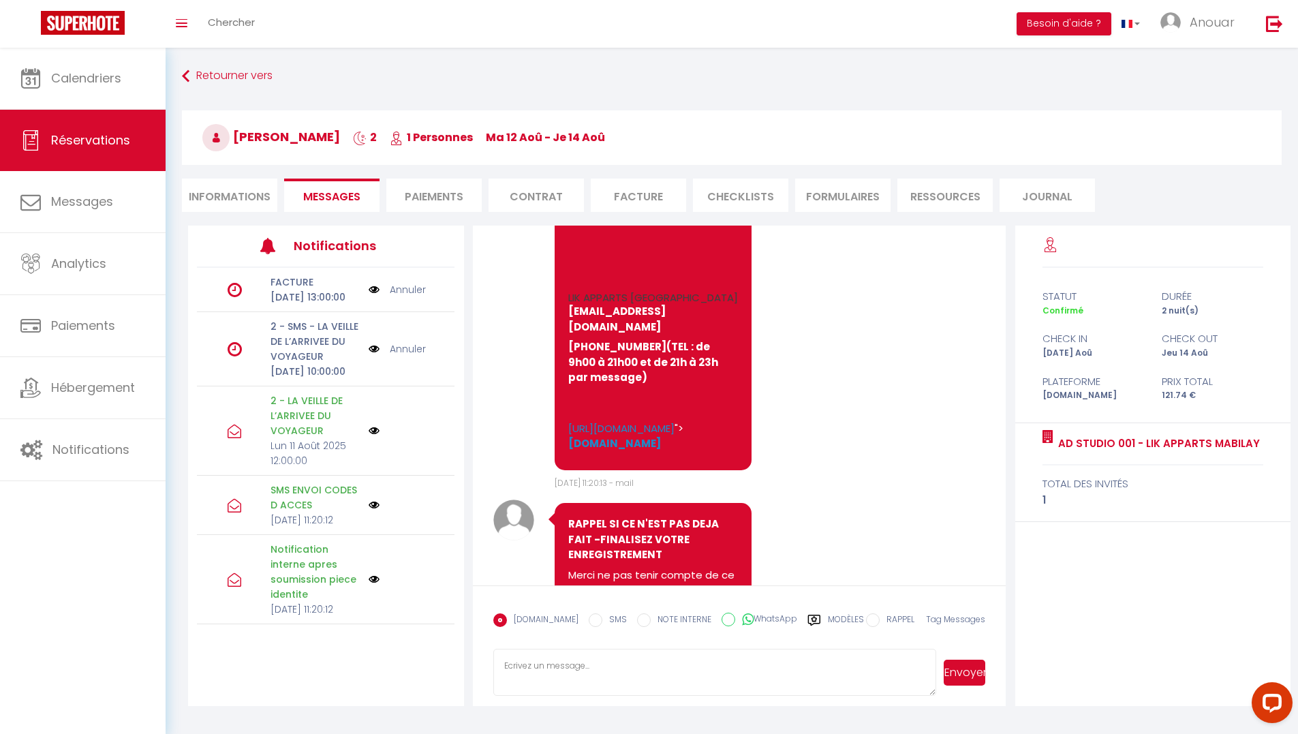
drag, startPoint x: 568, startPoint y: 302, endPoint x: 705, endPoint y: 535, distance: 270.8
copy pre "Bonjour OLIVIER, VOICI VOS CODES D'ENTREE POUR ACCEDER DANS VOTRE LOGEMENT LIK …"
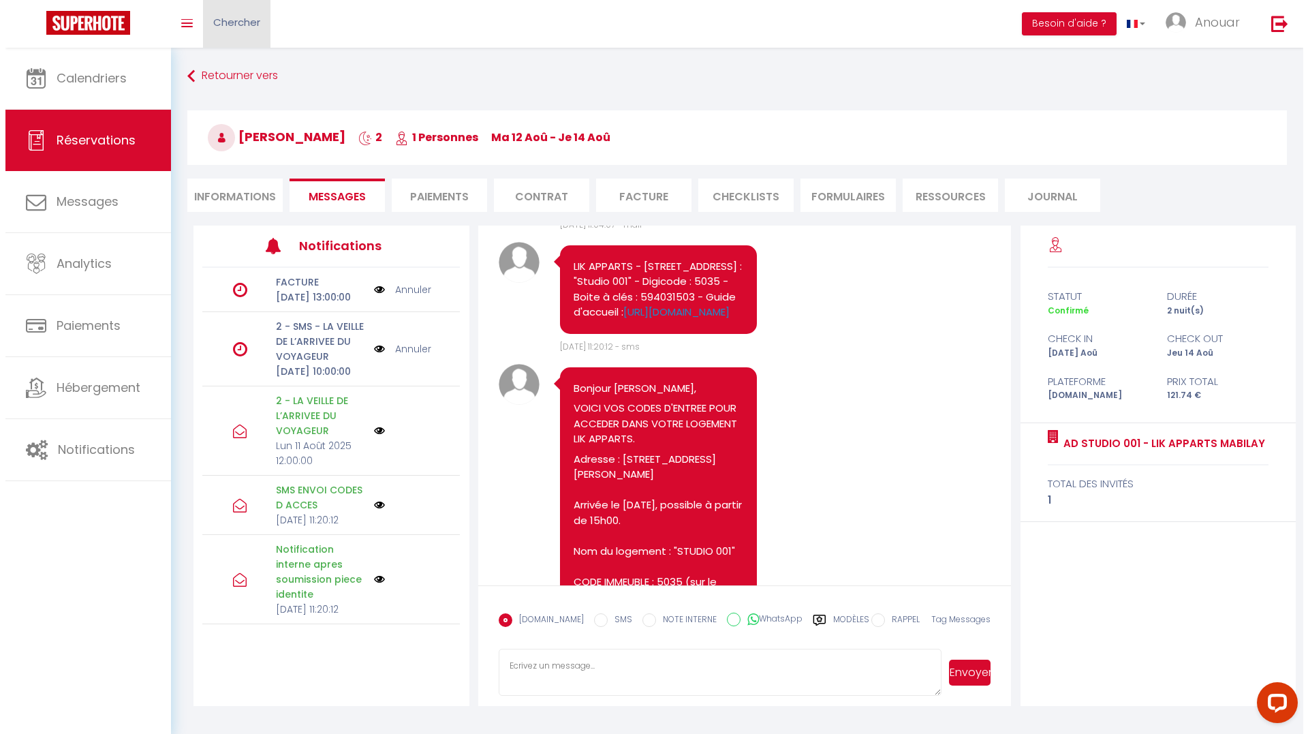
scroll to position [1676, 0]
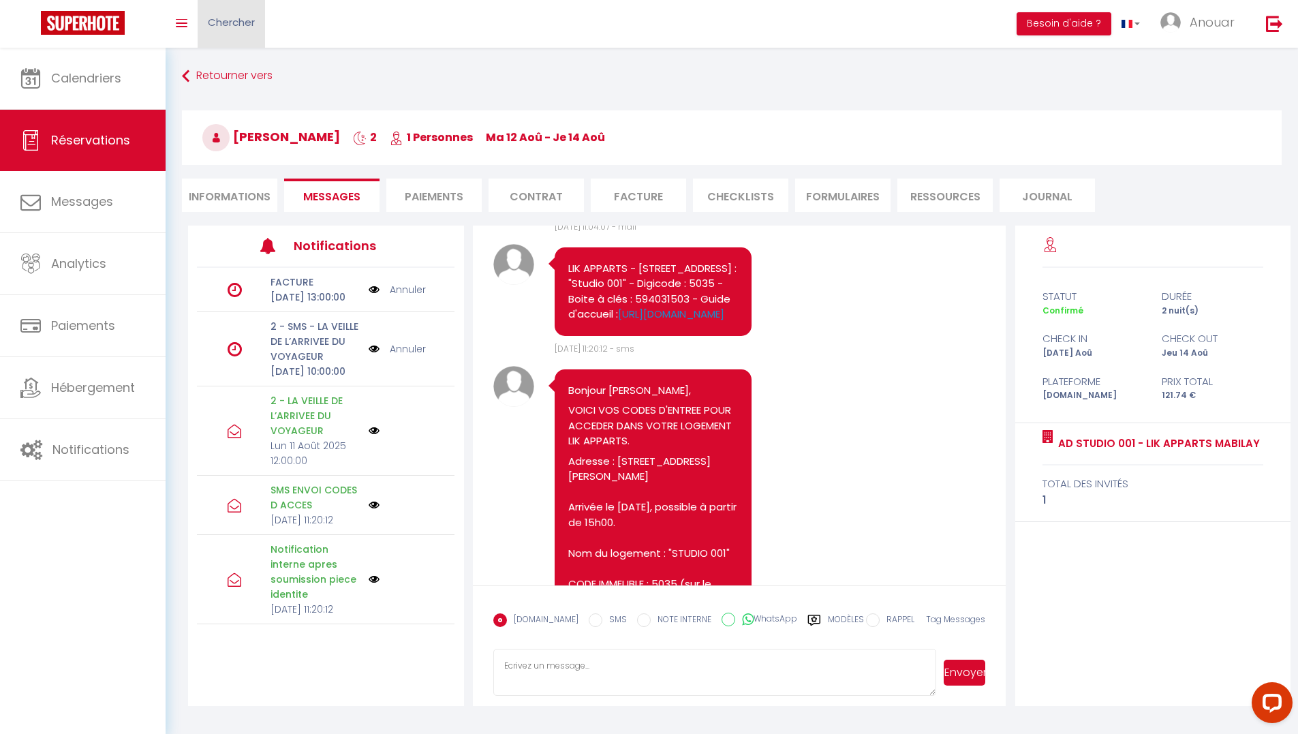
click at [238, 30] on link "Chercher" at bounding box center [231, 24] width 67 height 48
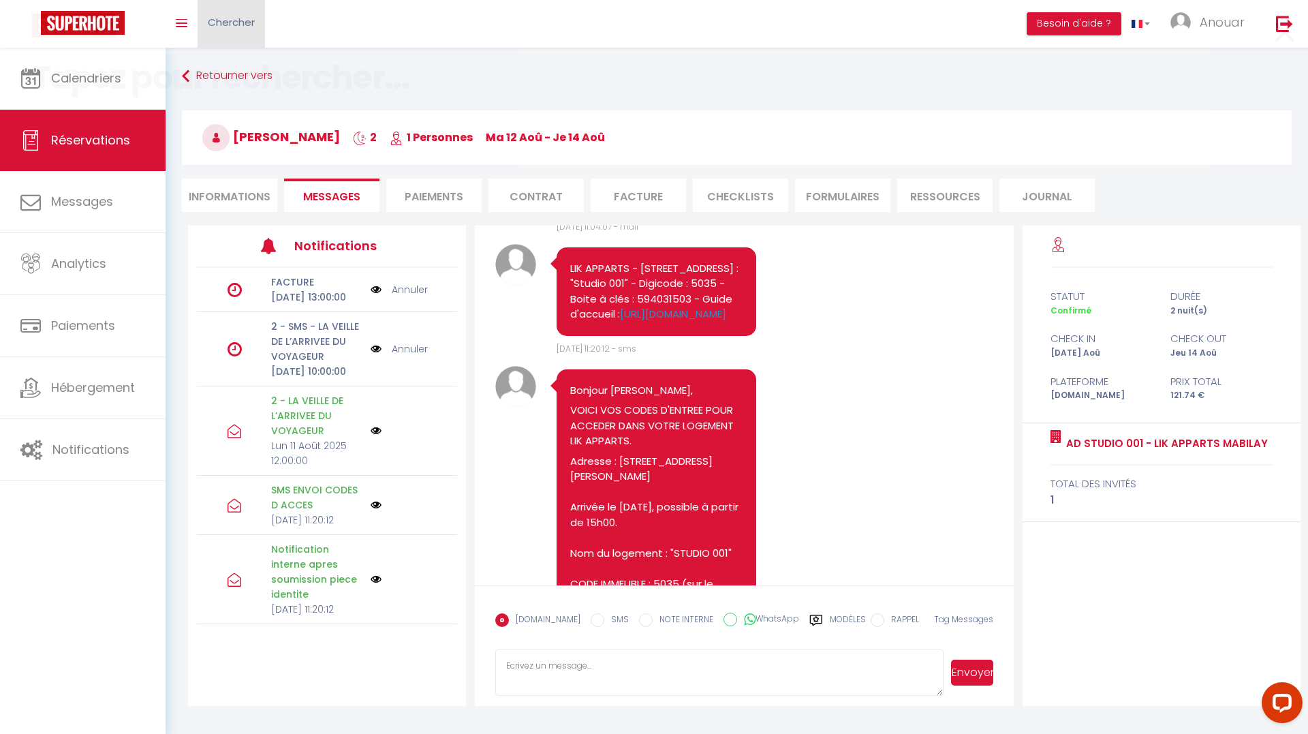
paste input "Kayane Mheidly"
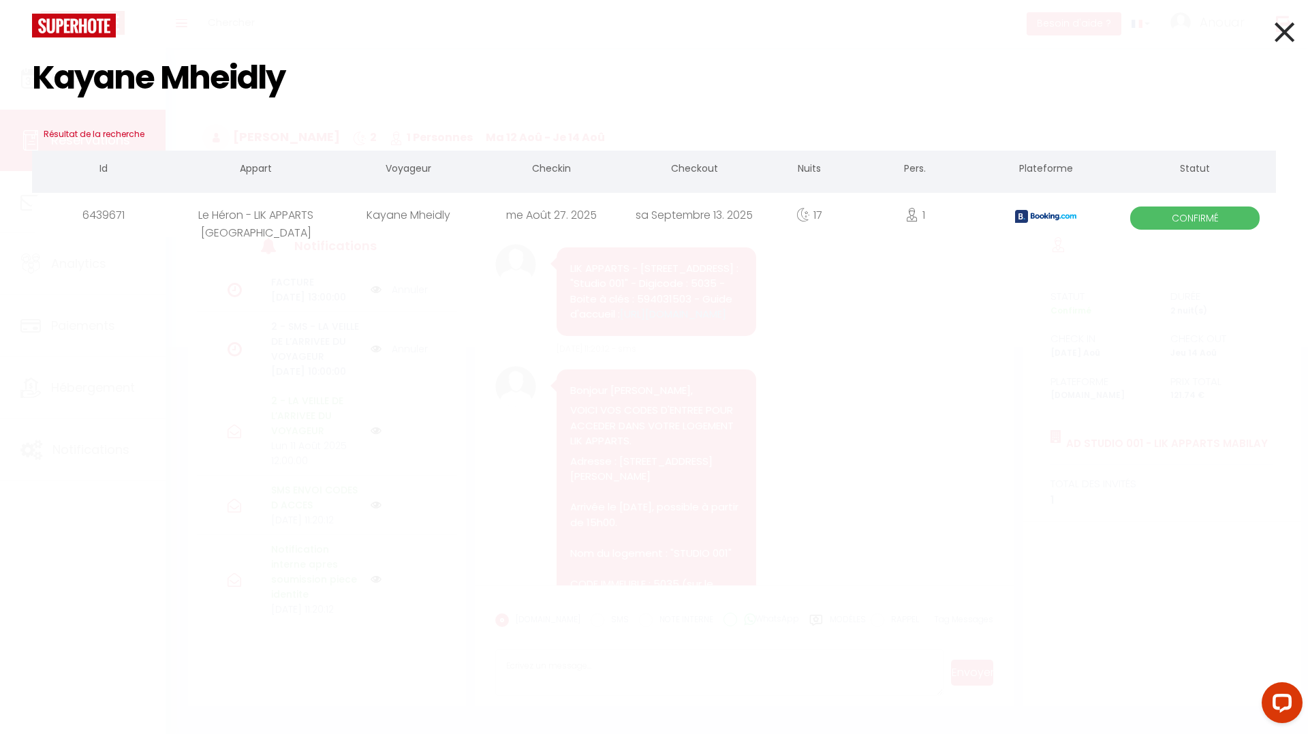
click at [357, 213] on div "Kayane Mheidly" at bounding box center [408, 215] width 143 height 44
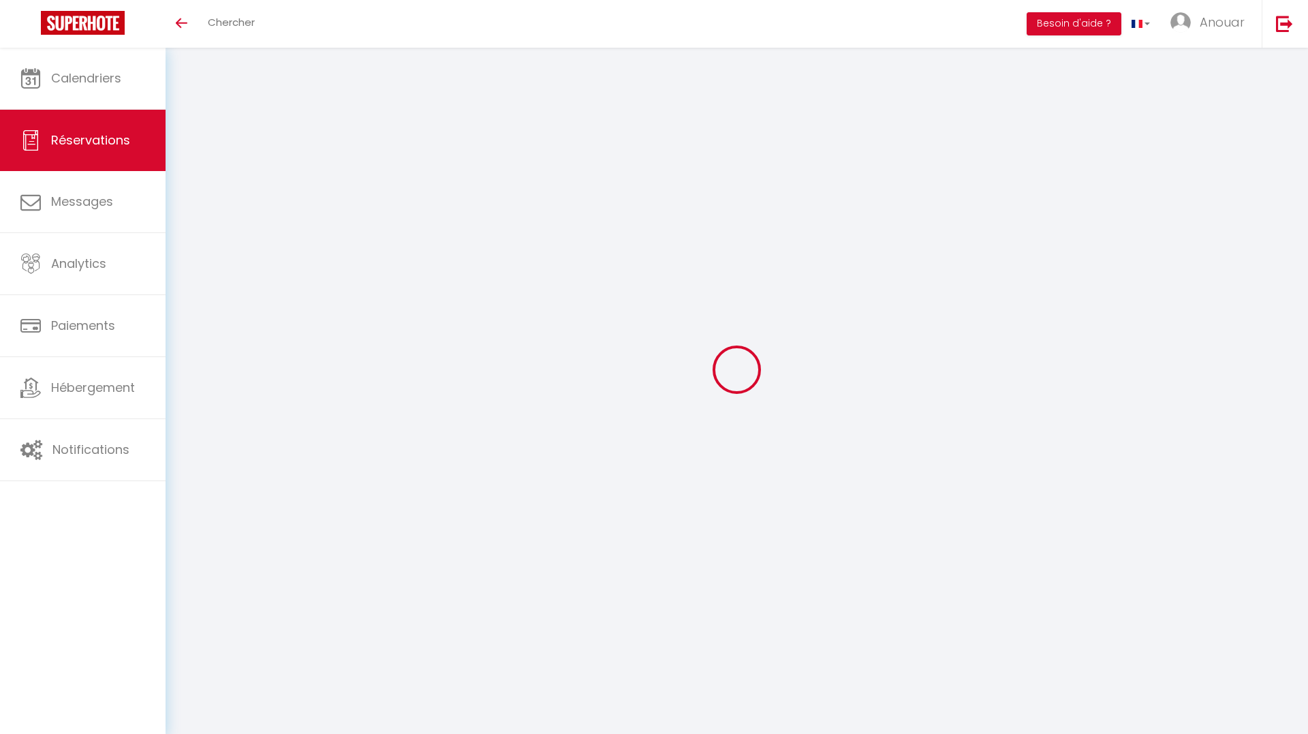
select select
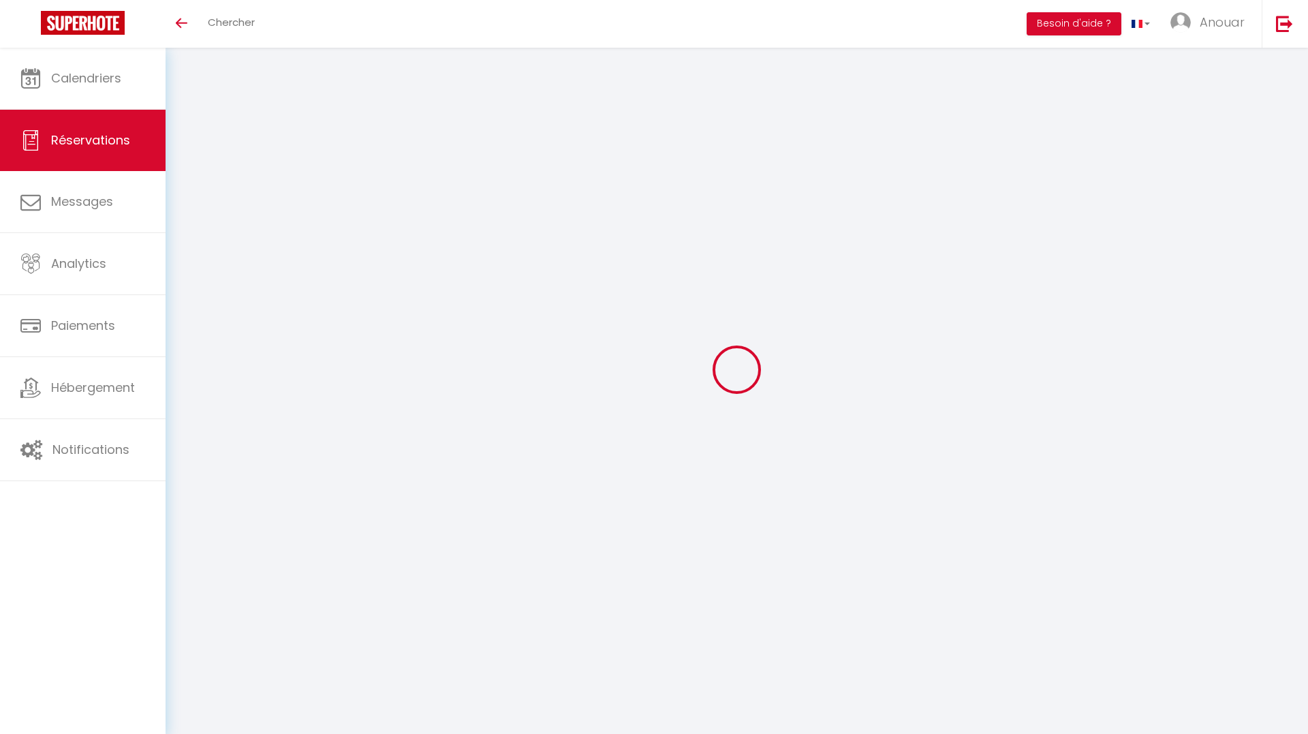
select select
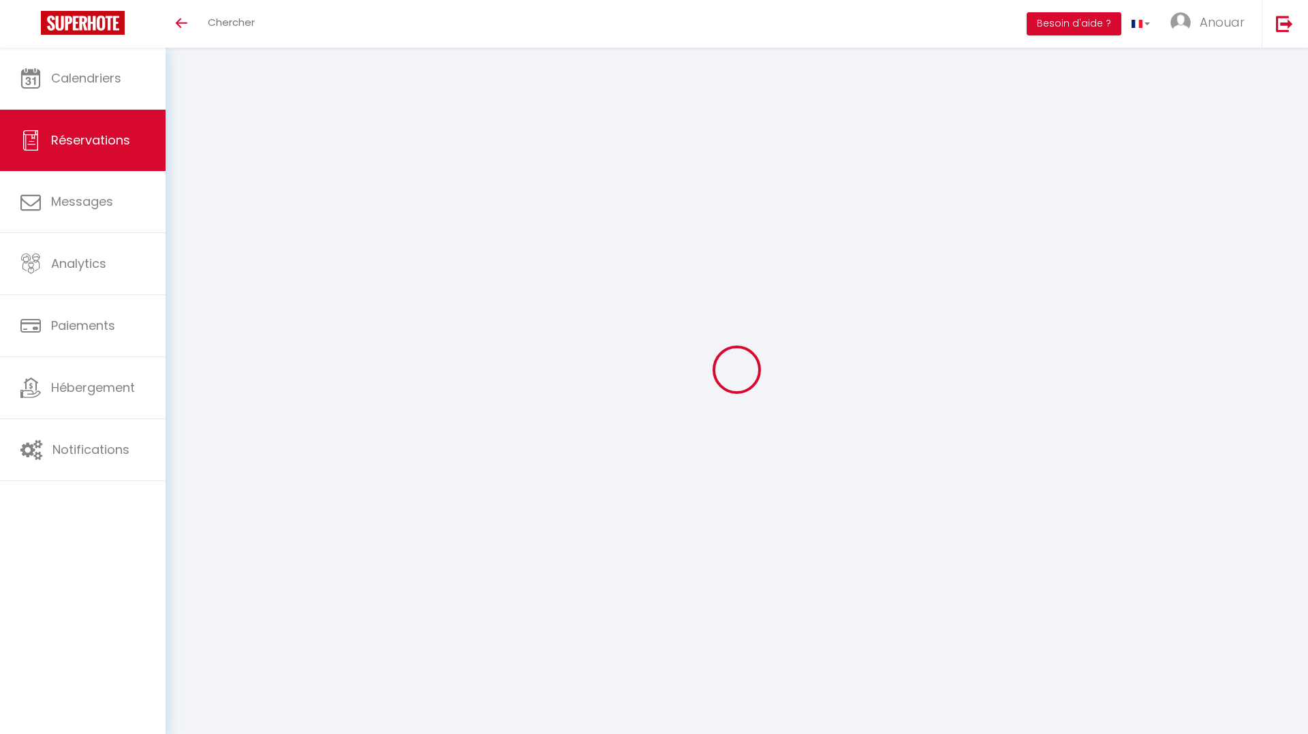
checkbox input "false"
select select
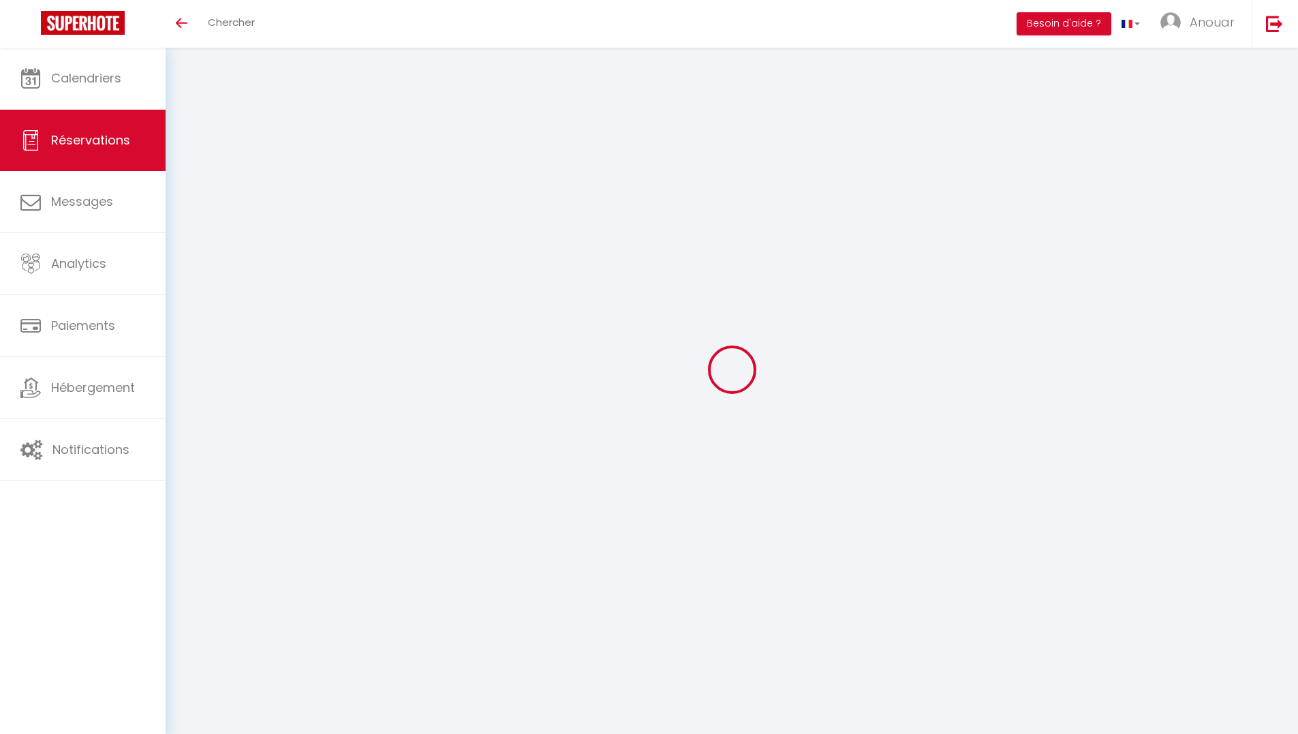
select select
checkbox input "false"
select select
type input "Kayane"
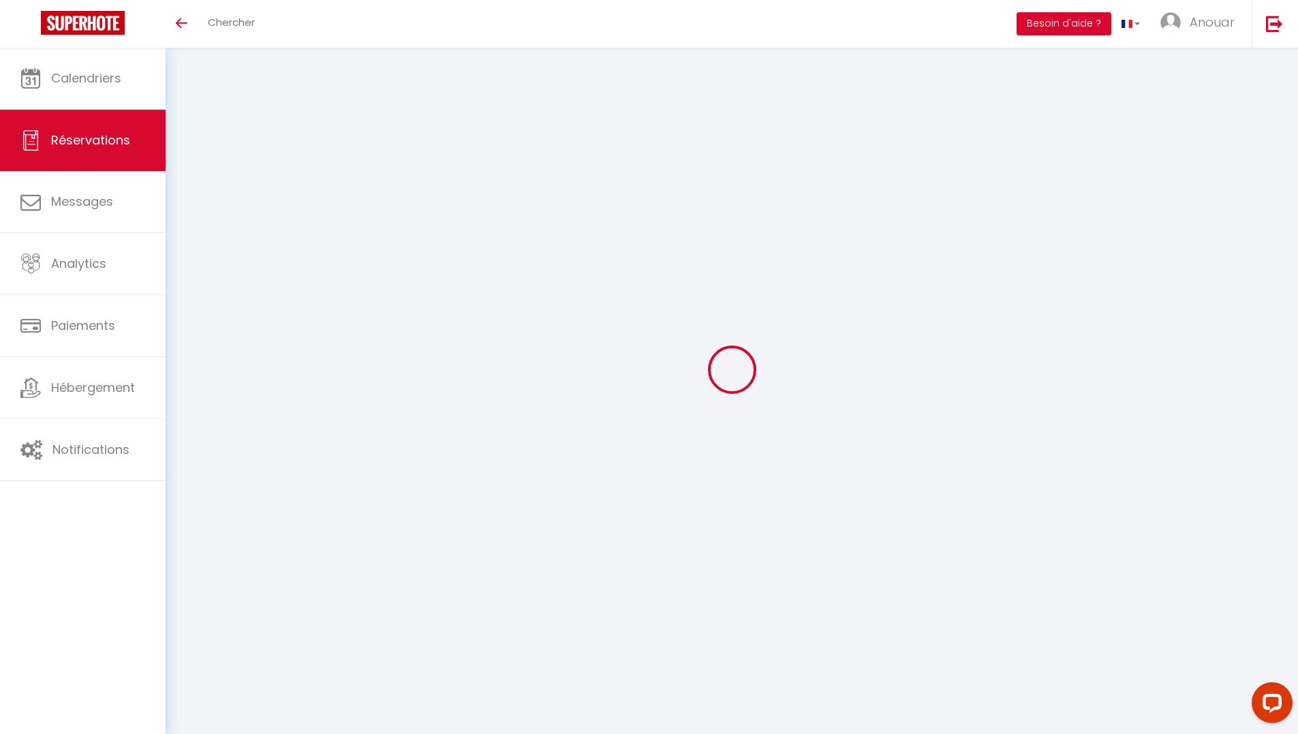
type input "Mheidly"
type input "[EMAIL_ADDRESS][DOMAIN_NAME]"
type input "+971508552956"
type input "20000"
type input "Al Raha Al Dana"
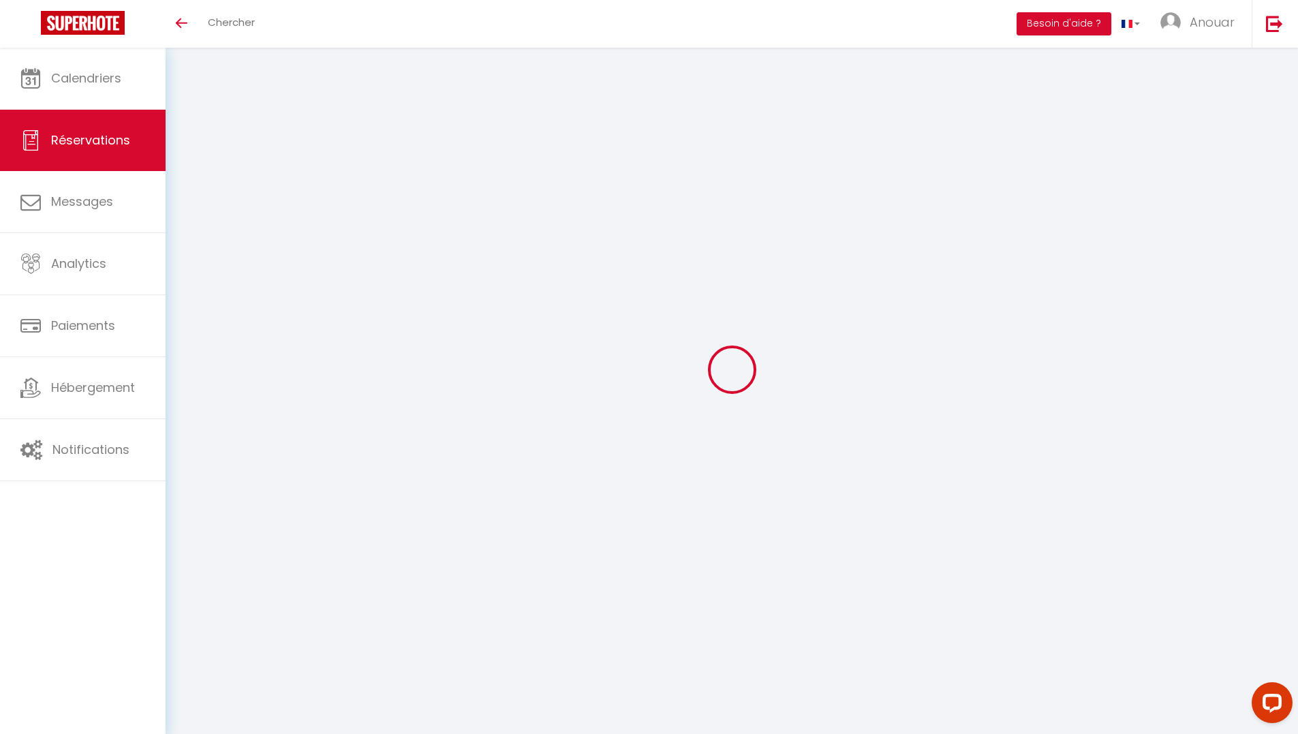
type input "Abu Dhabi UAE"
select select "AE"
type input "306"
select select "5831"
select select "1"
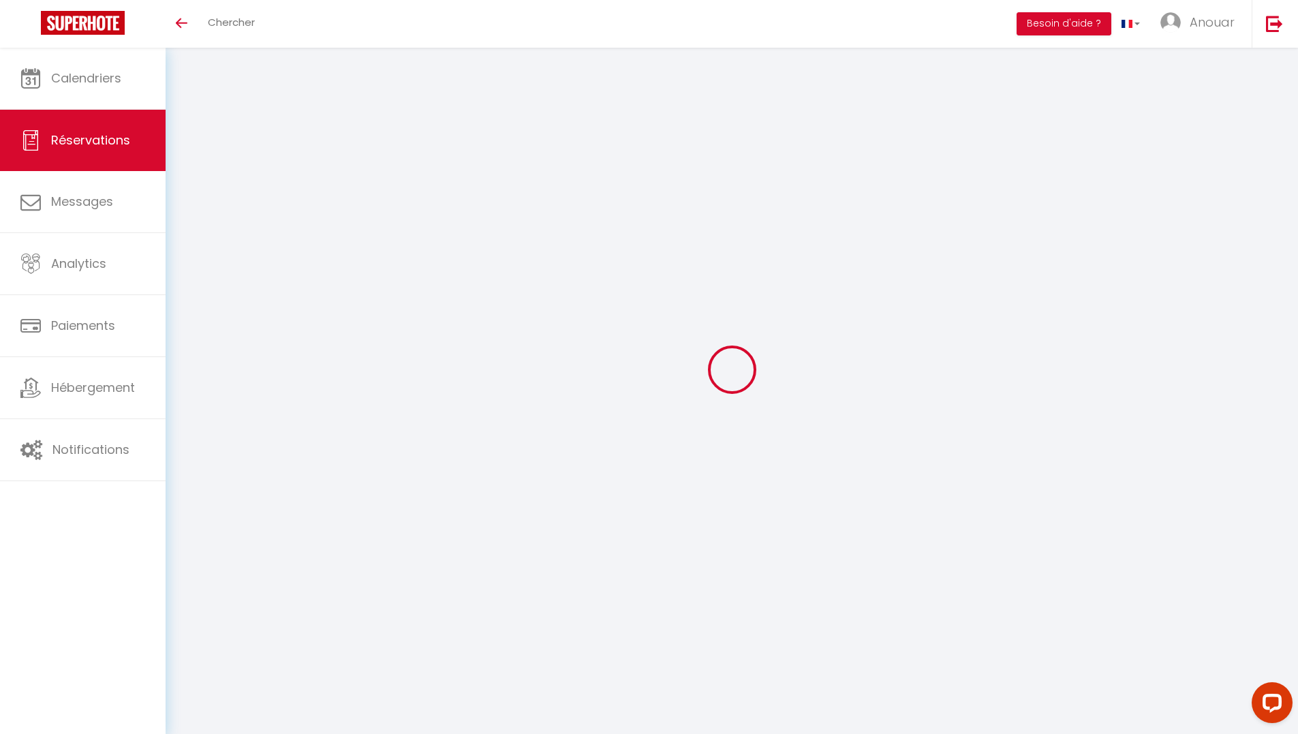
select select
type input "1"
select select "12"
select select
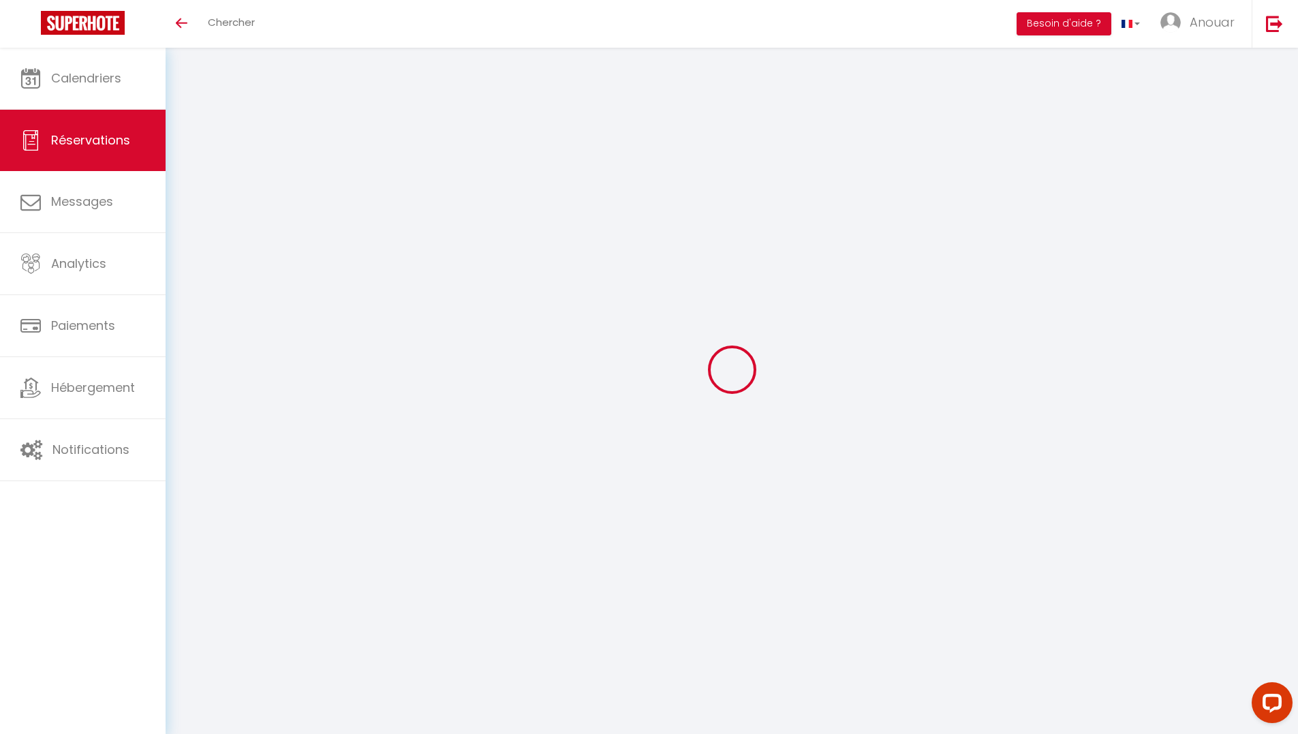
type input "1800"
checkbox input "false"
type input "0"
select select "2"
type input "0"
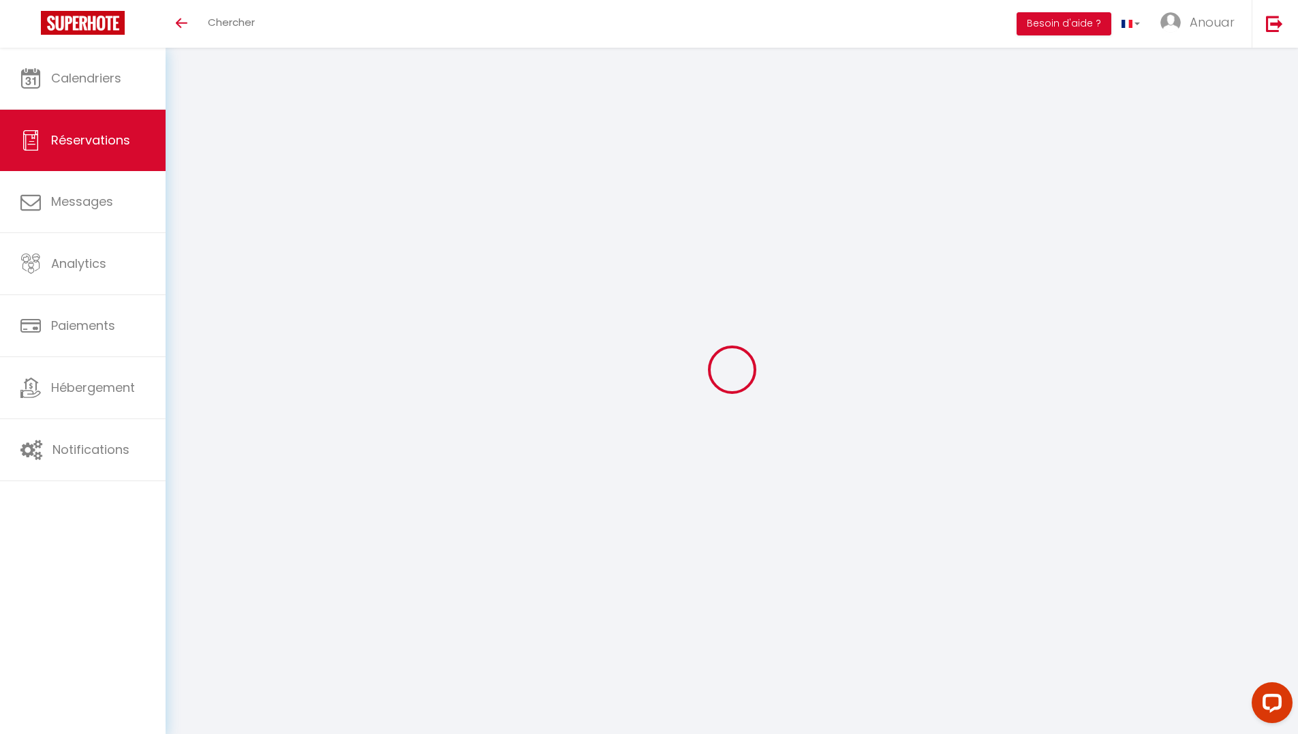
type input "0"
select select
select select "14"
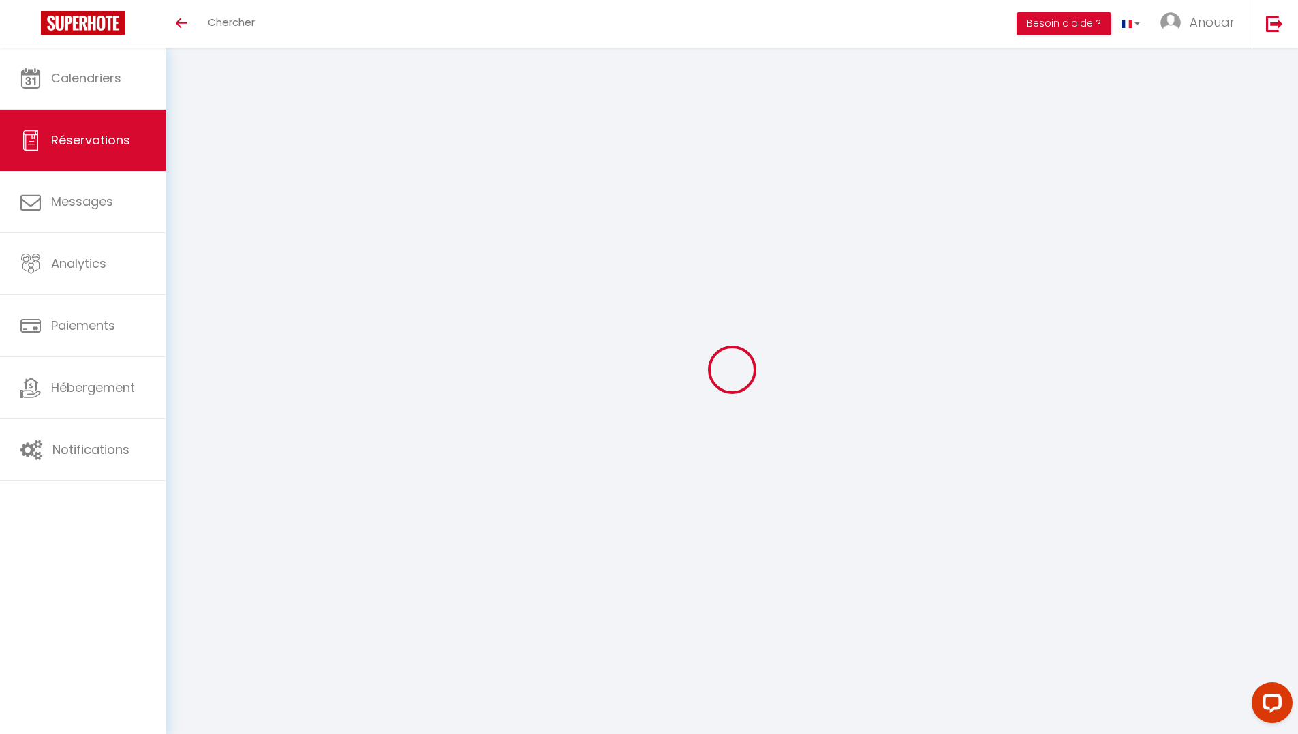
checkbox input "false"
select select
checkbox input "false"
select select
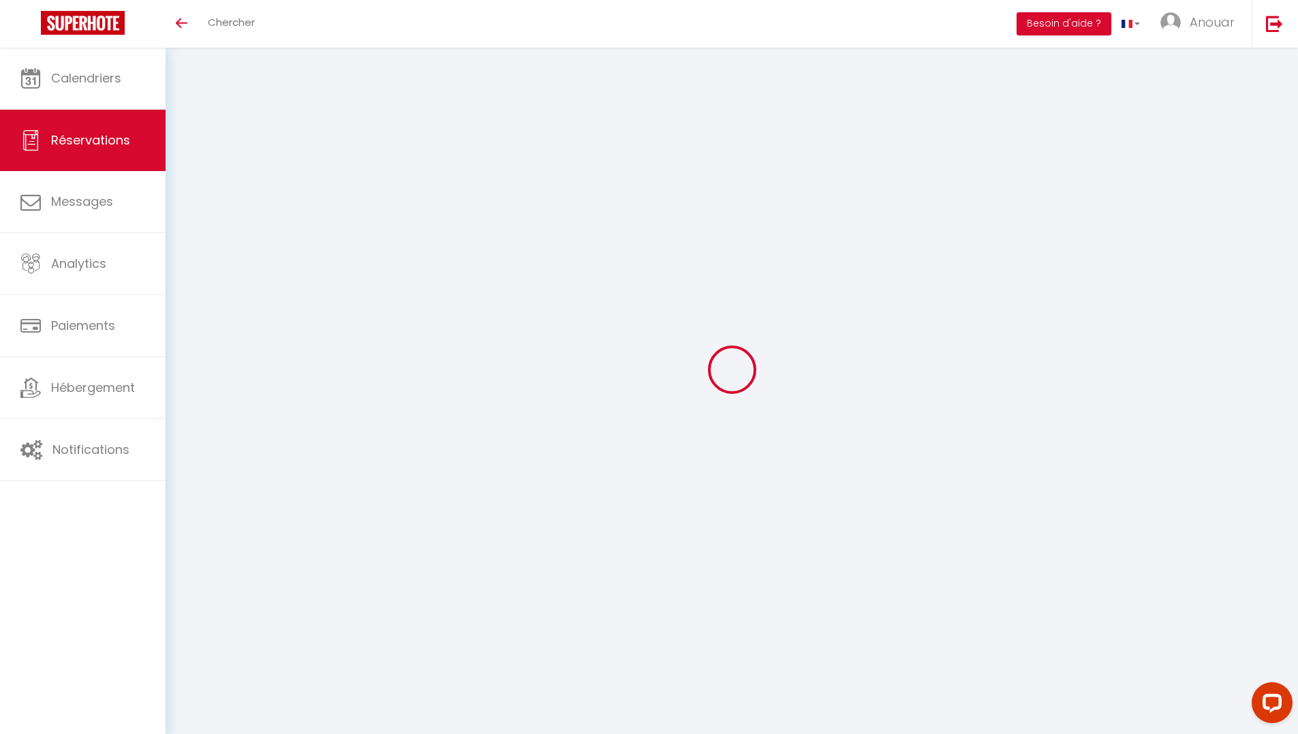
select select
checkbox input "false"
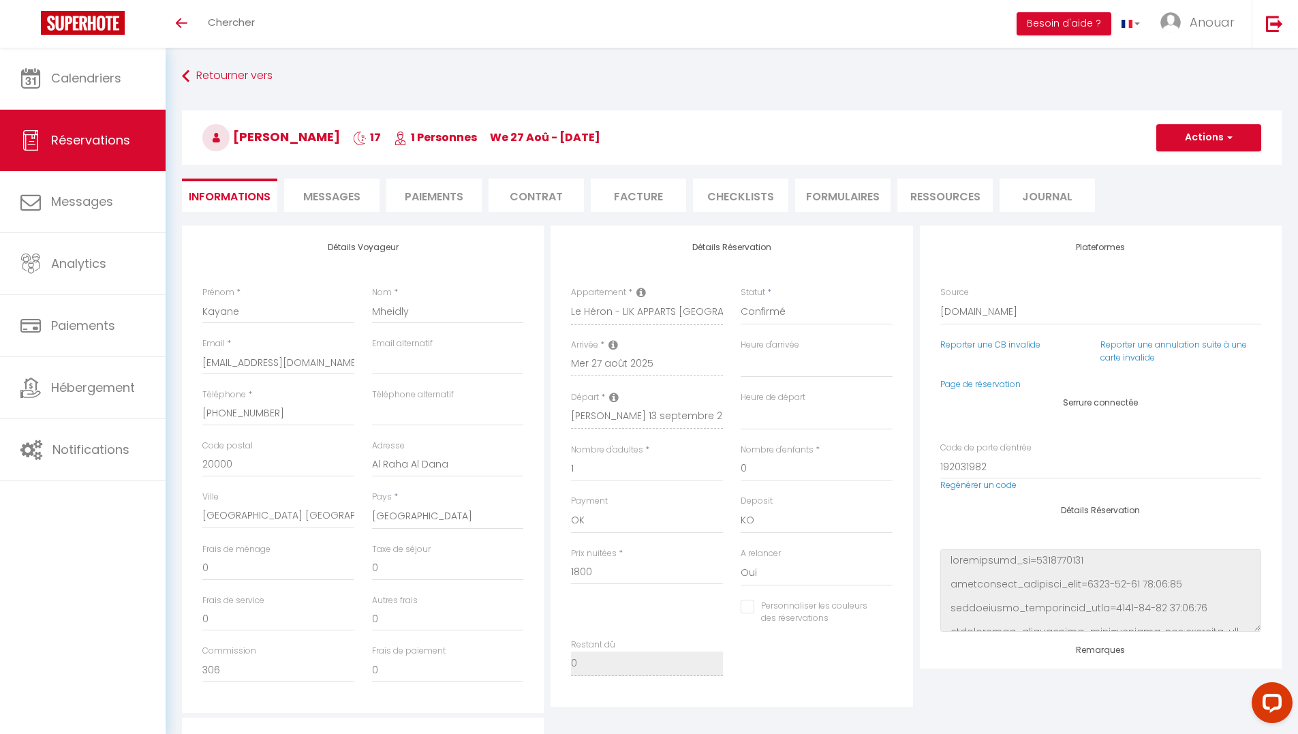
select select
checkbox input "false"
type textarea "Je voyage pour affaires et il est possible que j'utilise la carte de crédit de …"
type input "16.88"
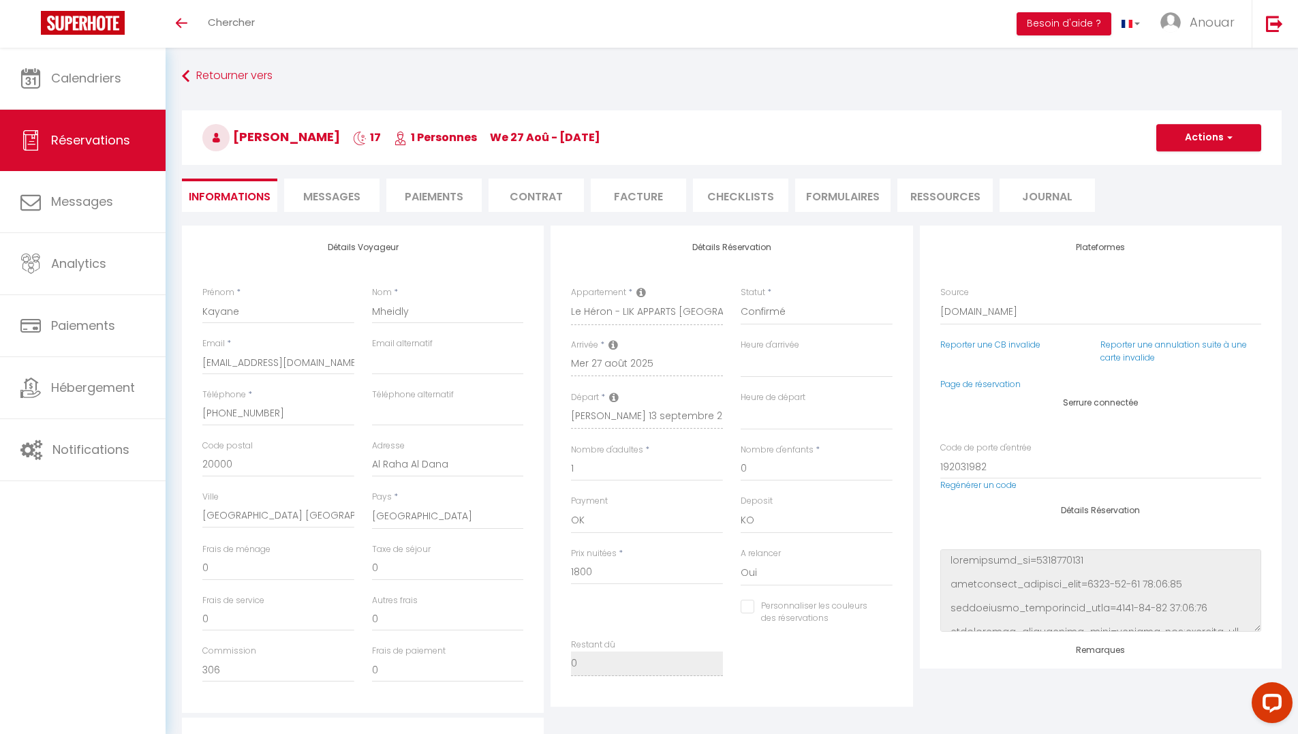
select select
checkbox input "false"
select select
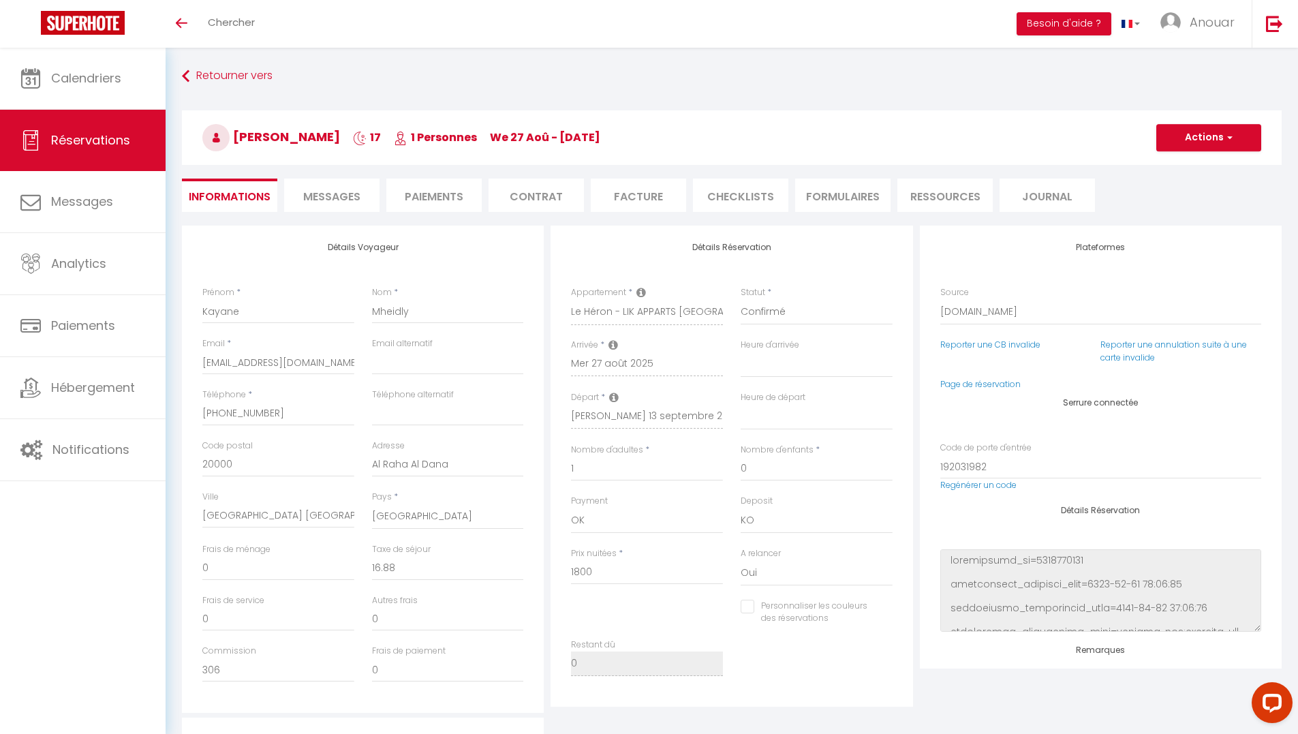
click at [960, 194] on li "Ressources" at bounding box center [944, 194] width 95 height 33
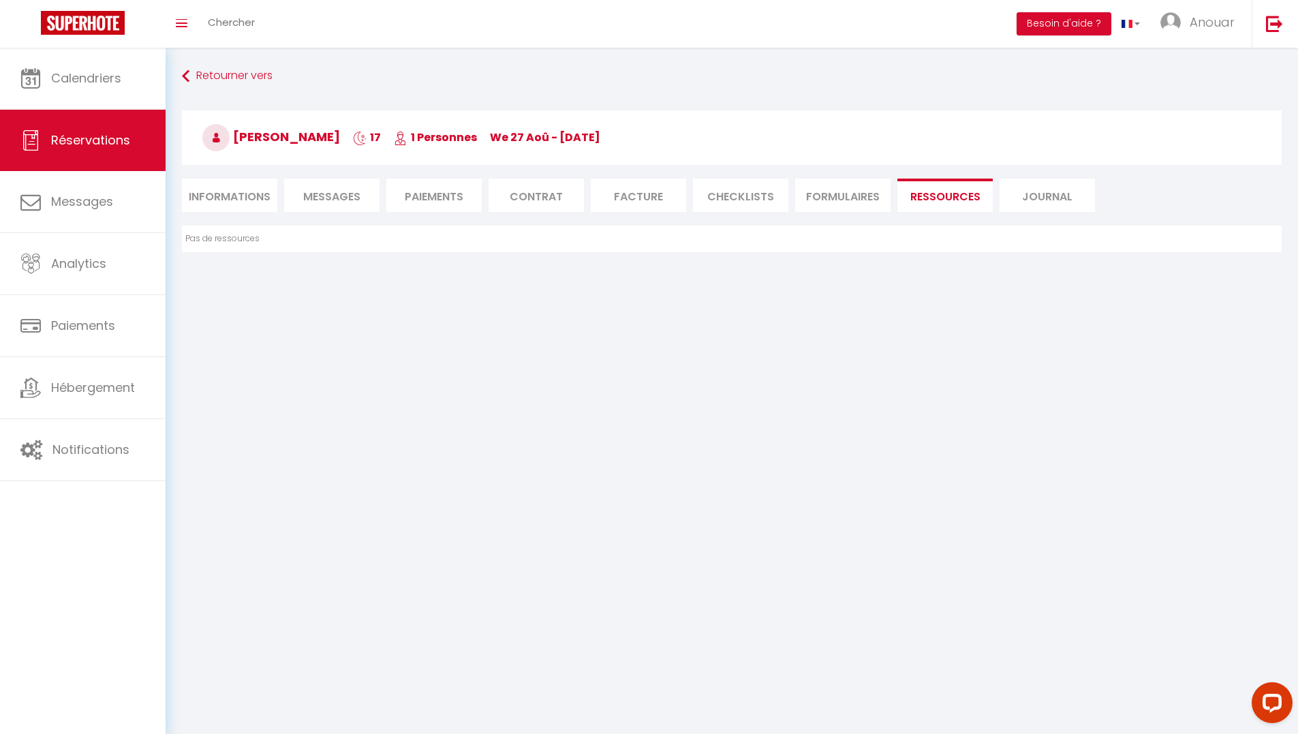
click at [207, 188] on li "Informations" at bounding box center [229, 194] width 95 height 33
select select
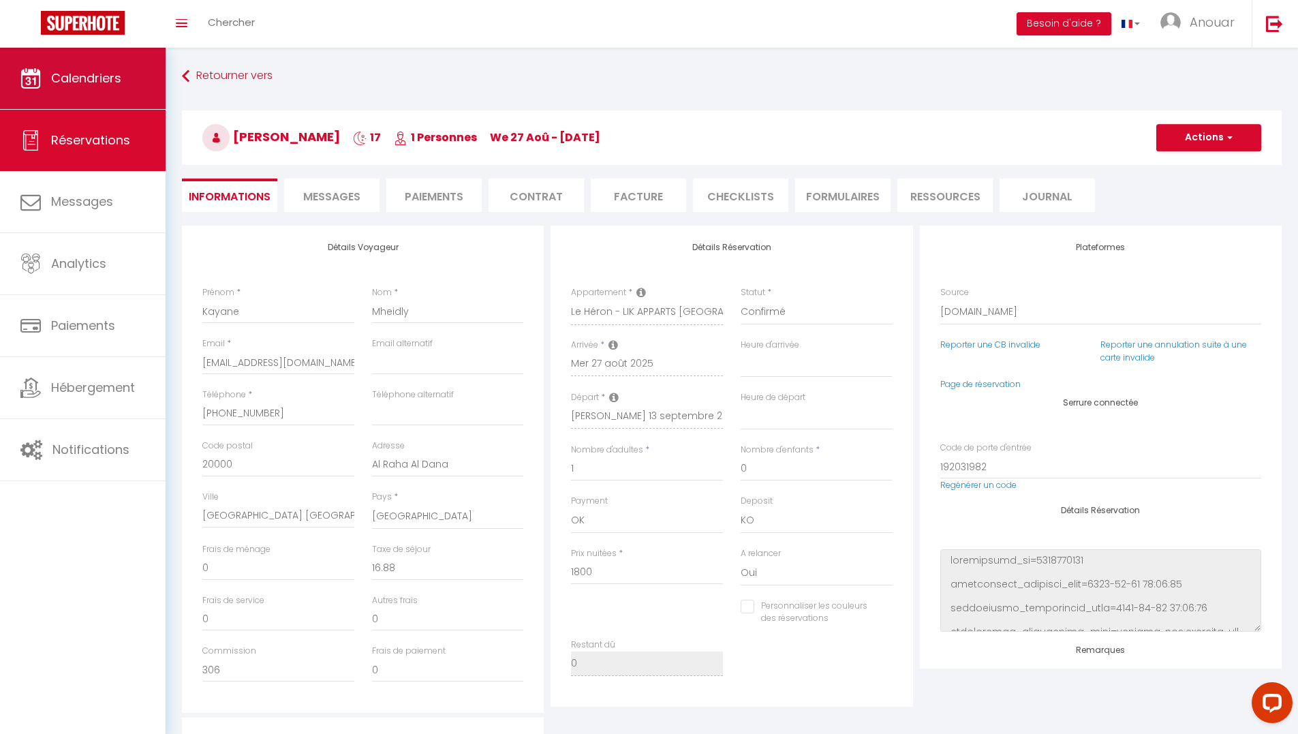
click at [98, 79] on span "Calendriers" at bounding box center [86, 77] width 70 height 17
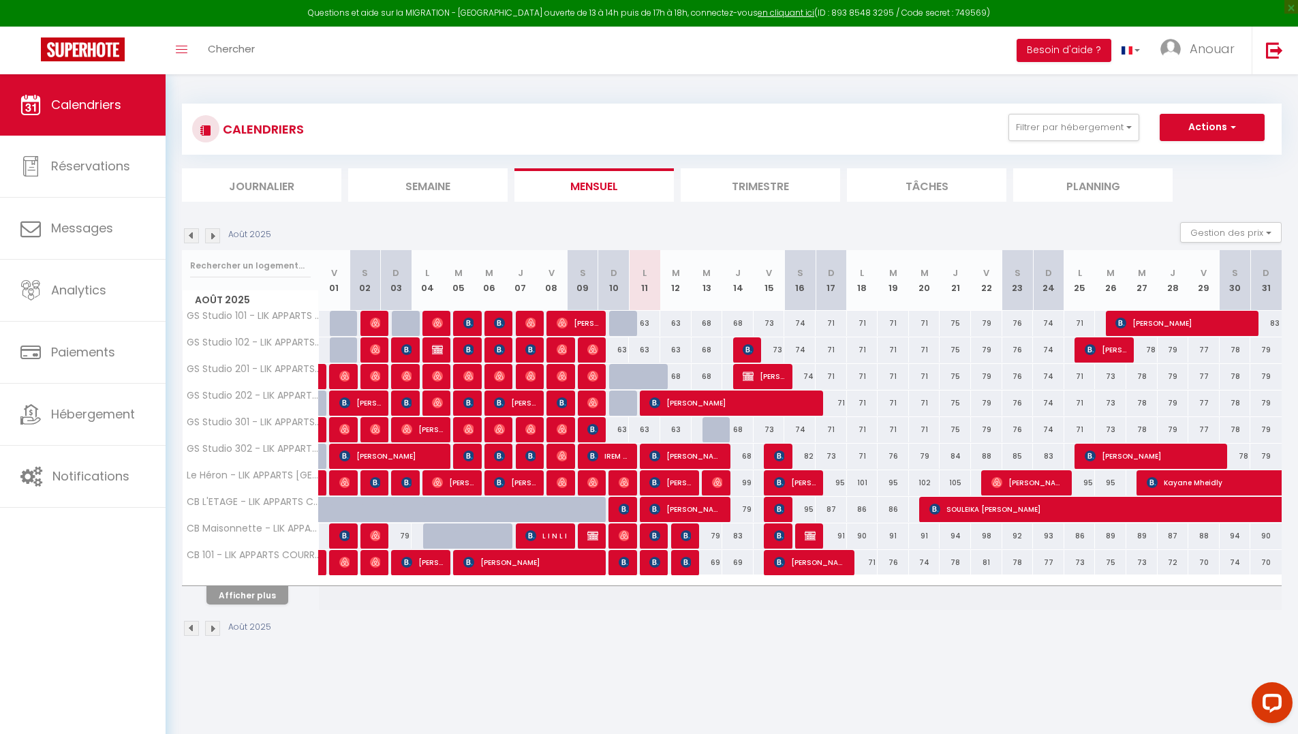
click at [693, 538] on div "79" at bounding box center [707, 535] width 31 height 25
type input "79"
type input "Mer 13 Août 2025"
type input "Jeu 14 Août 2025"
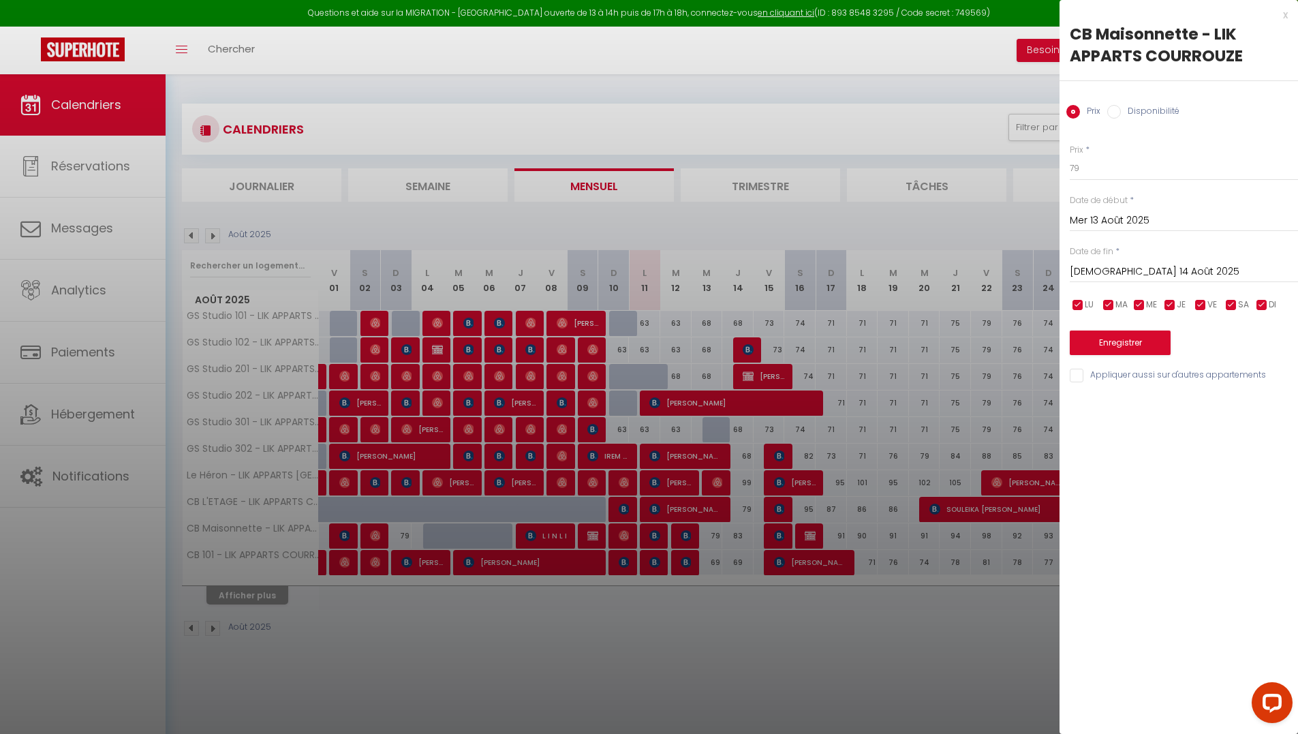
click at [750, 582] on div at bounding box center [649, 367] width 1298 height 734
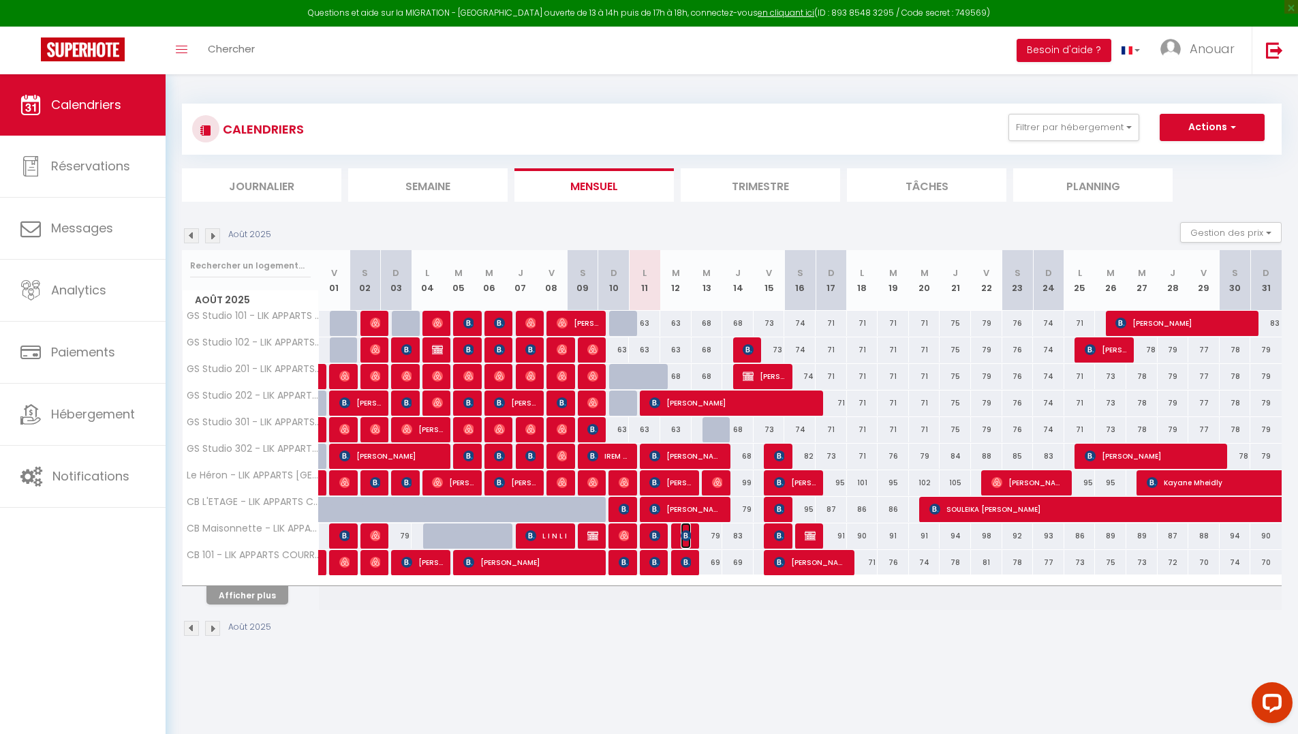
click at [682, 539] on img at bounding box center [686, 535] width 11 height 11
select select "OK"
select select "KO"
select select "0"
select select "1"
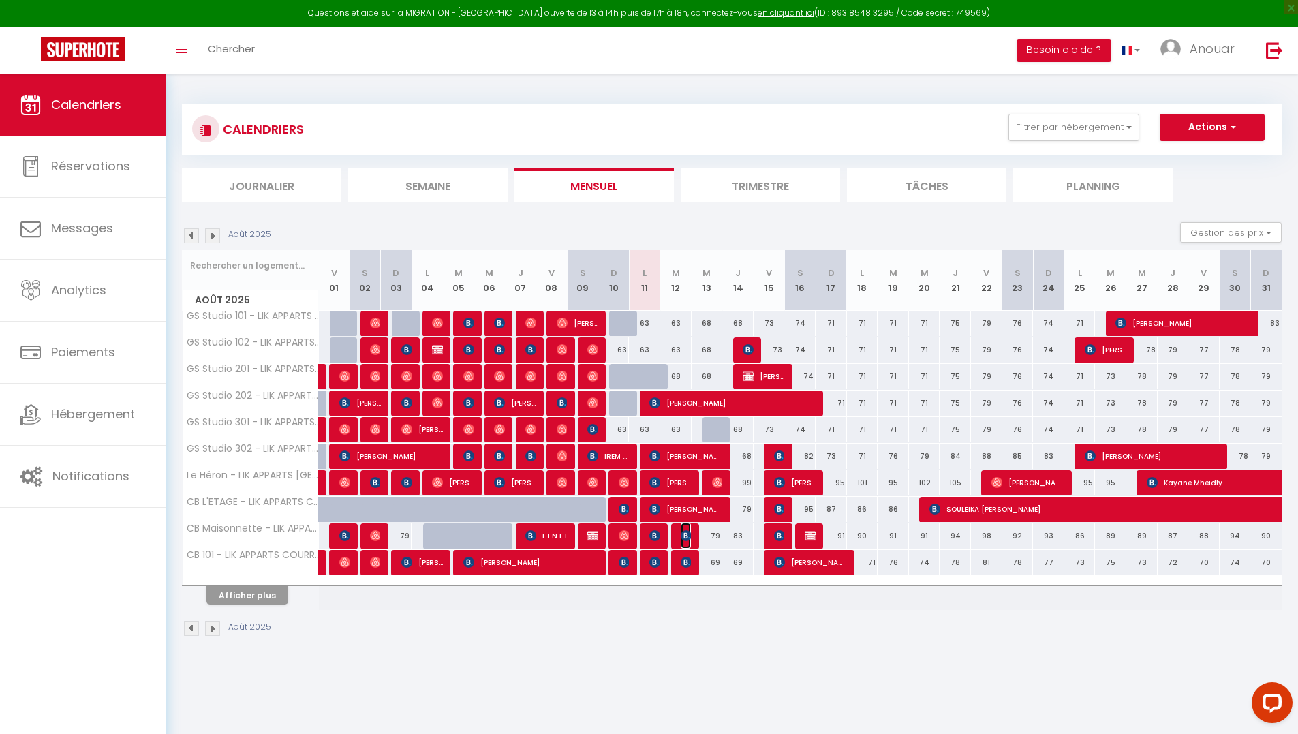
select select "1"
select select
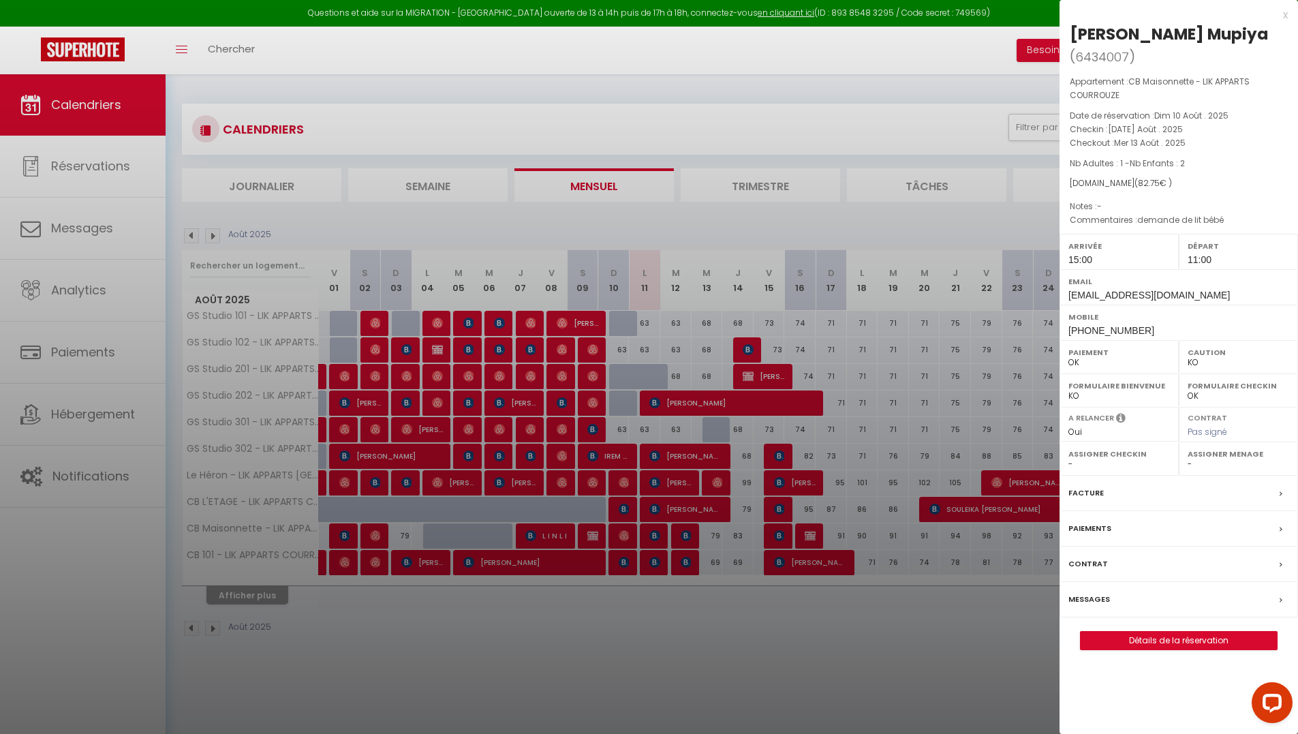
click at [1113, 630] on div "Germain Kandolo Mupiya ( 6434007 ) Appartement : CB Maisonnette - LIK APPARTS C…" at bounding box center [1178, 336] width 238 height 627
click at [1113, 642] on link "Détails de la réservation" at bounding box center [1179, 641] width 196 height 18
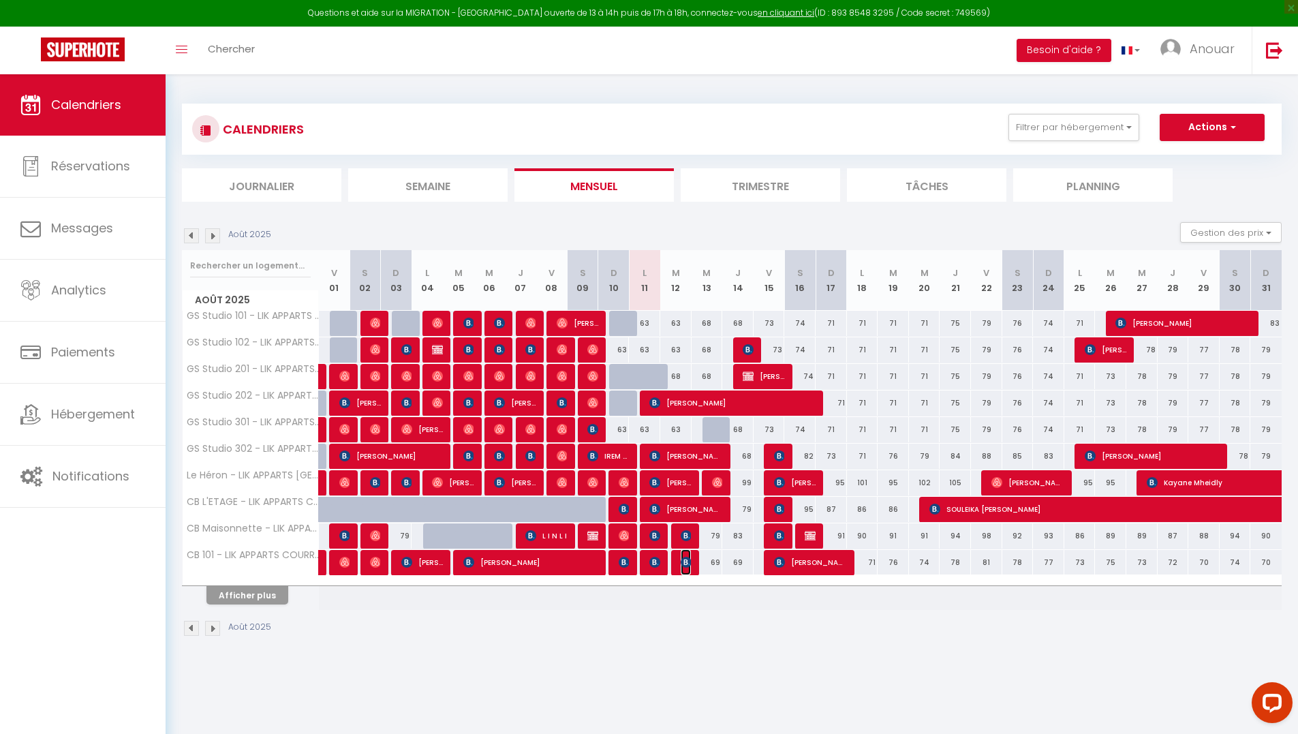
click at [683, 560] on img at bounding box center [686, 562] width 11 height 11
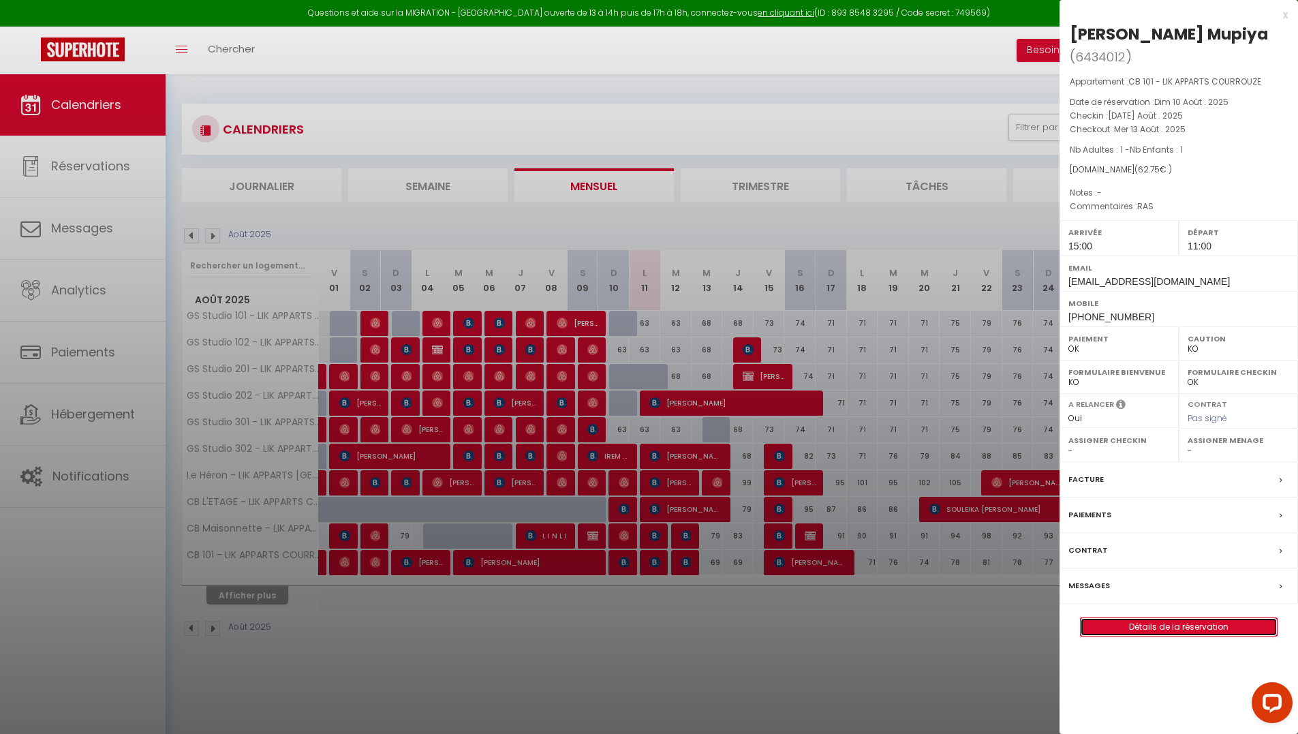
click at [1147, 628] on link "Détails de la réservation" at bounding box center [1179, 627] width 196 height 18
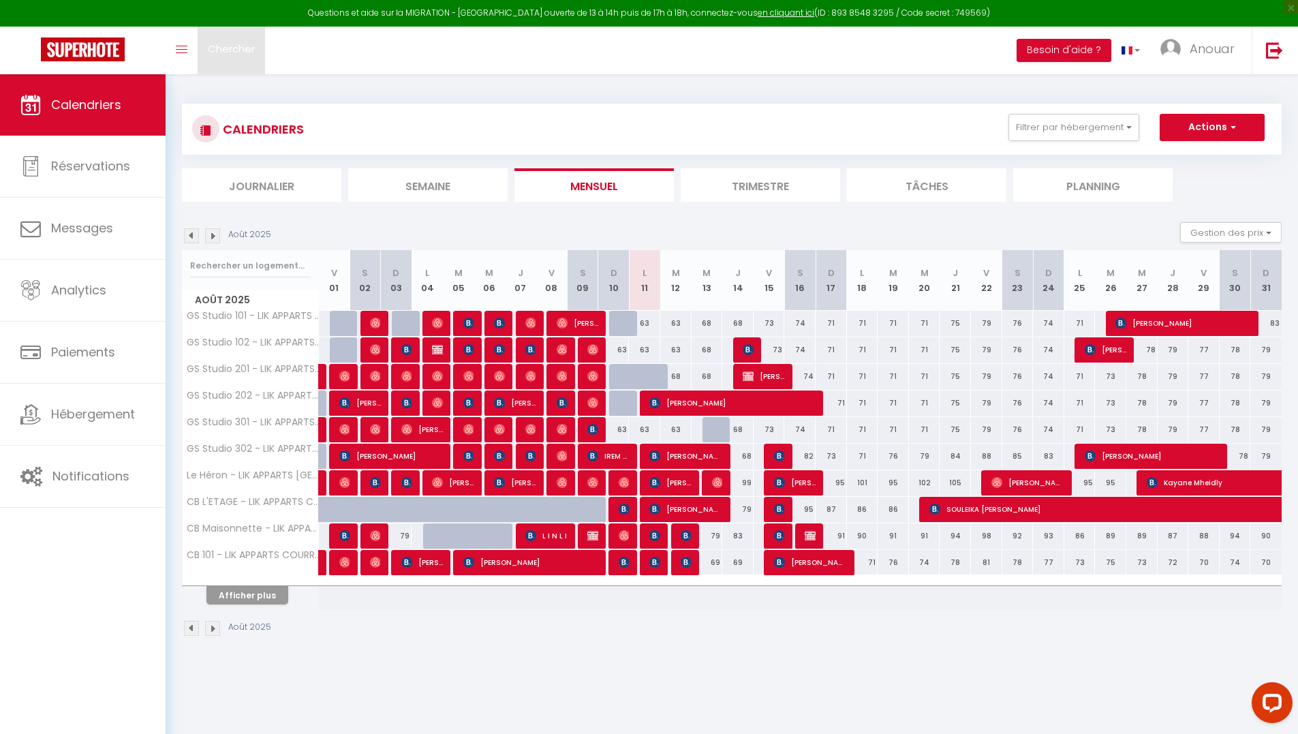
drag, startPoint x: 228, startPoint y: 54, endPoint x: 217, endPoint y: 55, distance: 10.9
click at [228, 54] on span "Chercher" at bounding box center [231, 49] width 47 height 14
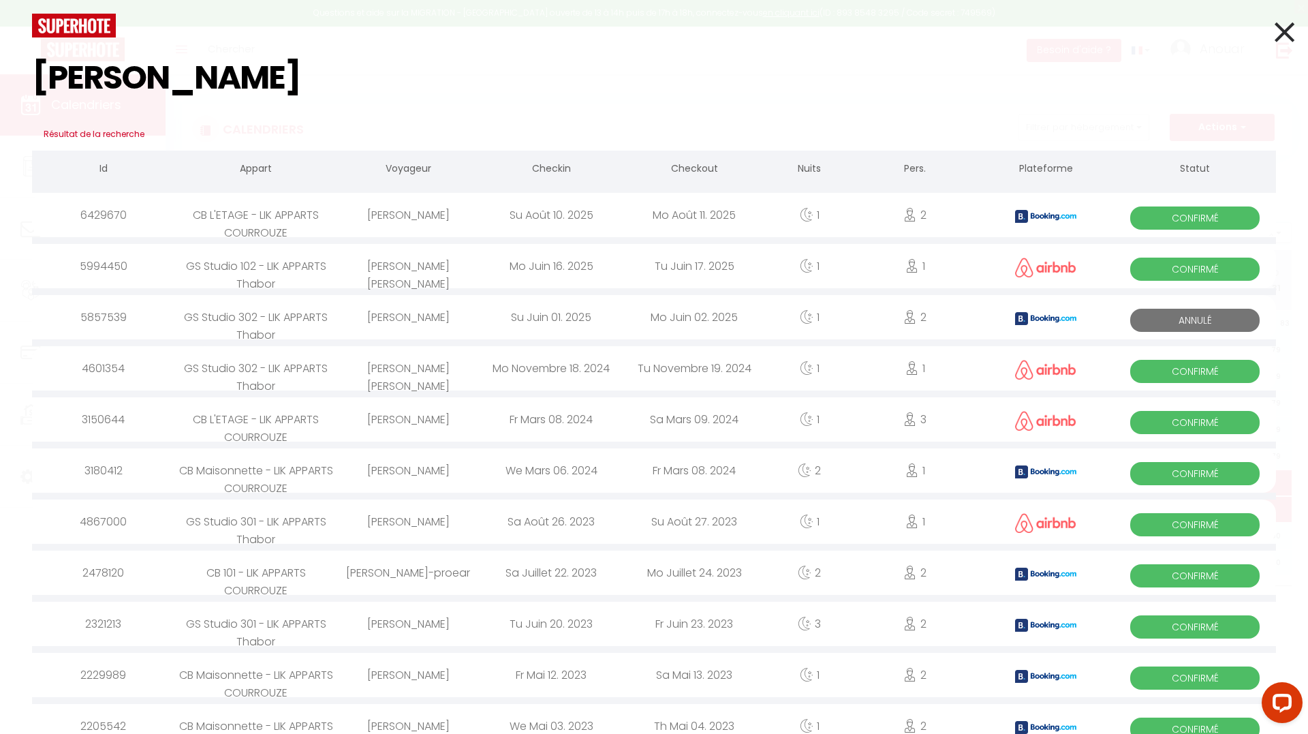
type input "barbara"
click at [411, 214] on div "Barbara Bruno" at bounding box center [408, 215] width 143 height 44
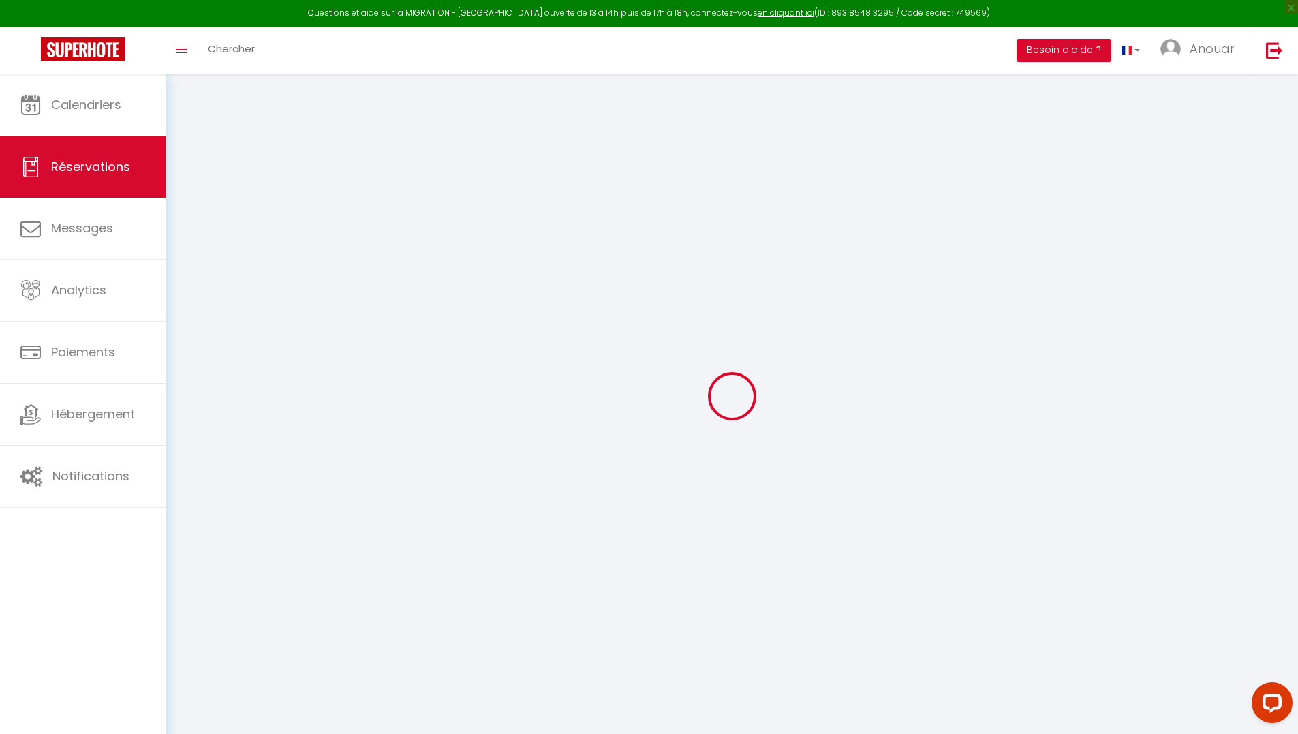
type input "Barbara"
type input "Bruno"
type input "bbruno.273338@guest.booking.com"
type input "barbarabruno1971@gmail.com"
type input "+393394982242"
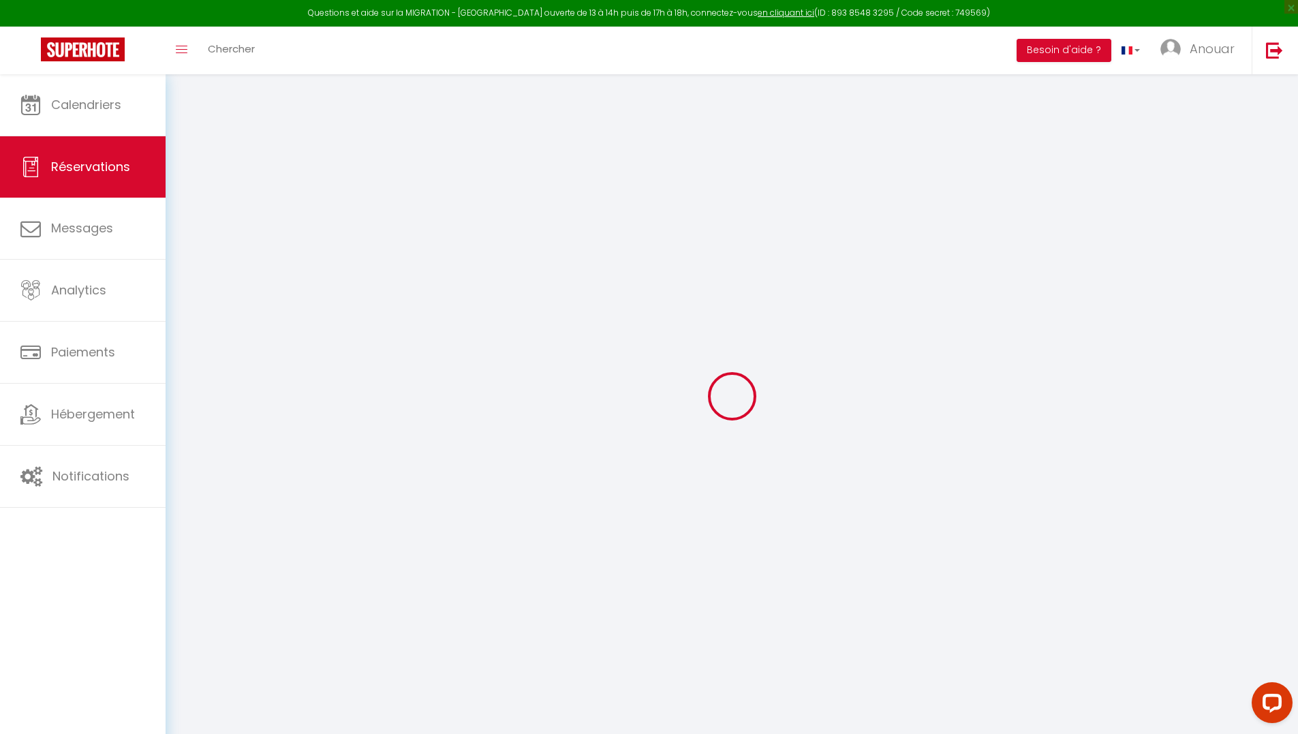
type input "+393394982242"
type input "Vita Giovanni Torti 26/9a"
type input "Genova"
select select "IT"
type input "14.69"
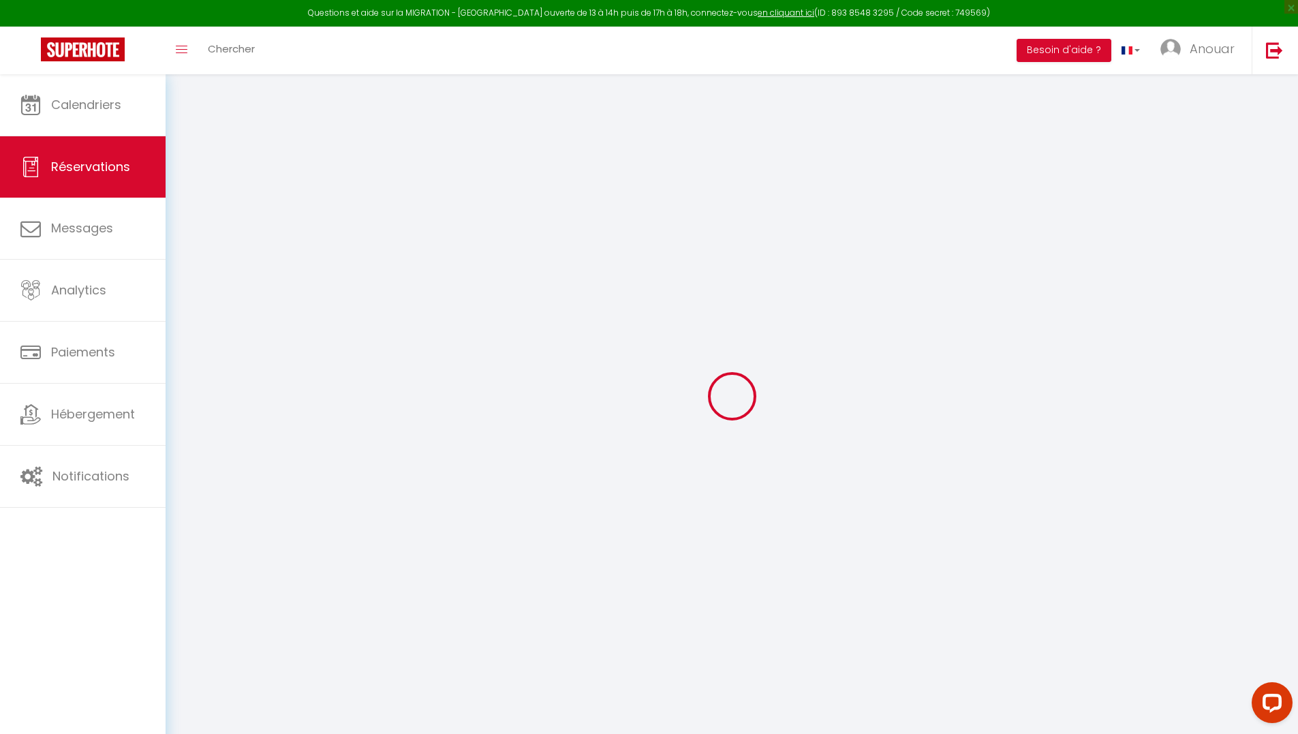
select select "5830"
select select "1"
select select
type input "2"
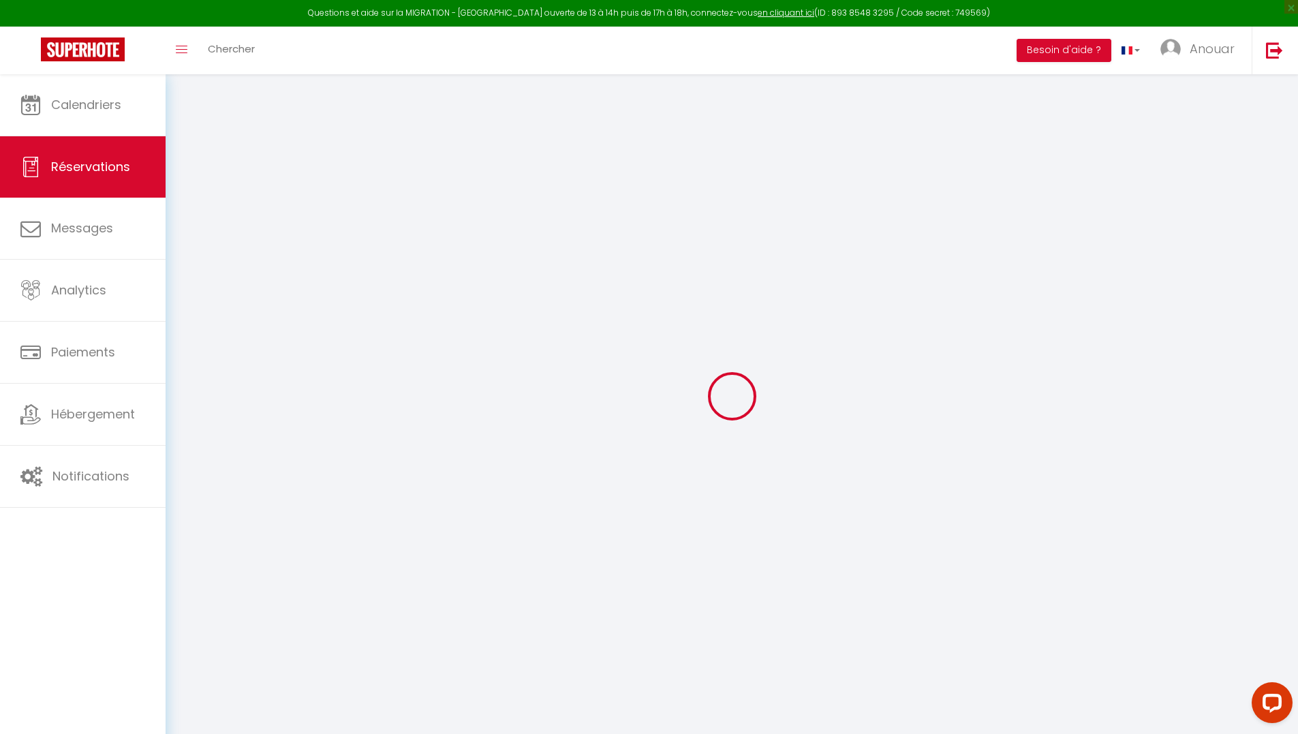
type input "2"
select select "12"
select select "15"
type input "86.4"
checkbox input "false"
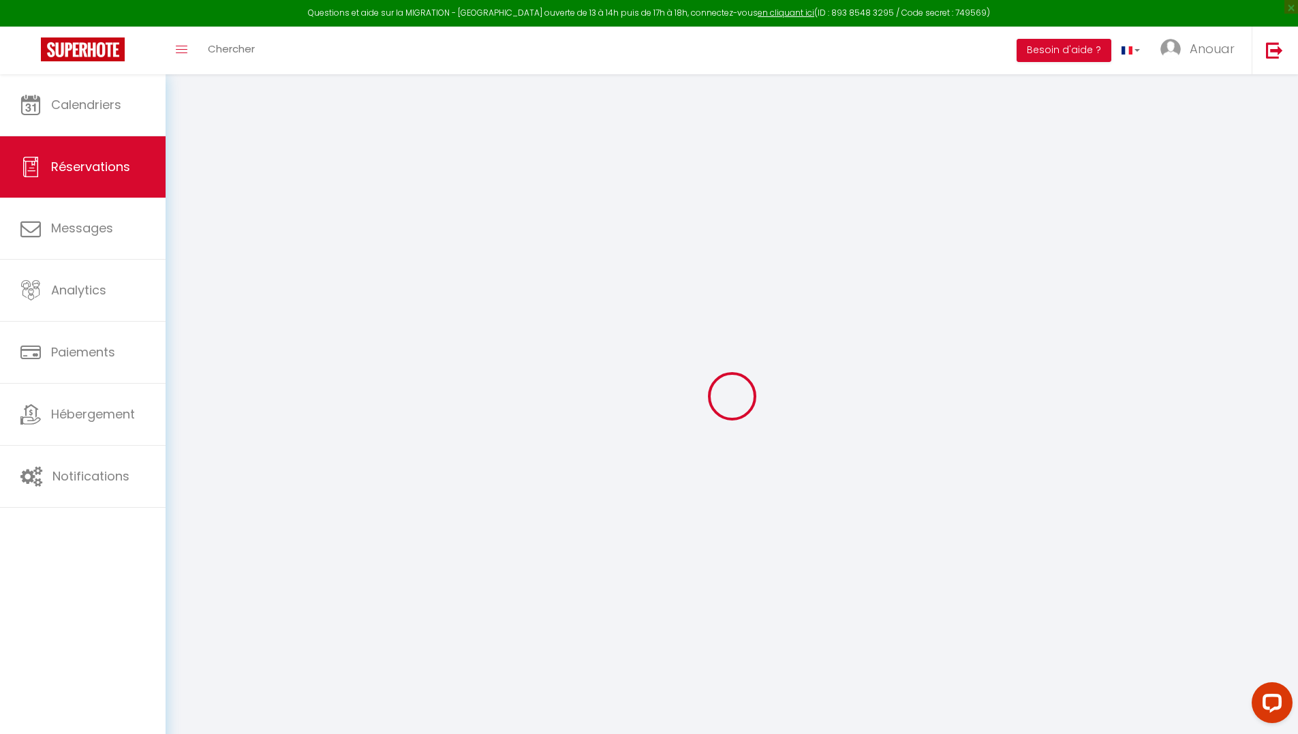
type input "0"
select select "2"
type input "0"
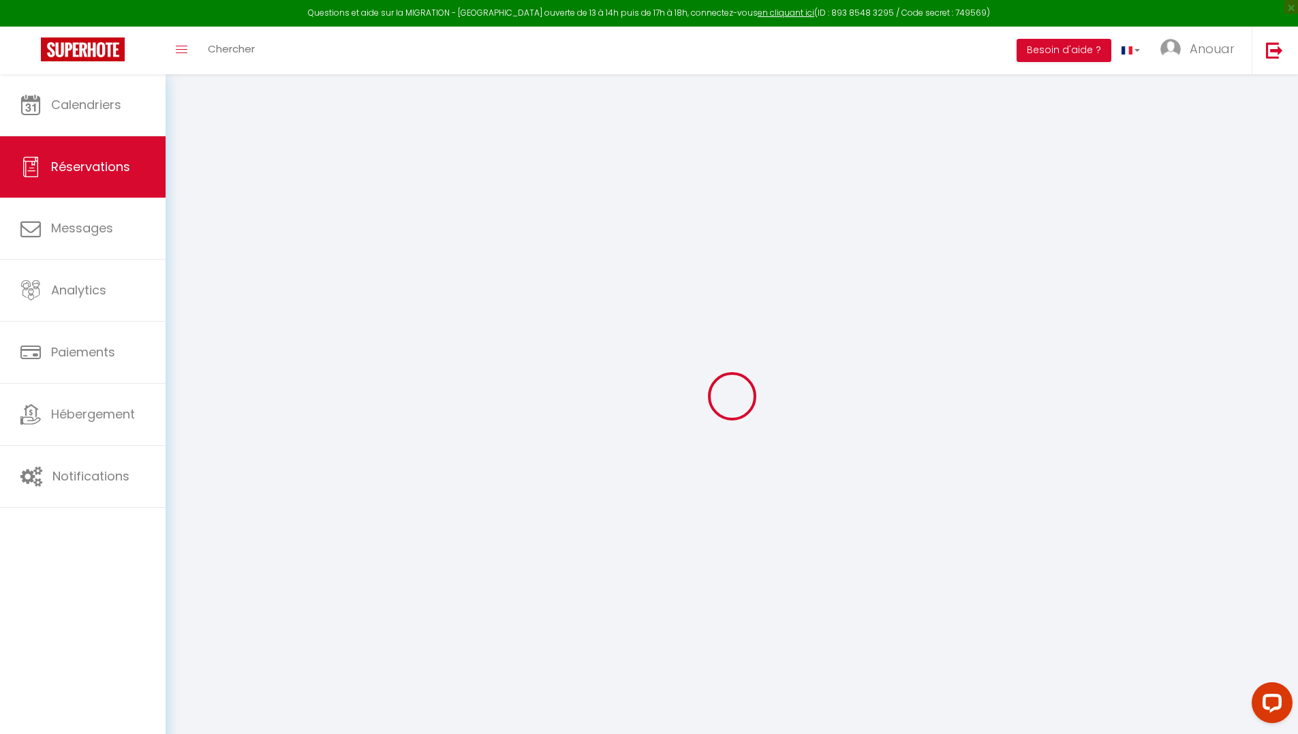
select select
checkbox input "false"
select select
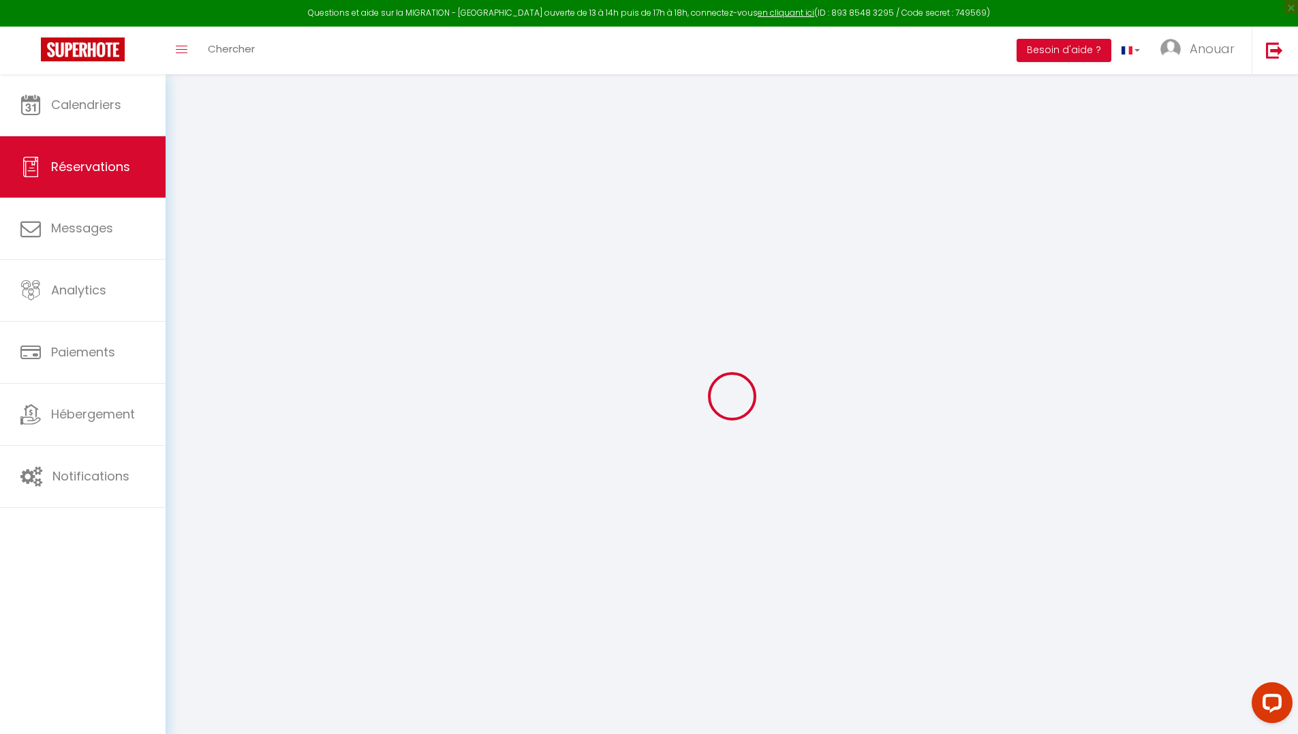
checkbox input "false"
select select
checkbox input "false"
type textarea "We will probably arrive around 7.00 pm."
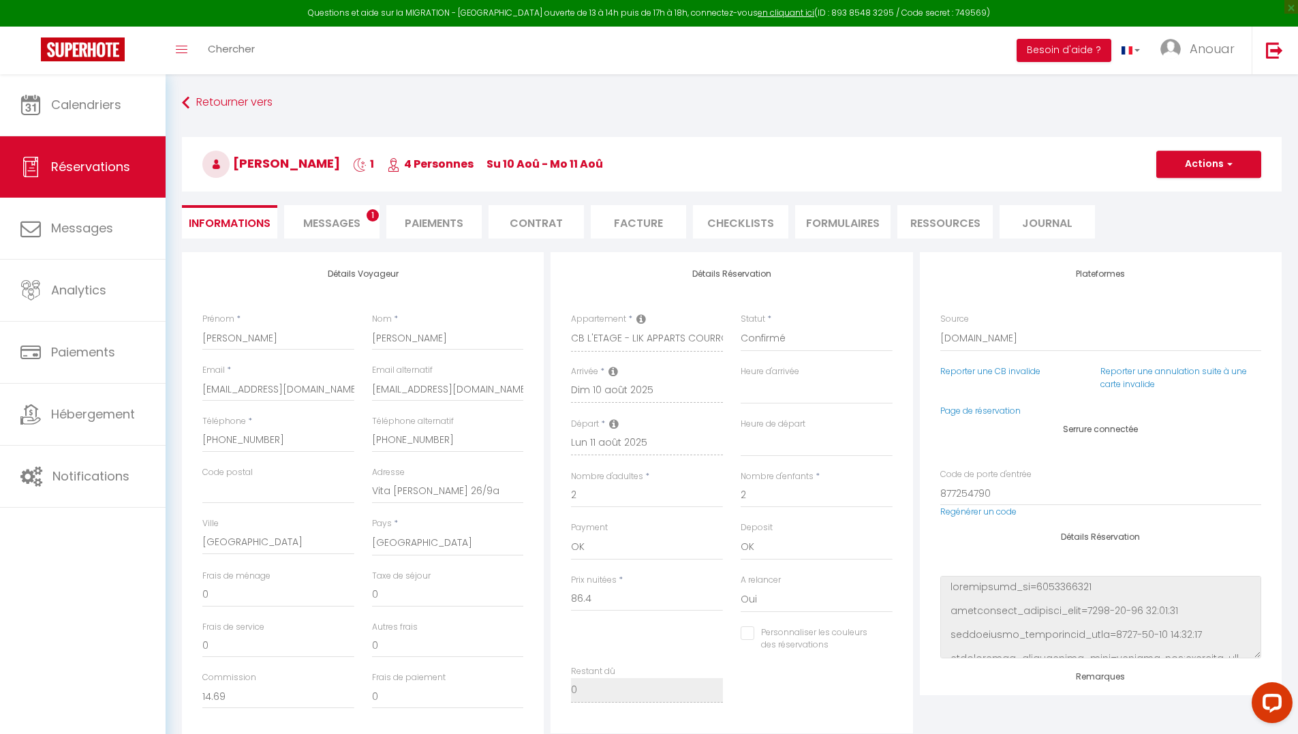
type input "0.9"
select select
checkbox input "false"
select select "18:30"
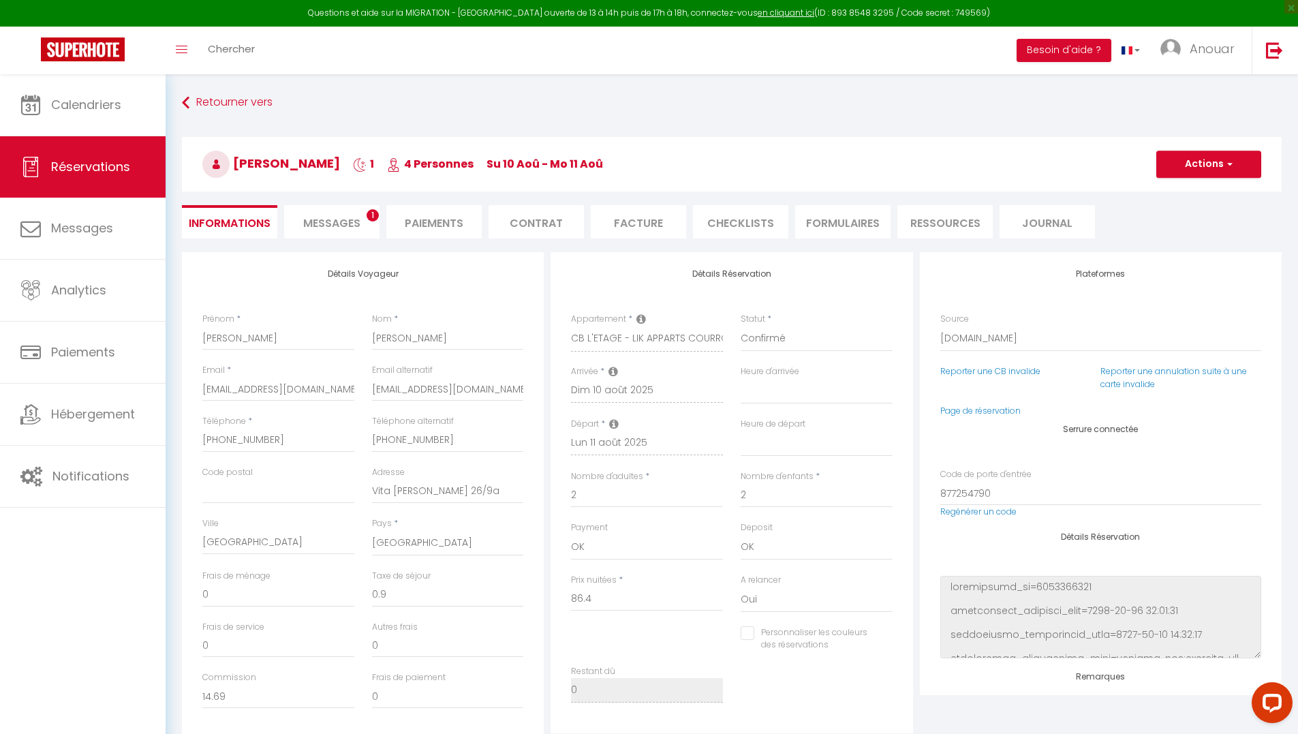
select select "11:00"
click at [980, 409] on link "Page de réservation" at bounding box center [980, 411] width 80 height 12
click at [229, 50] on span "Chercher" at bounding box center [231, 49] width 47 height 14
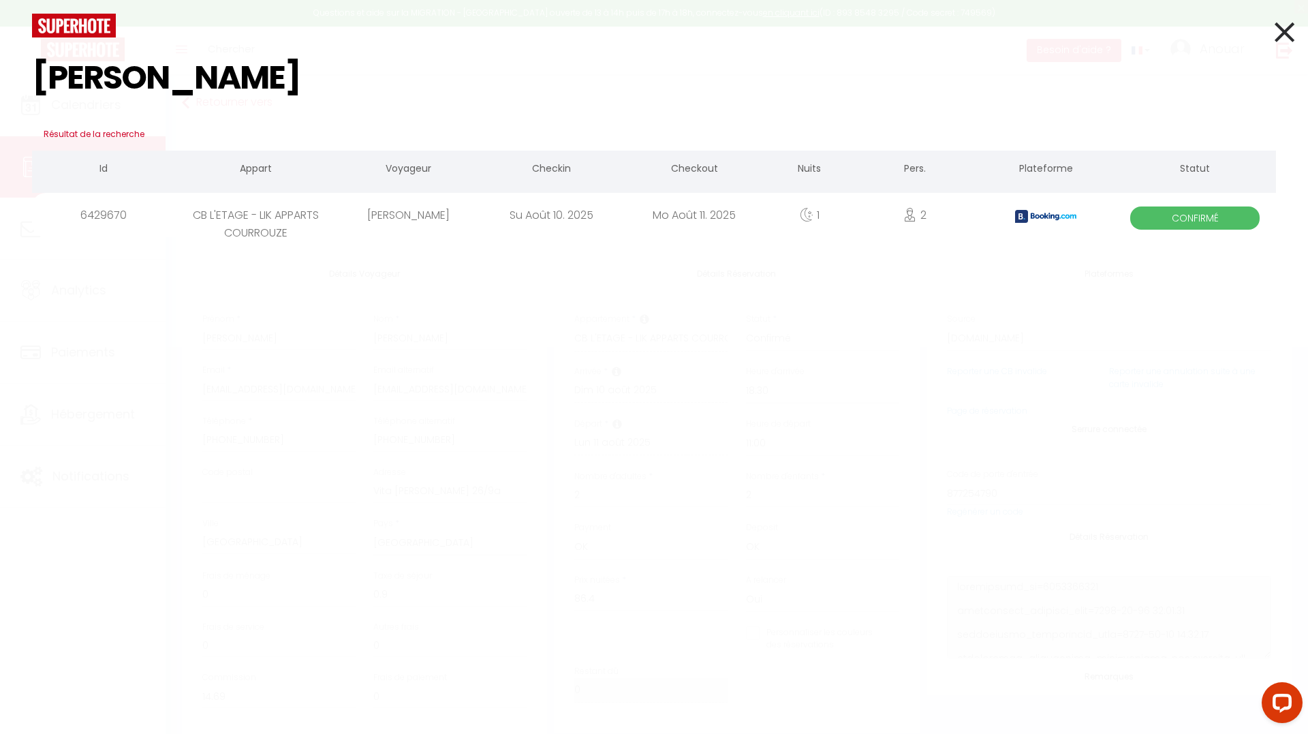
type input "barbara bruno"
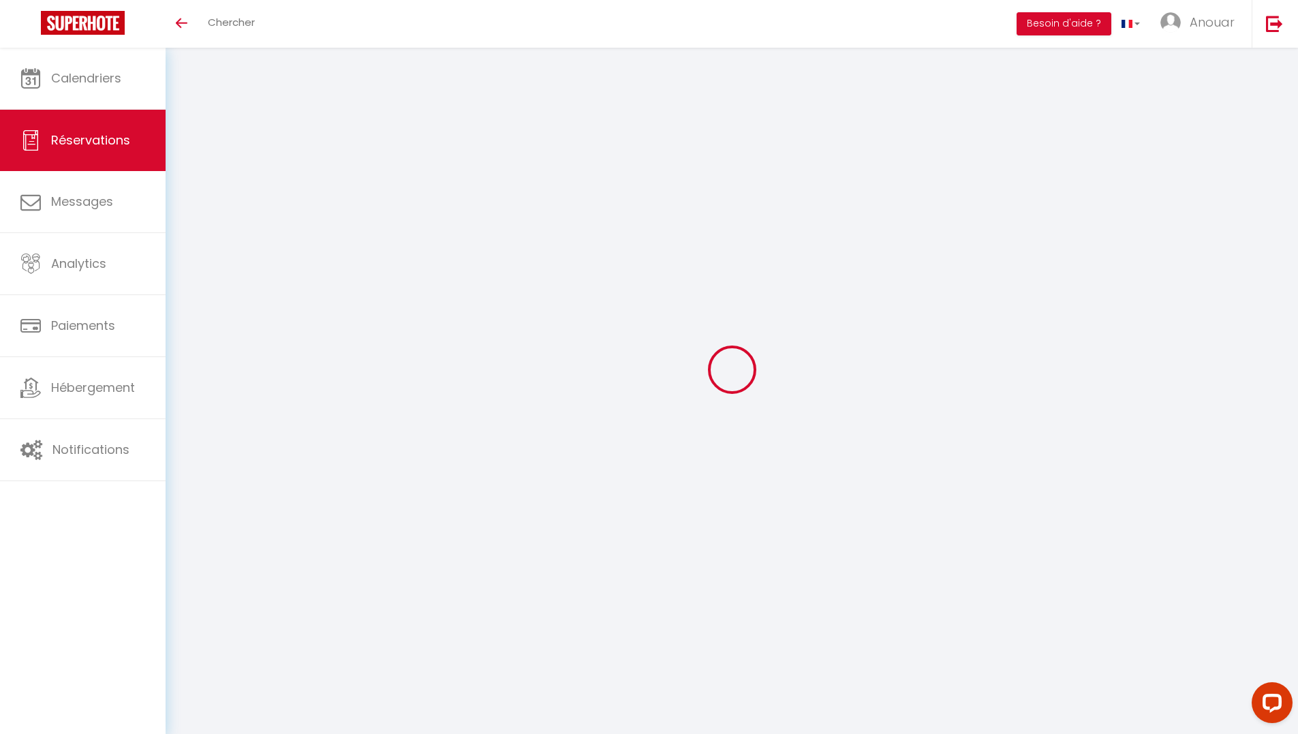
select select
checkbox input "false"
select select
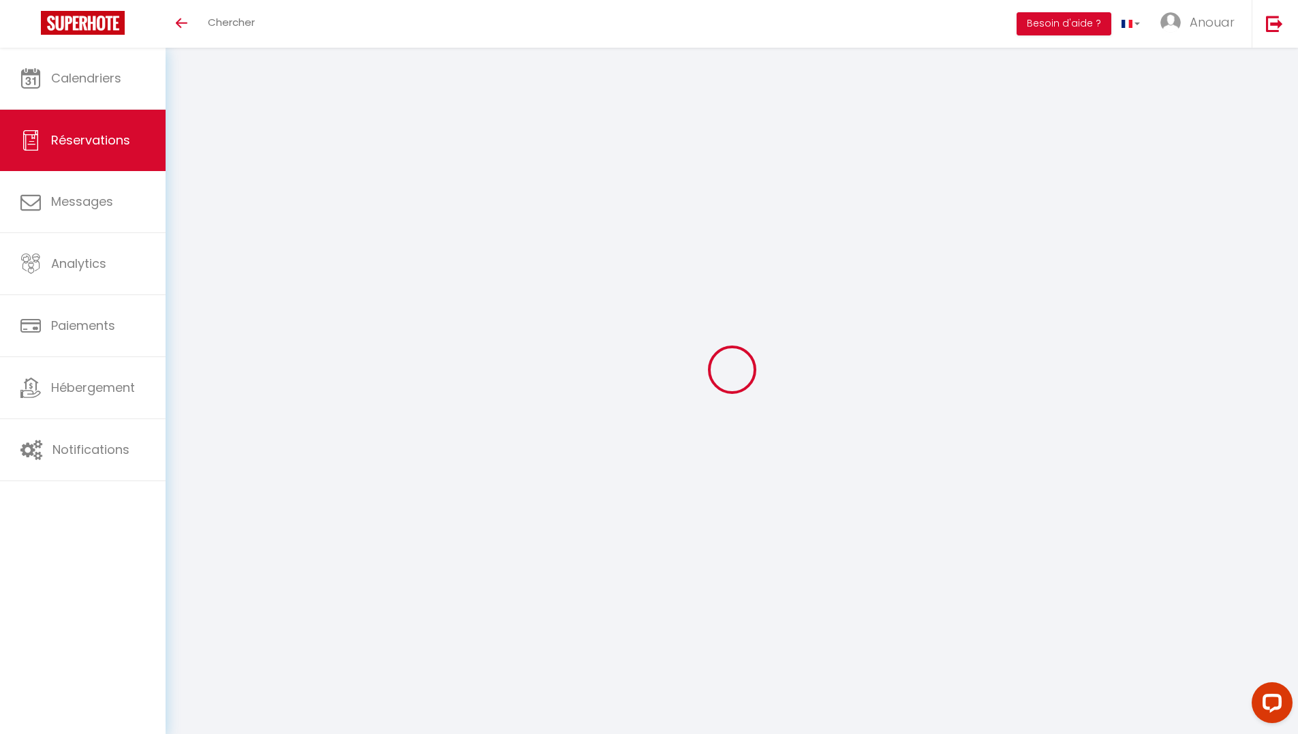
checkbox input "false"
type textarea "demande de lit bébé"
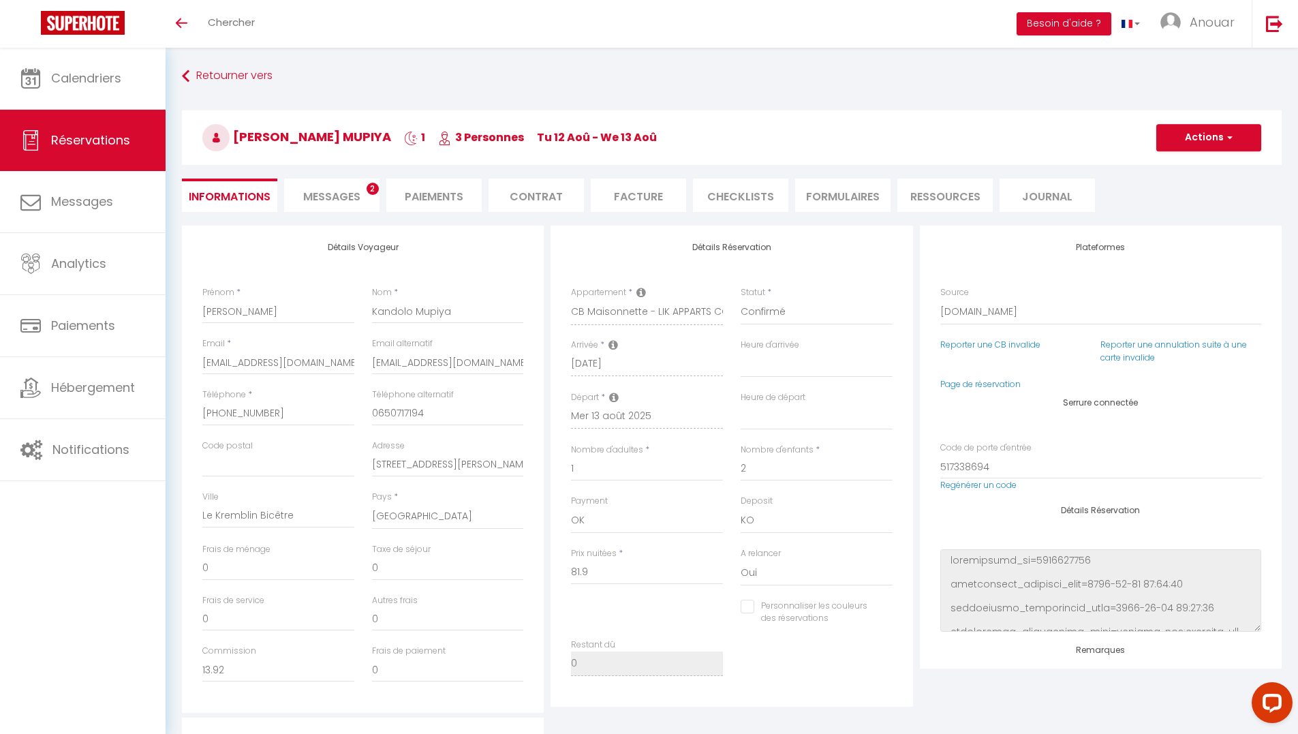
type input "0.85"
select select
checkbox input "false"
select select "15:00"
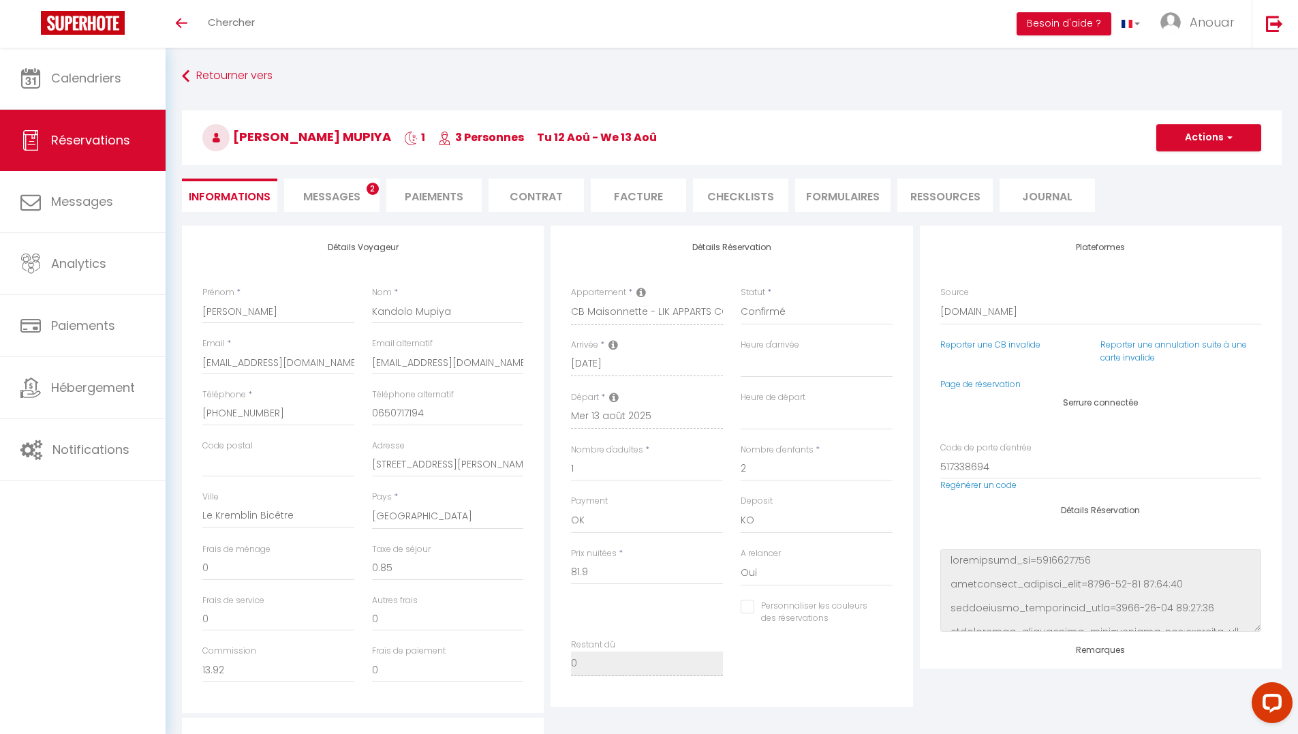
select select "11:00"
drag, startPoint x: 362, startPoint y: 196, endPoint x: 427, endPoint y: 251, distance: 84.6
click at [362, 196] on li "Messages 2" at bounding box center [331, 194] width 95 height 33
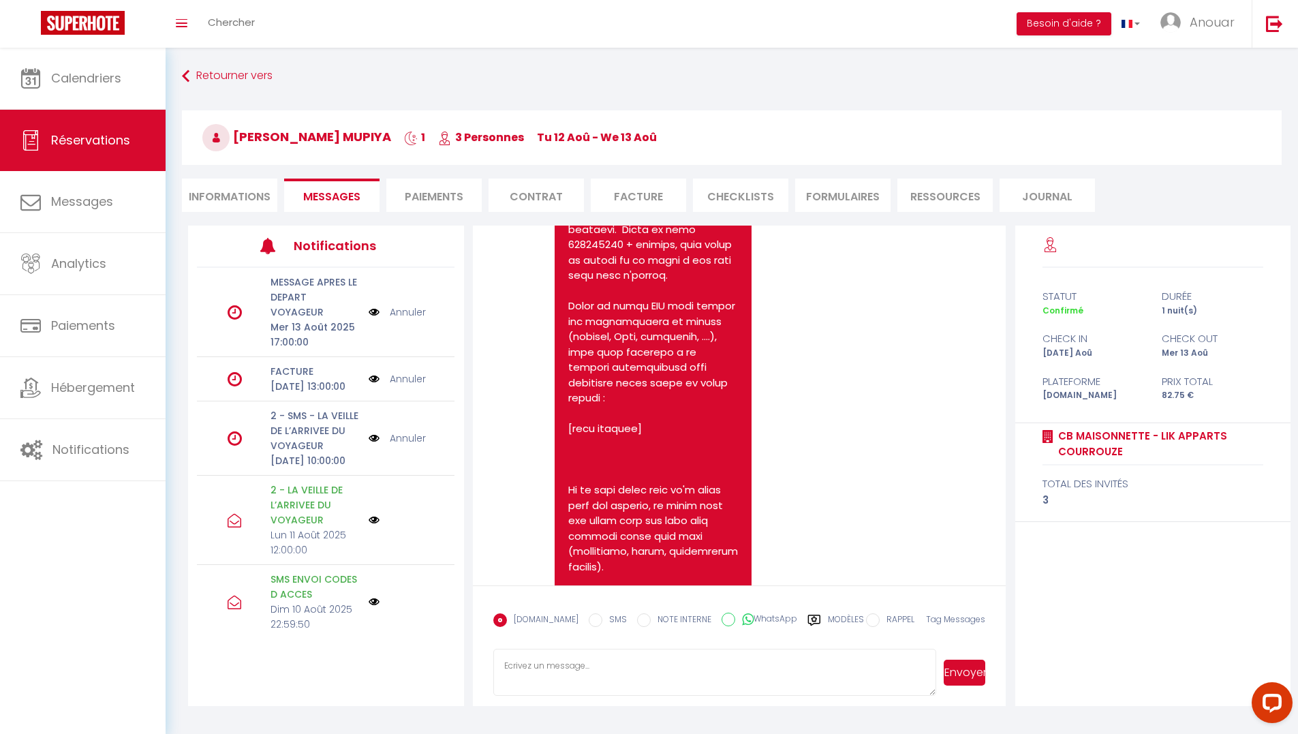
scroll to position [5174, 0]
drag, startPoint x: 567, startPoint y: 349, endPoint x: 722, endPoint y: 427, distance: 174.0
click at [722, 427] on div at bounding box center [653, 520] width 197 height 1239
copy pre "'STUDIO 101' , la boite à clés est accrochée devant la porte du logement. Faire…"
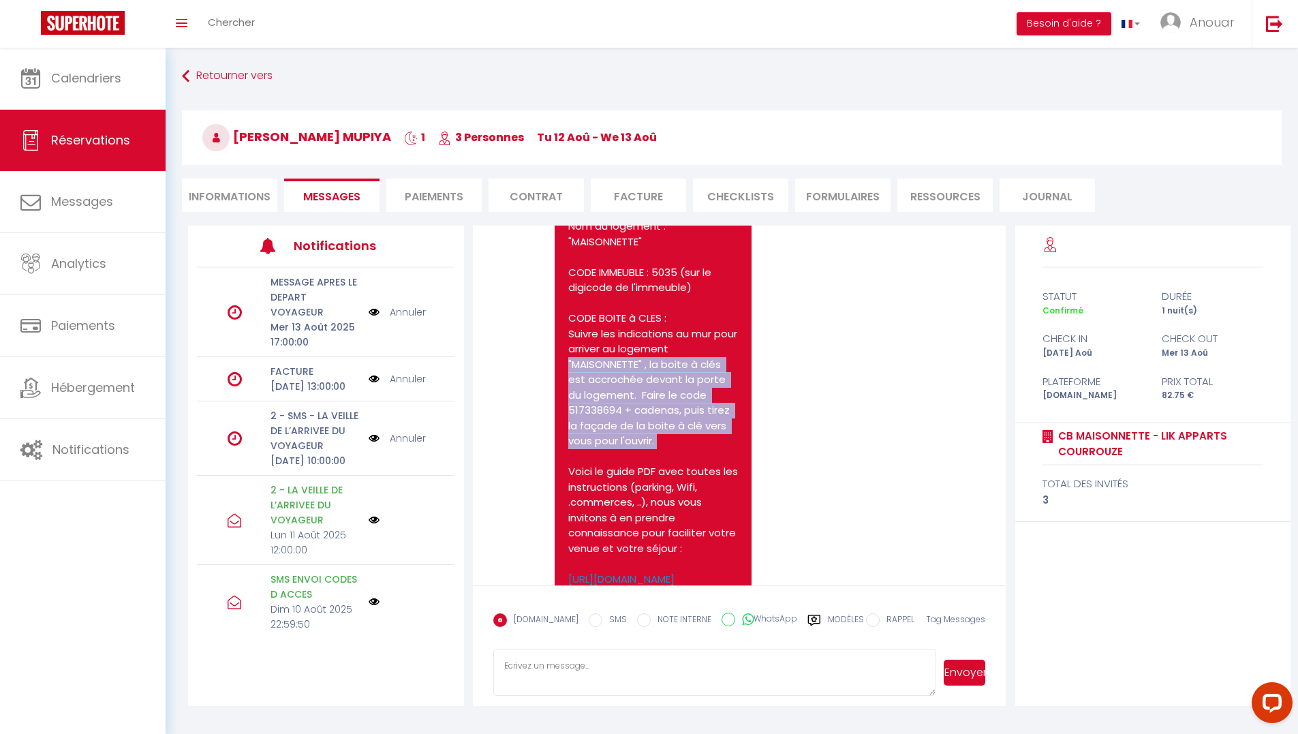
scroll to position [3620, 0]
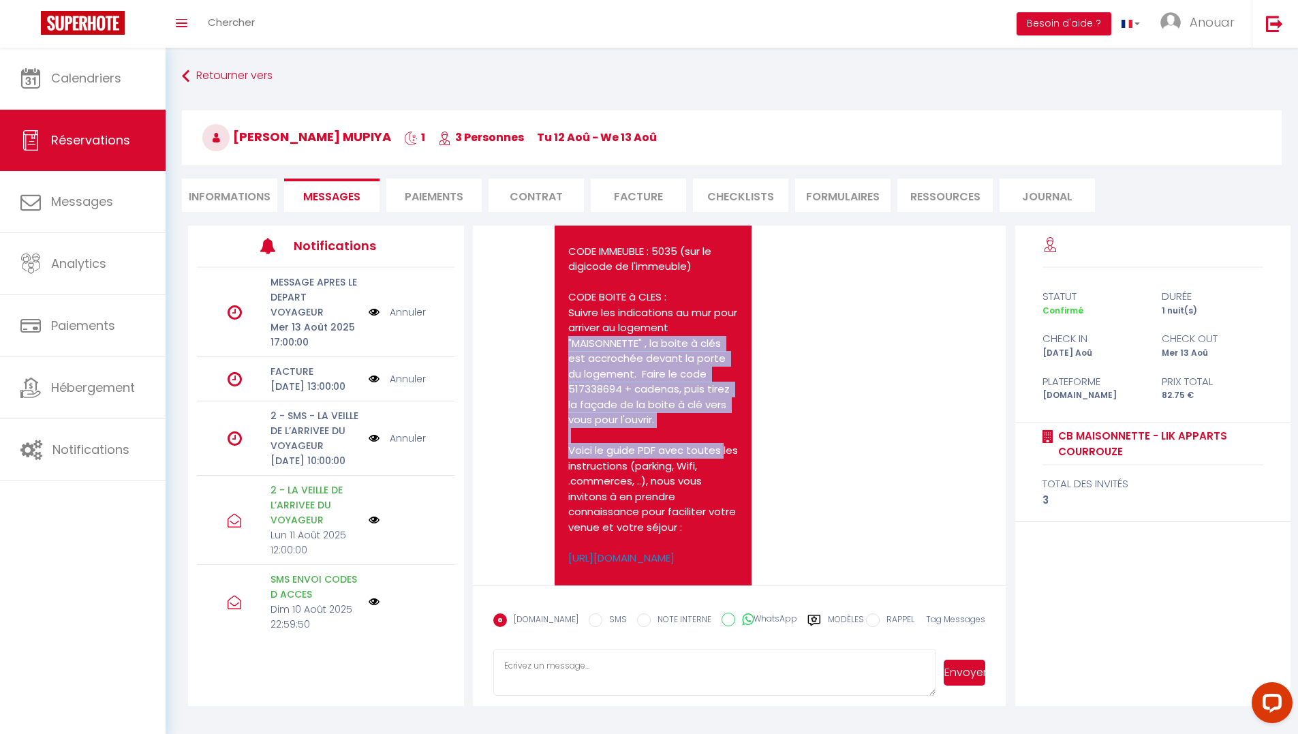
drag, startPoint x: 568, startPoint y: 497, endPoint x: 722, endPoint y: 572, distance: 172.2
click at [722, 572] on div "Bonjour Germain, VOICI VOS CODES D'ENTREE POUR ACCEDER DANS VOTRE LOGEMENT LIK …" at bounding box center [653, 654] width 197 height 1267
drag, startPoint x: 684, startPoint y: 535, endPoint x: 676, endPoint y: 540, distance: 9.8
click at [684, 534] on p "Adresse : 49 rue Claude BERNARD, 35000 RENNES Arrivée le 12/08/2025, possible à…" at bounding box center [653, 333] width 170 height 460
click at [674, 543] on p "Adresse : 49 rue Claude BERNARD, 35000 RENNES Arrivée le 12/08/2025, possible à…" at bounding box center [653, 333] width 170 height 460
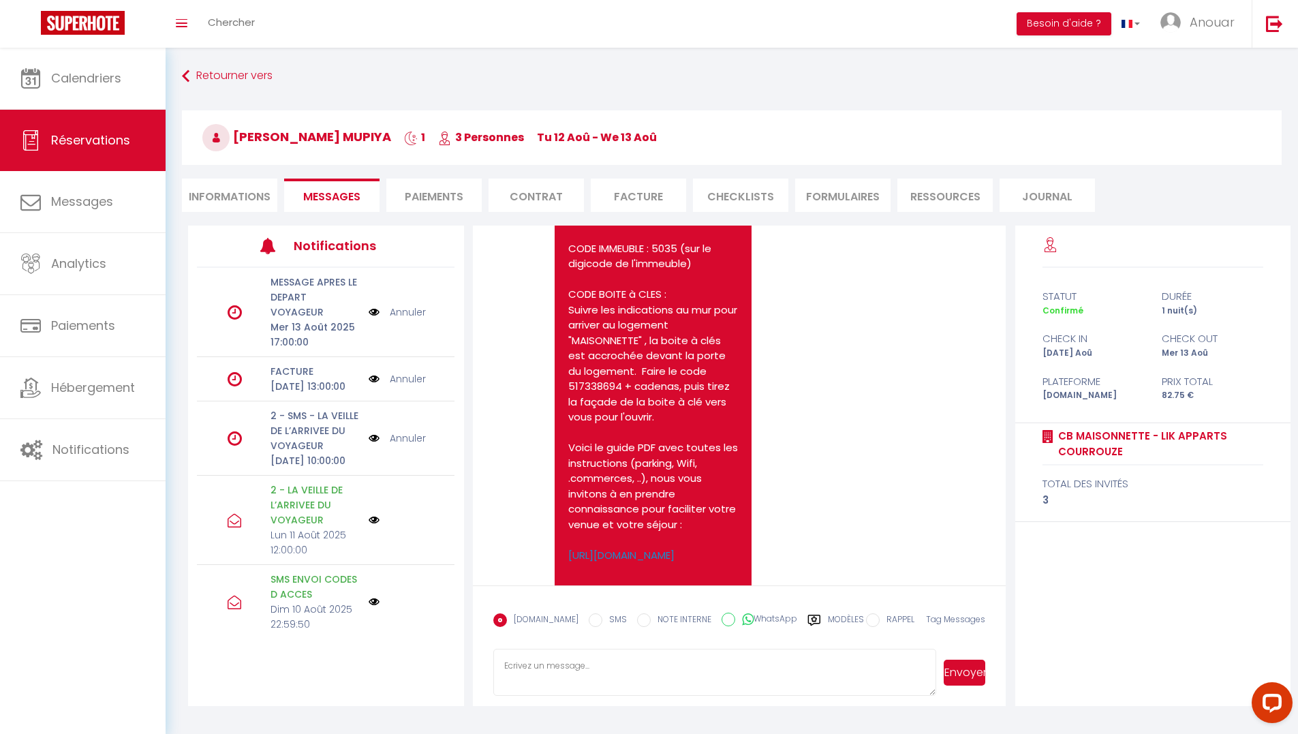
drag, startPoint x: 652, startPoint y: 537, endPoint x: 563, endPoint y: 459, distance: 118.3
click at [563, 459] on div "Bonjour Germain, VOICI VOS CODES D'ENTREE POUR ACCEDER DANS VOTRE LOGEMENT LIK …" at bounding box center [653, 651] width 197 height 1267
copy p ""MAISONNETTE" , la boite à clés est accrochée devant la porte du logement. Fair…"
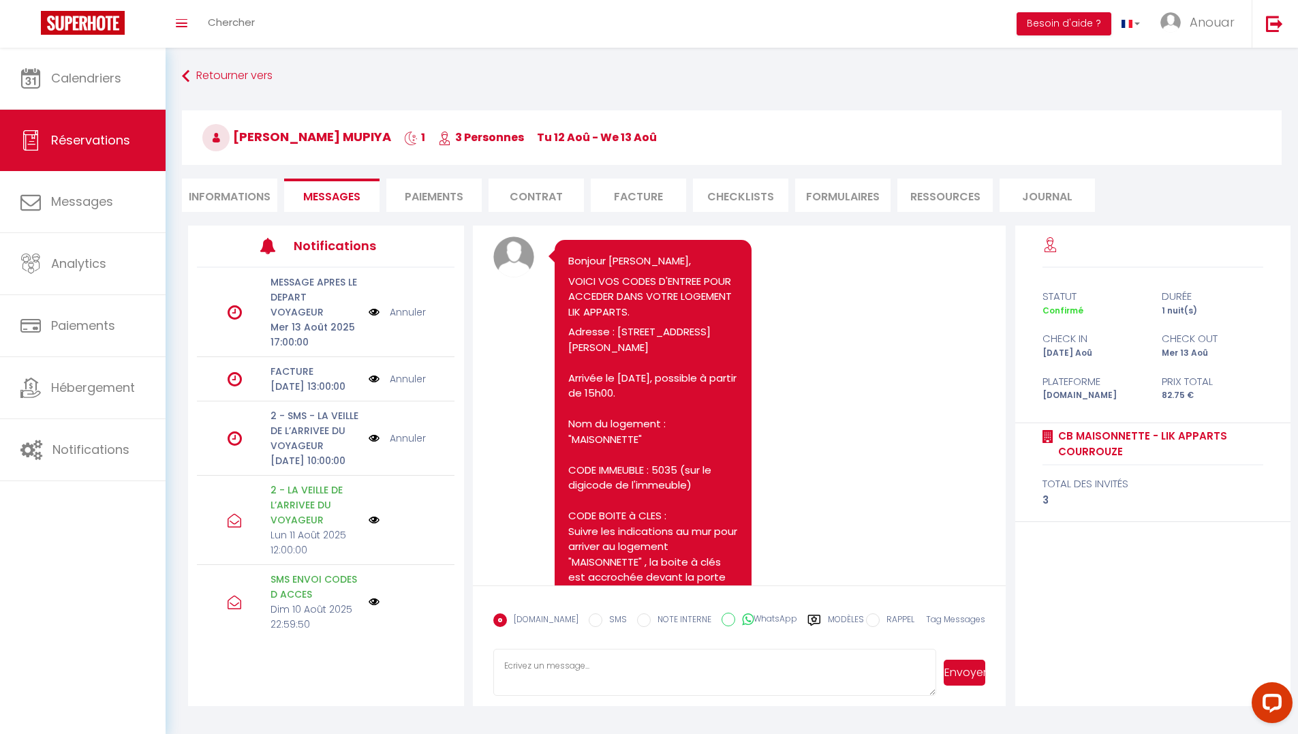
scroll to position [3396, 0]
drag, startPoint x: 690, startPoint y: 471, endPoint x: 569, endPoint y: 456, distance: 122.1
click at [569, 456] on p "Adresse : 49 rue Claude BERNARD, 35000 RENNES Arrivée le 12/08/2025, possible à…" at bounding box center [653, 556] width 170 height 460
copy p "Adresse : [STREET_ADDRESS][PERSON_NAME]"
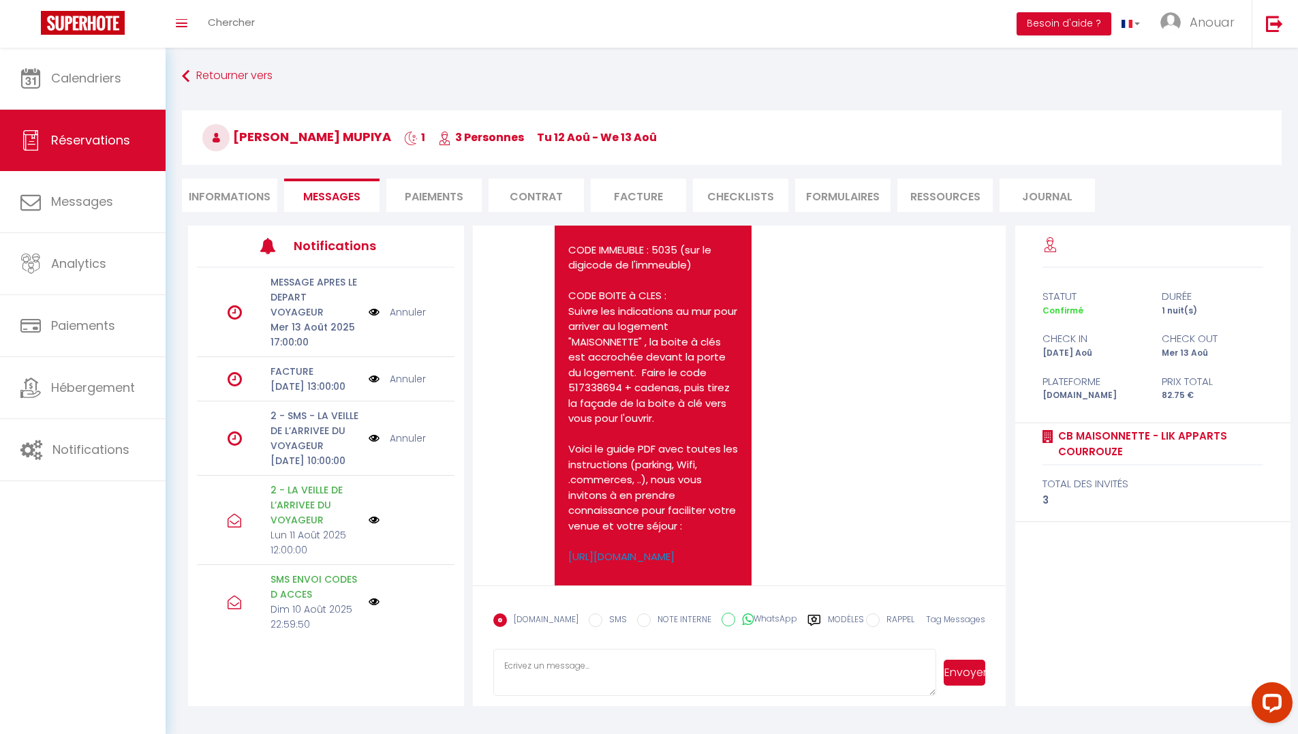
scroll to position [3620, 0]
drag, startPoint x: 695, startPoint y: 384, endPoint x: 570, endPoint y: 369, distance: 125.6
click at [570, 369] on p "Adresse : 49 rue Claude BERNARD, 35000 RENNES Arrivée le 12/08/2025, possible à…" at bounding box center [653, 333] width 170 height 460
copy p "CODE IMMEUBLE : 5035 (sur le digicode de l'immeuble)"
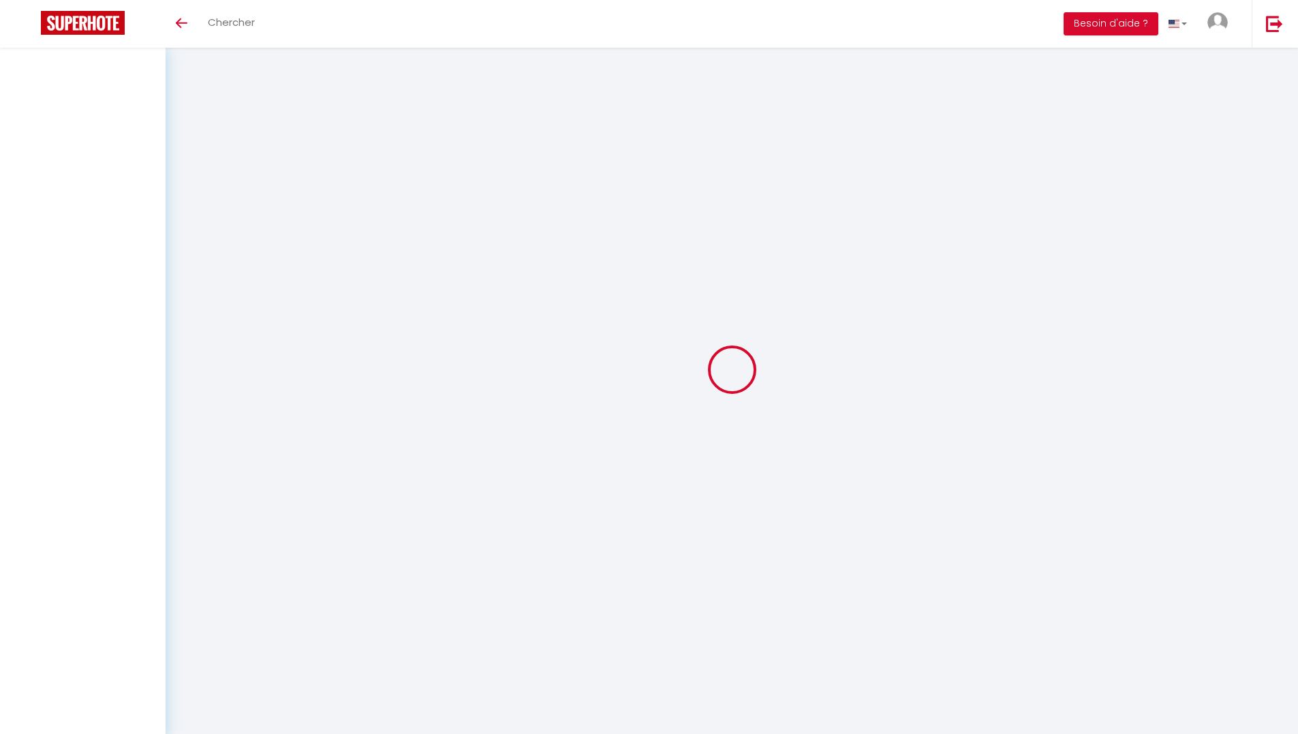
select select
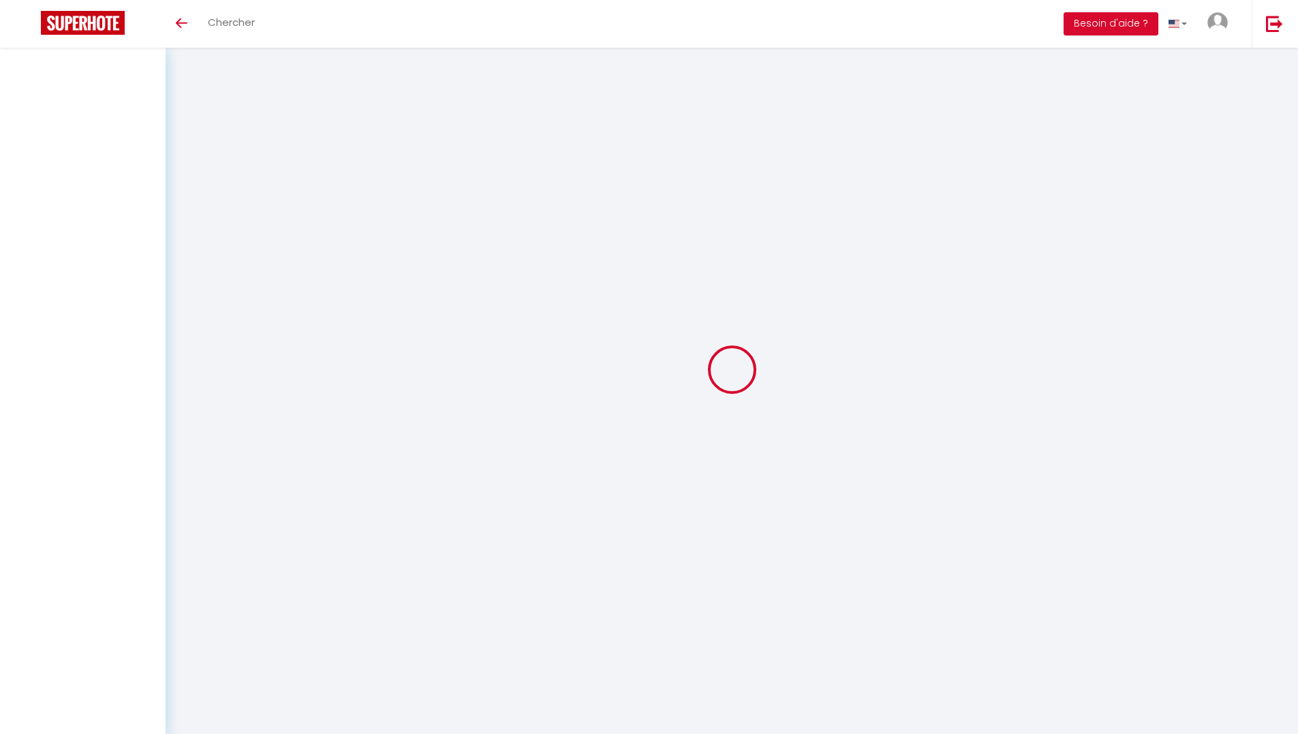
select select
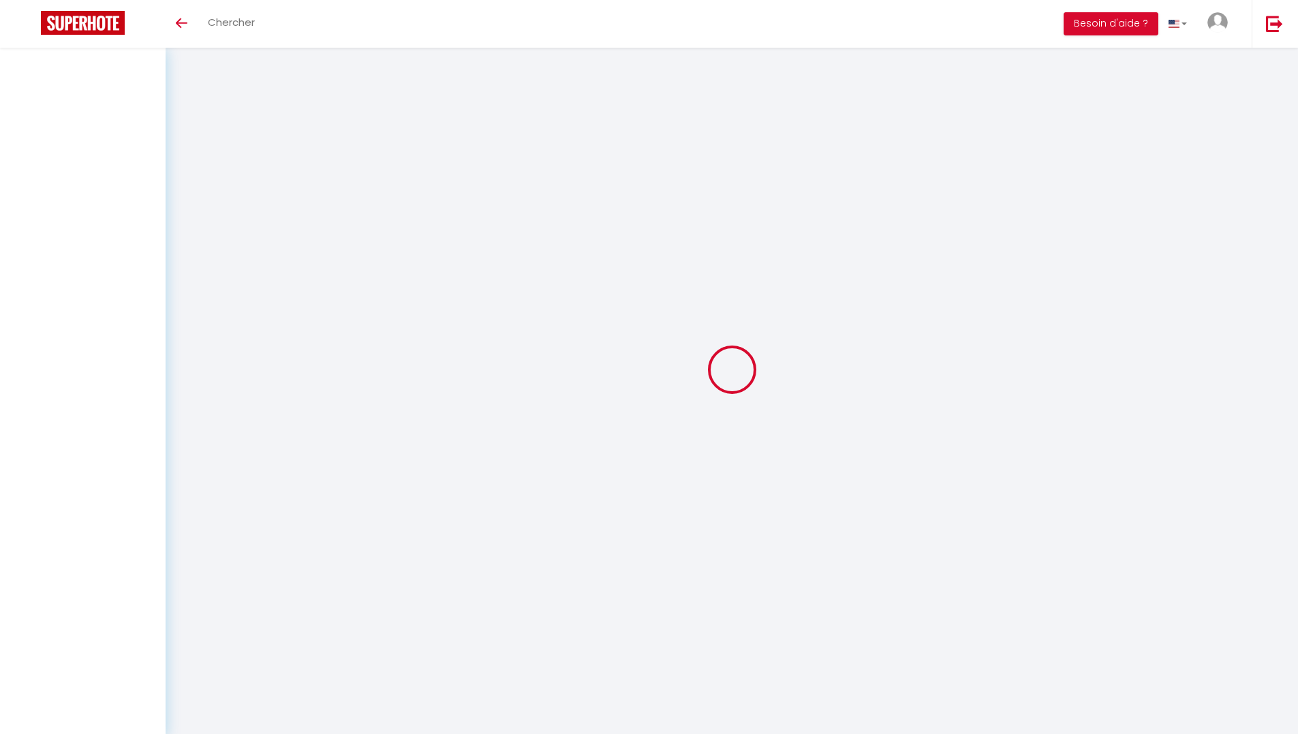
select select
checkbox input "false"
select select
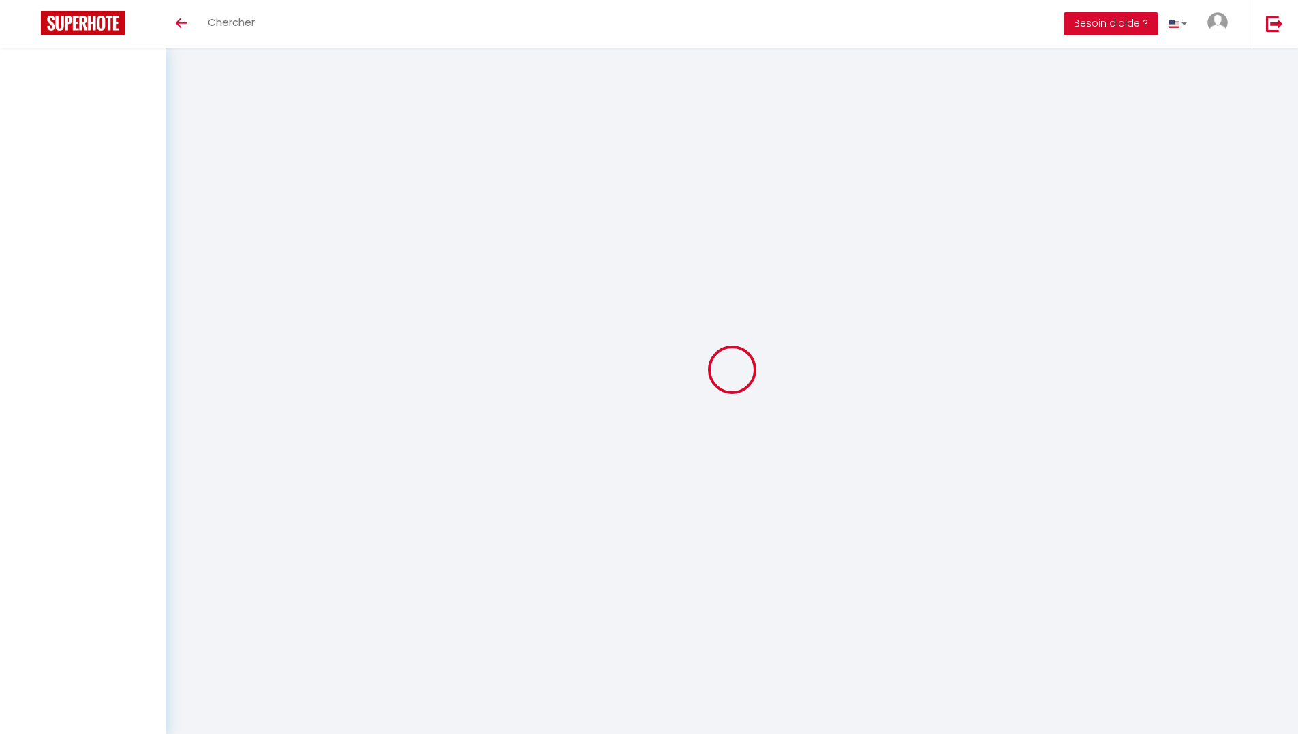
select select
checkbox input "false"
select select
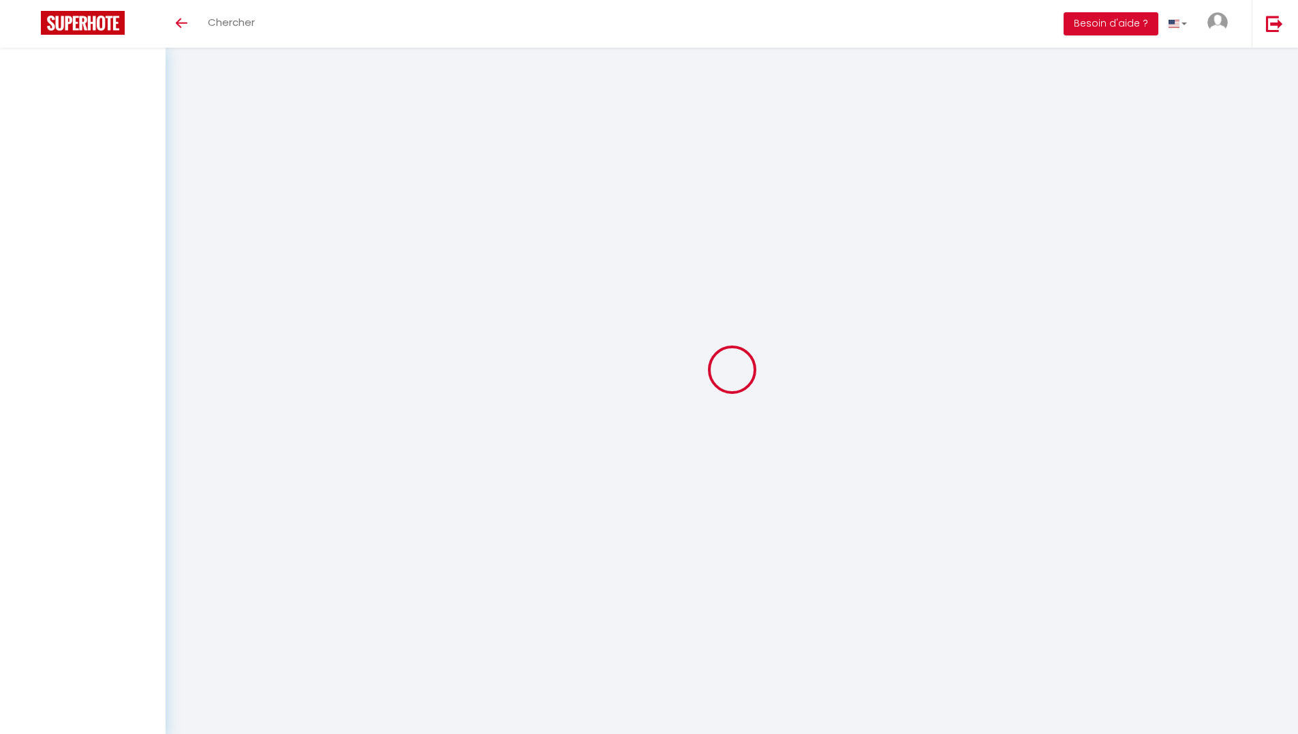
select select
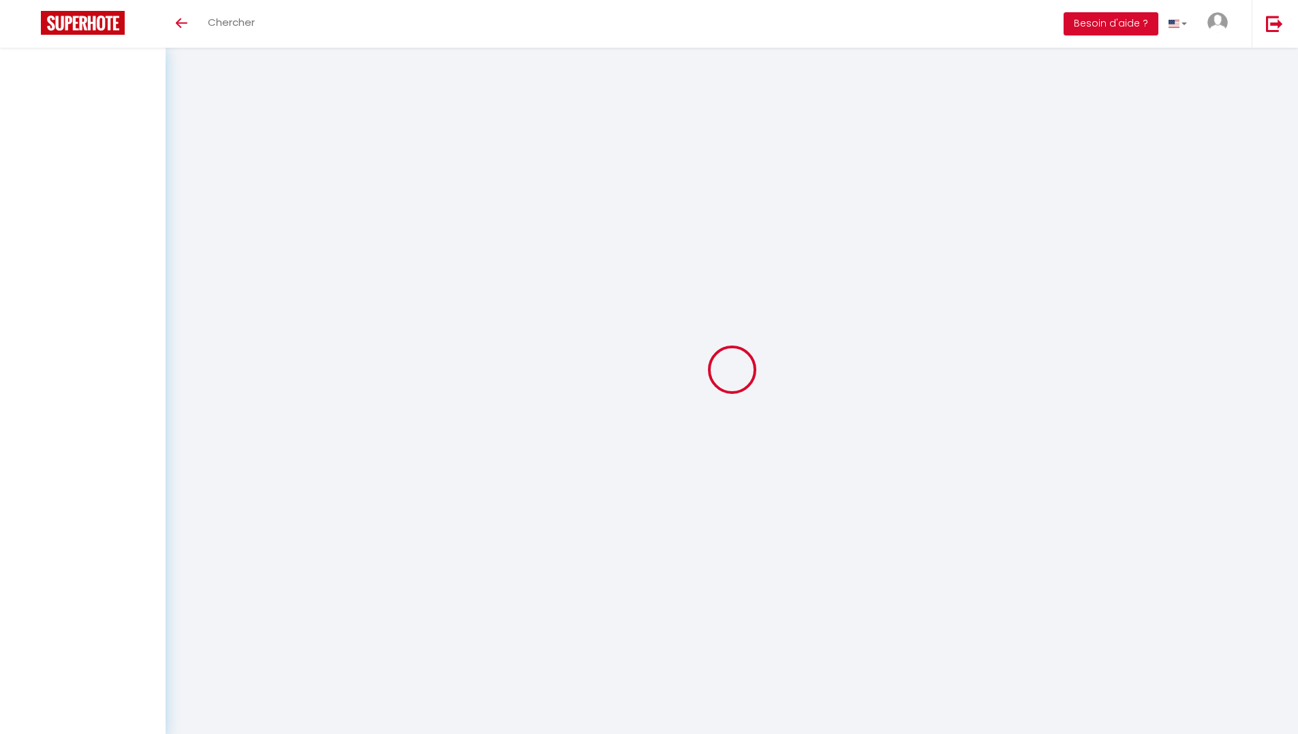
checkbox input "false"
select select
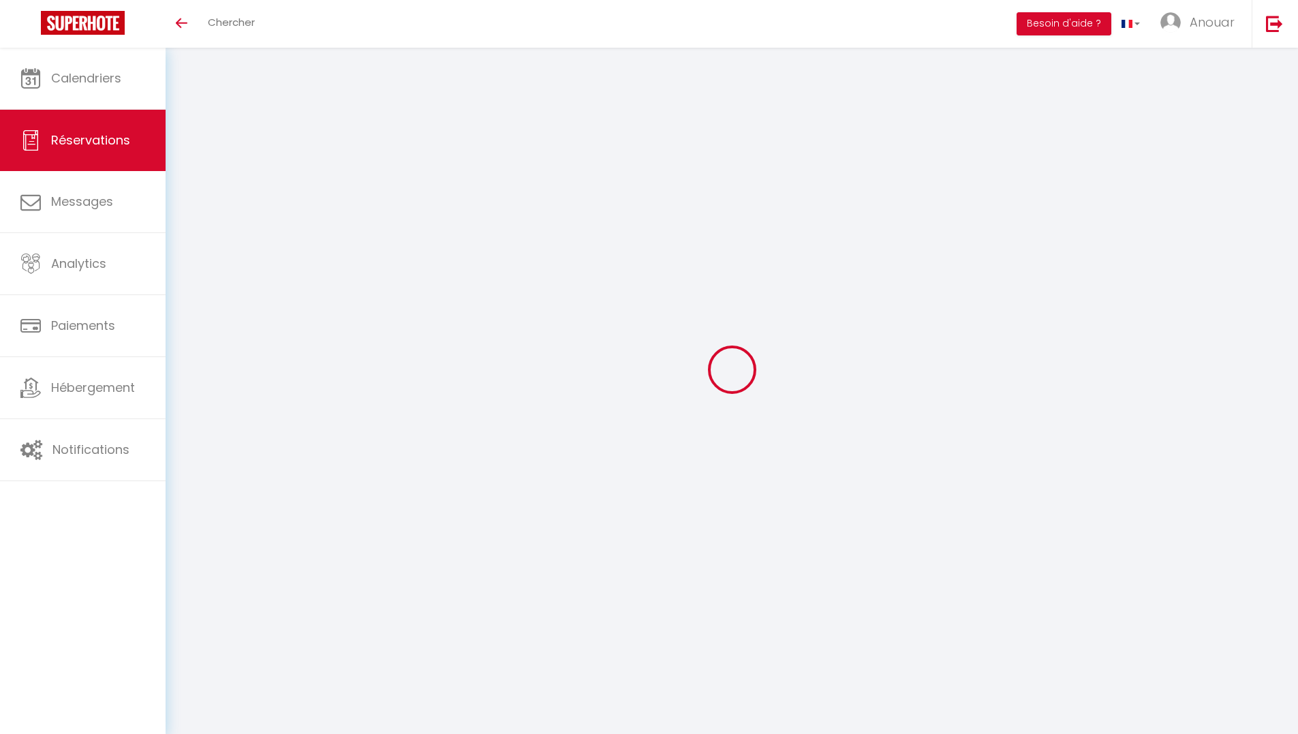
type input "[PERSON_NAME]"
type input "Kandolo Mupiya"
type input "[EMAIL_ADDRESS][DOMAIN_NAME]"
type input "[PHONE_NUMBER]"
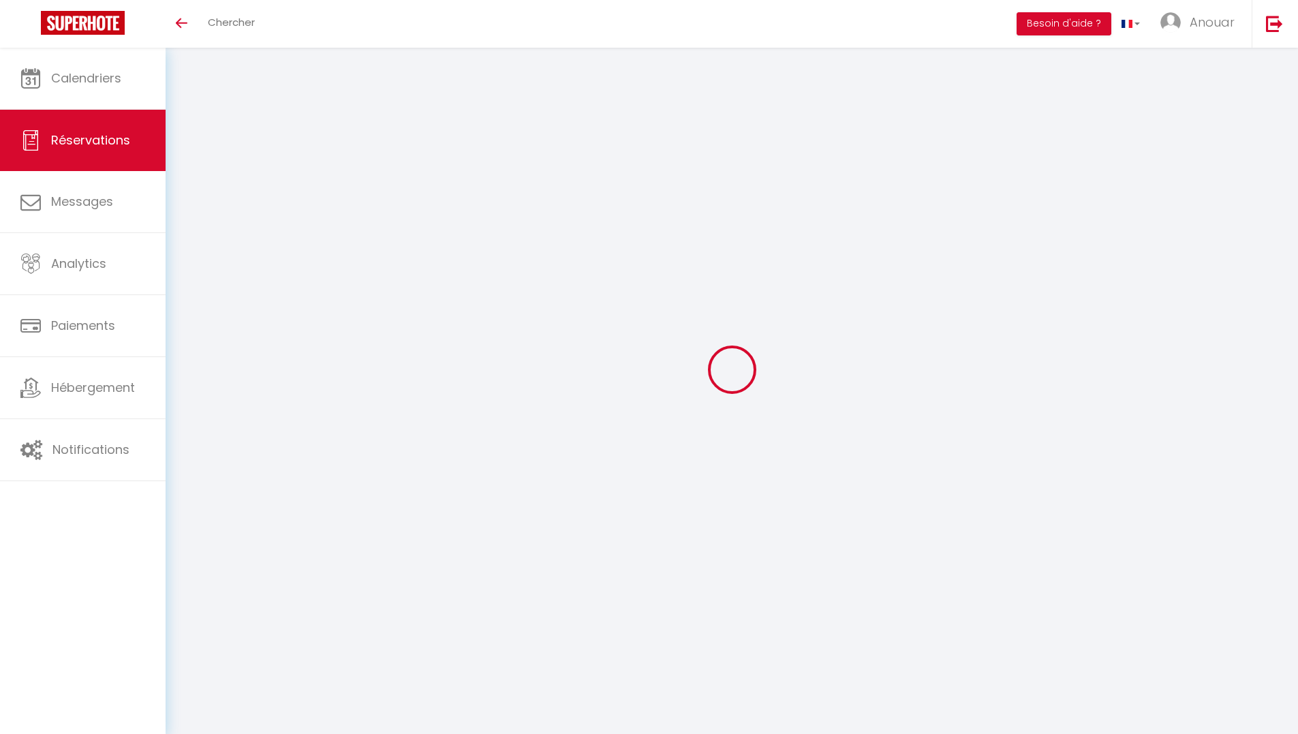
type input "0650717194"
type input "[STREET_ADDRESS][PERSON_NAME]"
type input "Le Kremblin Bicêtre"
select select "FR"
type input "10.56"
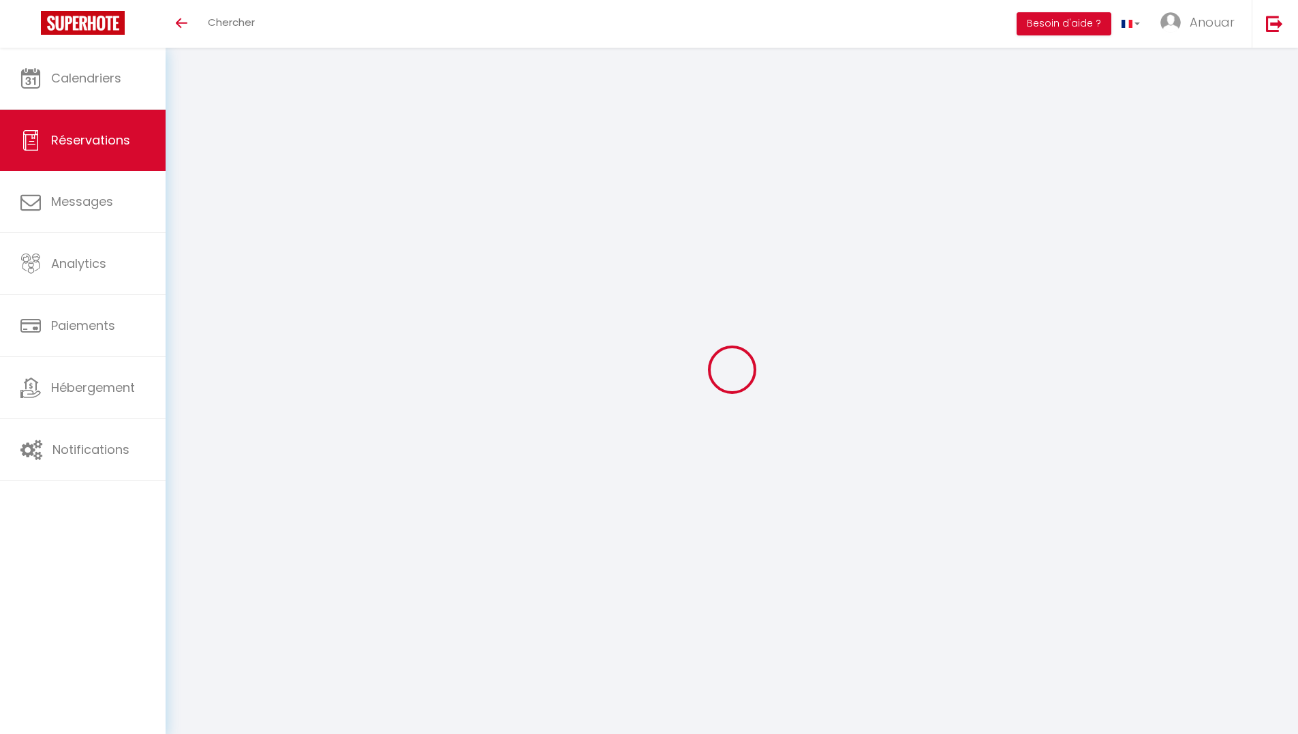
select select "5839"
select select "1"
select select
type input "1"
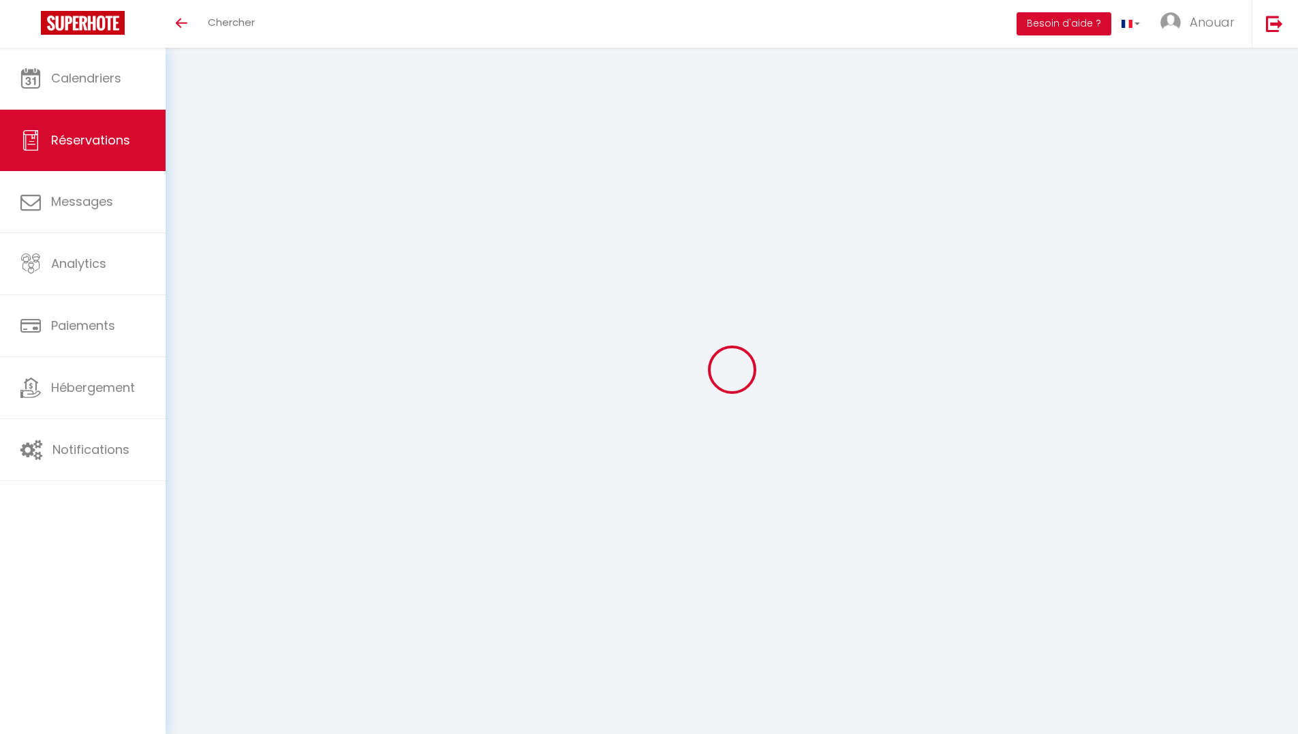
type input "1"
select select "12"
select select "14"
type input "62.1"
checkbox input "false"
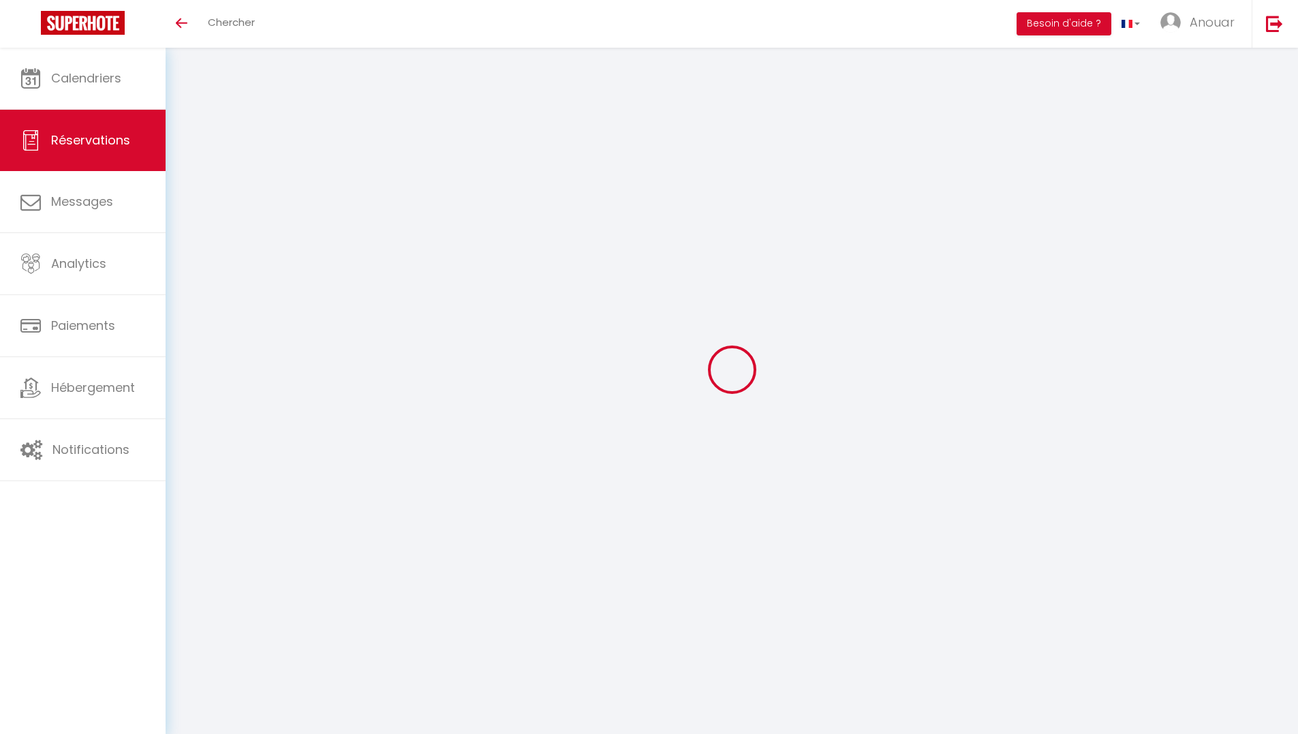
type input "0"
select select "2"
type input "0"
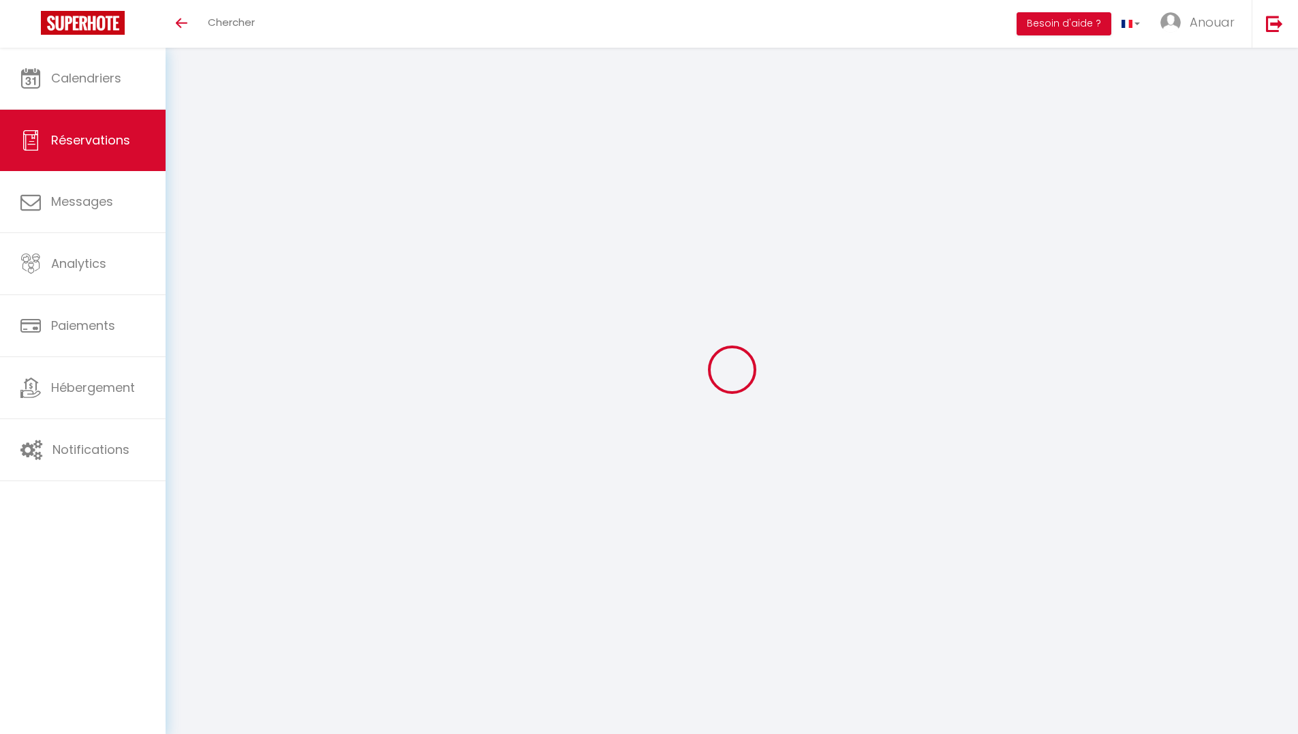
select select
checkbox input "false"
select select
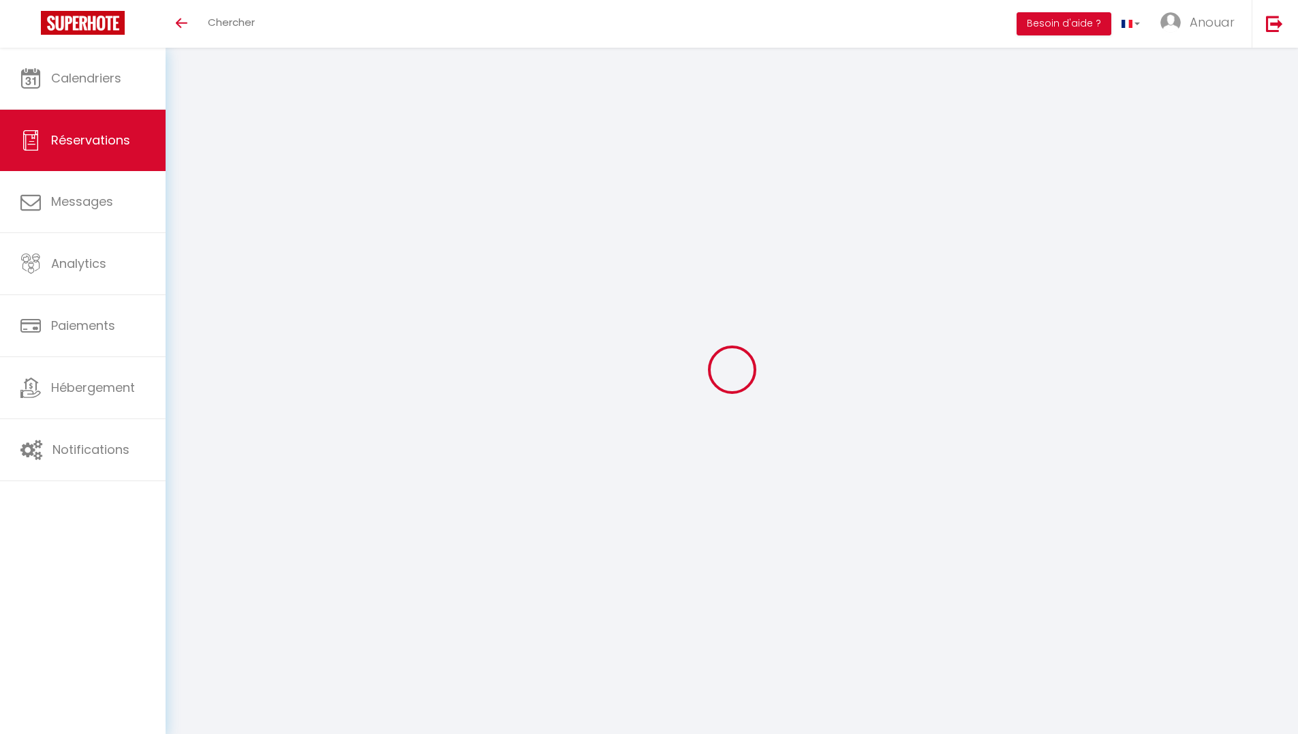
checkbox input "false"
select select
checkbox input "false"
select select
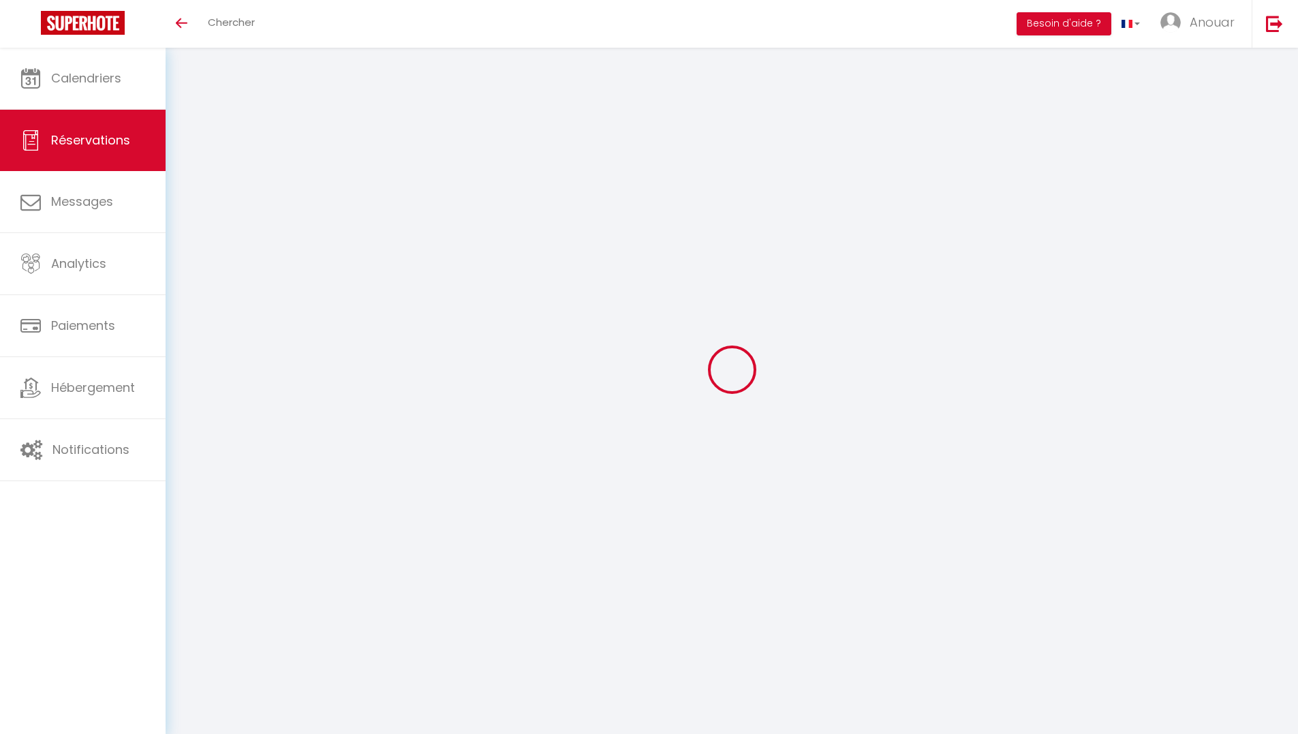
select select
checkbox input "false"
type textarea "RAS"
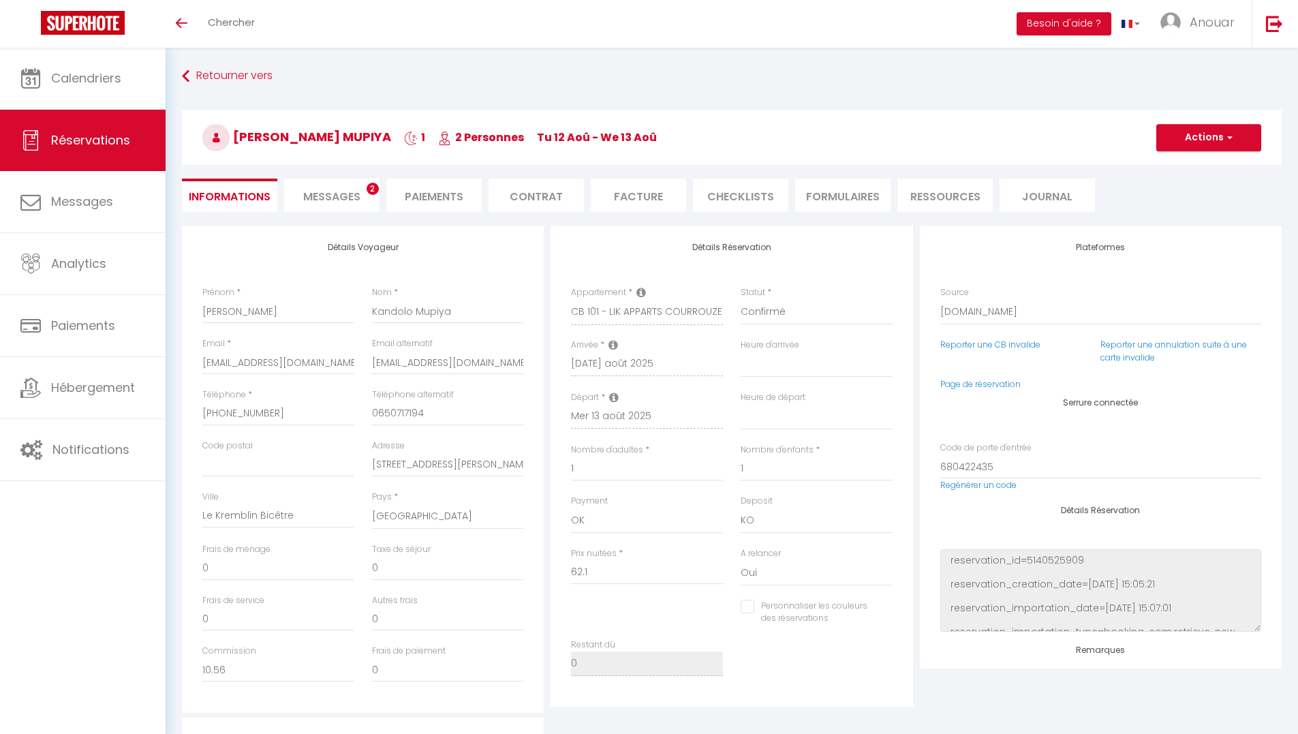
type input "0.65"
select select
checkbox input "false"
select select "15:00"
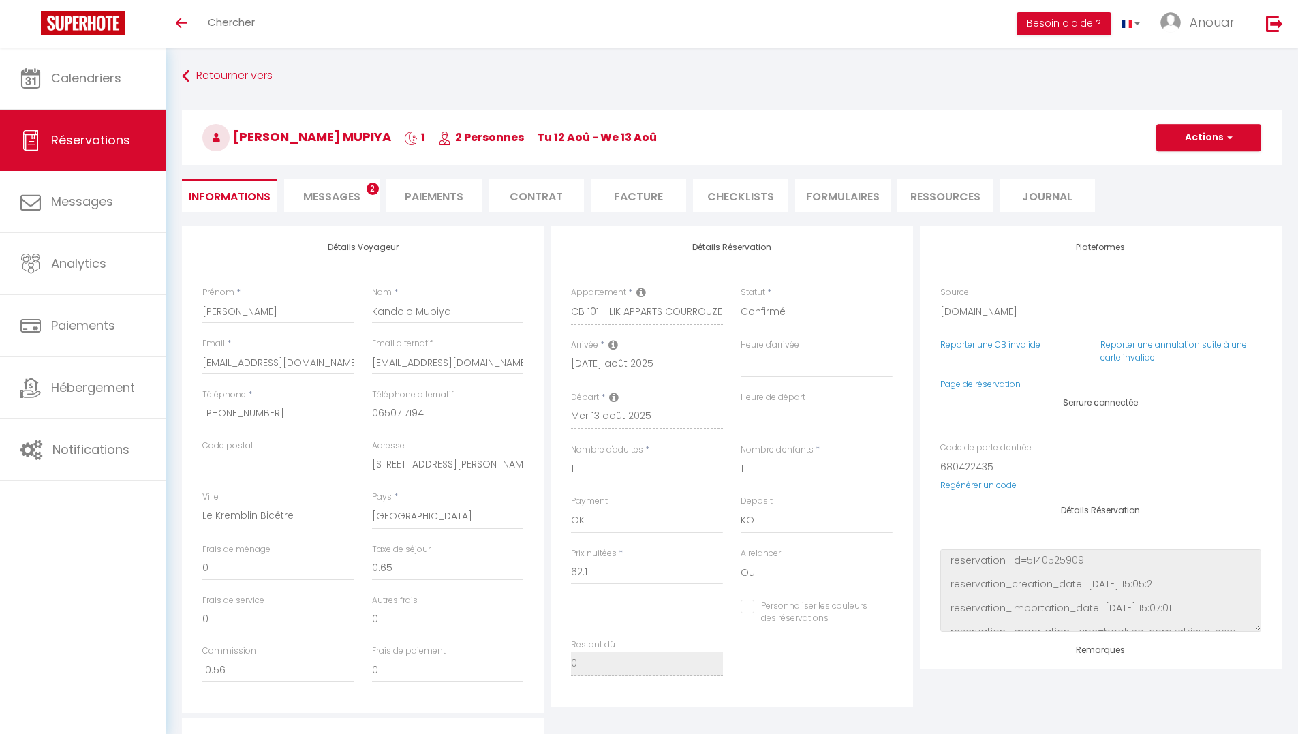
select select "11:00"
